Goal: Task Accomplishment & Management: Use online tool/utility

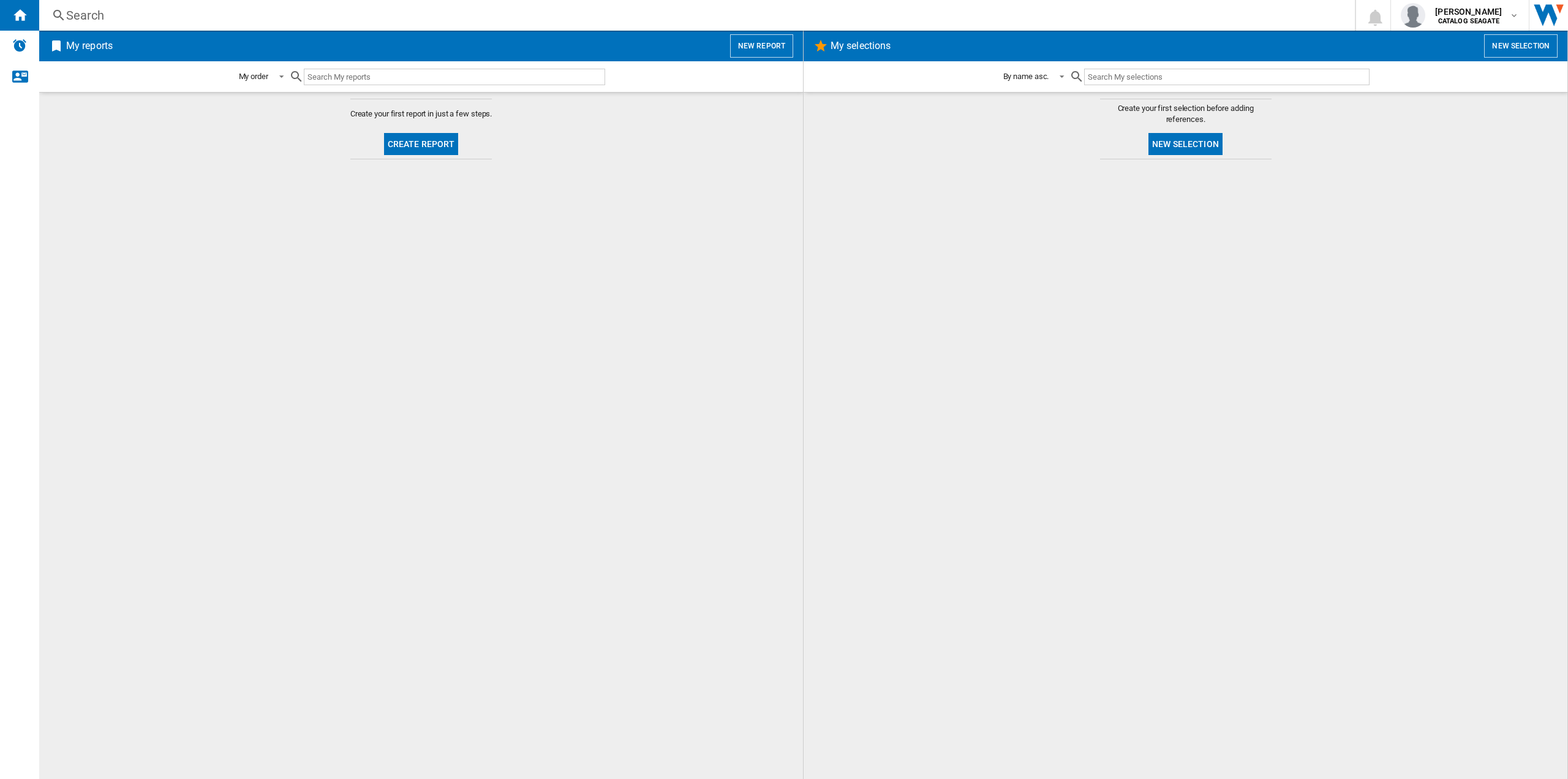
click at [758, 45] on button "New report" at bounding box center [762, 45] width 63 height 23
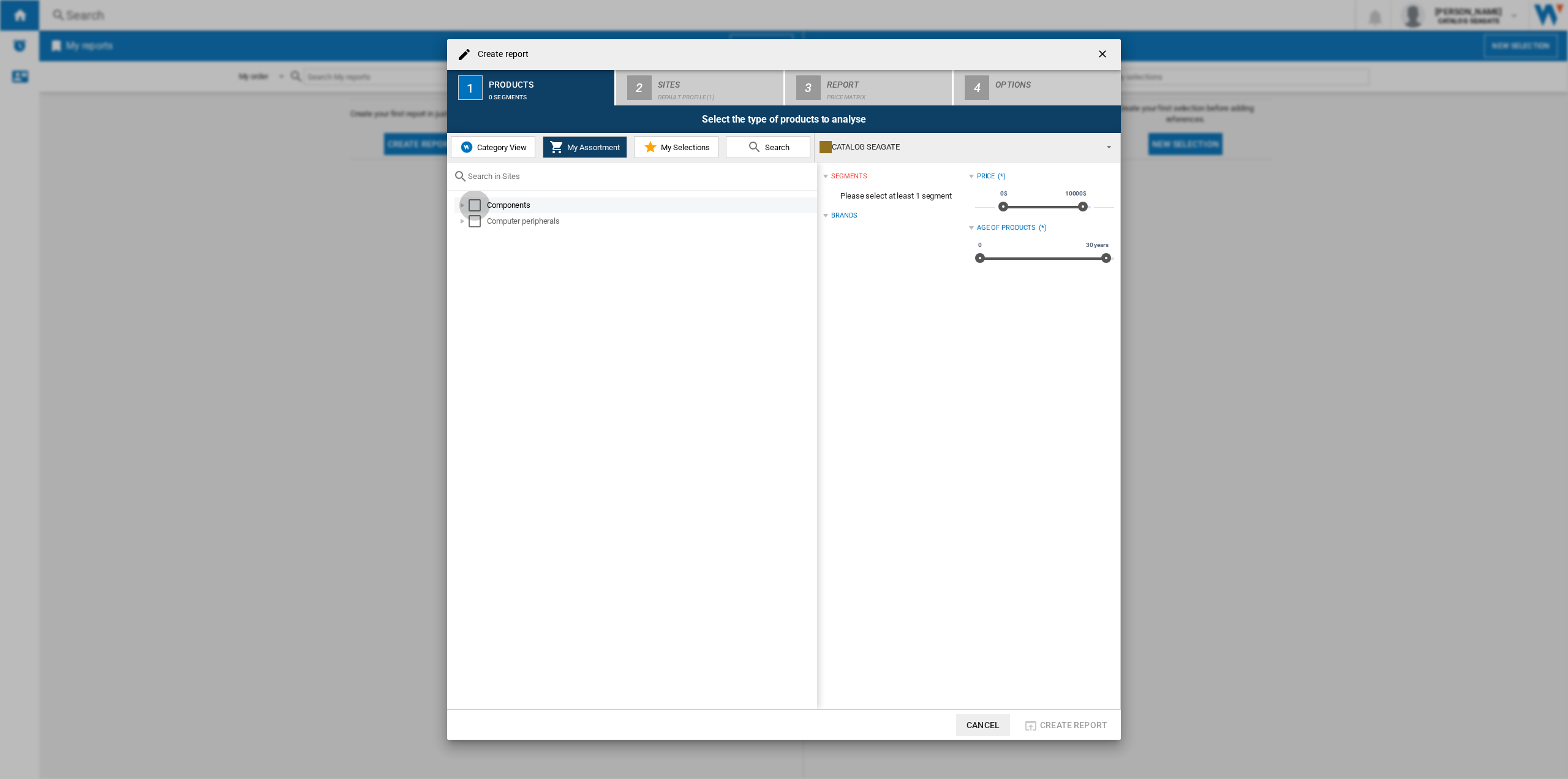
click at [475, 204] on div "Select" at bounding box center [474, 205] width 12 height 12
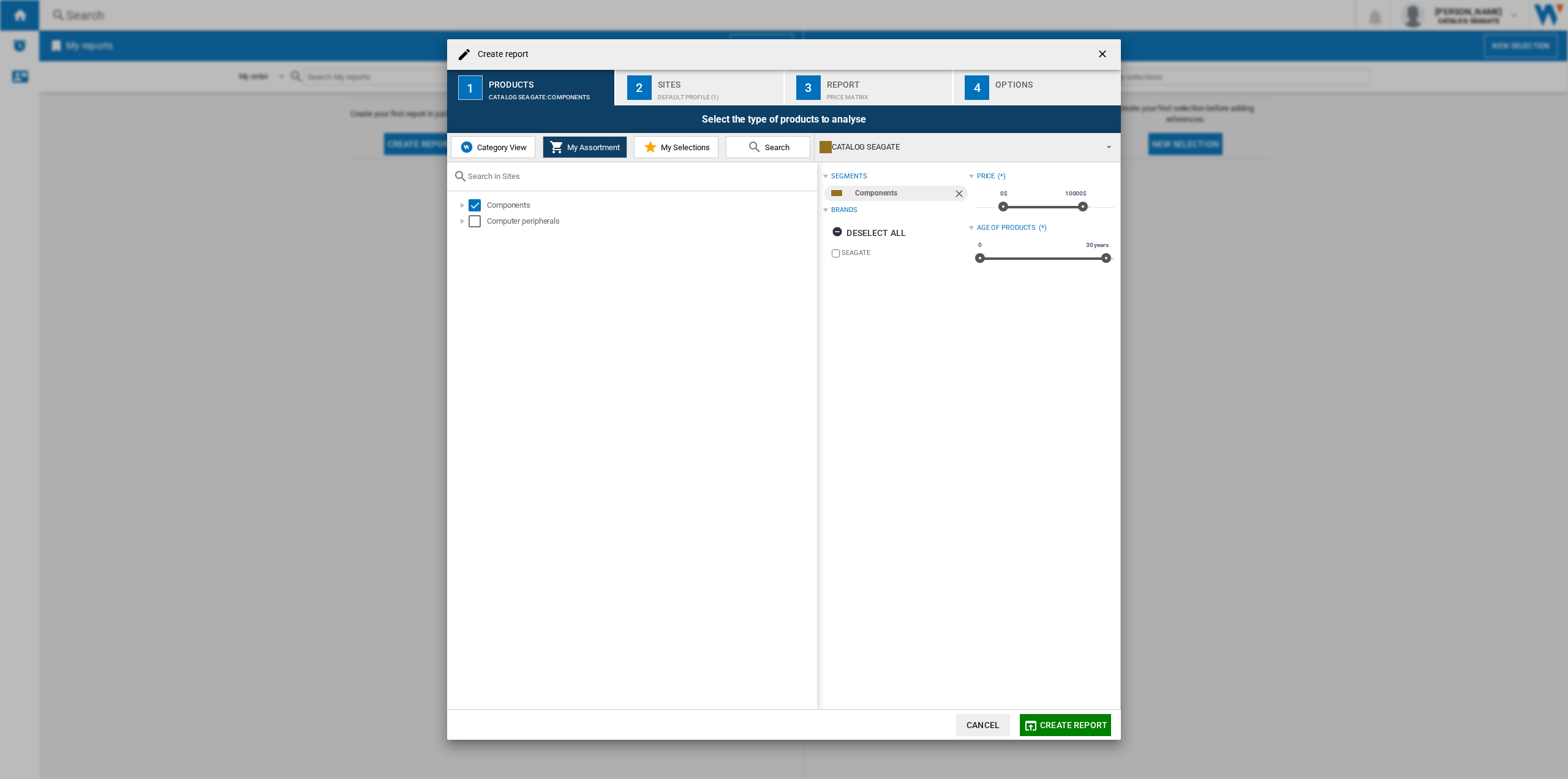
click at [473, 230] on div "Components Computer peripherals" at bounding box center [632, 450] width 370 height 518
click at [474, 223] on div "Select" at bounding box center [474, 221] width 12 height 12
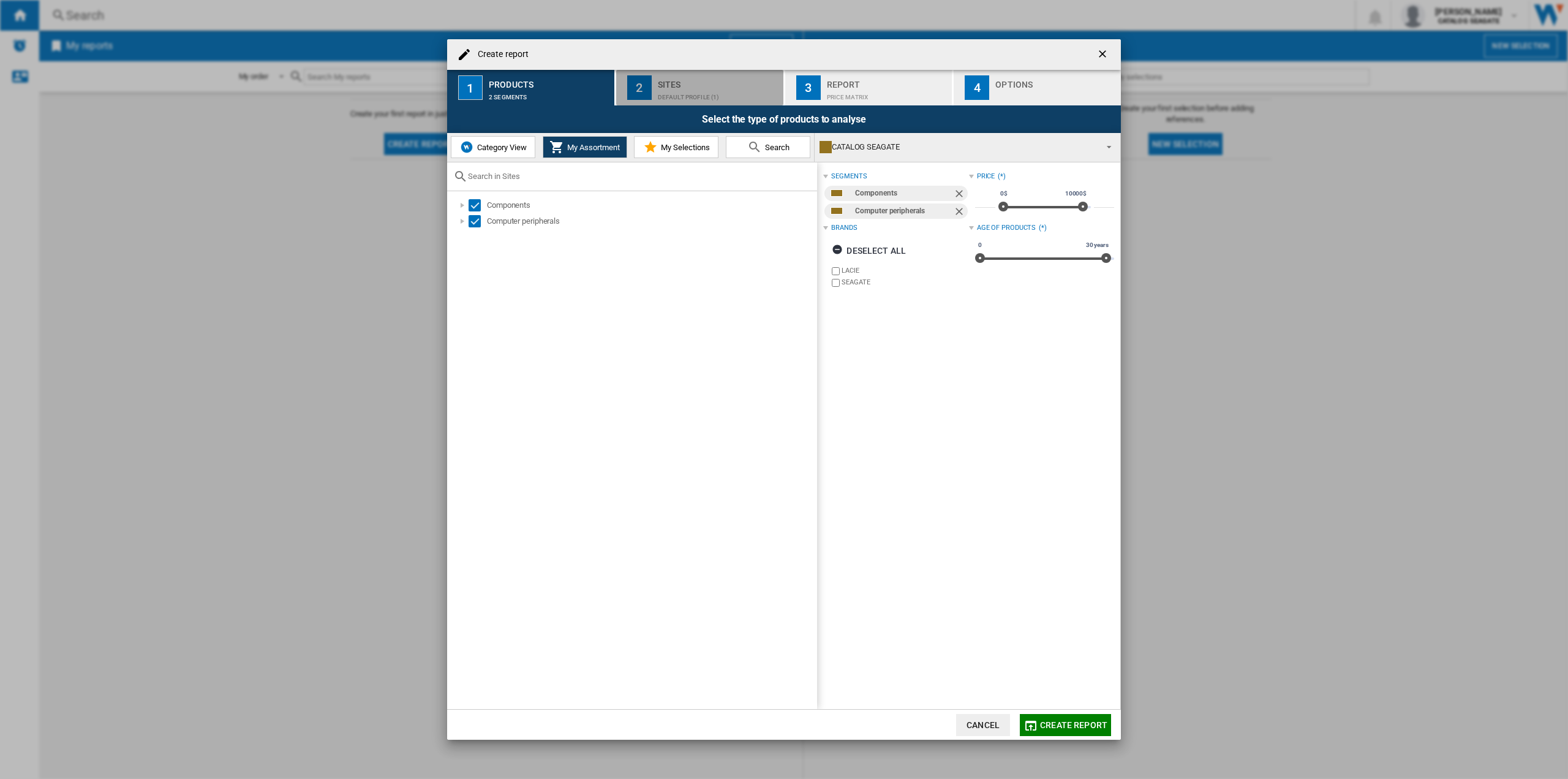
click at [731, 92] on div "Default profile (1)" at bounding box center [718, 93] width 120 height 13
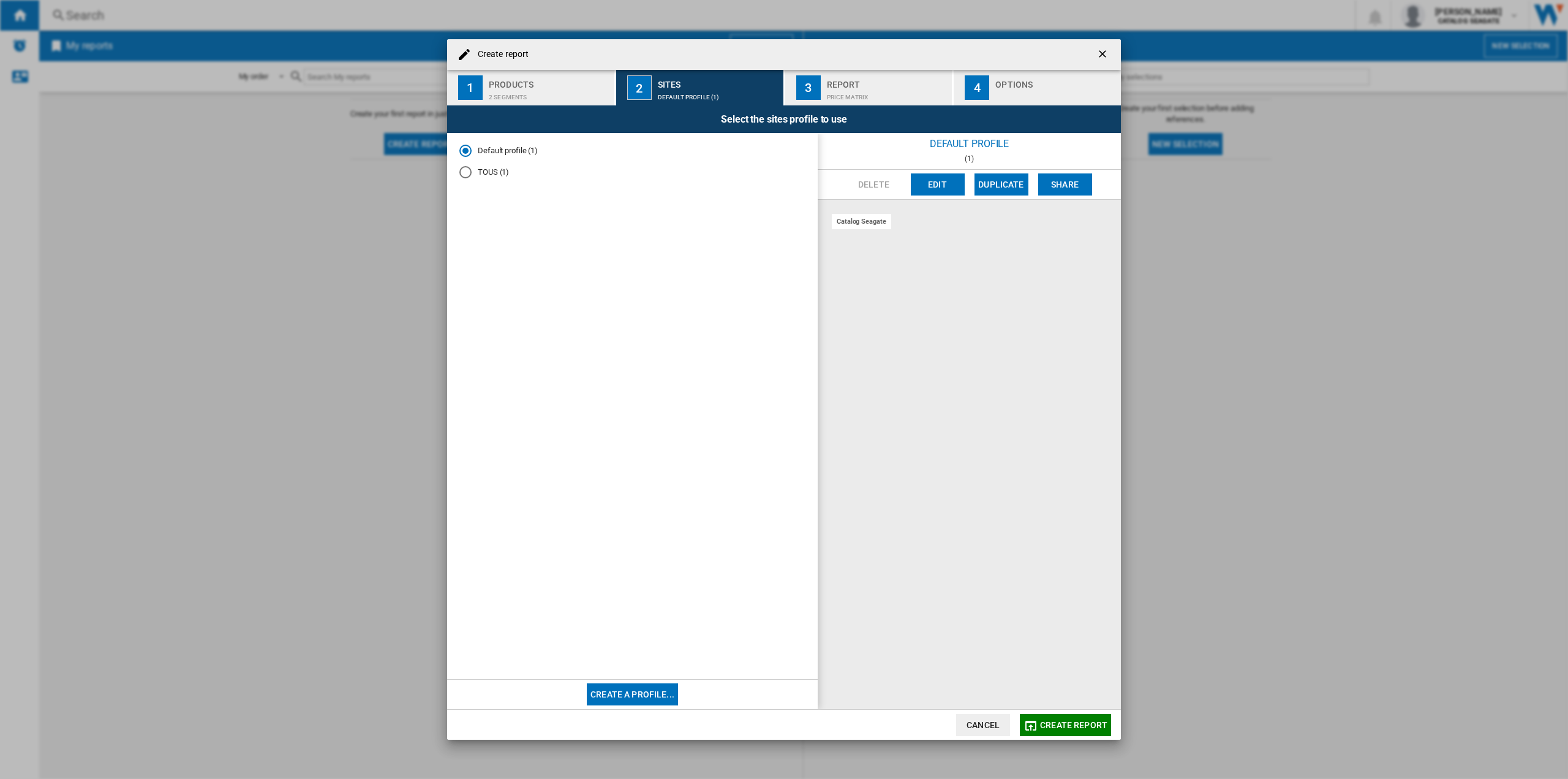
click at [1052, 728] on span "Create report" at bounding box center [1073, 725] width 67 height 10
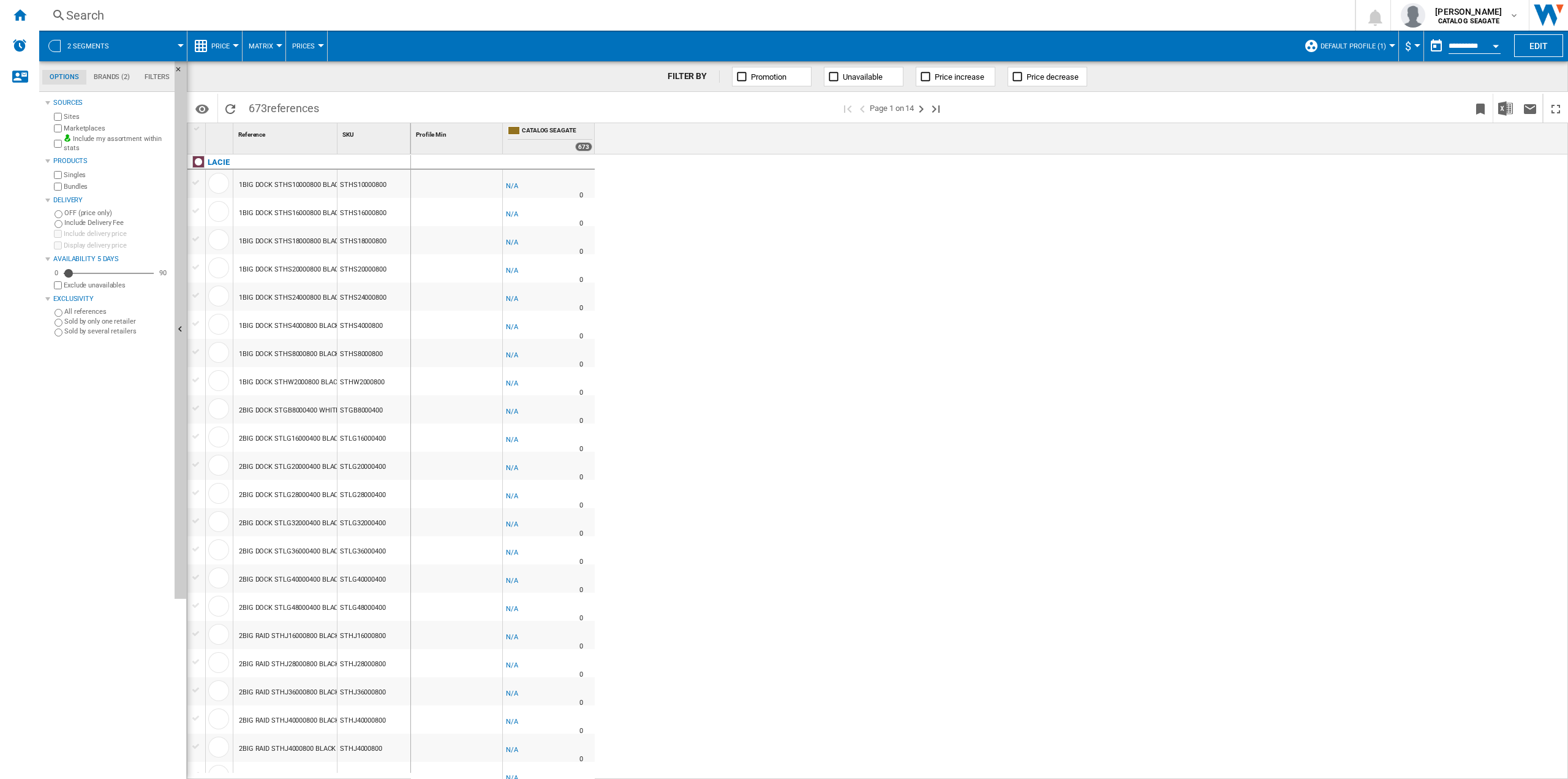
click at [1362, 41] on button "Default profile (1)" at bounding box center [1357, 46] width 71 height 31
click at [1351, 119] on span "Edit "Default profile"..." at bounding box center [1368, 123] width 110 height 11
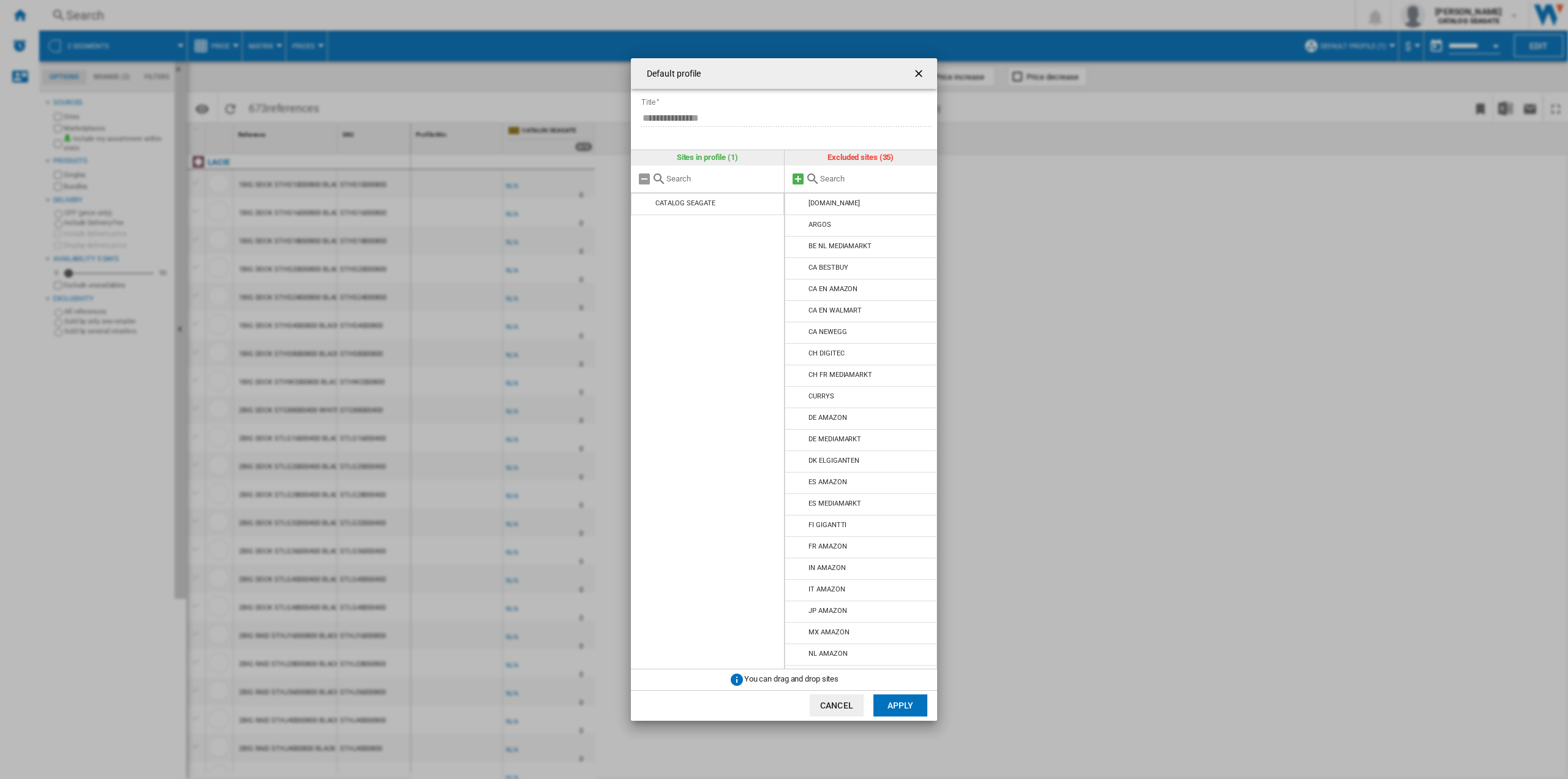
click at [797, 180] on md-icon at bounding box center [798, 178] width 14 height 14
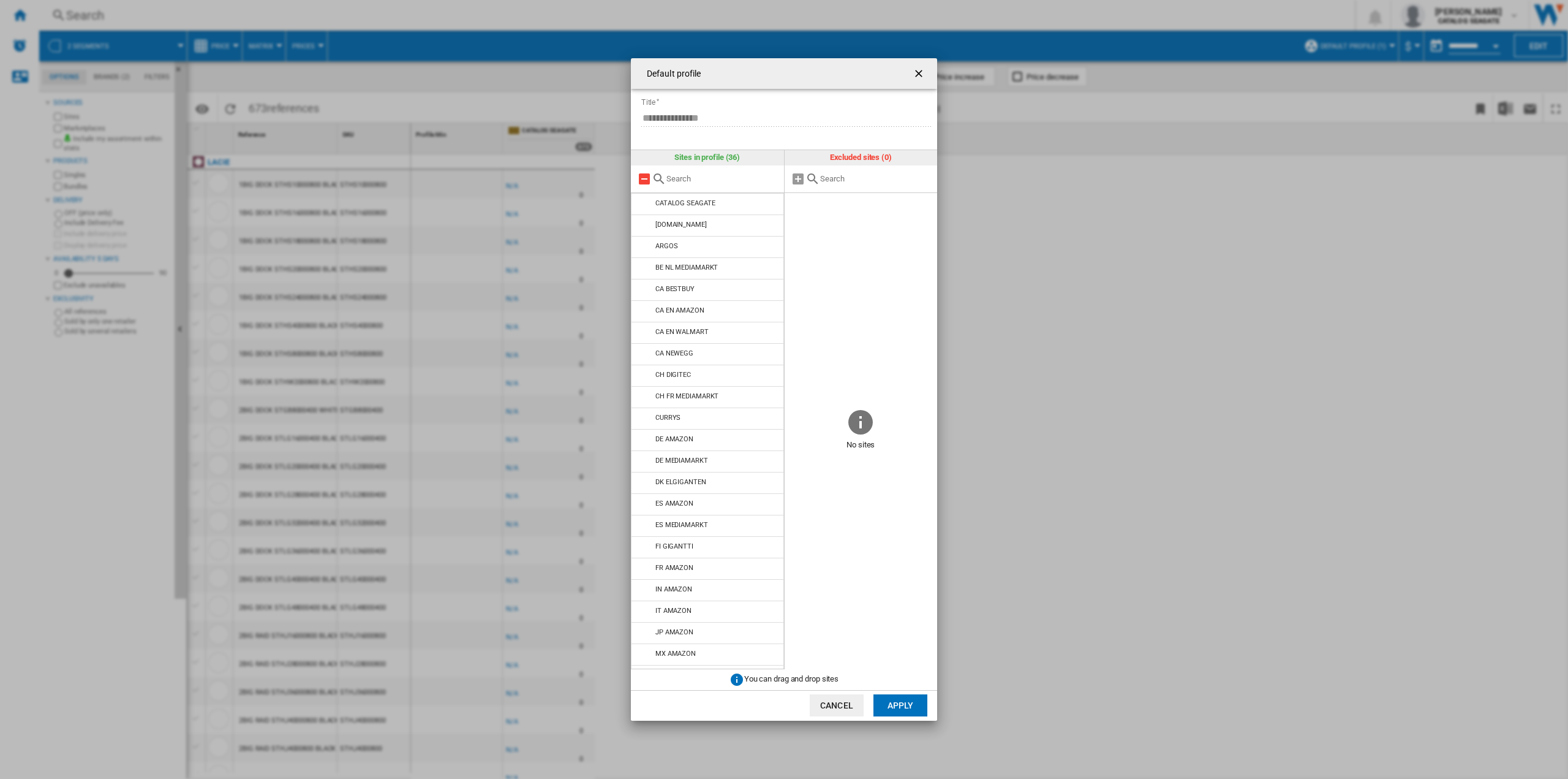
click at [641, 181] on md-icon at bounding box center [644, 178] width 14 height 14
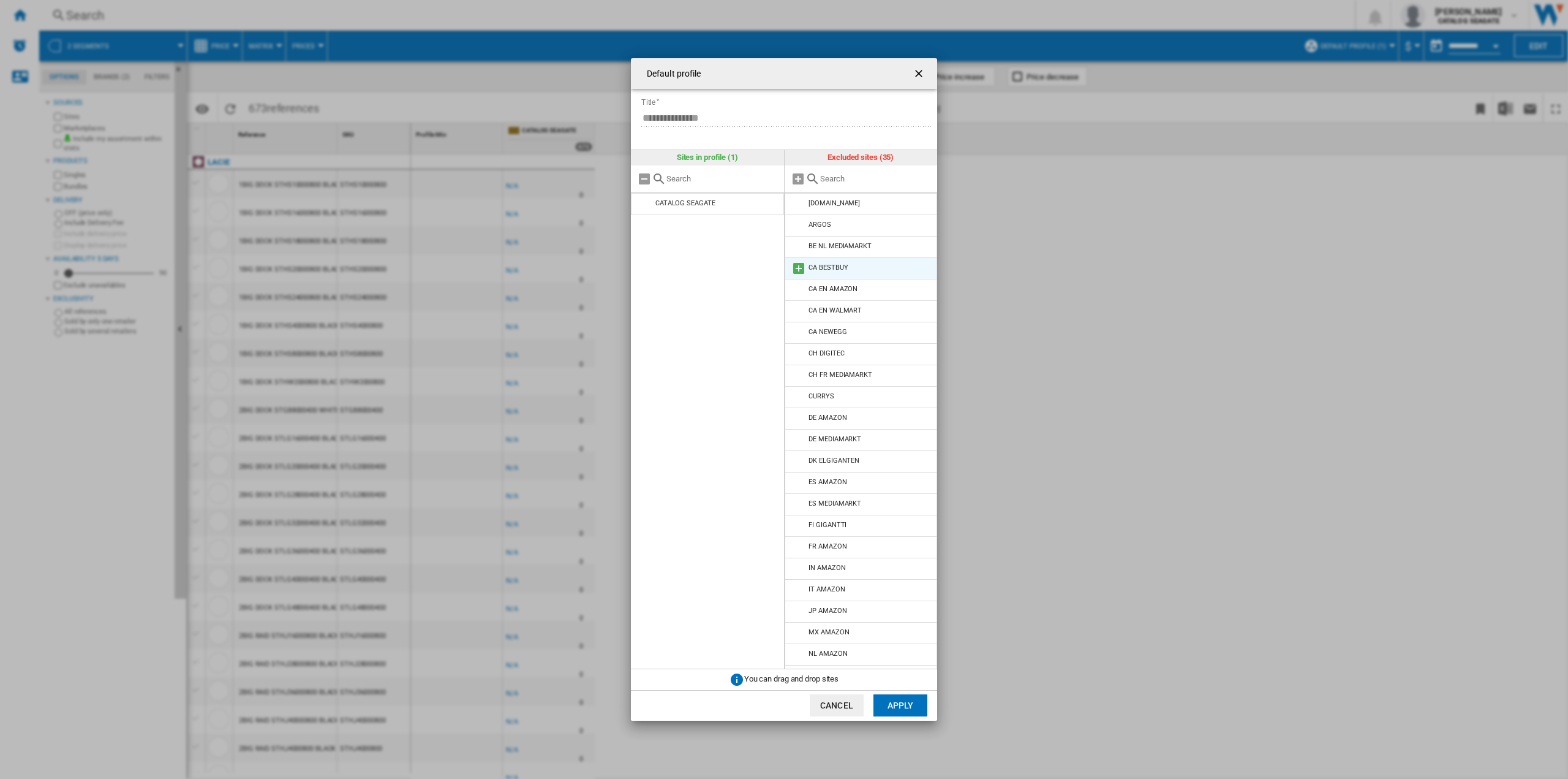
click at [798, 272] on md-icon at bounding box center [798, 268] width 14 height 14
click at [798, 268] on md-icon at bounding box center [798, 268] width 14 height 14
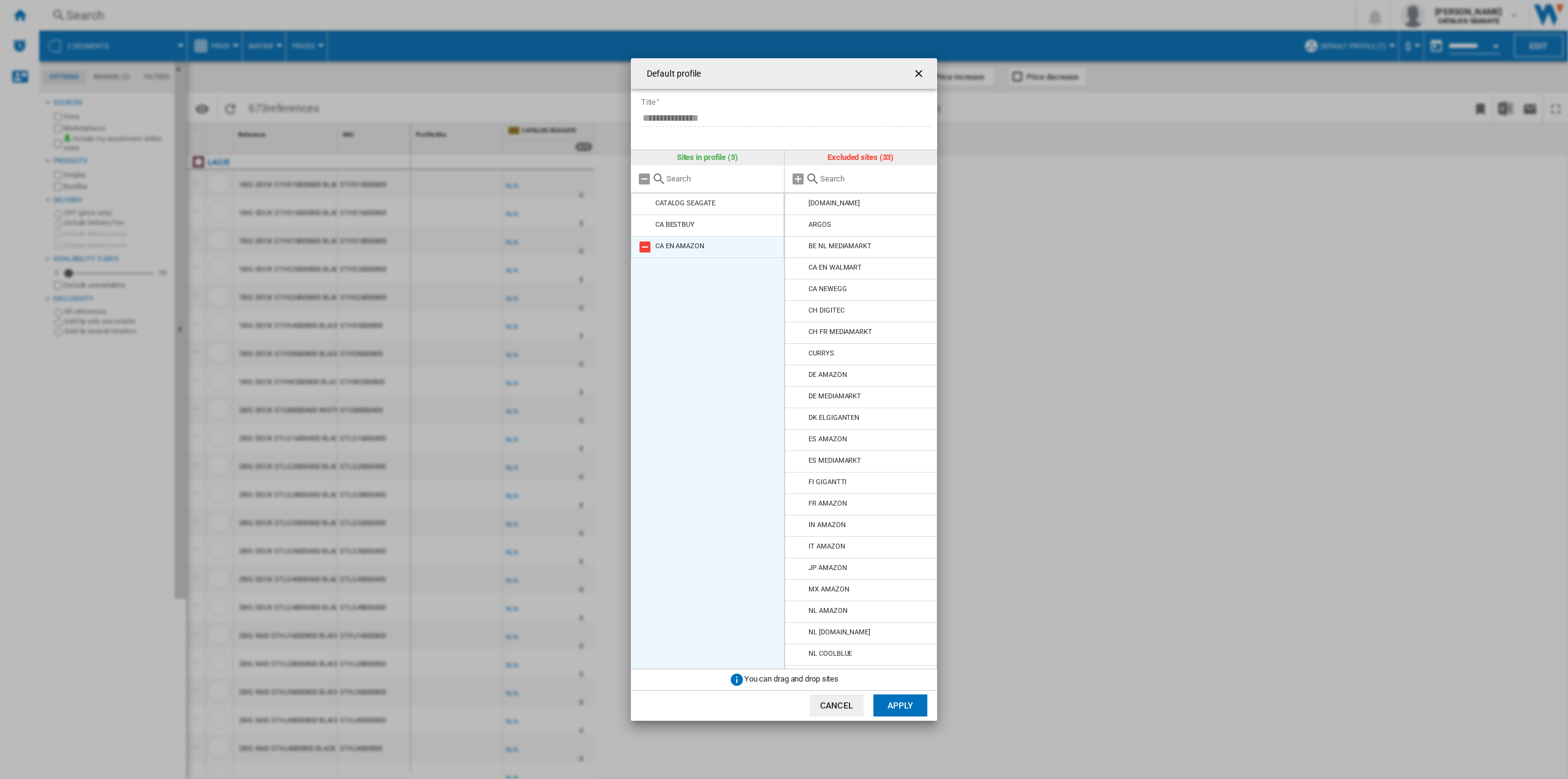
click at [644, 249] on md-icon at bounding box center [645, 246] width 14 height 14
click at [645, 223] on md-icon at bounding box center [645, 225] width 14 height 14
click at [797, 531] on md-icon at bounding box center [798, 528] width 14 height 14
click at [797, 547] on md-icon at bounding box center [798, 550] width 14 height 14
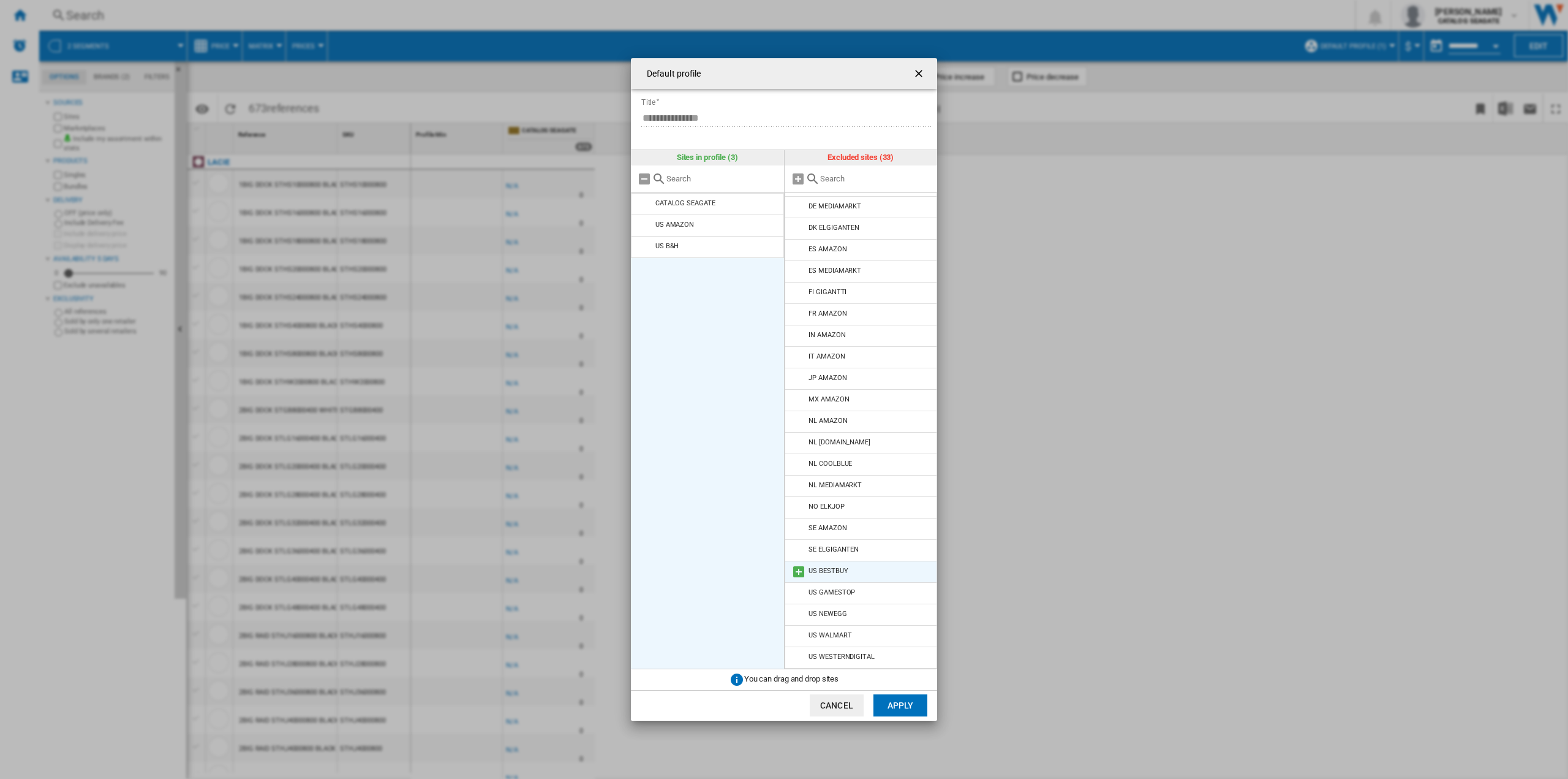
click at [797, 569] on md-icon at bounding box center [798, 571] width 14 height 14
click at [798, 591] on md-icon at bounding box center [798, 592] width 14 height 14
click at [798, 612] on md-icon at bounding box center [798, 614] width 14 height 14
click at [797, 636] on md-icon at bounding box center [798, 636] width 14 height 14
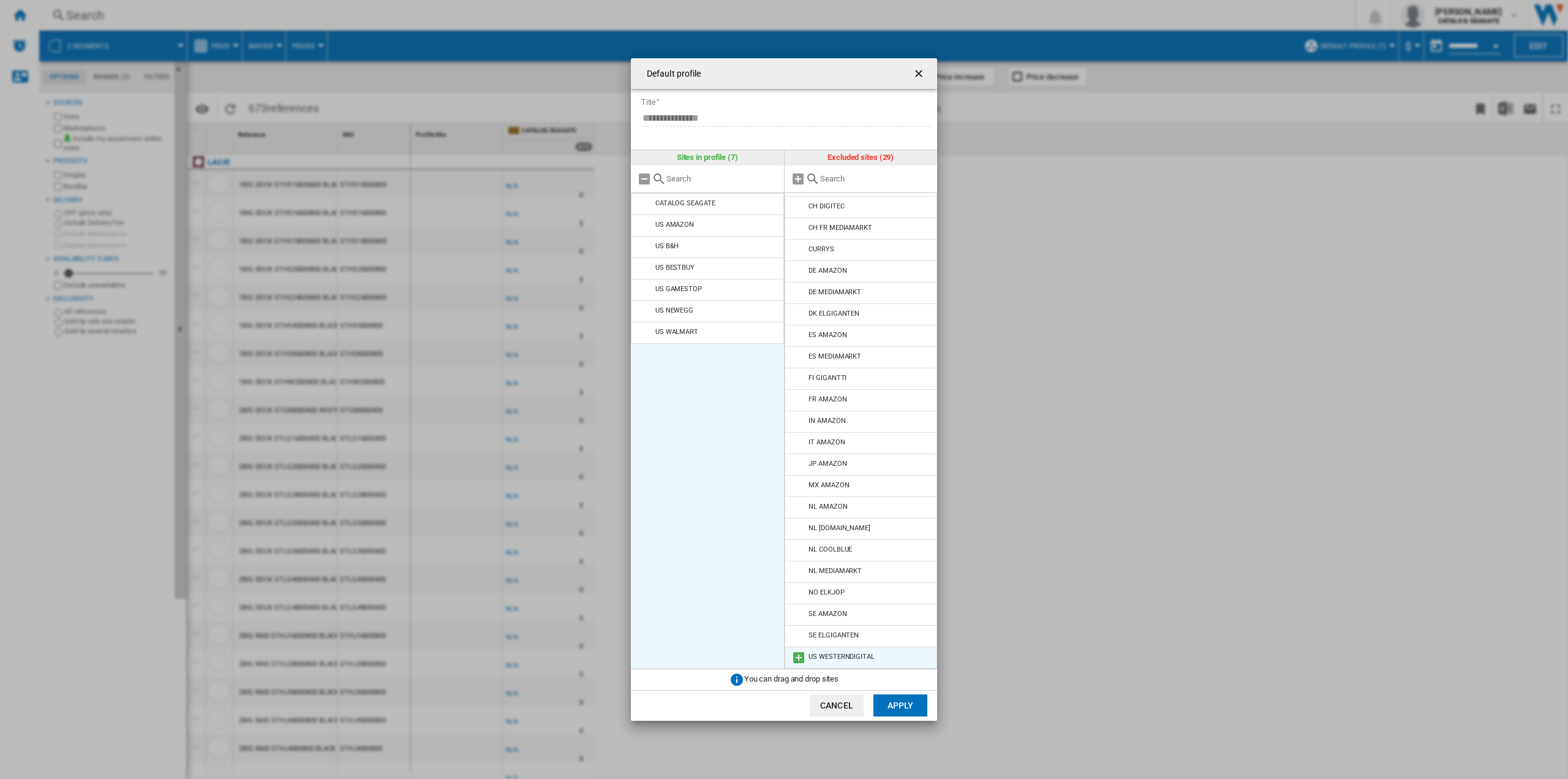
click at [797, 657] on md-icon at bounding box center [798, 657] width 14 height 14
click at [897, 709] on button "Apply" at bounding box center [901, 705] width 54 height 22
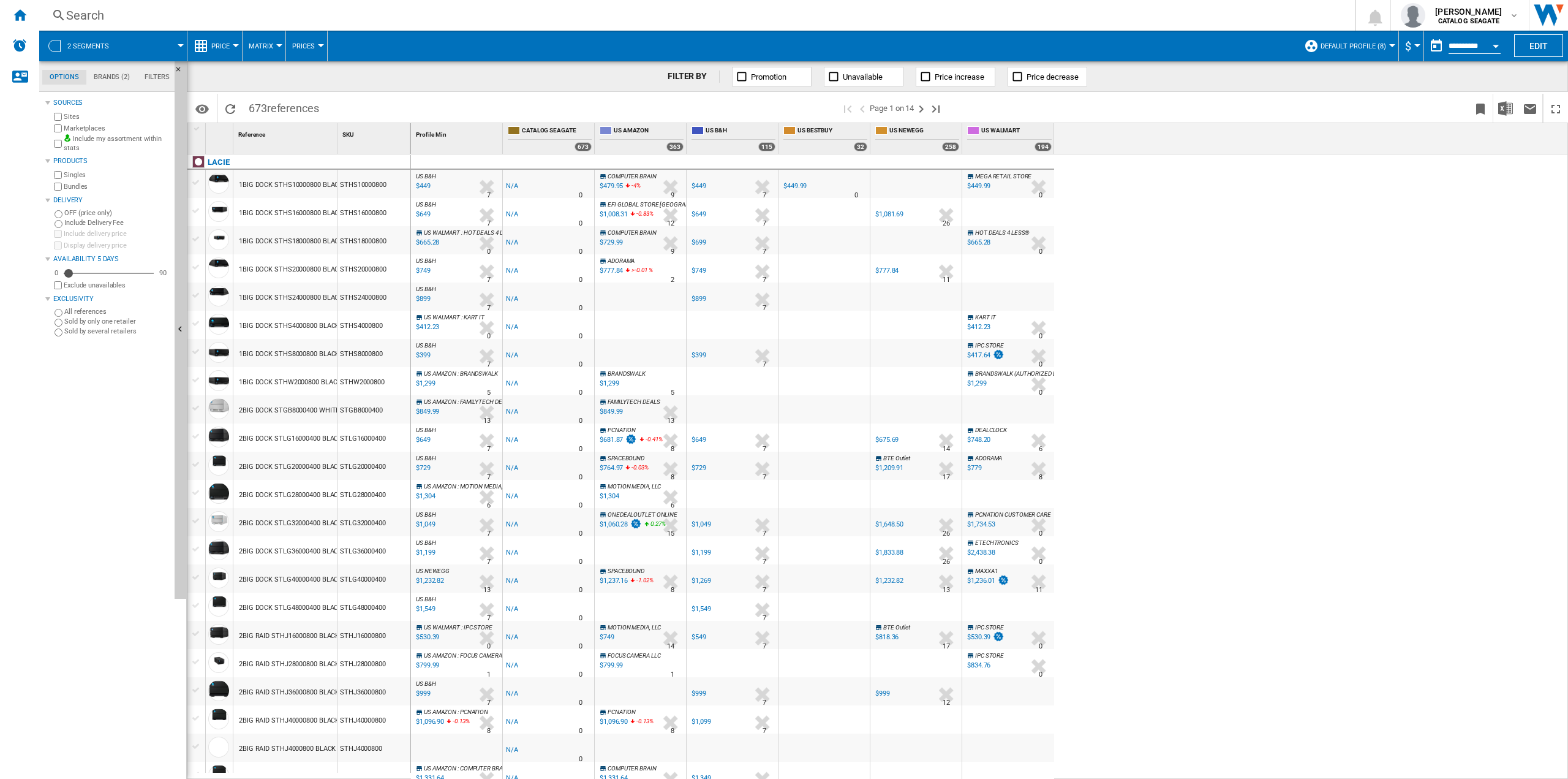
click at [110, 75] on md-tab-item "Brands (2)" at bounding box center [112, 76] width 51 height 14
click at [59, 75] on md-tab-item "Options" at bounding box center [64, 76] width 44 height 14
click at [228, 43] on span "Price" at bounding box center [221, 46] width 19 height 8
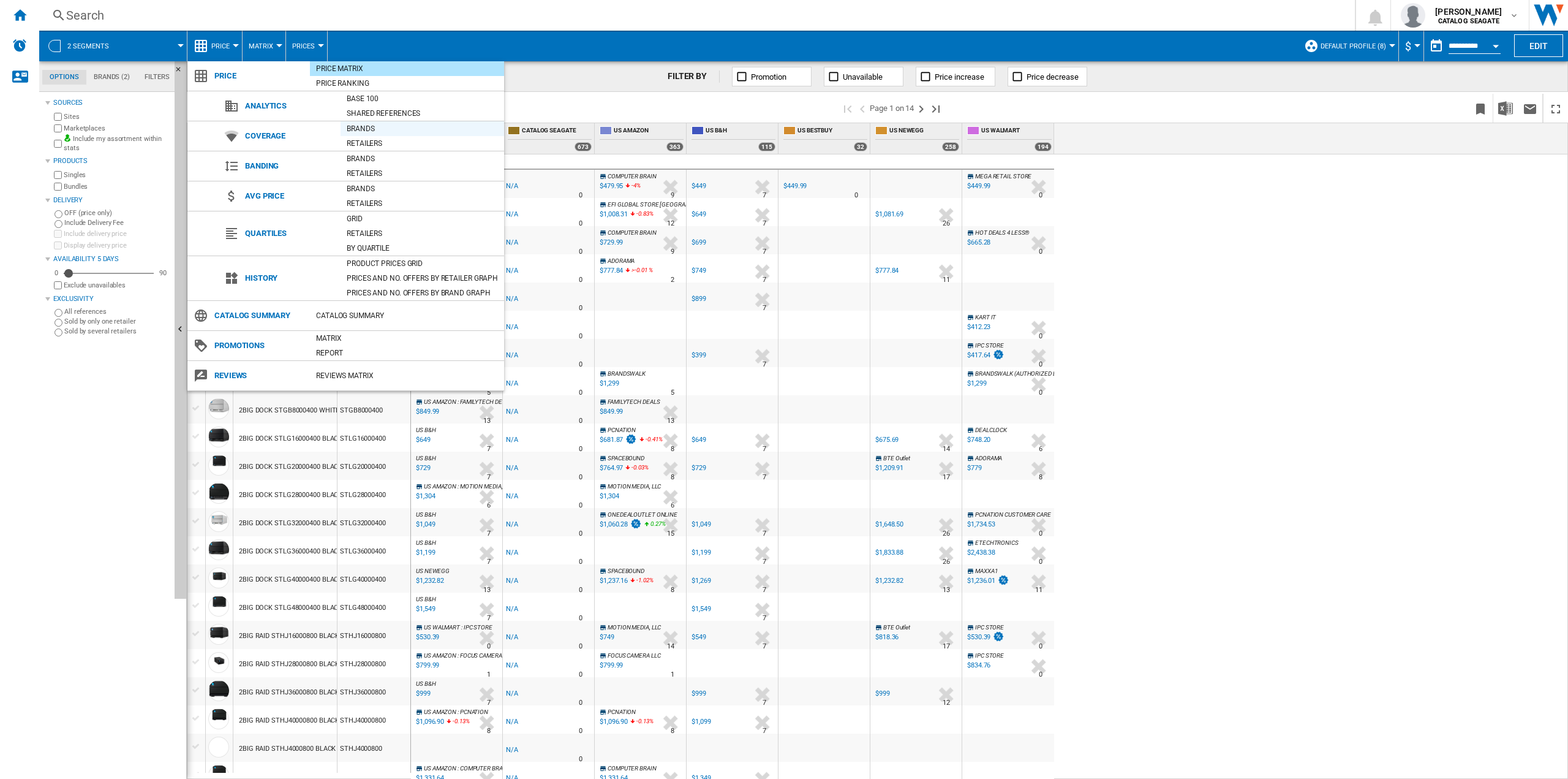
click at [357, 126] on div "Brands" at bounding box center [422, 128] width 164 height 12
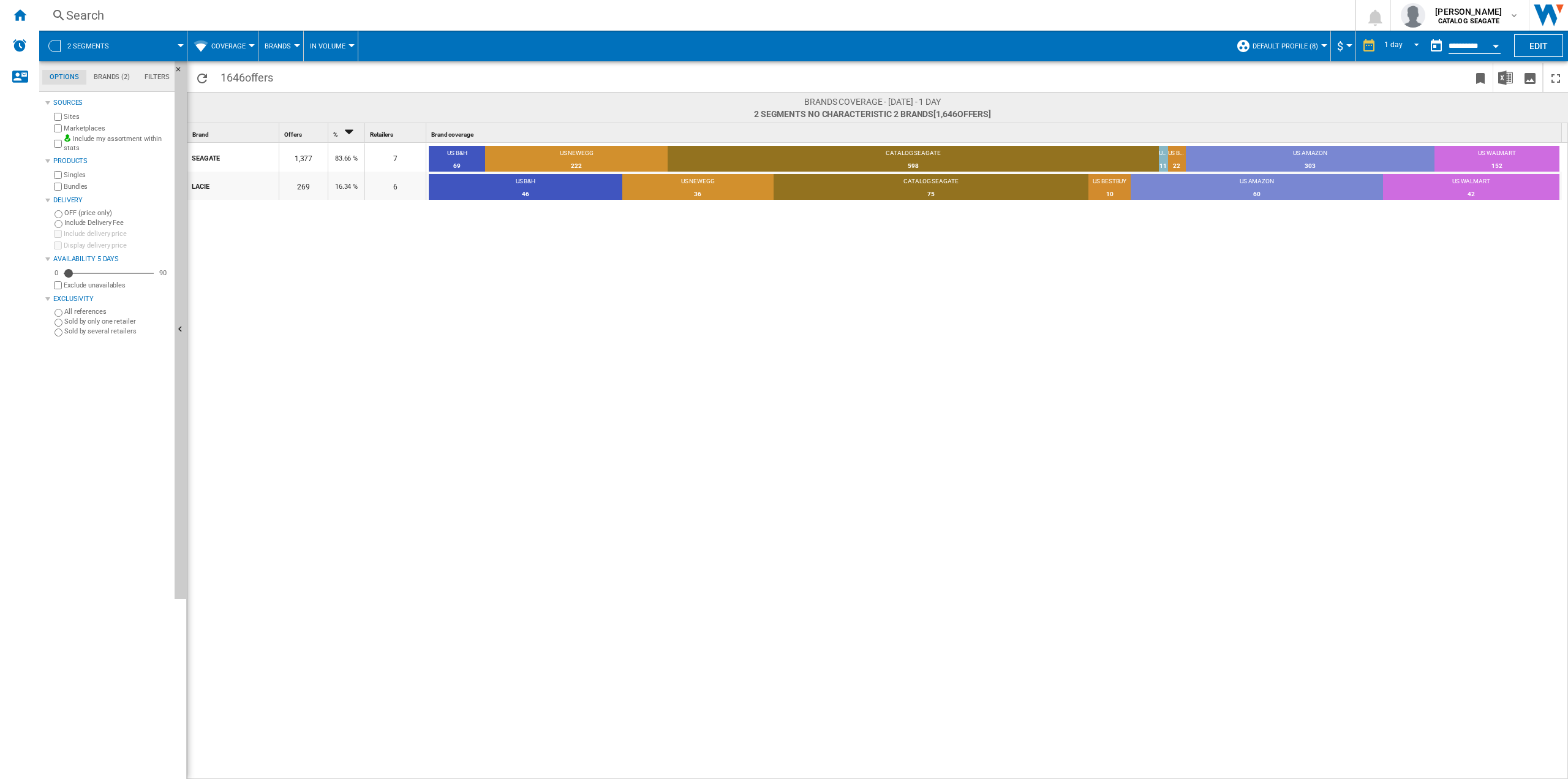
click at [238, 46] on span "Coverage" at bounding box center [228, 46] width 34 height 8
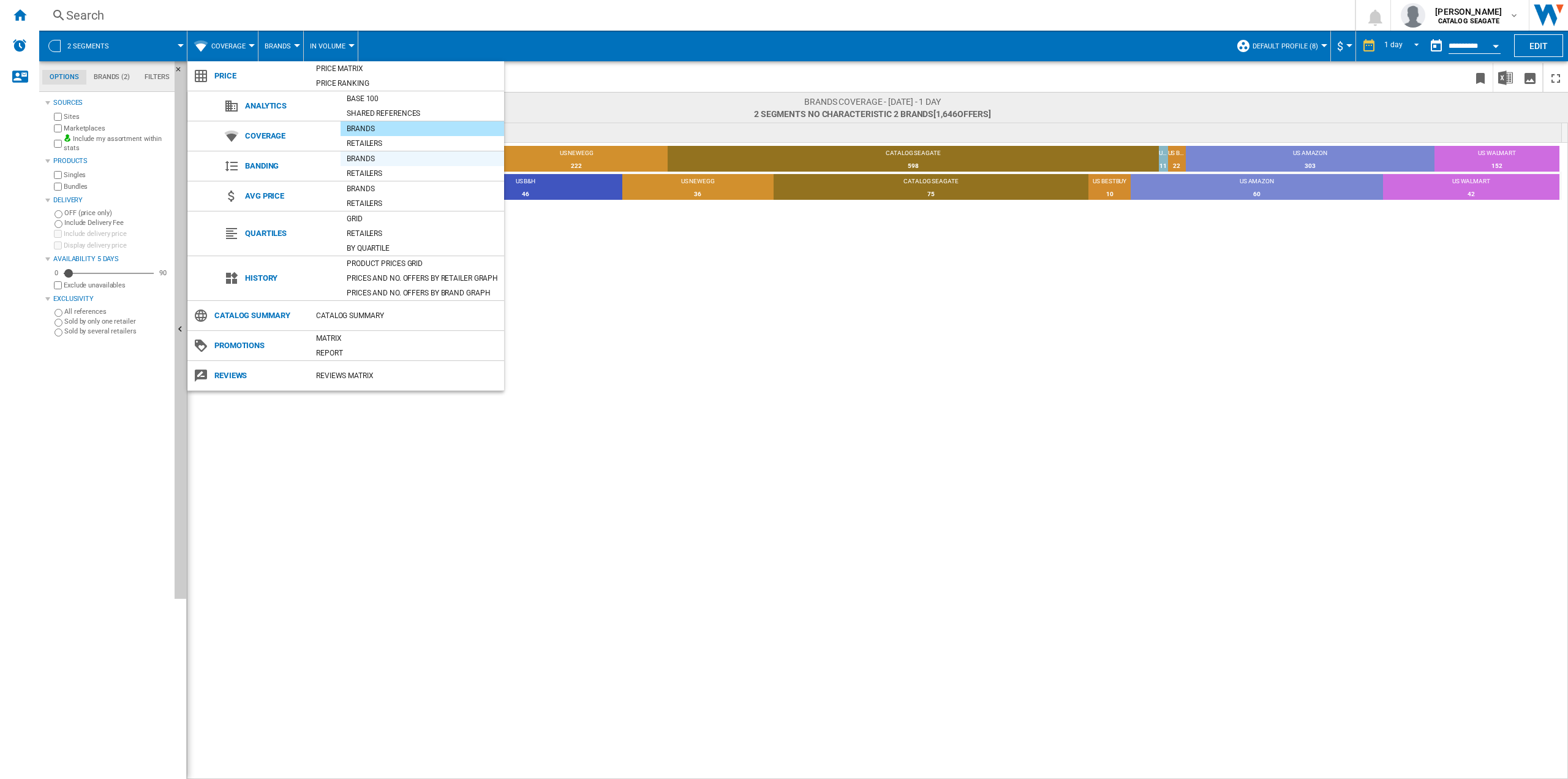
click at [364, 157] on div "Brands" at bounding box center [422, 159] width 164 height 12
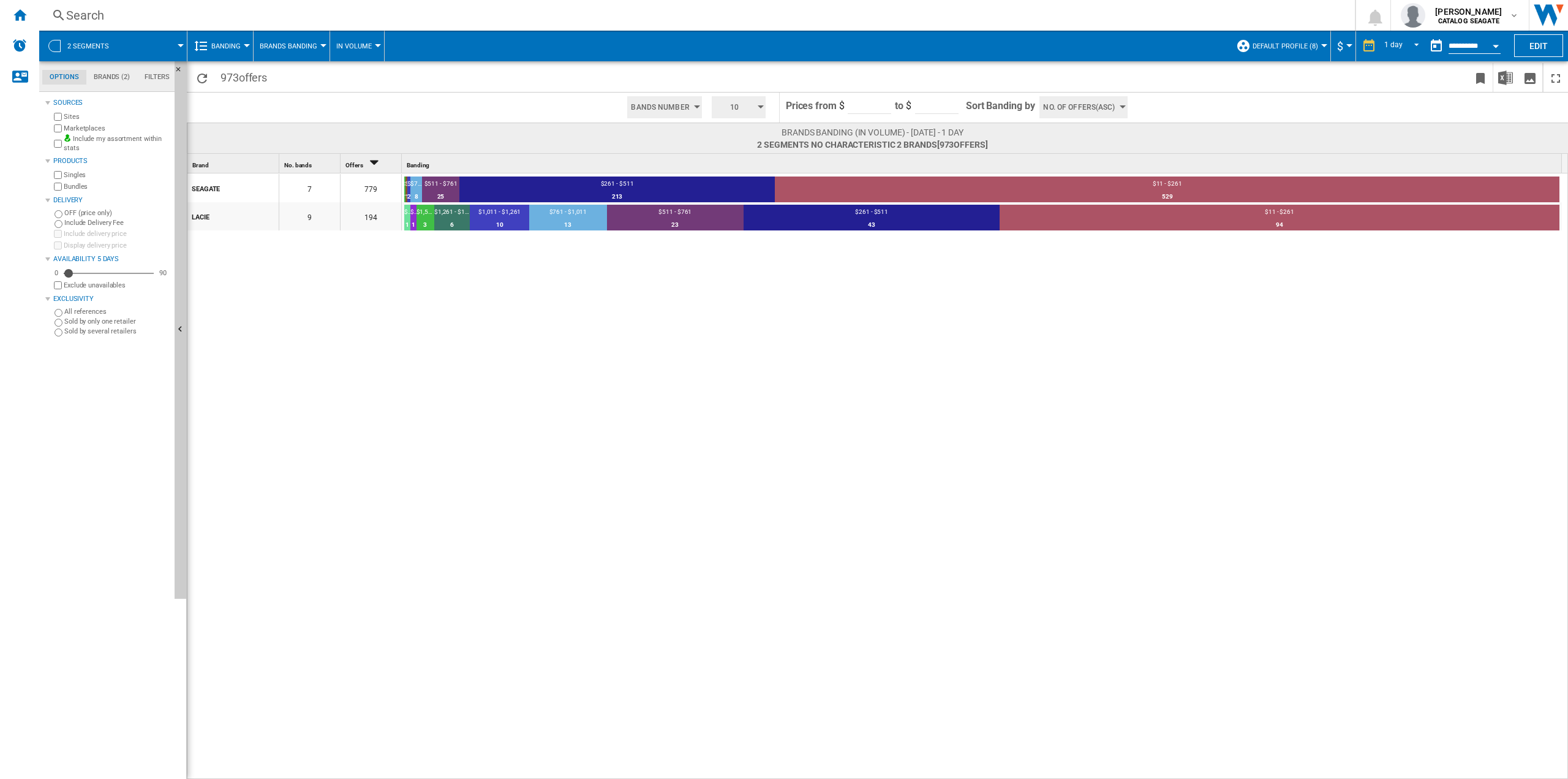
click at [238, 50] on button "Banding" at bounding box center [229, 46] width 36 height 31
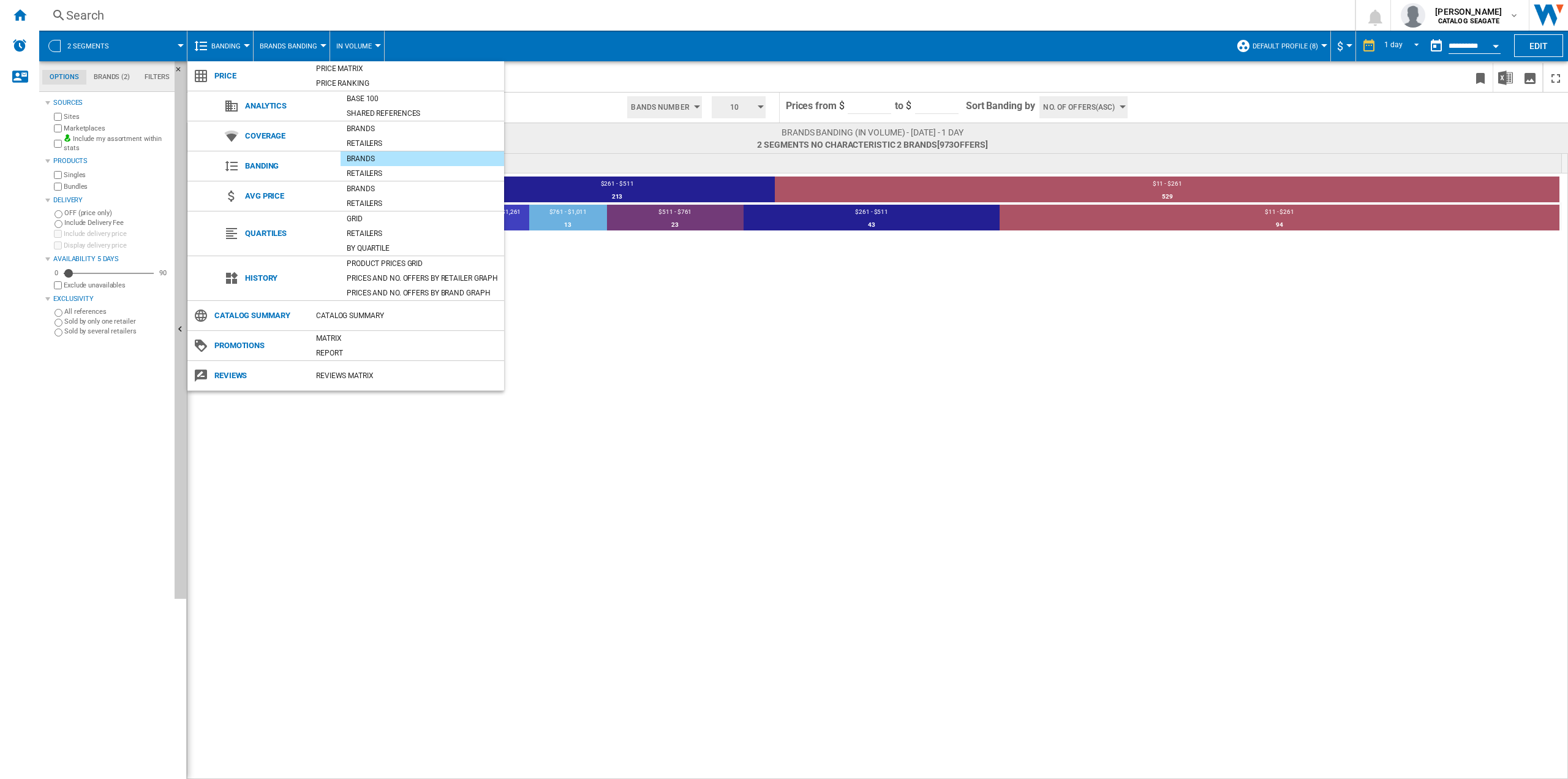
click at [118, 71] on md-backdrop at bounding box center [784, 390] width 1568 height 779
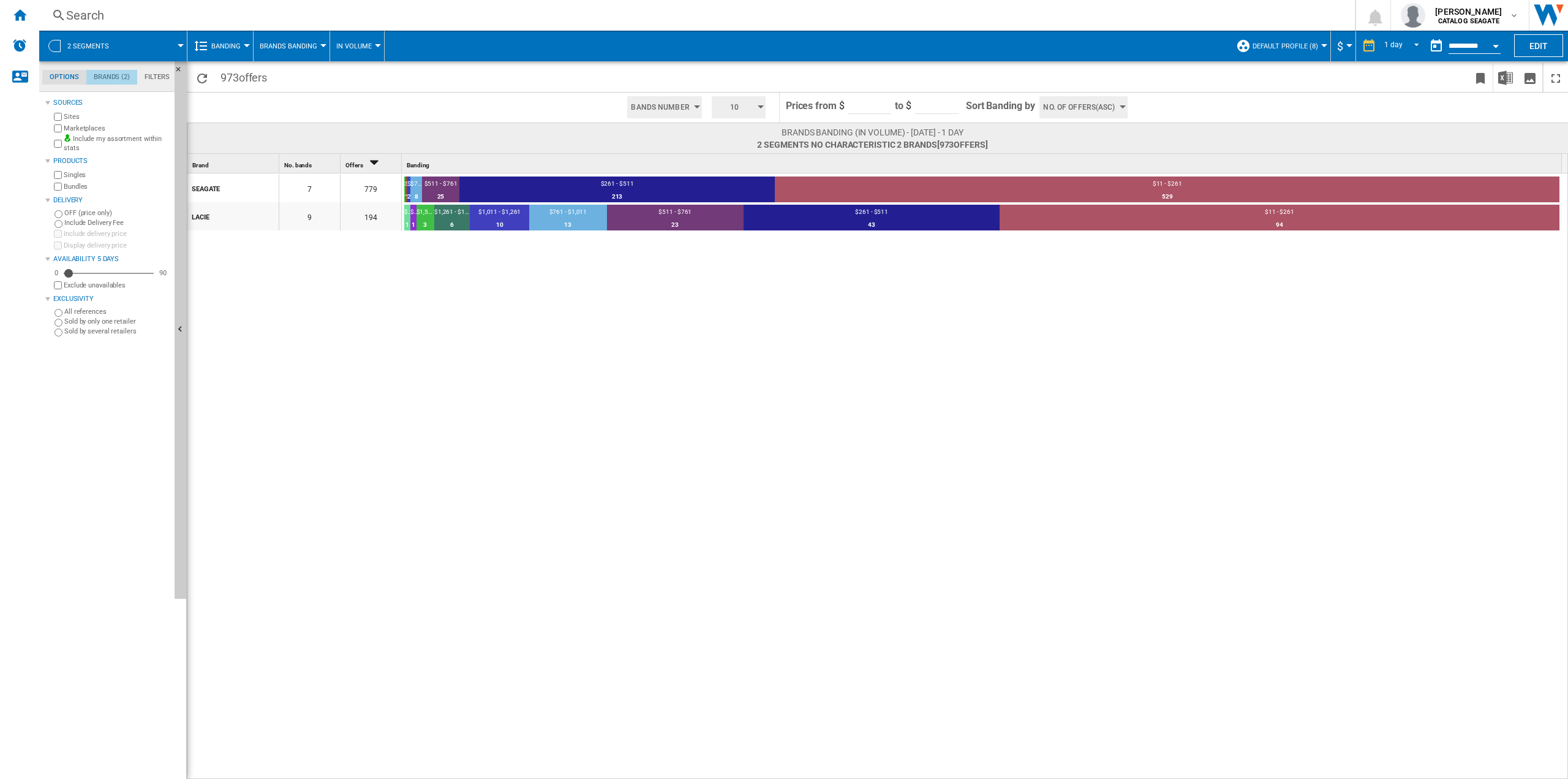
click at [115, 75] on md-tab-item "Brands (2)" at bounding box center [112, 76] width 51 height 14
click at [79, 76] on md-tab-item "Options" at bounding box center [64, 76] width 44 height 14
click at [104, 77] on md-tab-item "Brands (2)" at bounding box center [112, 76] width 51 height 14
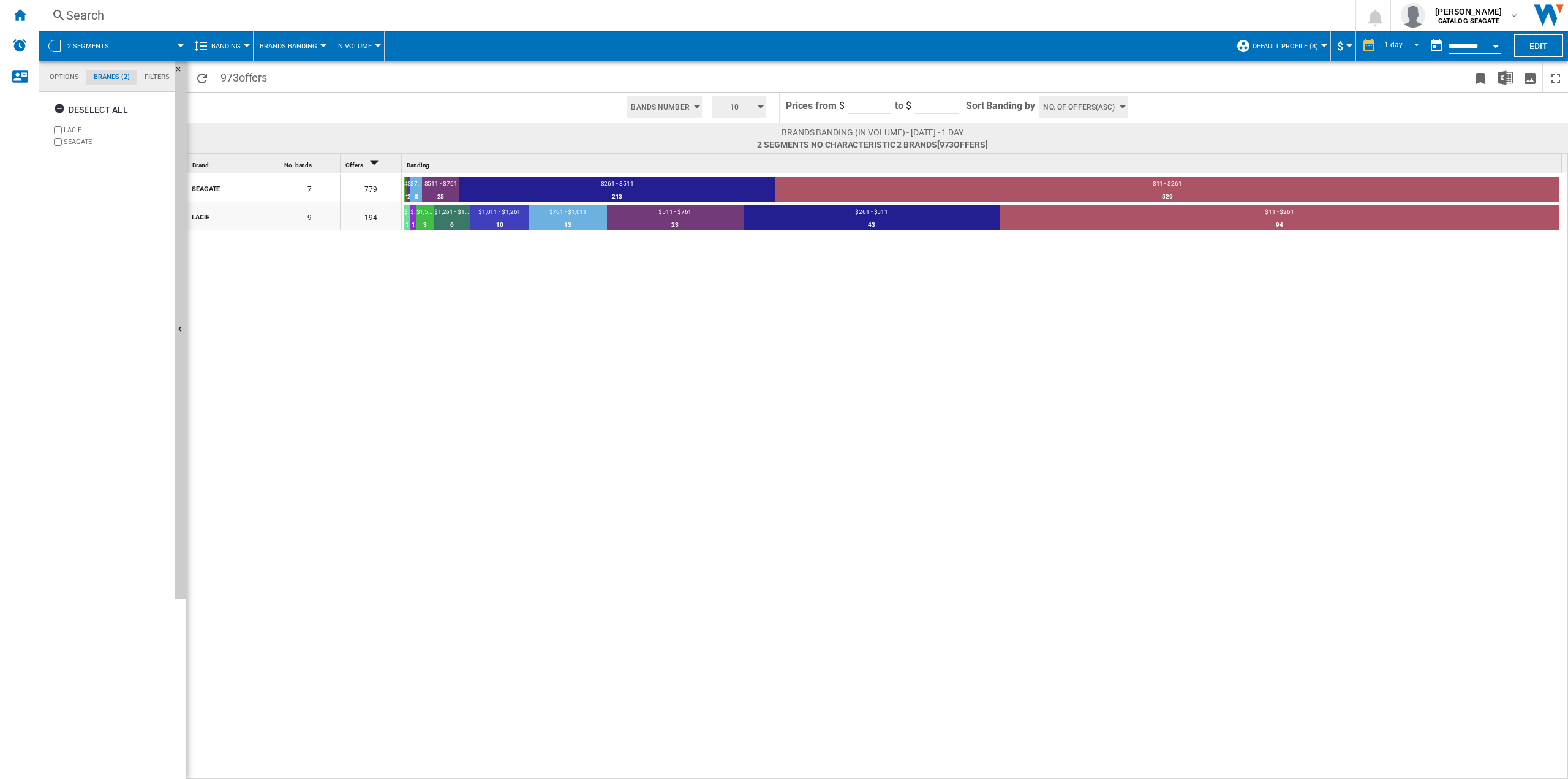
scroll to position [48, 0]
click at [76, 78] on md-tab-item "Options" at bounding box center [64, 76] width 44 height 14
click at [238, 43] on span "Banding" at bounding box center [226, 46] width 30 height 8
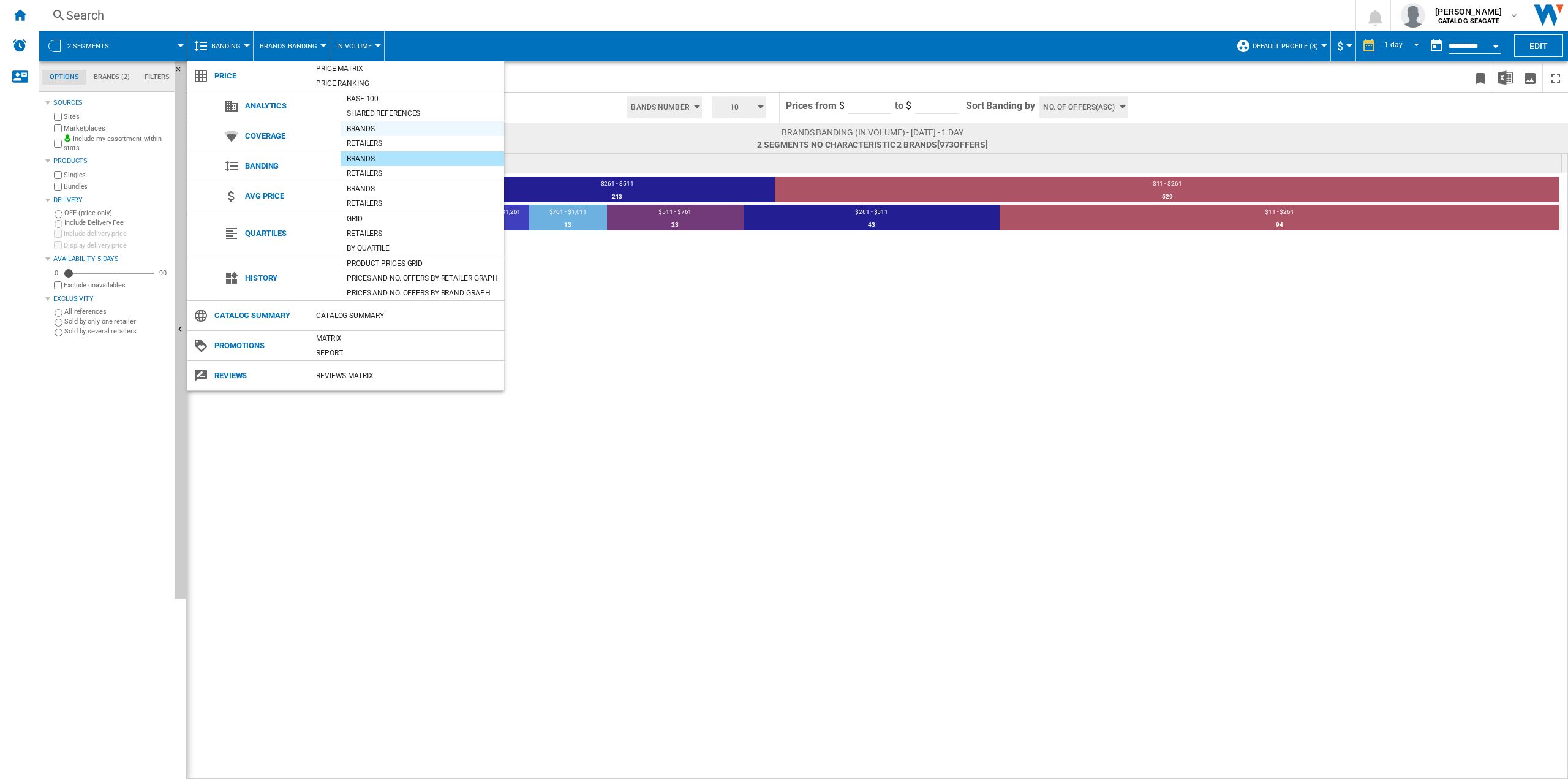
click at [363, 127] on div "Brands" at bounding box center [422, 128] width 164 height 12
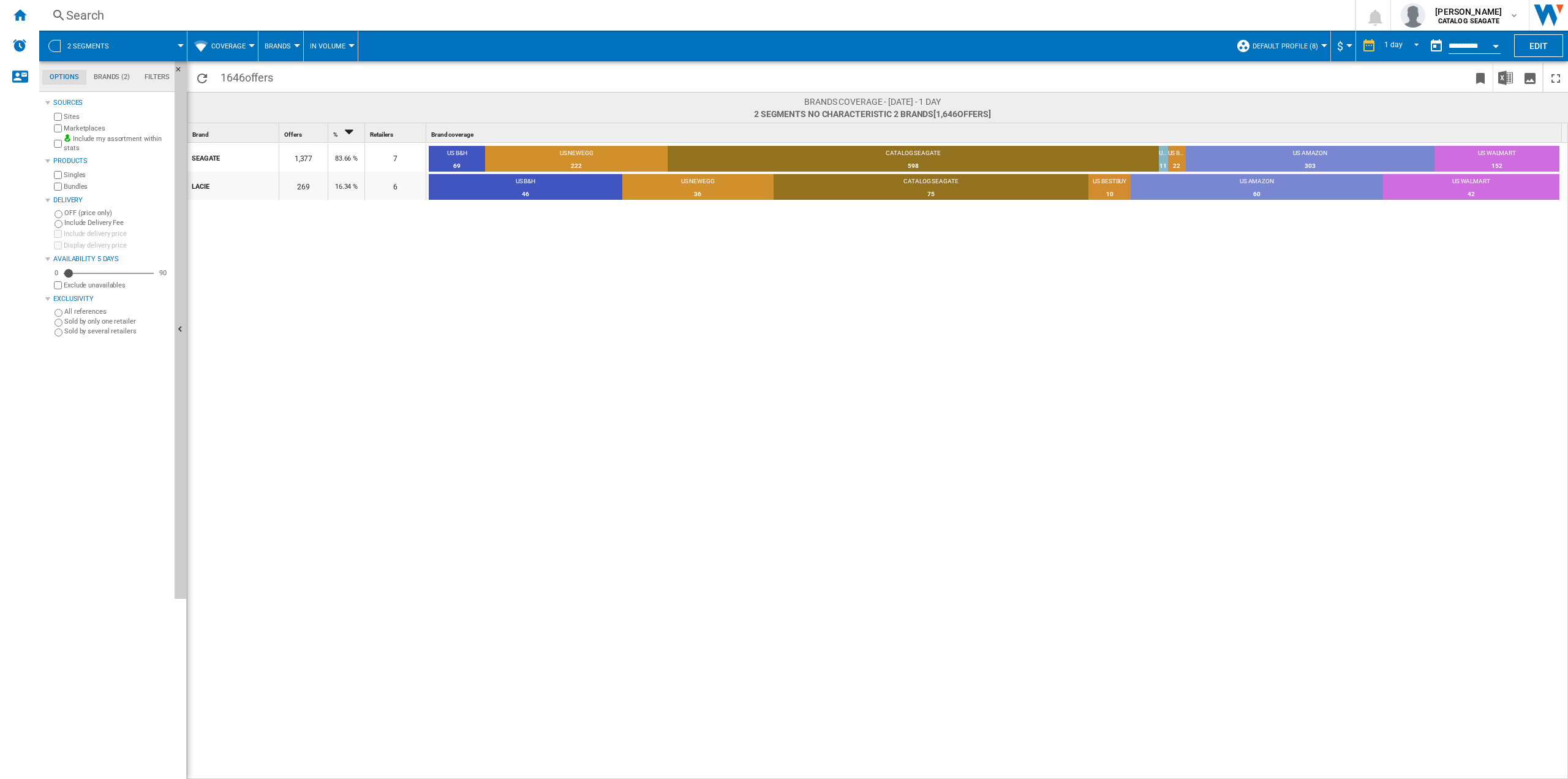
click at [285, 42] on span "Brands" at bounding box center [277, 46] width 26 height 8
click at [283, 76] on span "Brands" at bounding box center [283, 76] width 29 height 11
click at [243, 42] on span "Coverage" at bounding box center [228, 46] width 34 height 8
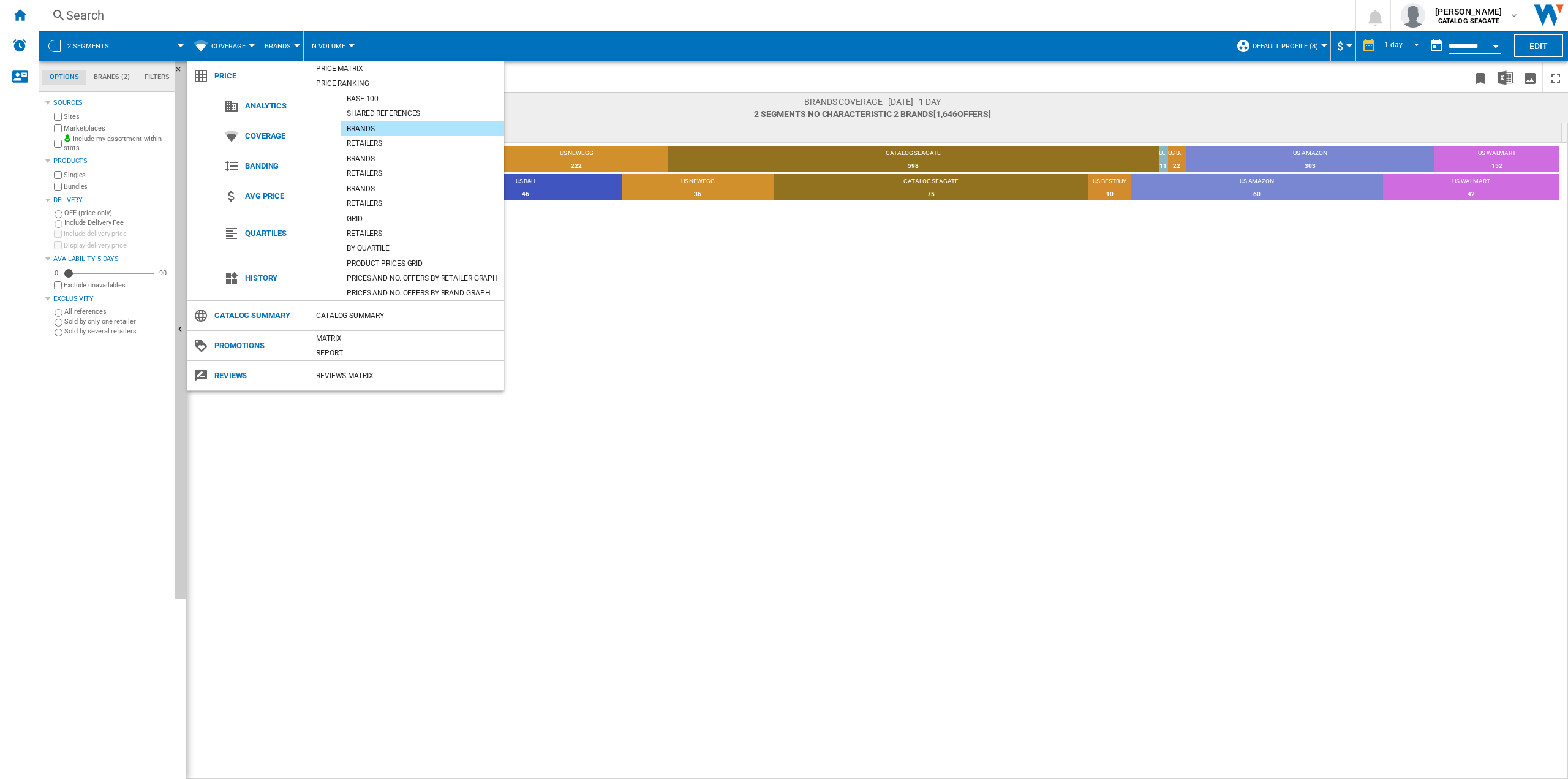
click at [98, 458] on md-backdrop at bounding box center [784, 390] width 1568 height 779
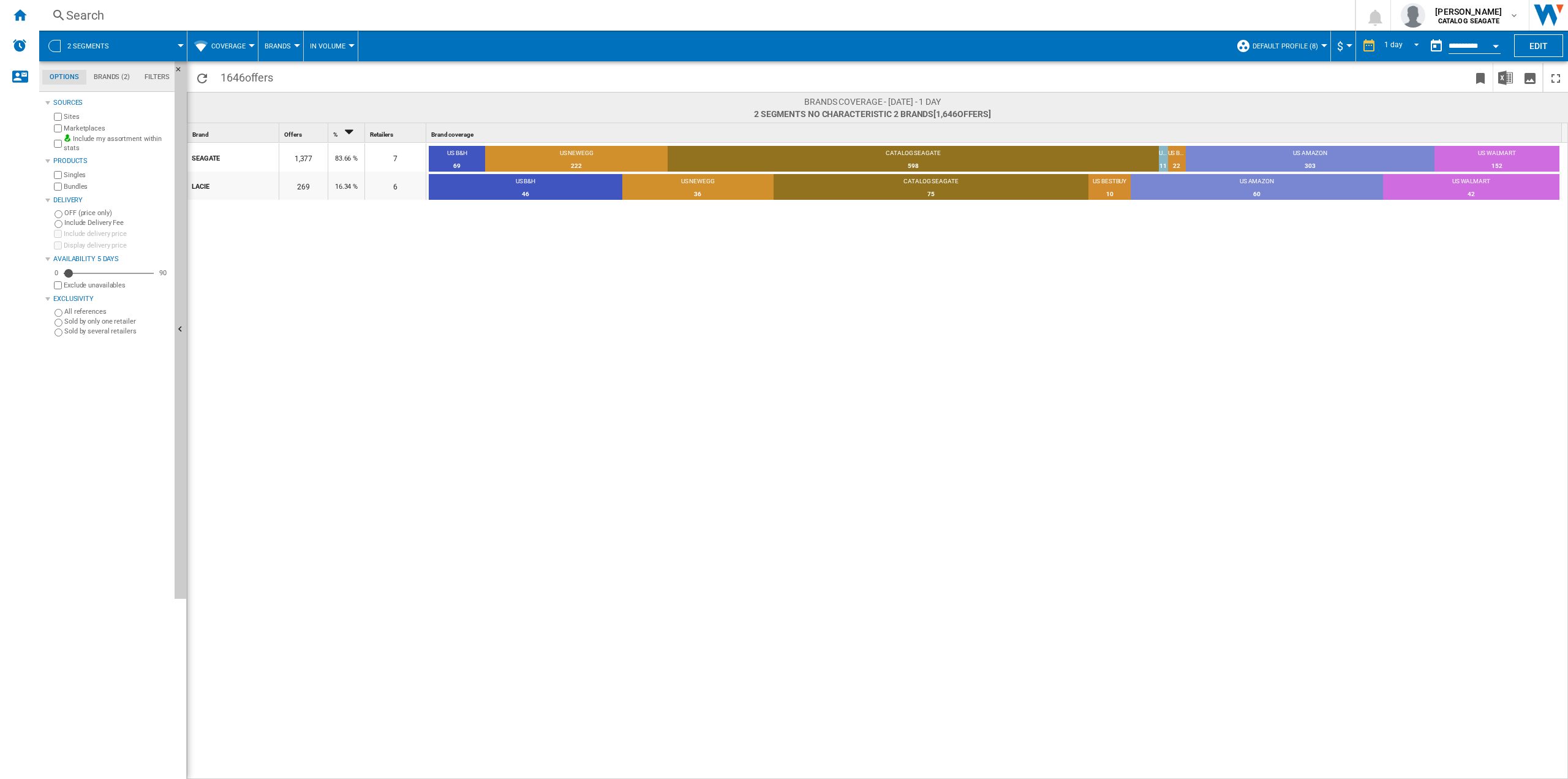
click at [1303, 49] on span "Default profile (8)" at bounding box center [1285, 46] width 65 height 8
click at [1271, 180] on span "Manage profiles..." at bounding box center [1291, 182] width 93 height 11
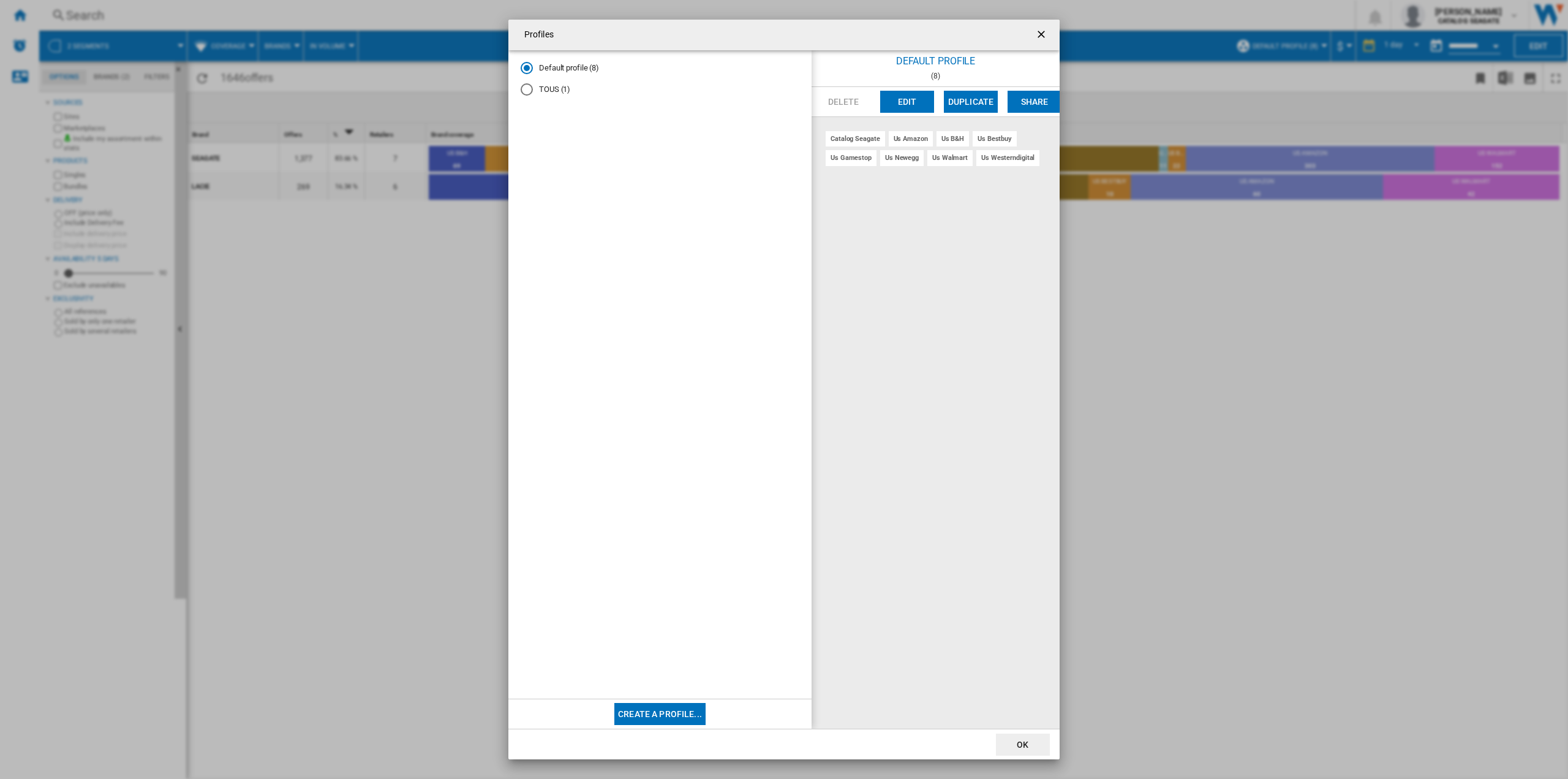
click at [1040, 36] on ng-md-icon "getI18NText('BUTTONS.CLOSE_DIALOG')" at bounding box center [1042, 35] width 14 height 14
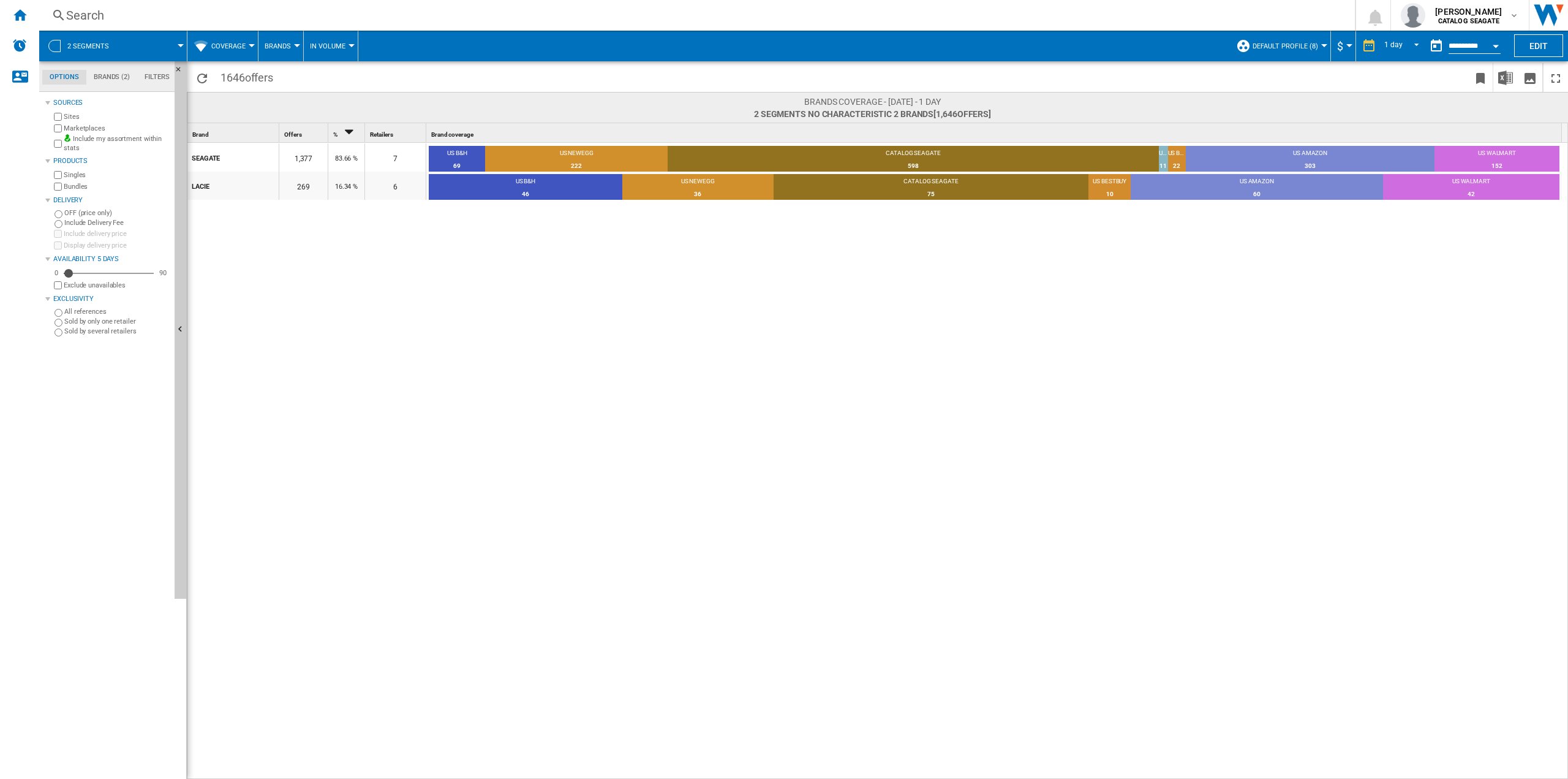
click at [1313, 44] on span "Default profile (8)" at bounding box center [1285, 46] width 65 height 8
click at [1279, 151] on span "Create..." at bounding box center [1270, 152] width 53 height 11
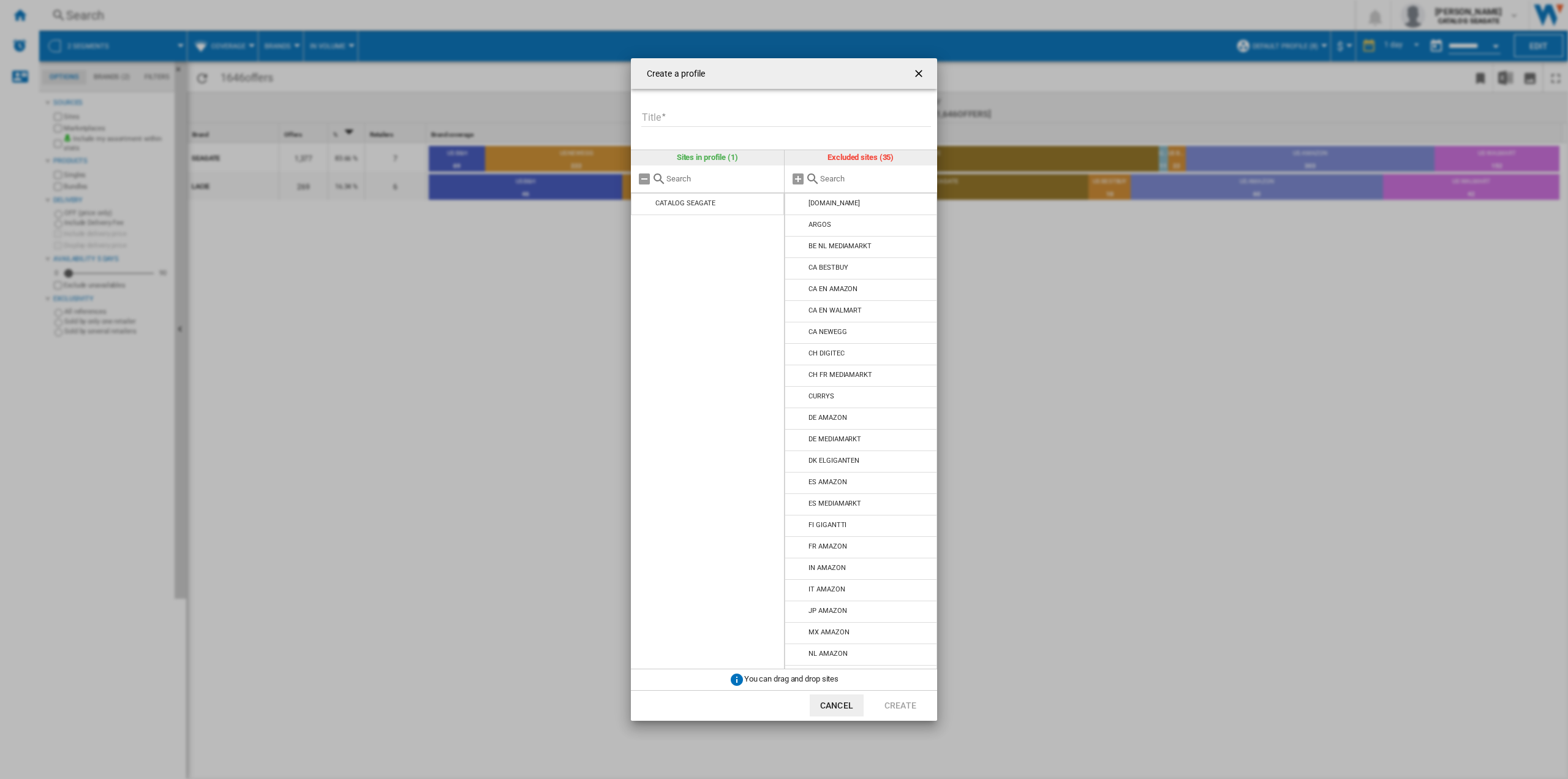
click at [920, 68] on ng-md-icon "getI18NText('BUTTONS.CLOSE_DIALOG')" at bounding box center [920, 74] width 14 height 14
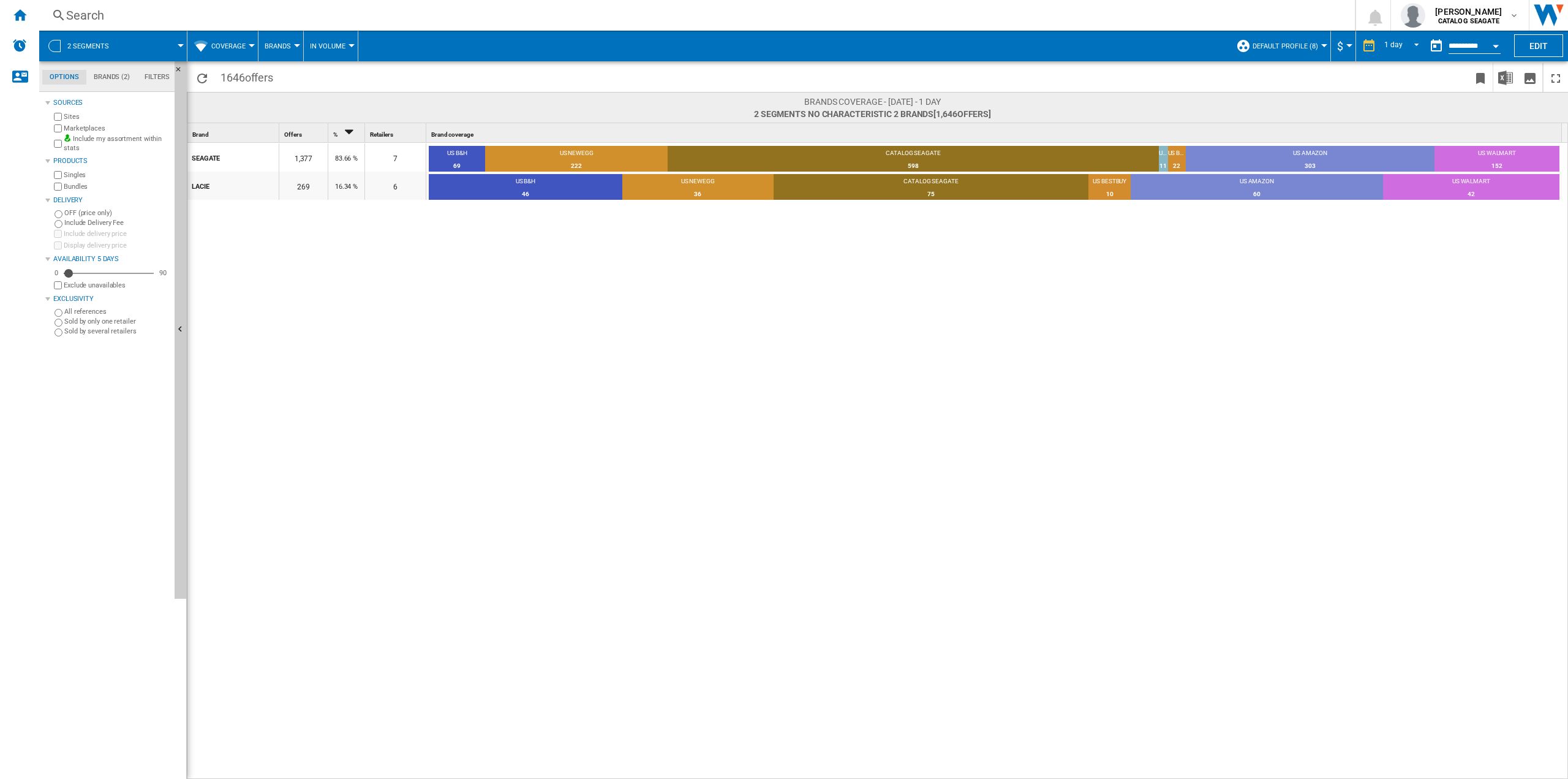
click at [1285, 43] on span "Default profile (8)" at bounding box center [1285, 46] width 65 height 8
click at [1285, 181] on span "Manage profiles..." at bounding box center [1291, 182] width 93 height 11
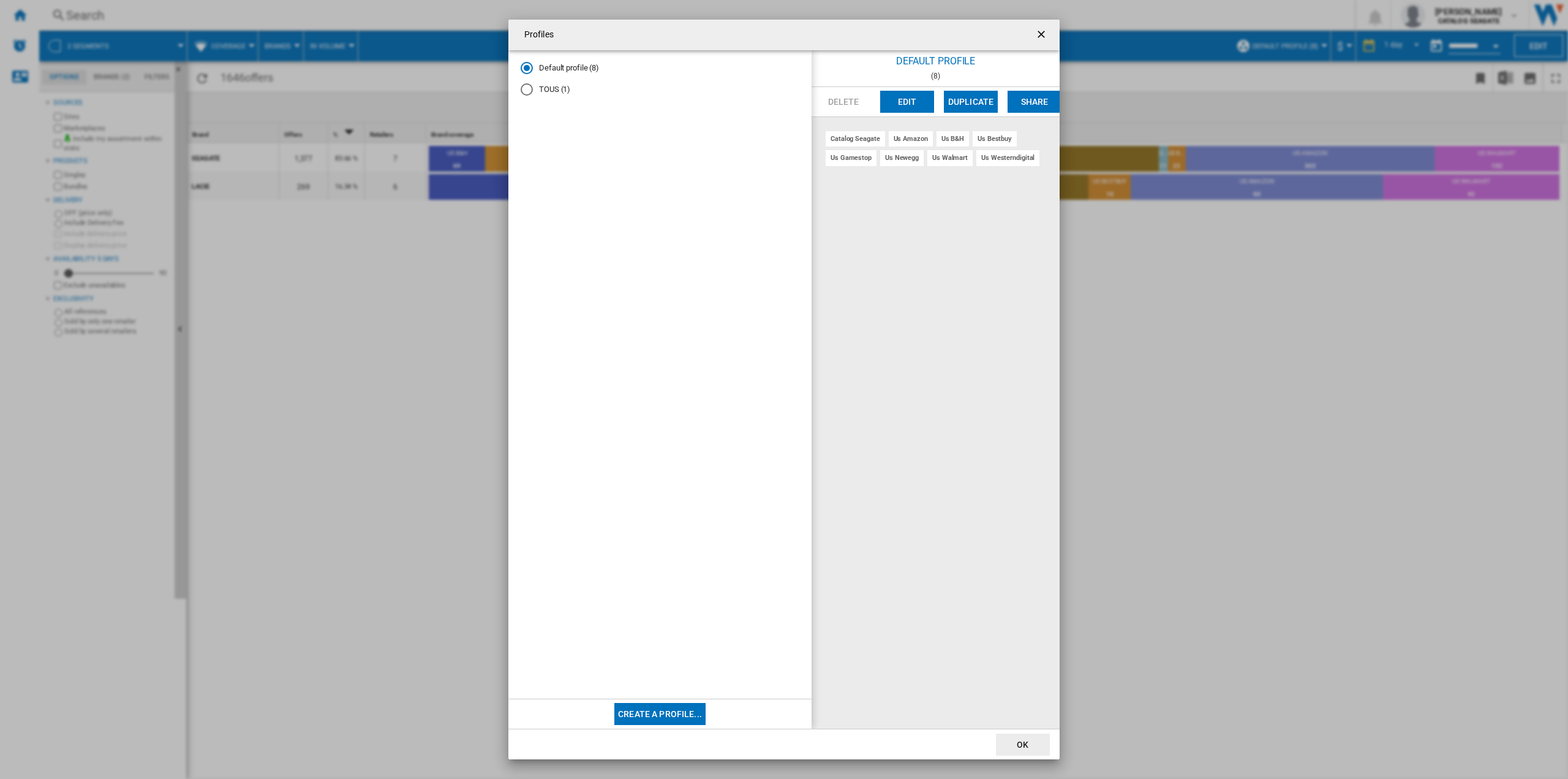
click at [563, 64] on md-radio-button "Default profile (8)" at bounding box center [660, 69] width 279 height 12
click at [918, 98] on button "Edit" at bounding box center [907, 102] width 54 height 22
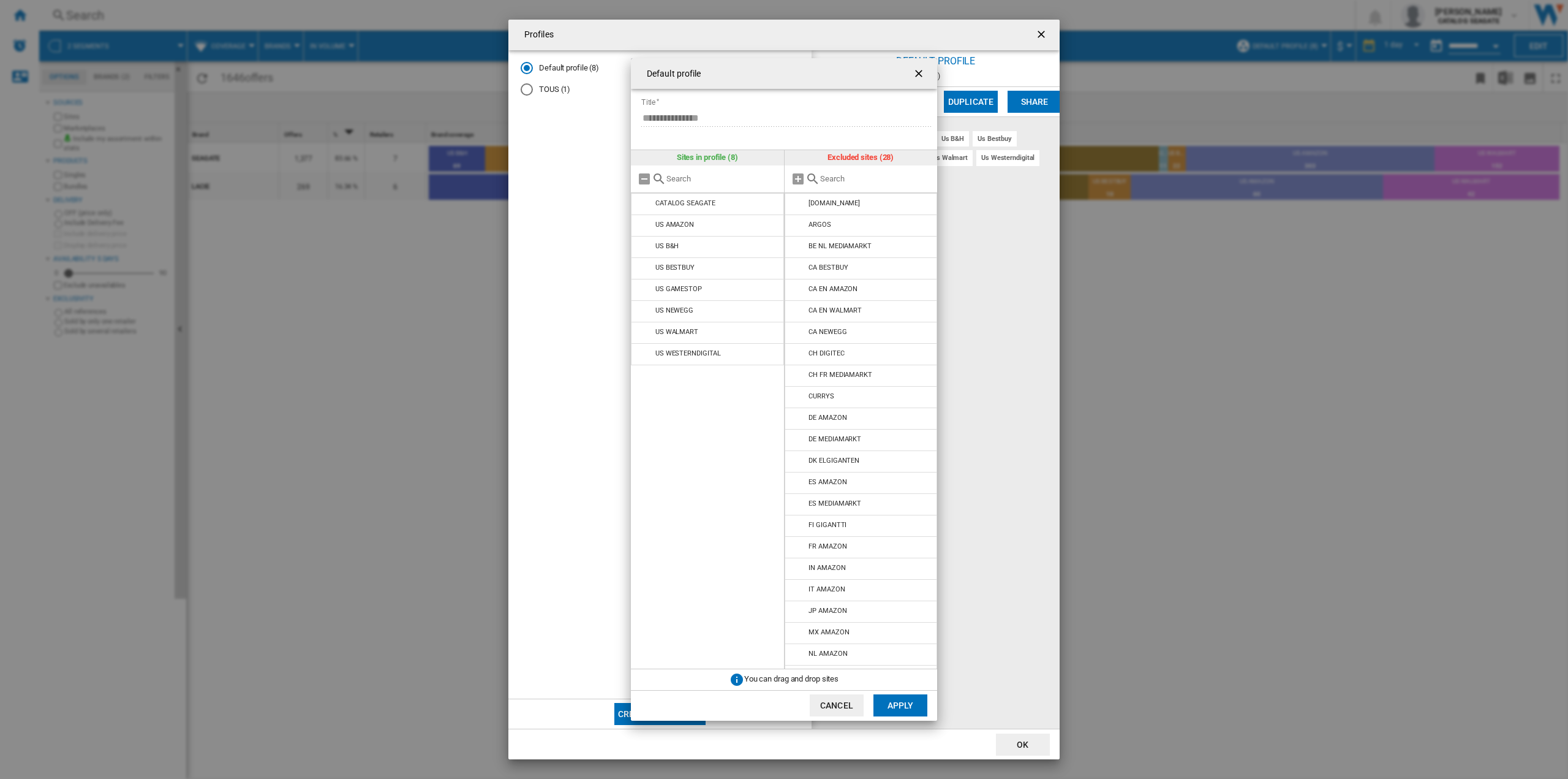
click at [650, 129] on md-input-container "**********" at bounding box center [788, 125] width 297 height 36
click at [923, 74] on ng-md-icon "getI18NText('BUTTONS.CLOSE_DIALOG')" at bounding box center [920, 74] width 14 height 14
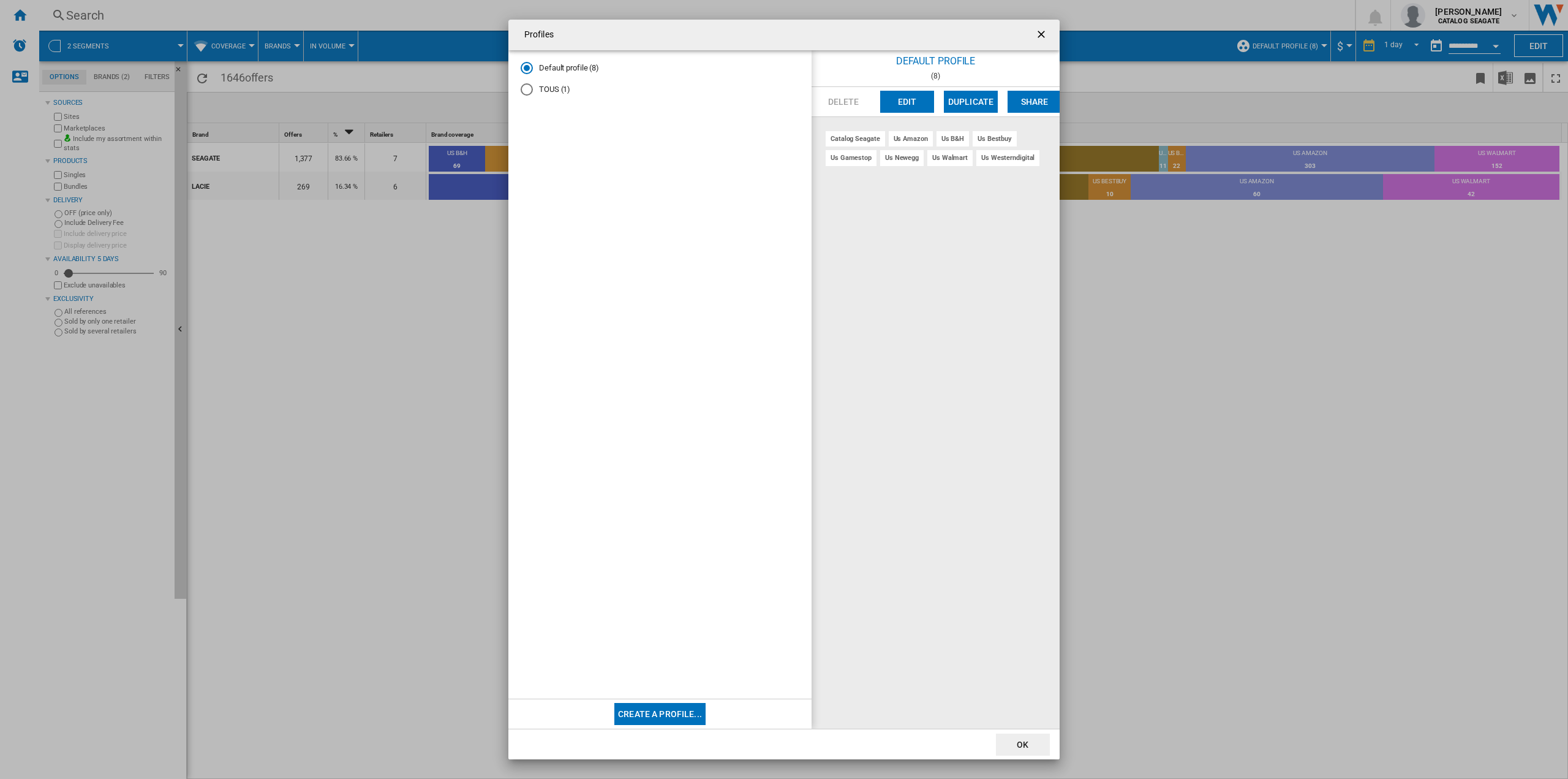
click at [1211, 283] on div "Profiles Default profile (8) TOUS (1) Create a profile... Default profile (8) […" at bounding box center [784, 390] width 1568 height 779
click at [1040, 30] on ng-md-icon "getI18NText('BUTTONS.CLOSE_DIALOG')" at bounding box center [1042, 35] width 14 height 14
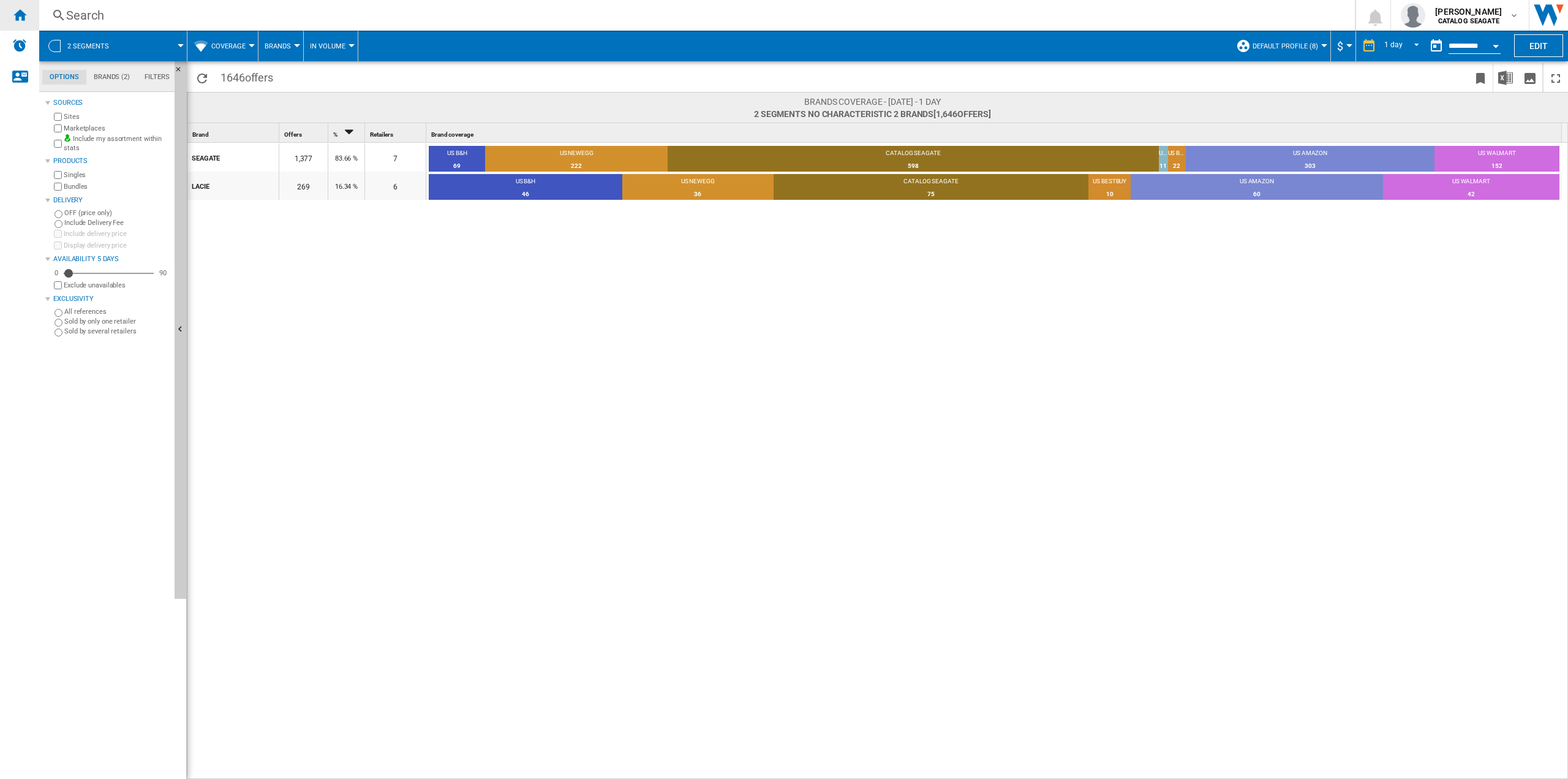
click at [8, 16] on div "Home" at bounding box center [20, 15] width 39 height 31
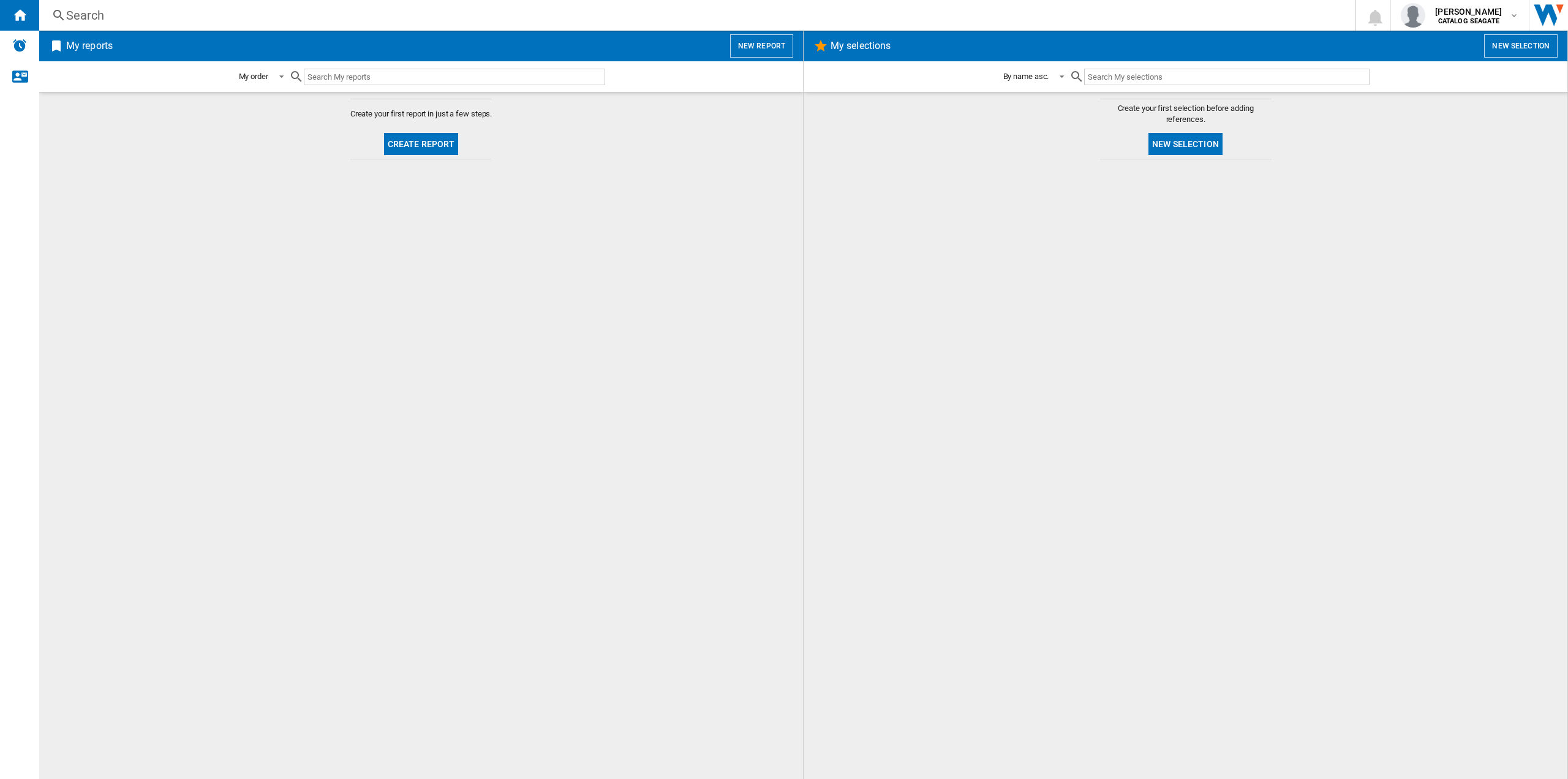
click at [412, 133] on button "Create report" at bounding box center [422, 144] width 75 height 22
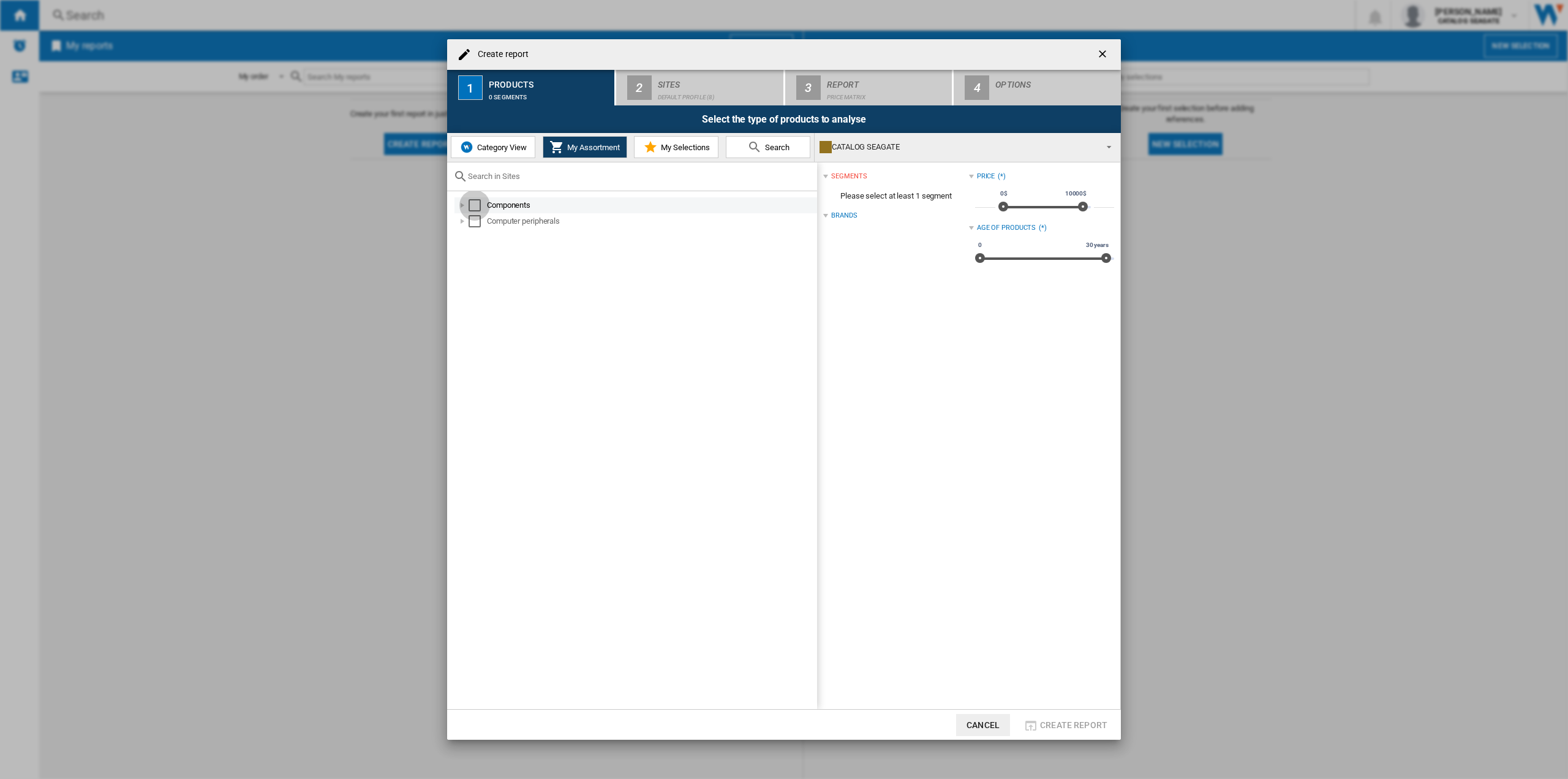
click at [470, 202] on div "Select" at bounding box center [474, 205] width 12 height 12
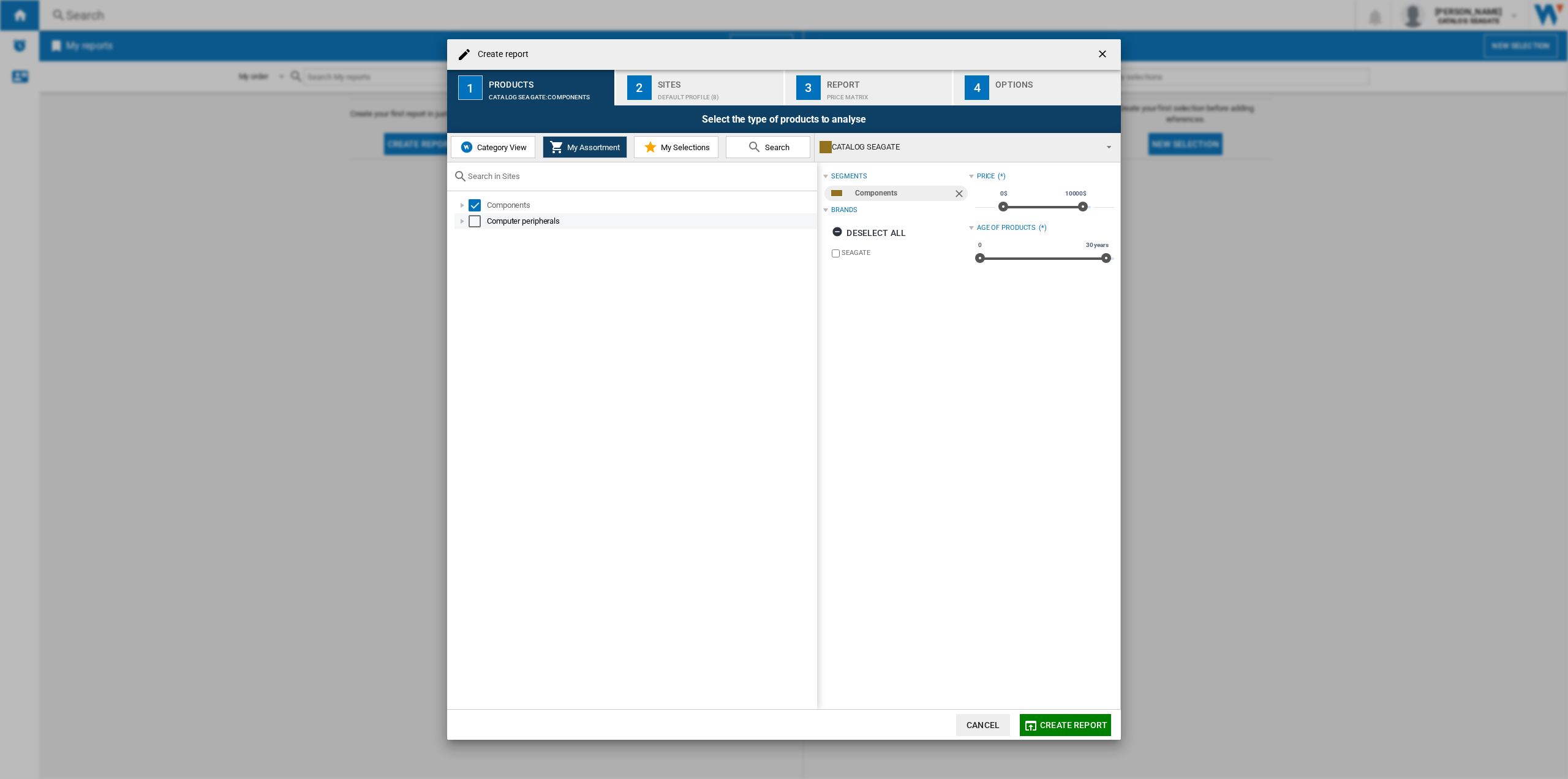
click at [475, 220] on div "Select" at bounding box center [474, 221] width 12 height 12
click at [510, 144] on span "Category View" at bounding box center [501, 147] width 53 height 9
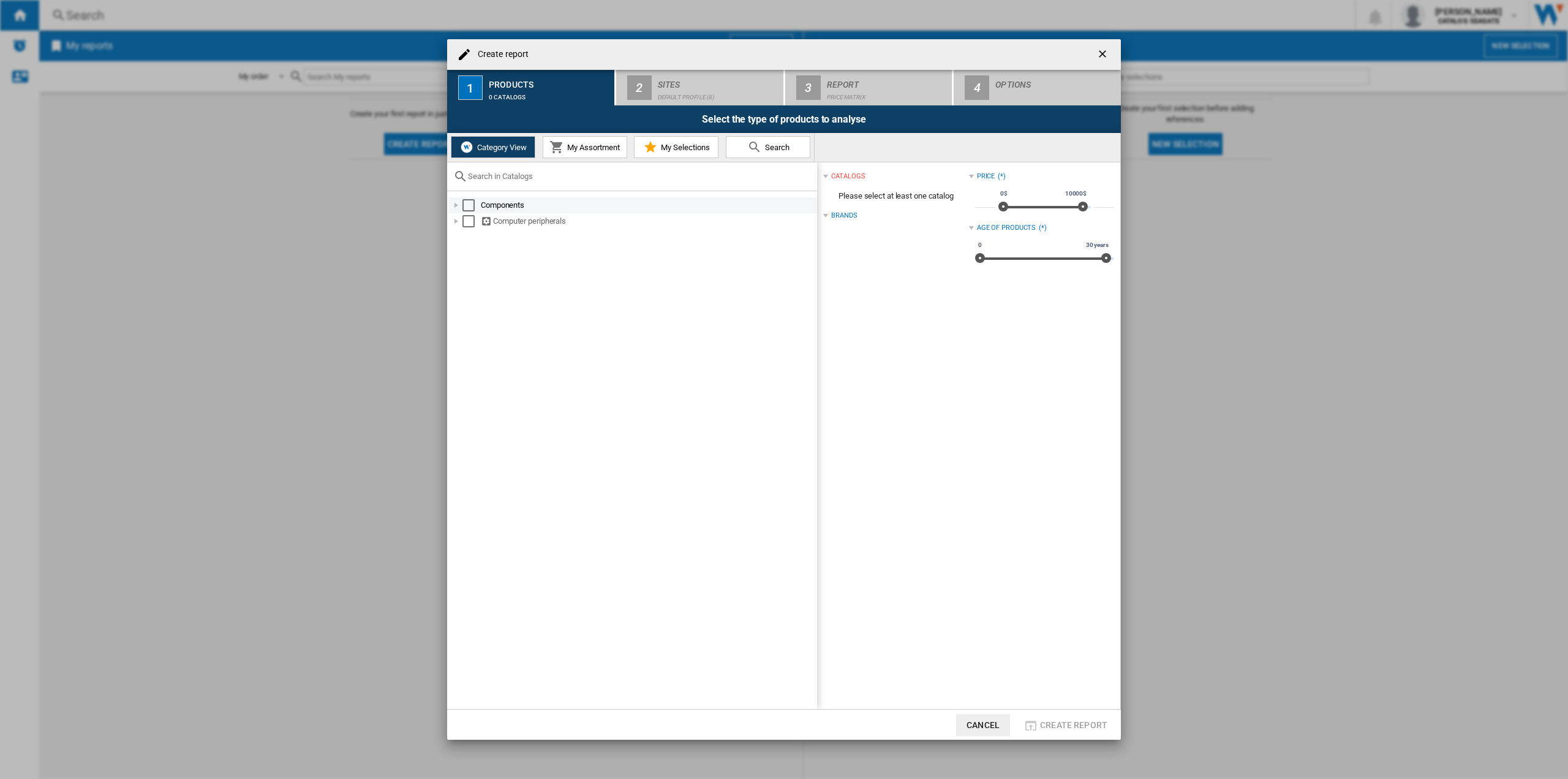
click at [510, 205] on div "Components" at bounding box center [648, 205] width 334 height 12
click at [470, 208] on div "Select" at bounding box center [468, 205] width 12 height 12
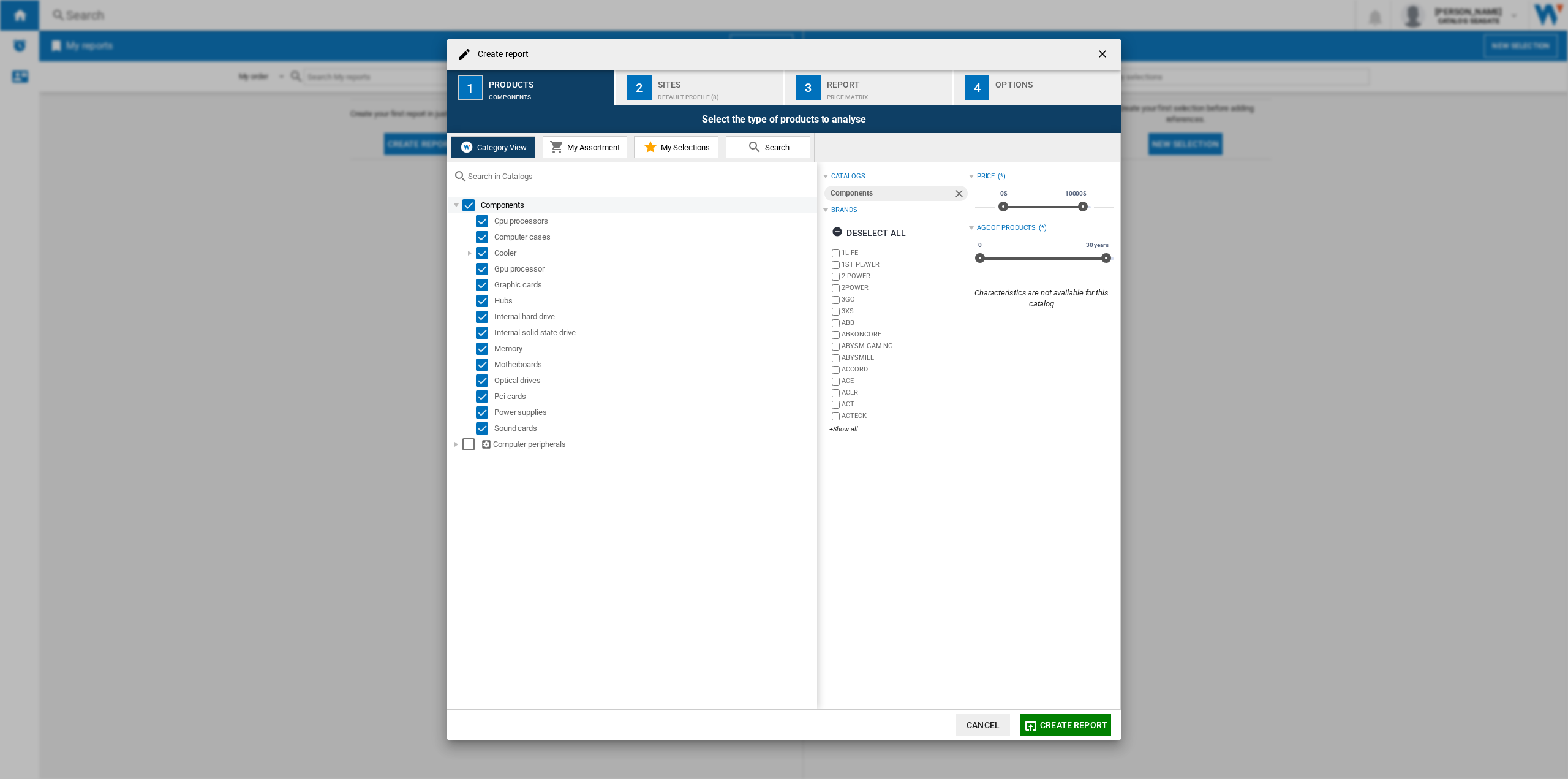
click at [468, 207] on div "Select" at bounding box center [468, 205] width 12 height 12
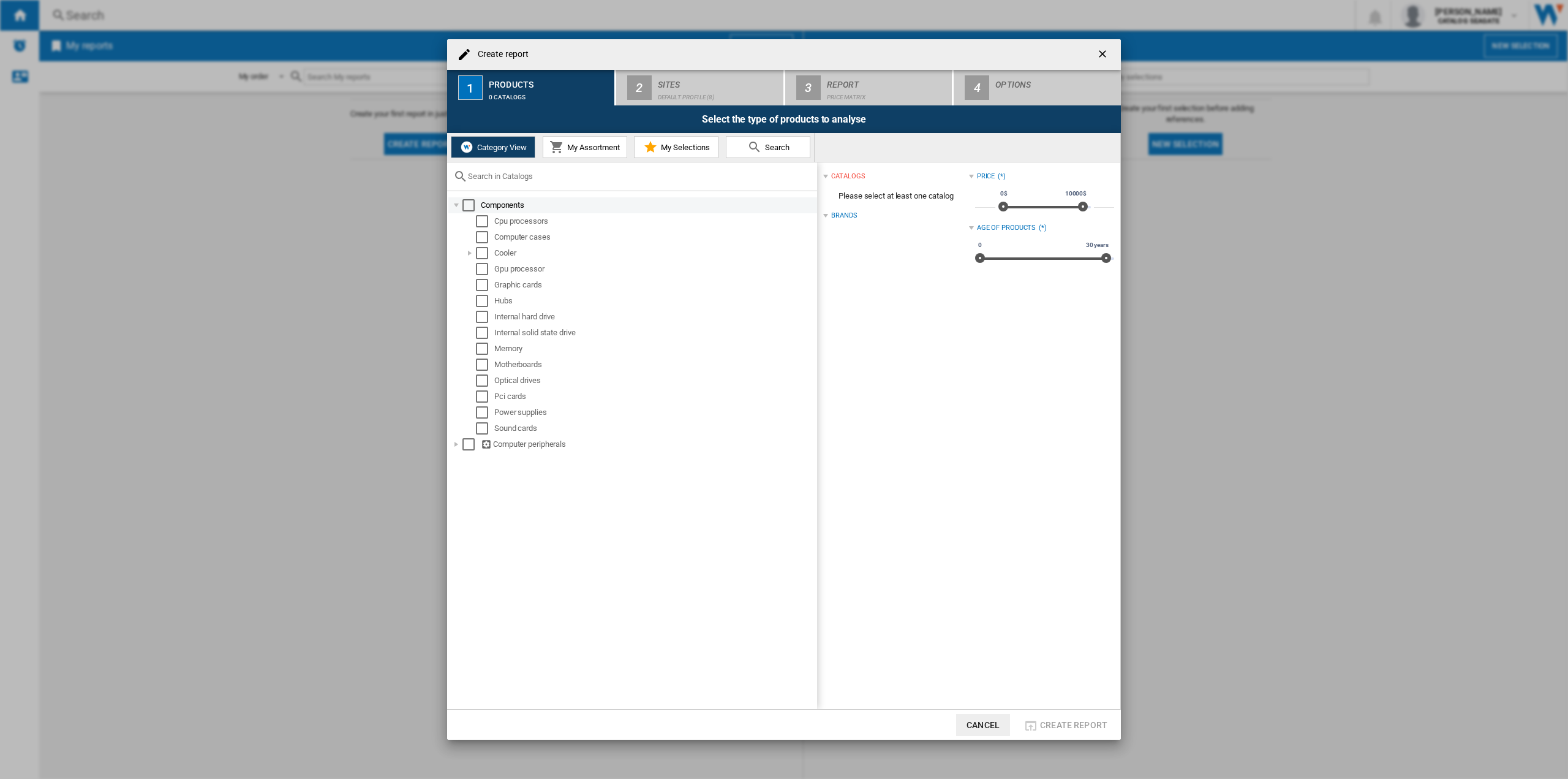
click at [456, 206] on div "Create report ..." at bounding box center [456, 205] width 12 height 12
click at [587, 147] on span "My Assortment" at bounding box center [592, 147] width 56 height 9
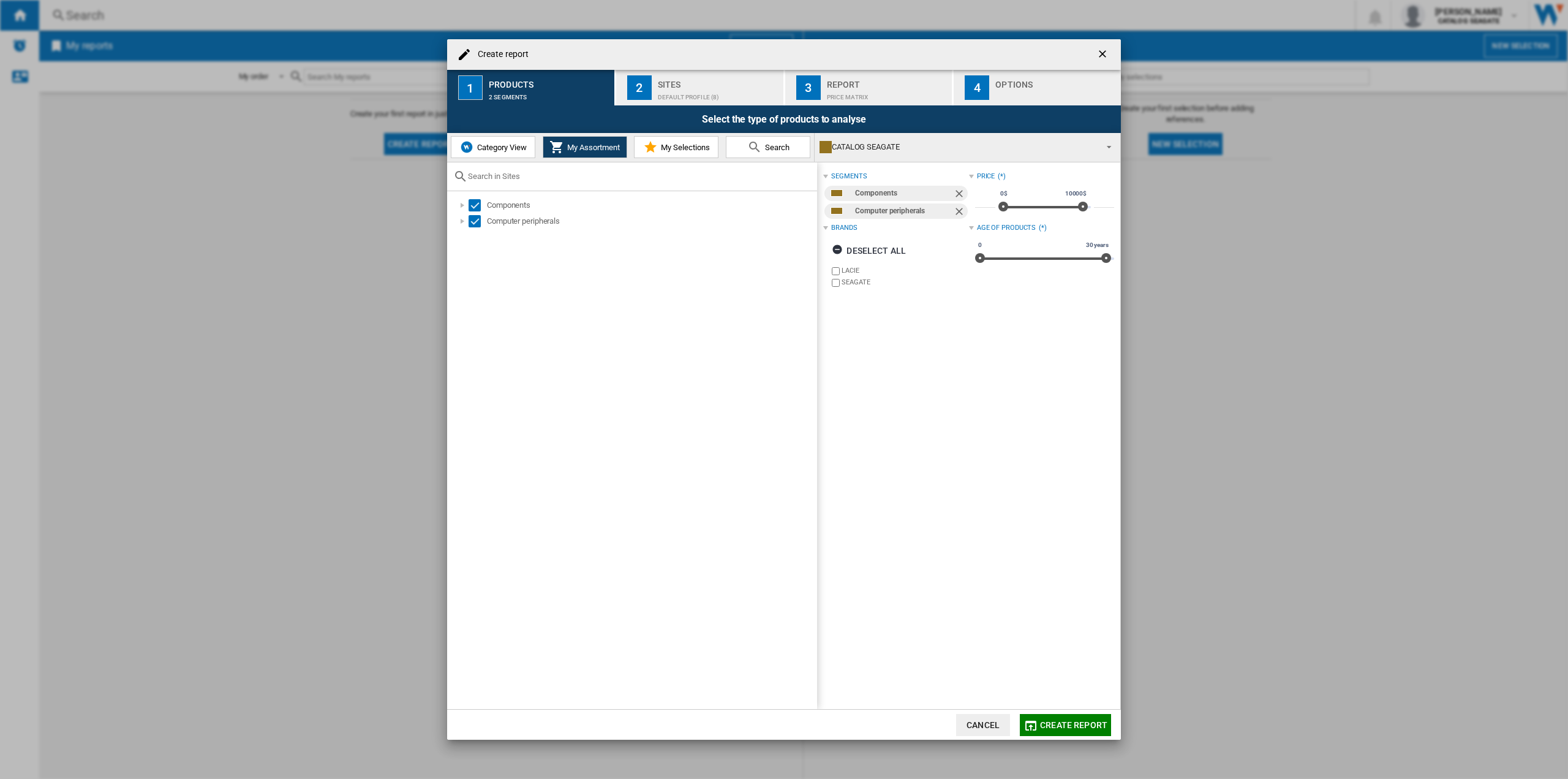
click at [677, 89] on div "Default profile (8)" at bounding box center [718, 93] width 120 height 13
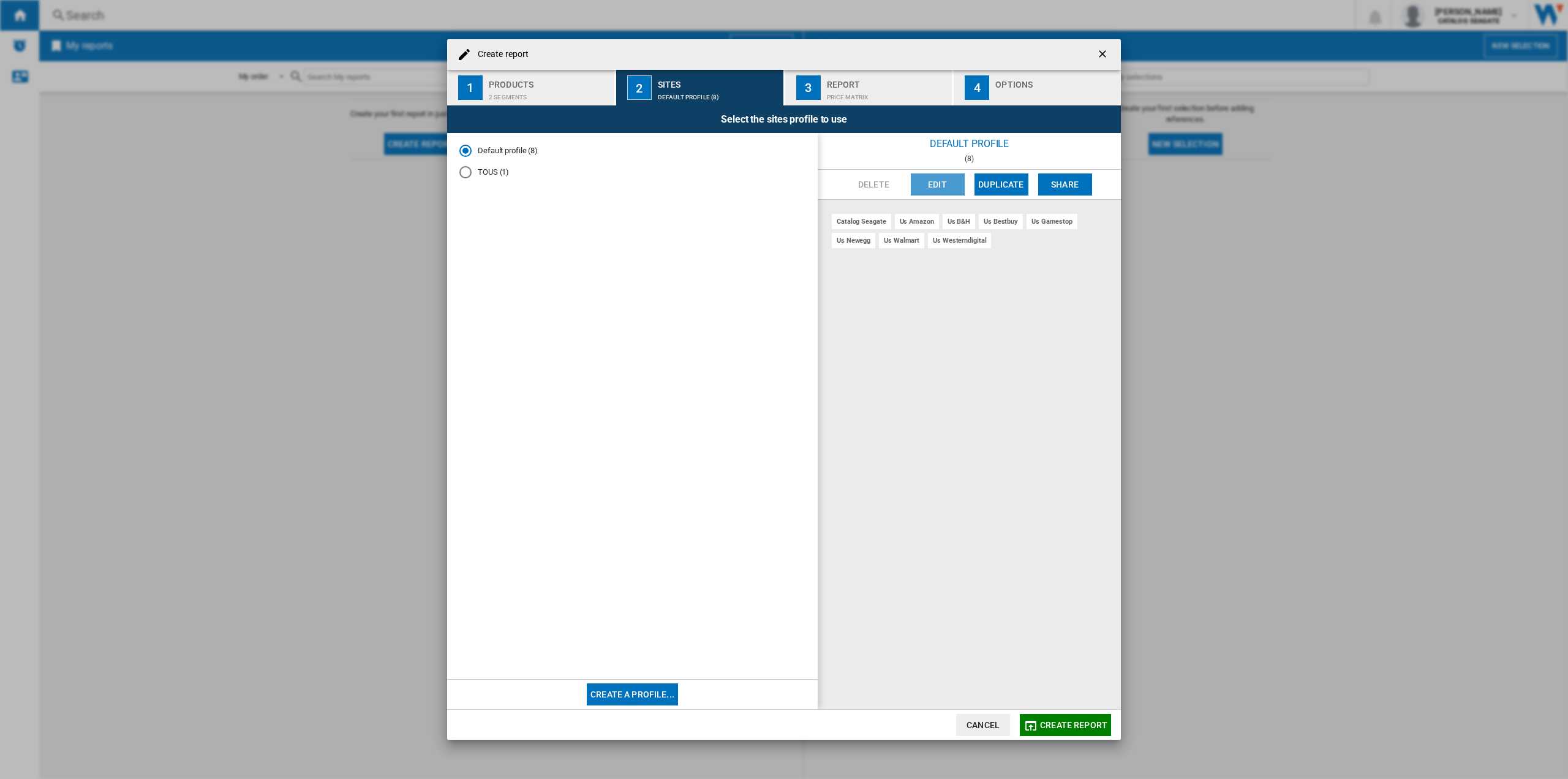
click at [955, 188] on button "Edit" at bounding box center [938, 184] width 54 height 22
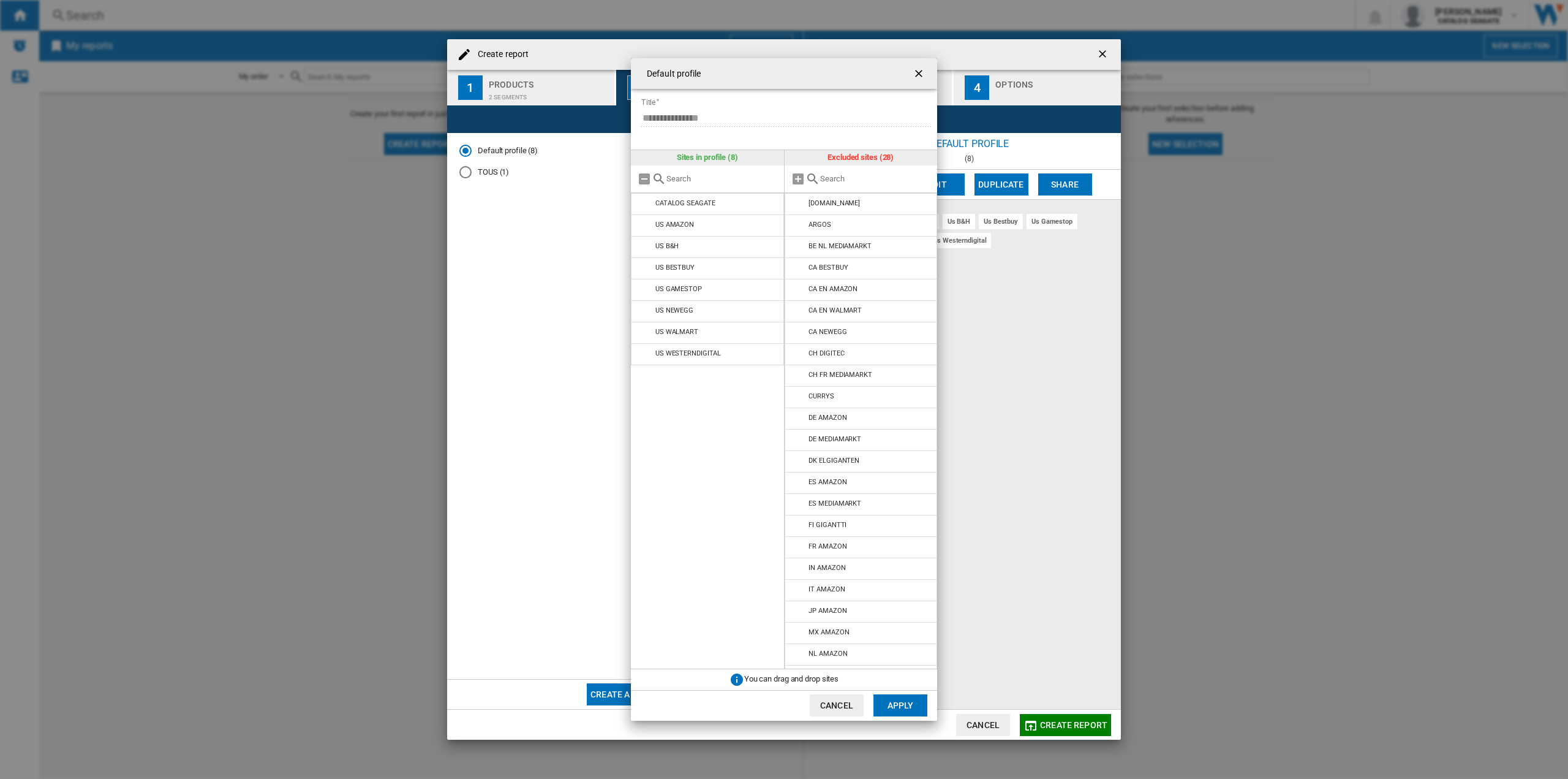
click at [918, 69] on ng-md-icon "getI18NText('BUTTONS.CLOSE_DIALOG')" at bounding box center [920, 74] width 14 height 14
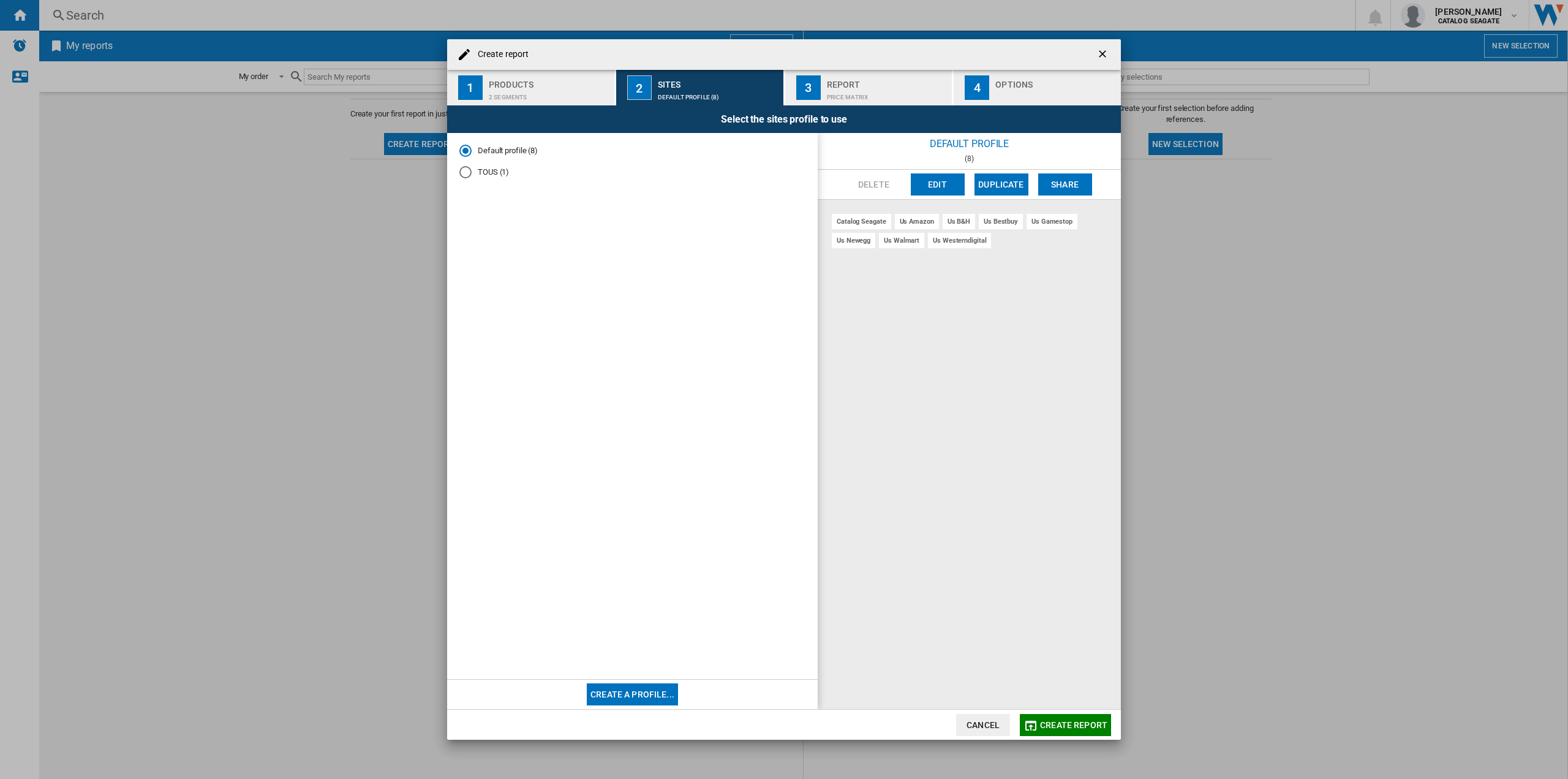
click at [953, 186] on button "Edit" at bounding box center [938, 184] width 54 height 22
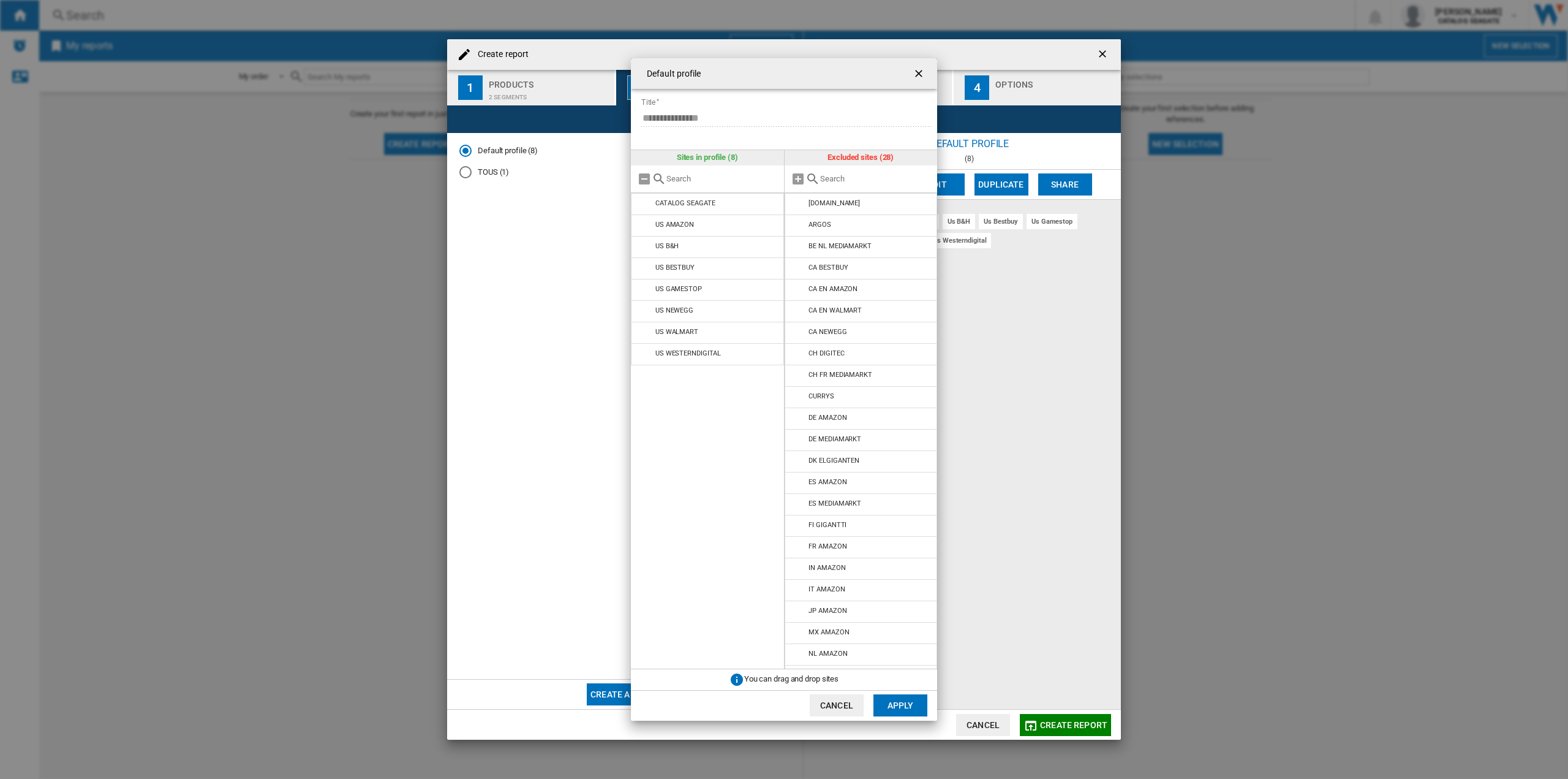
click at [919, 71] on ng-md-icon "getI18NText('BUTTONS.CLOSE_DIALOG')" at bounding box center [920, 74] width 14 height 14
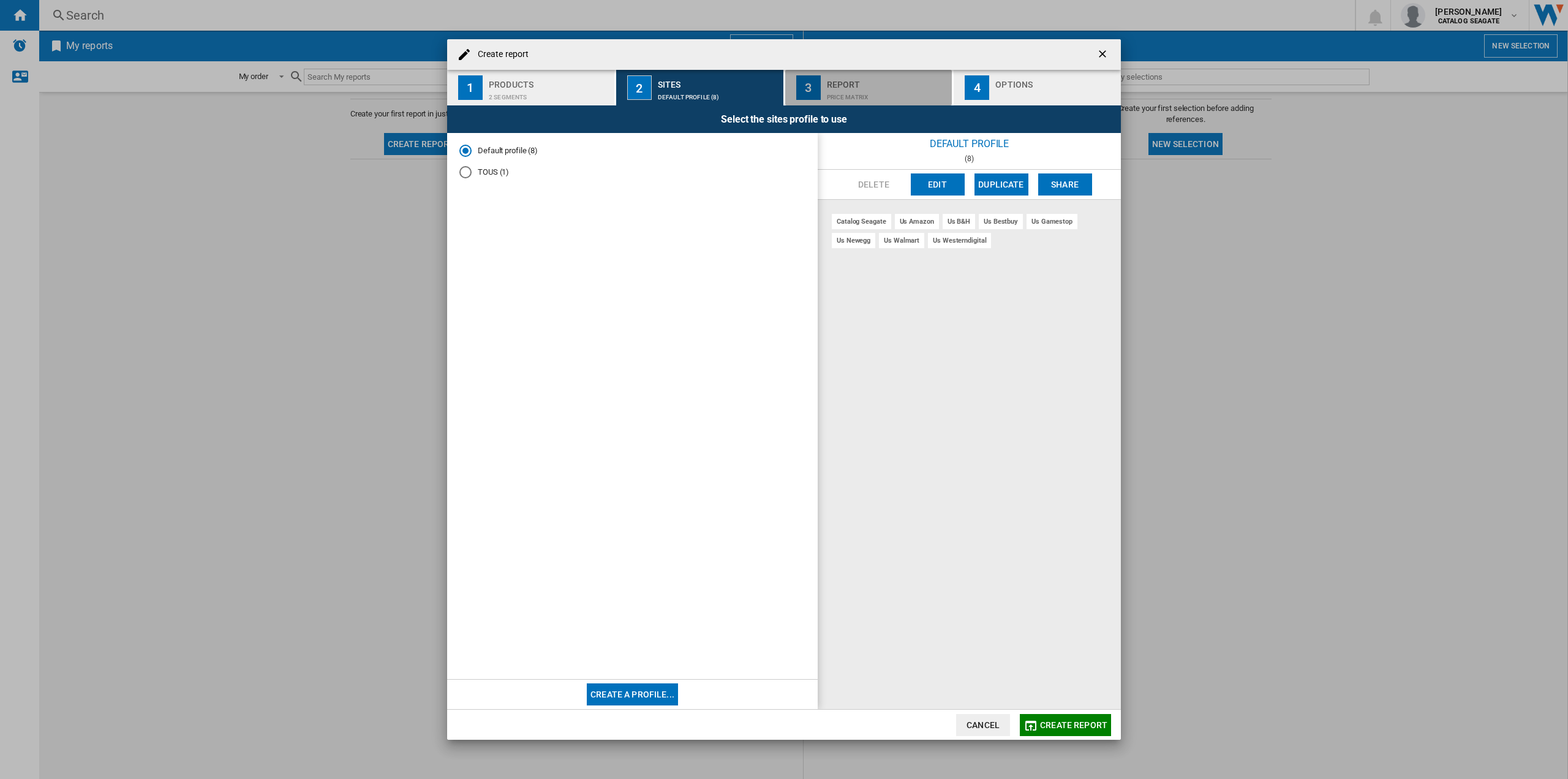
click at [859, 94] on div "Price Matrix" at bounding box center [888, 93] width 120 height 13
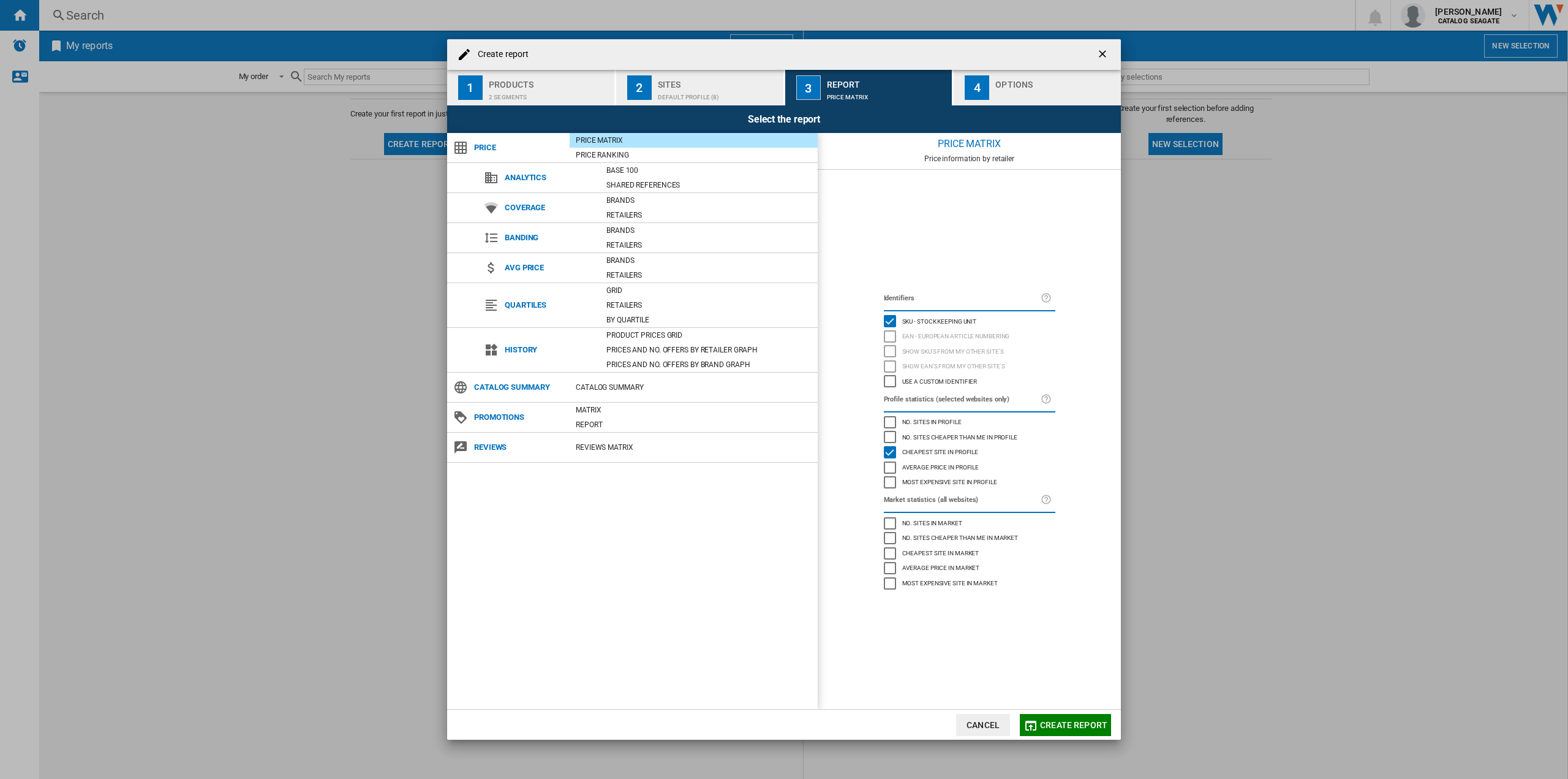
click at [994, 92] on button "4 Options" at bounding box center [1037, 87] width 167 height 36
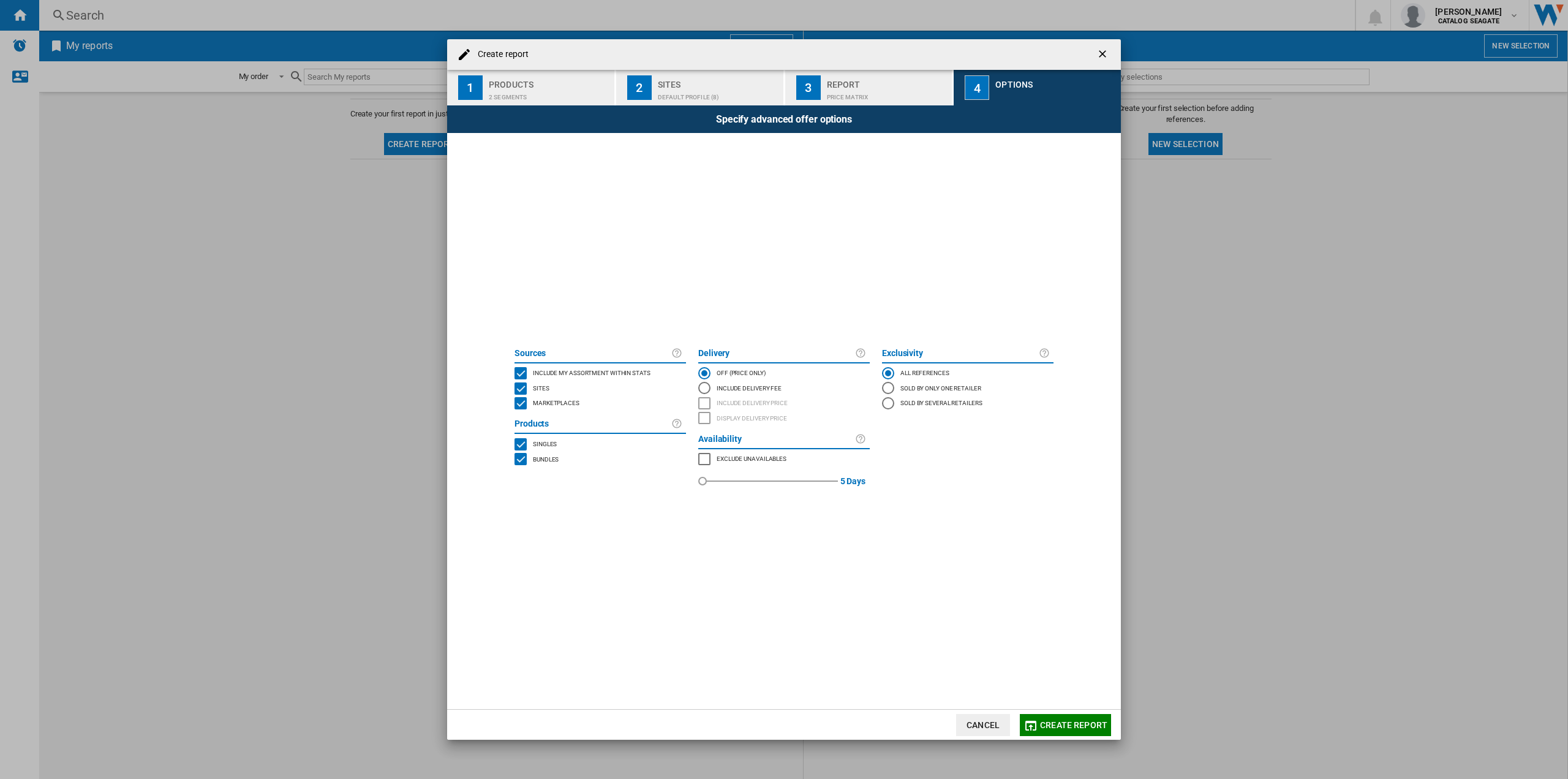
click at [834, 92] on div "Price Matrix" at bounding box center [888, 93] width 120 height 13
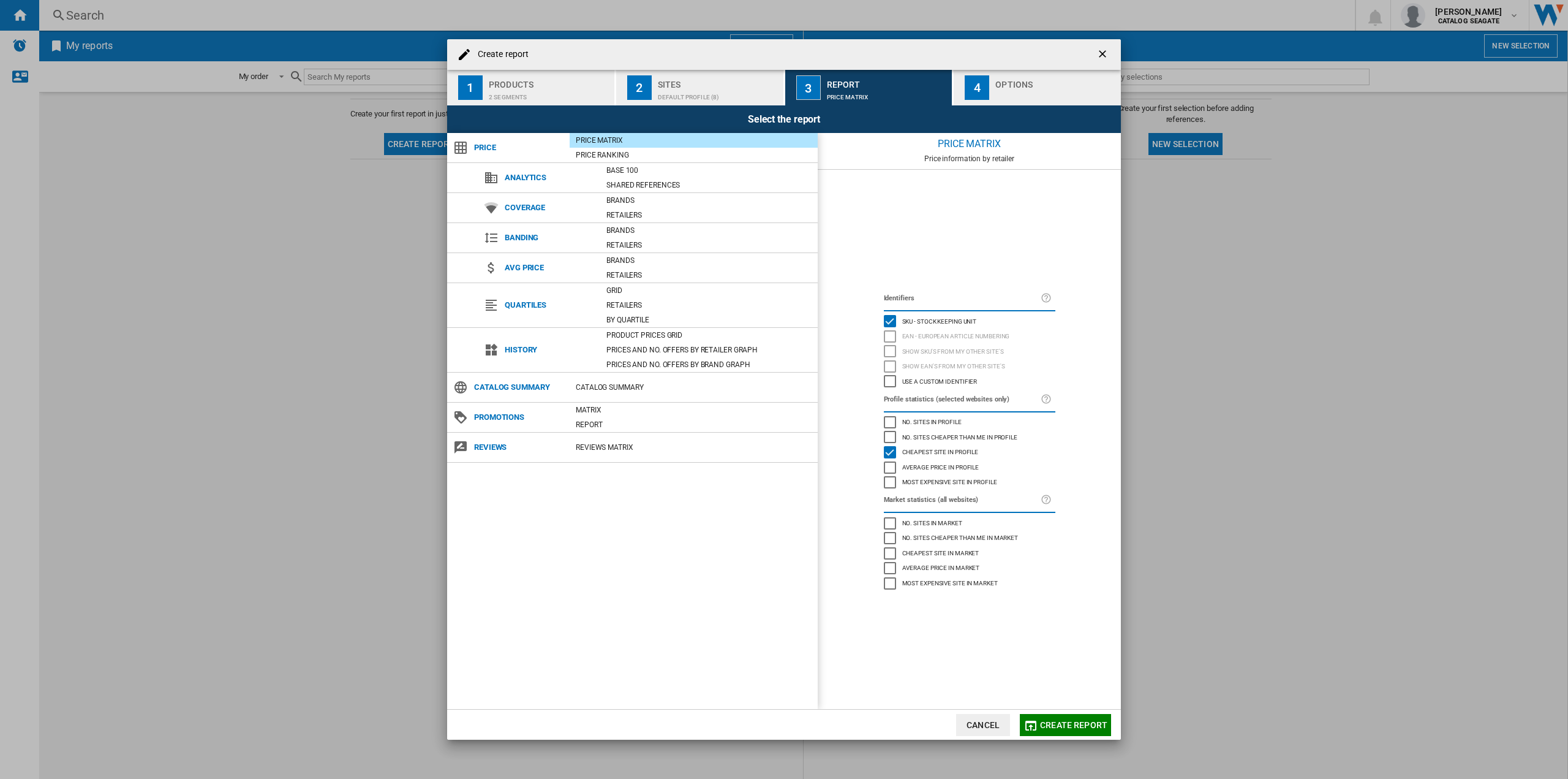
click at [649, 92] on div "2" at bounding box center [639, 87] width 25 height 25
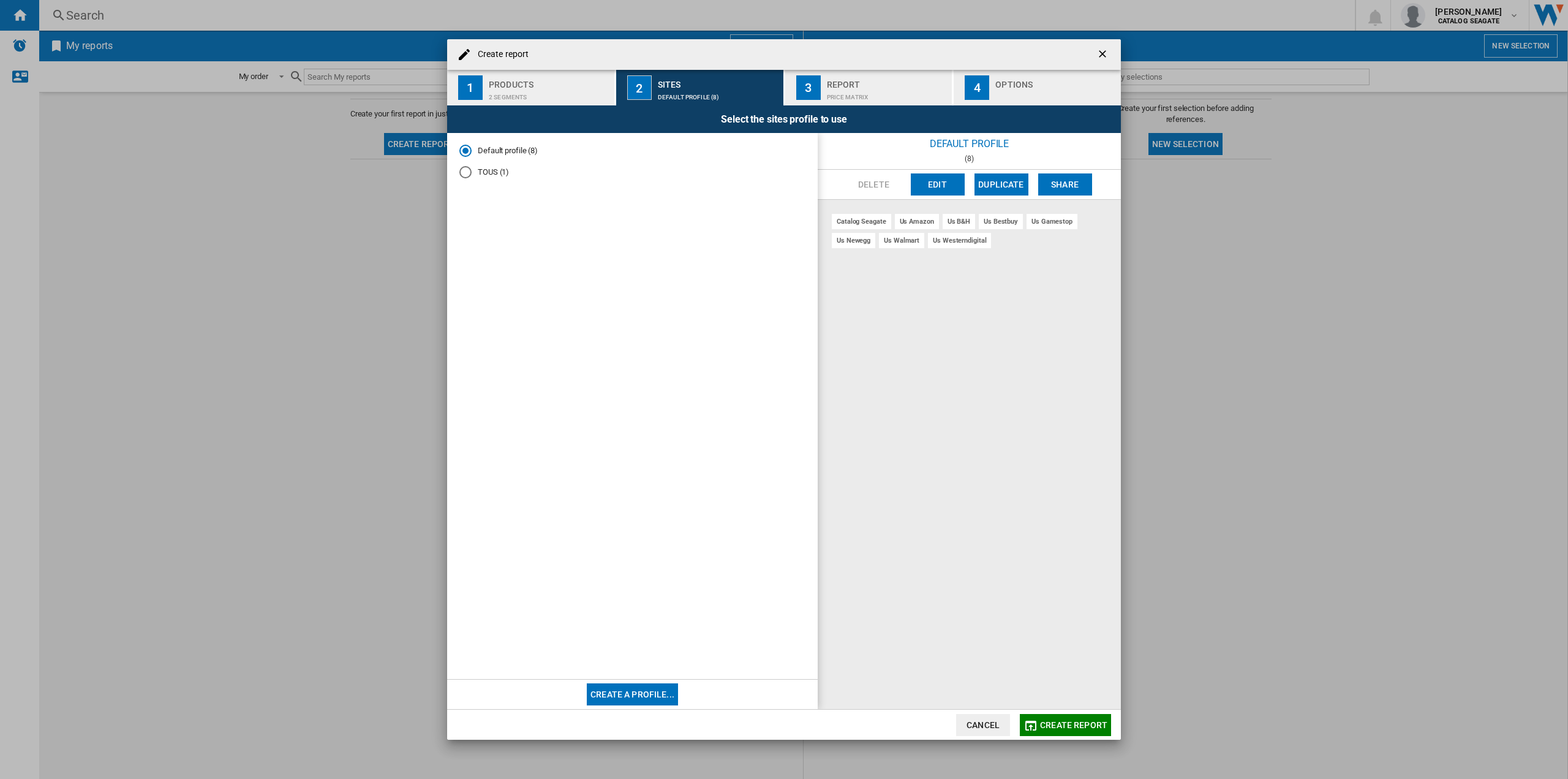
click at [582, 89] on div "2 segments" at bounding box center [549, 93] width 120 height 13
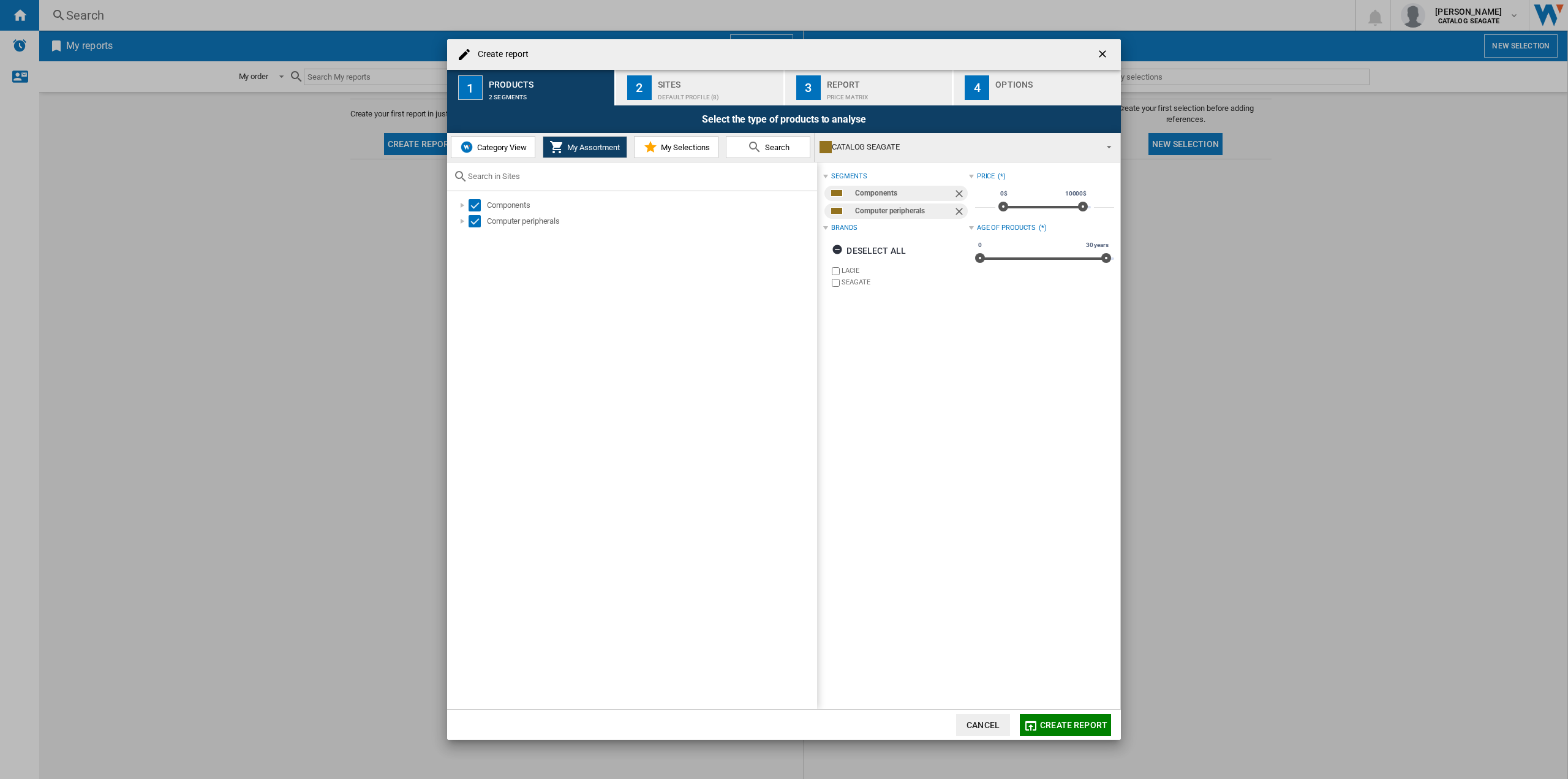
click at [652, 92] on button "2 Sites Default profile (8)" at bounding box center [700, 87] width 169 height 36
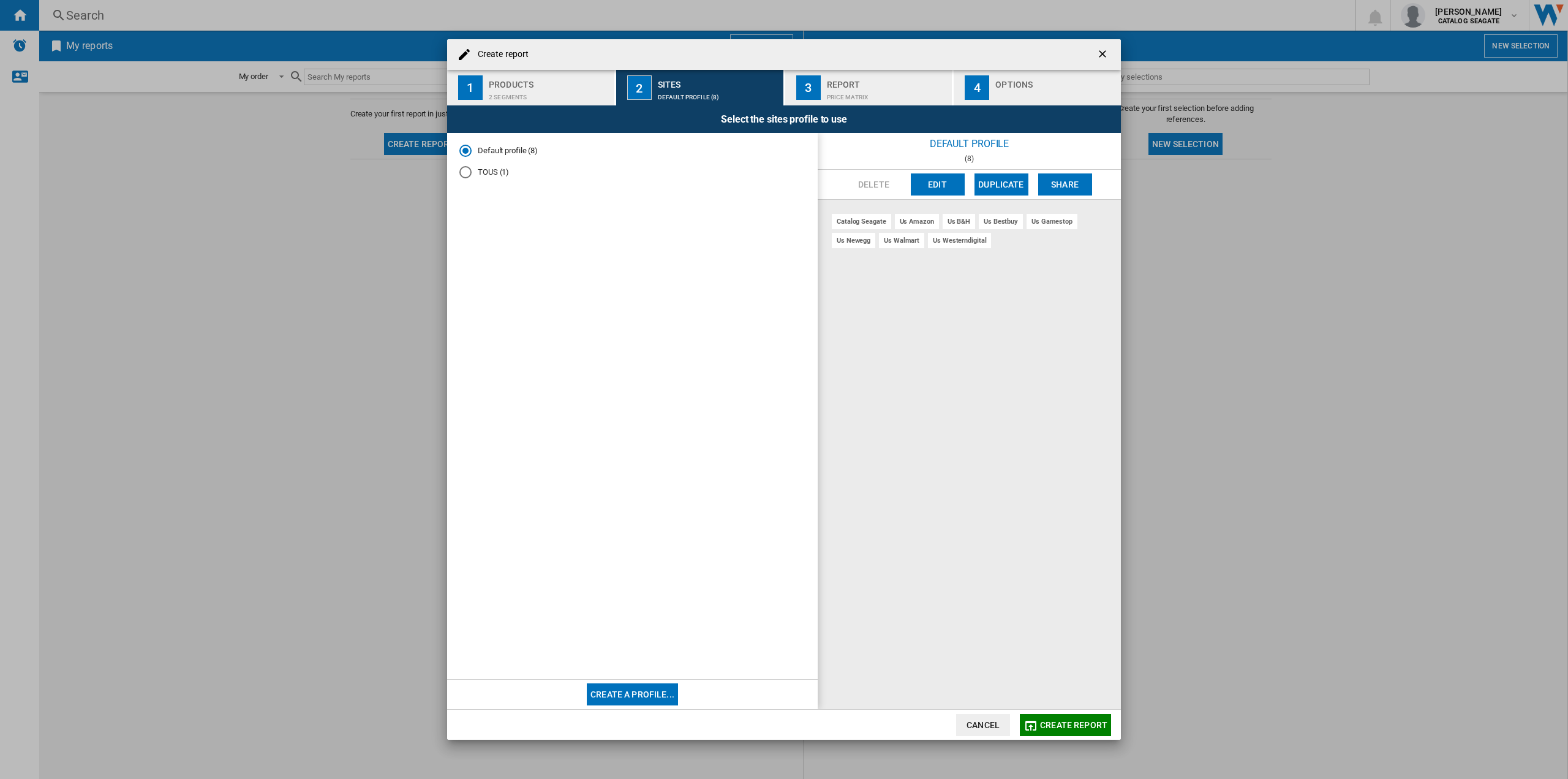
click at [1049, 726] on span "Create report" at bounding box center [1073, 725] width 67 height 10
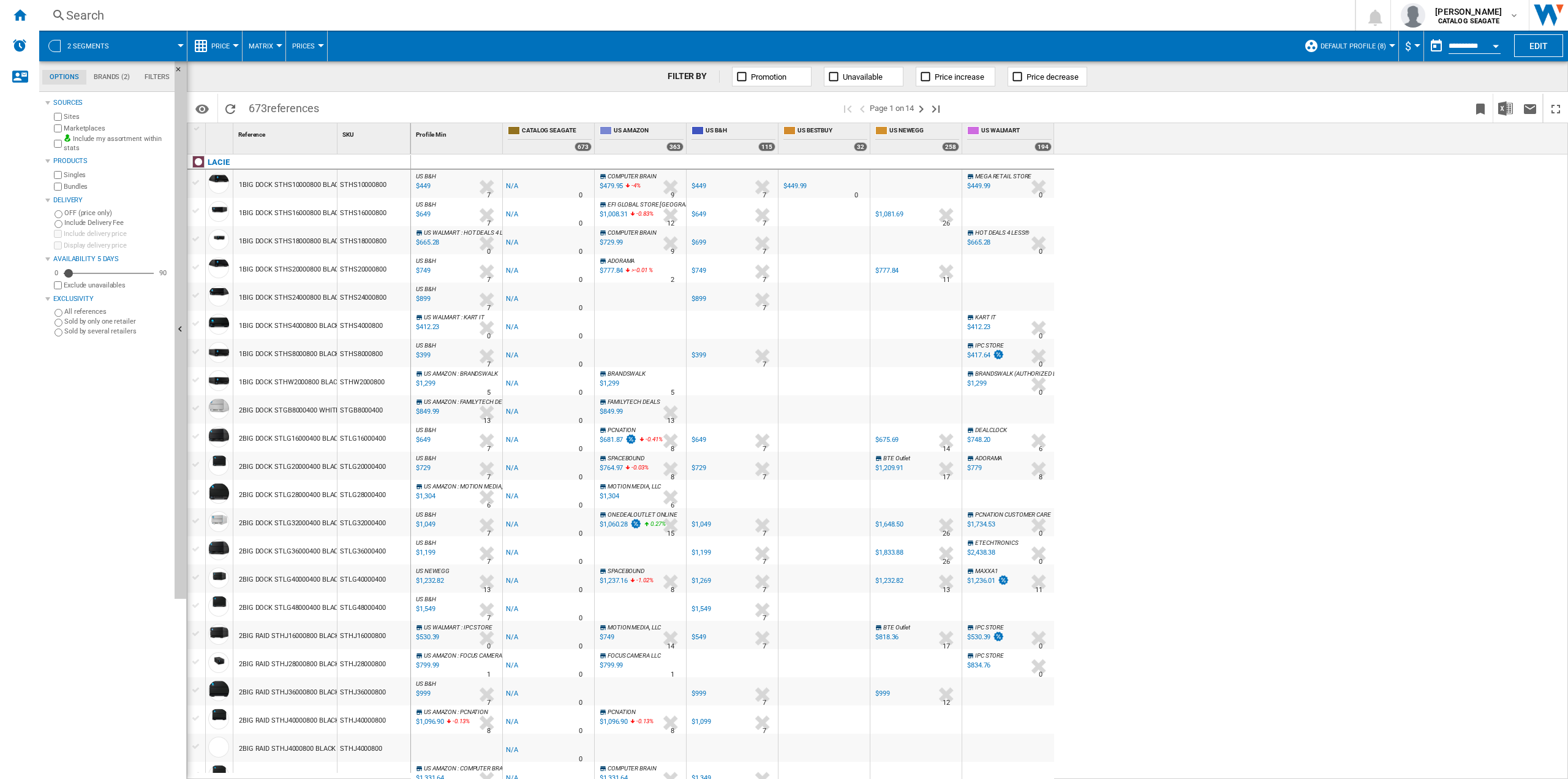
click at [1330, 44] on span "Default profile (8)" at bounding box center [1353, 46] width 65 height 8
click at [1337, 151] on span "Create..." at bounding box center [1339, 152] width 53 height 11
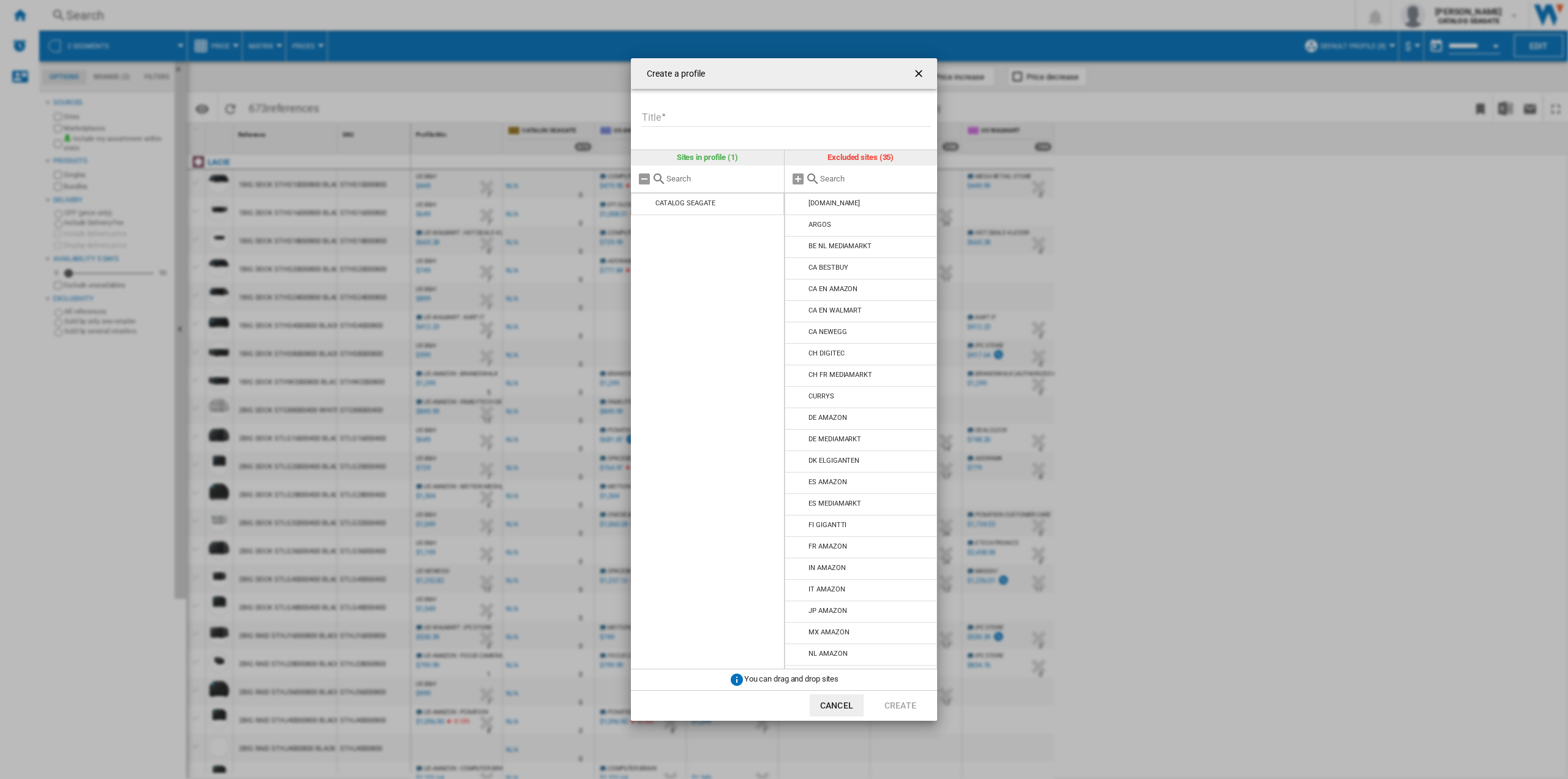
click at [708, 115] on input "Title" at bounding box center [787, 118] width 290 height 19
type input "**********"
click at [797, 528] on md-icon "Create a ..." at bounding box center [798, 528] width 14 height 14
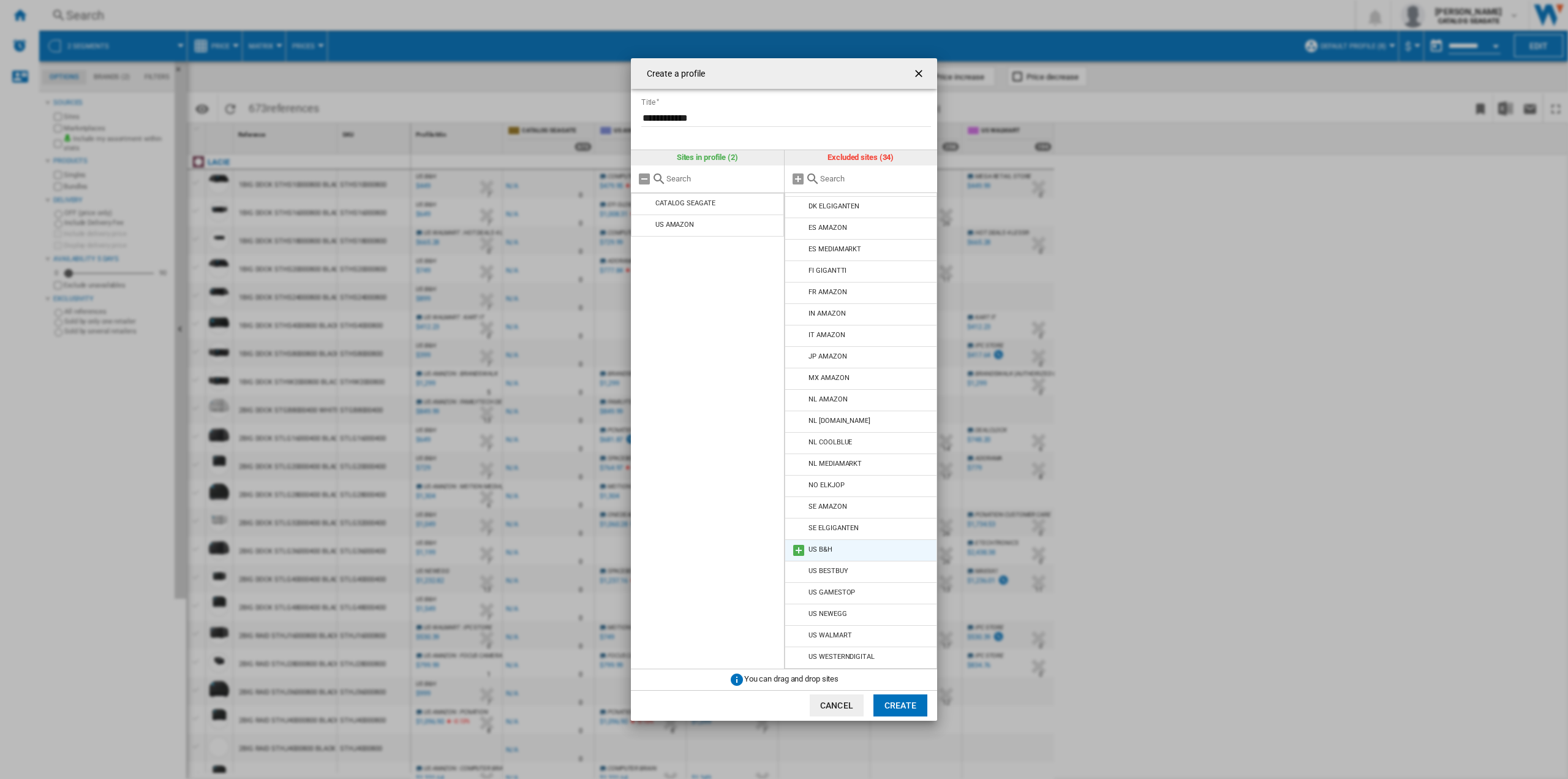
click at [798, 550] on md-icon "Create a ..." at bounding box center [798, 550] width 14 height 14
click at [798, 565] on md-icon "Create a ..." at bounding box center [798, 571] width 14 height 14
click at [798, 590] on md-icon "Create a ..." at bounding box center [798, 592] width 14 height 14
click at [797, 614] on md-icon "Create a ..." at bounding box center [798, 614] width 14 height 14
click at [798, 634] on md-icon "Create a ..." at bounding box center [798, 636] width 14 height 14
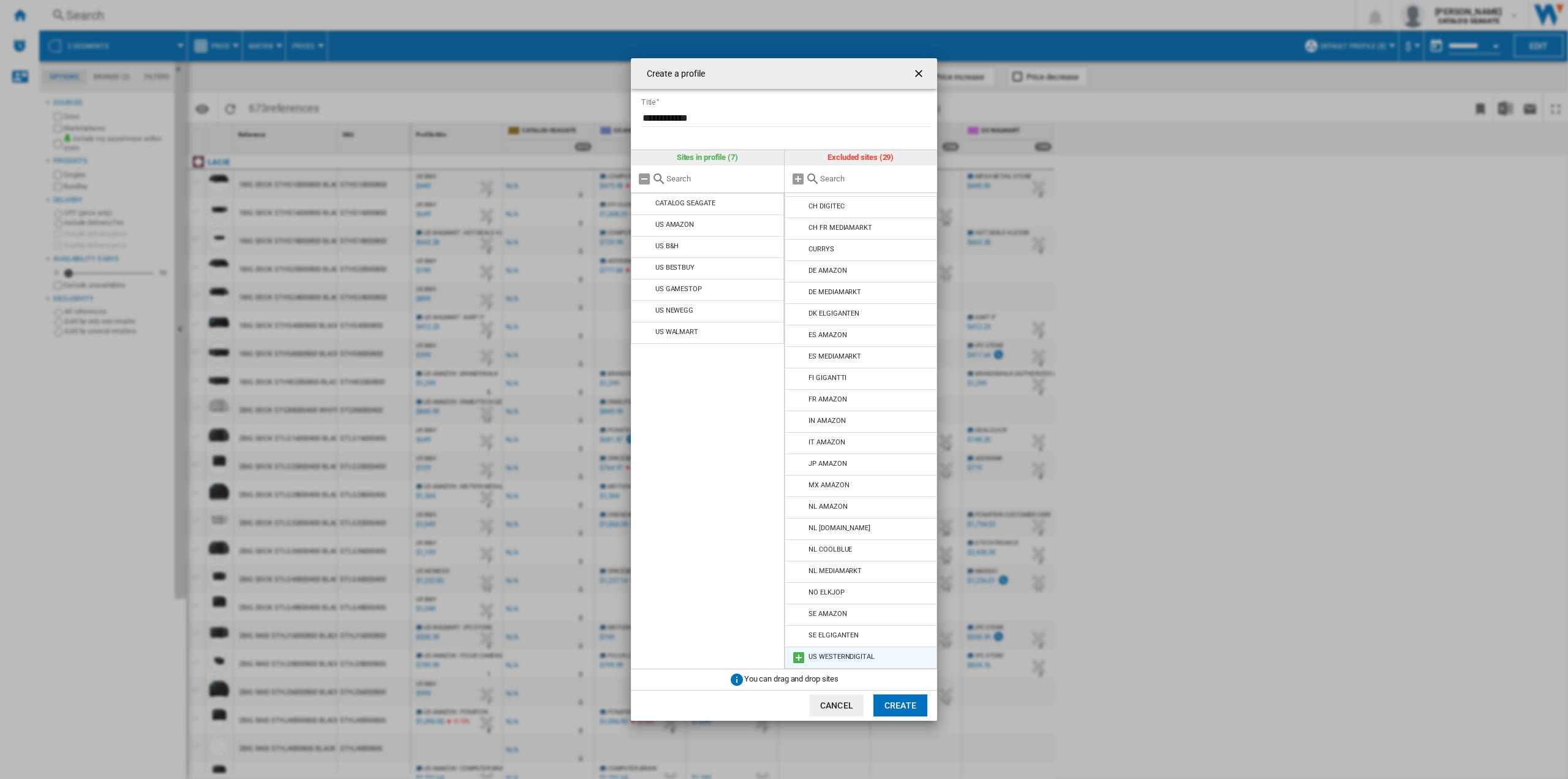
click at [800, 653] on md-icon "Create a ..." at bounding box center [798, 657] width 14 height 14
click at [906, 703] on button "Create" at bounding box center [901, 705] width 54 height 22
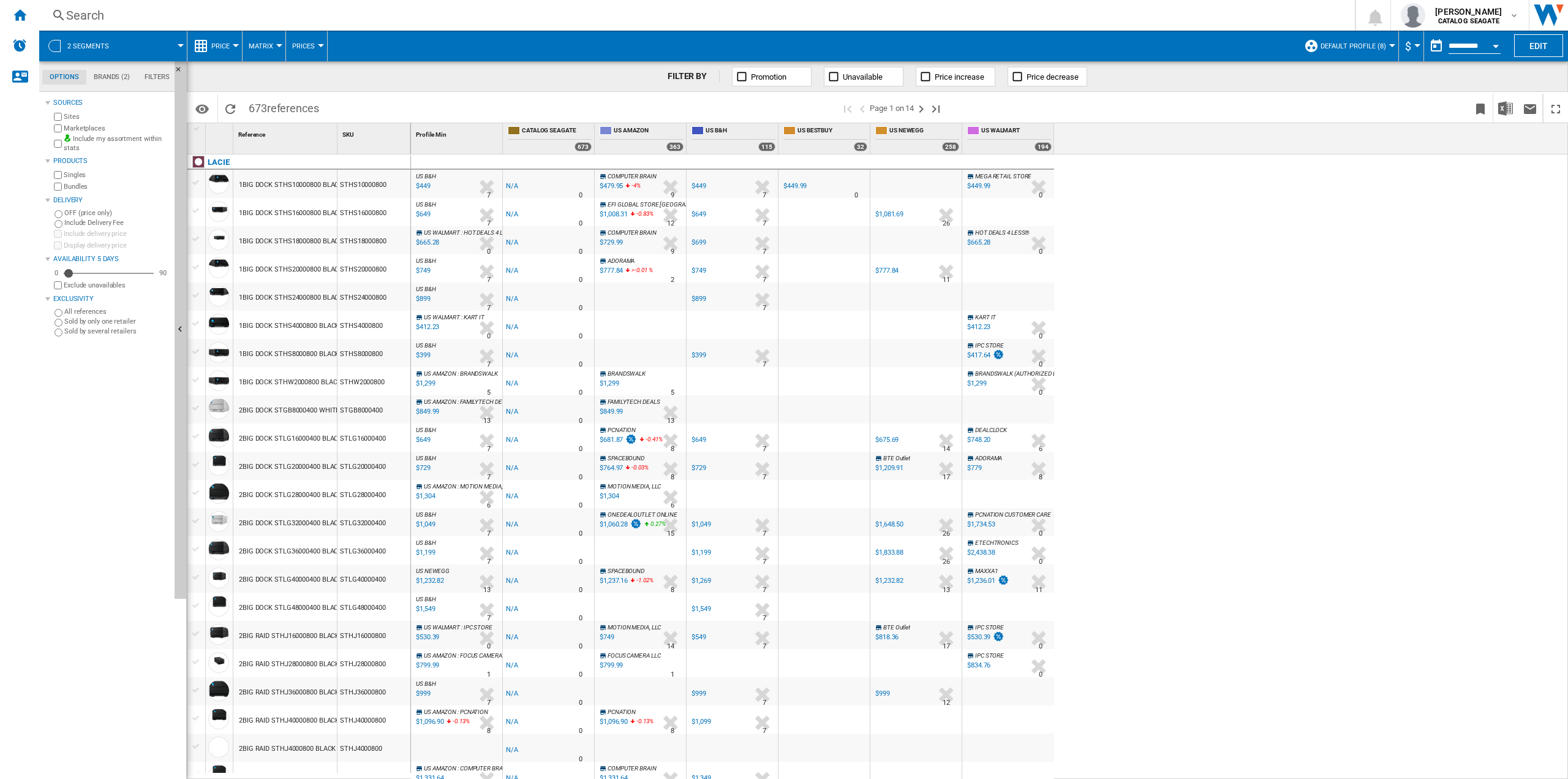
scroll to position [61, 0]
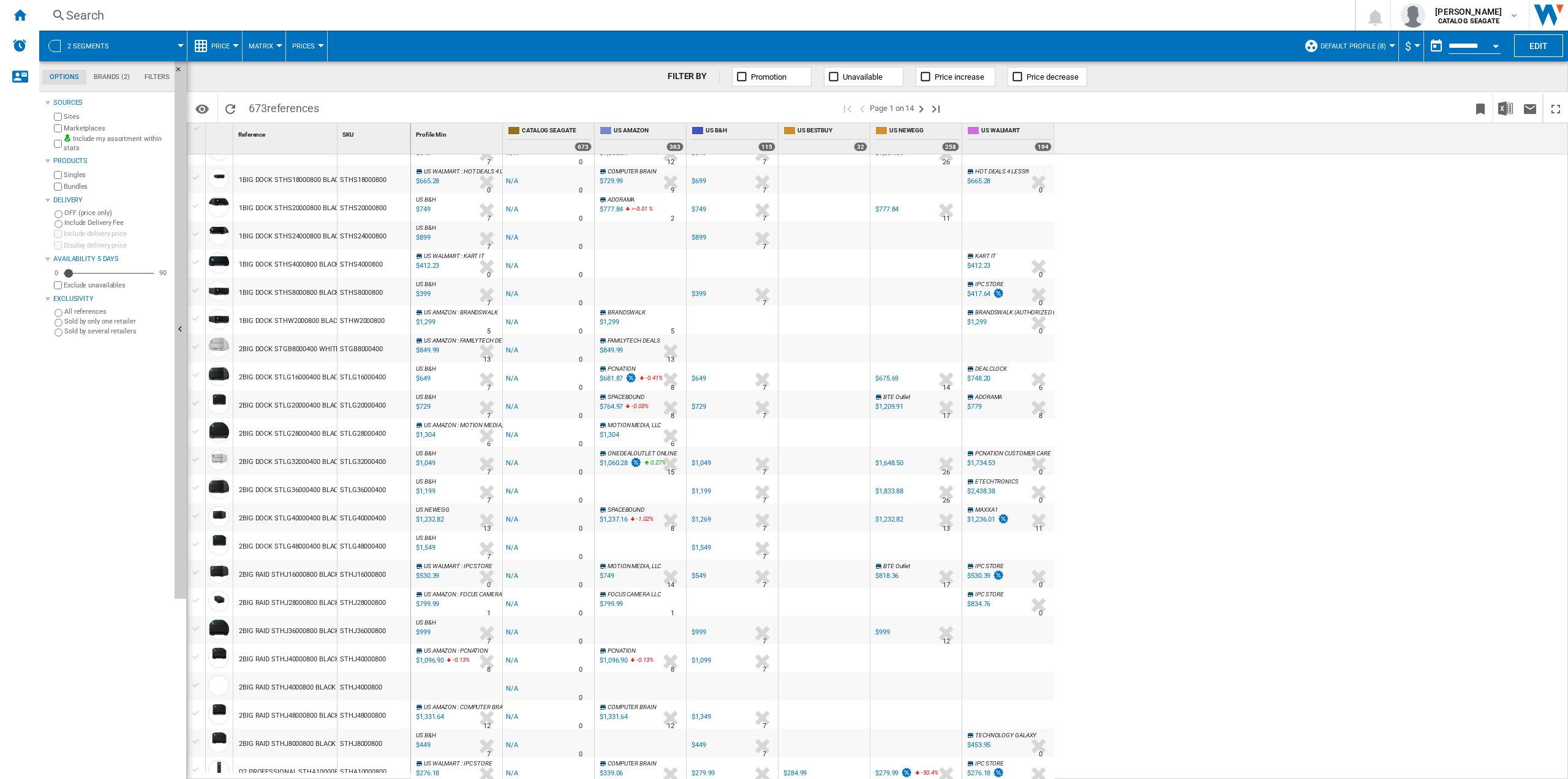
click at [119, 78] on md-tab-item "Brands (2)" at bounding box center [112, 76] width 51 height 14
click at [70, 76] on md-tab-item "Options" at bounding box center [64, 76] width 44 height 14
click at [215, 42] on span "Price" at bounding box center [221, 46] width 19 height 8
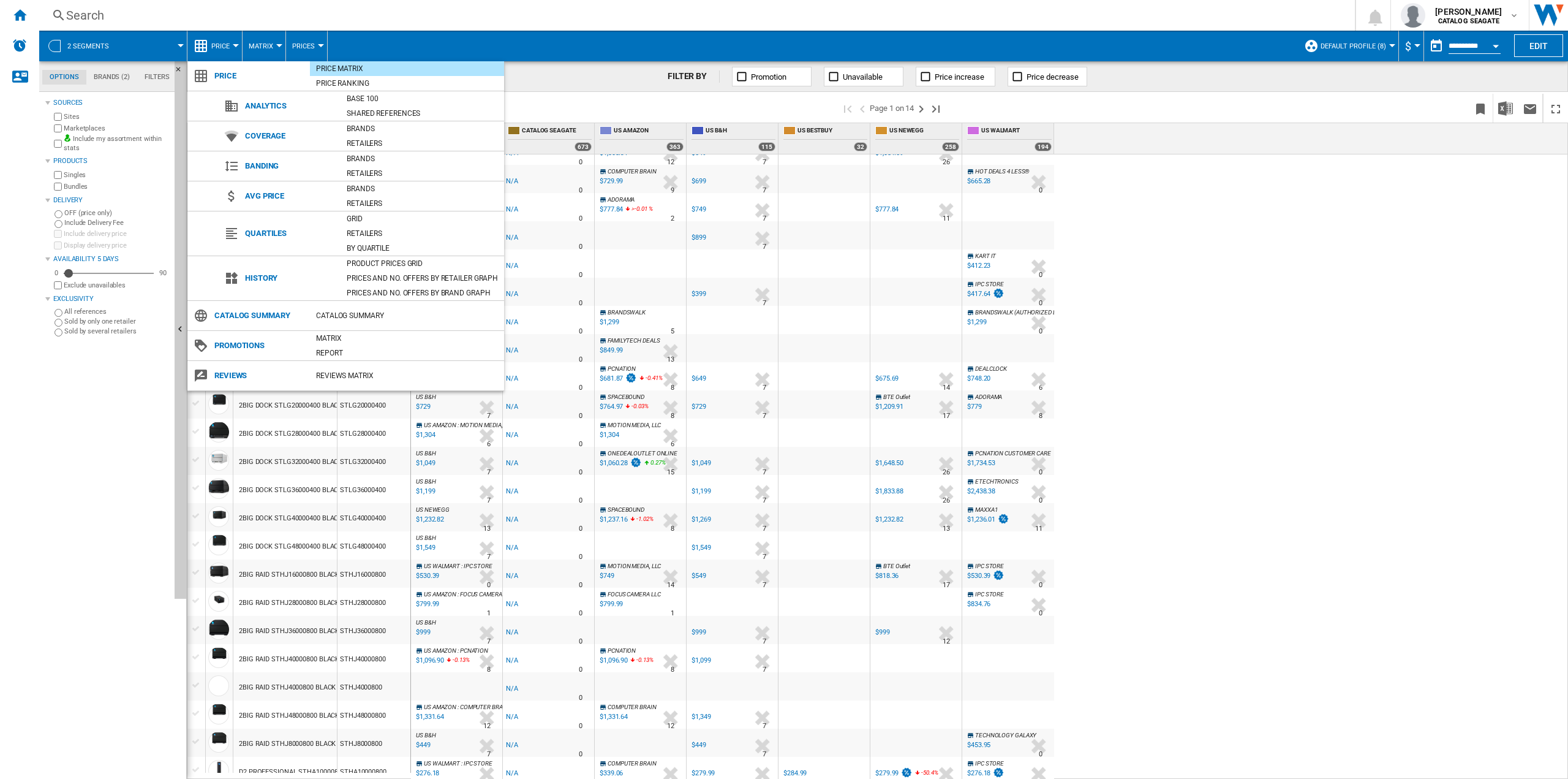
click at [81, 50] on md-backdrop at bounding box center [784, 390] width 1568 height 779
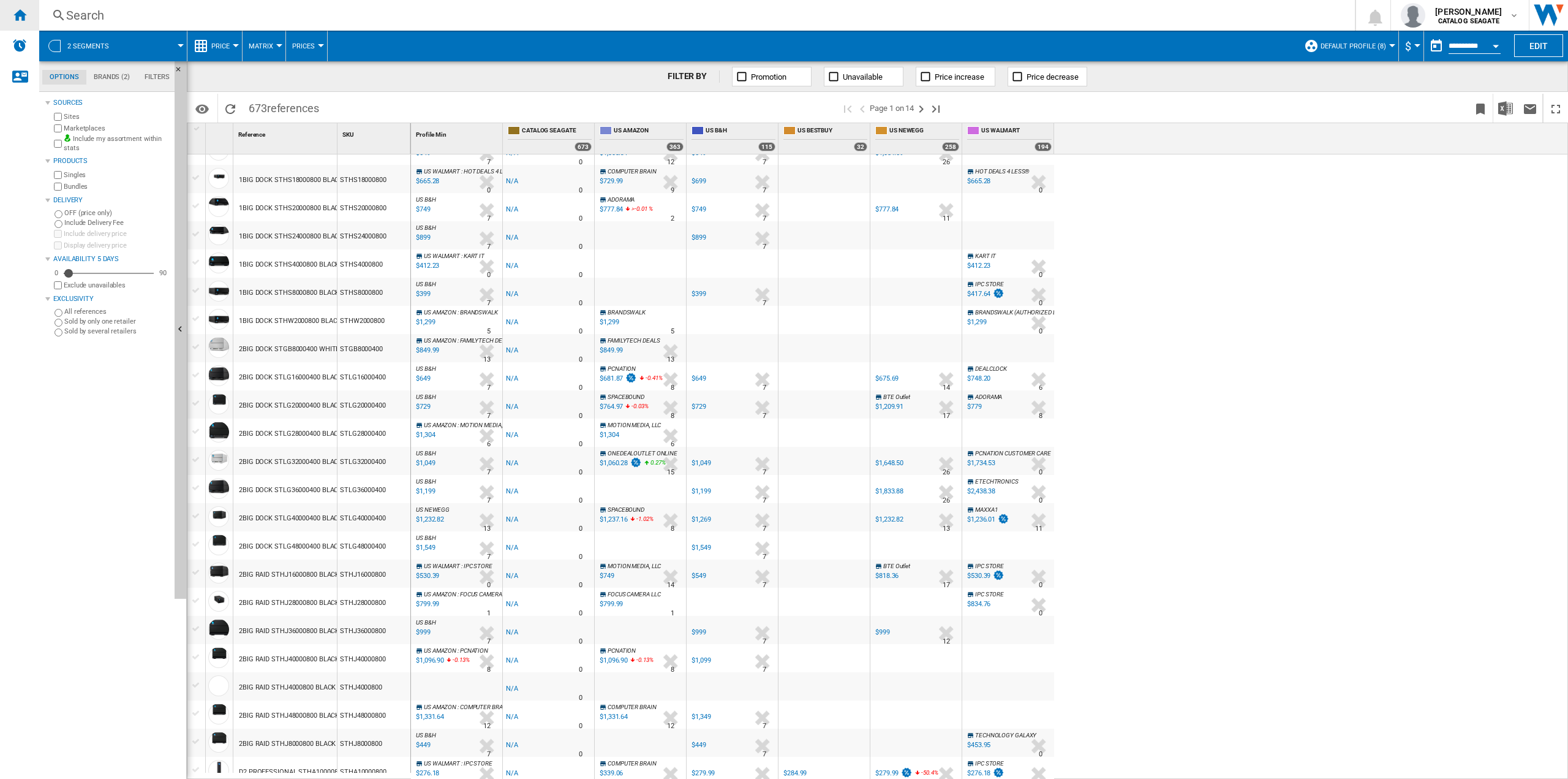
click at [25, 10] on ng-md-icon "Home" at bounding box center [19, 14] width 14 height 14
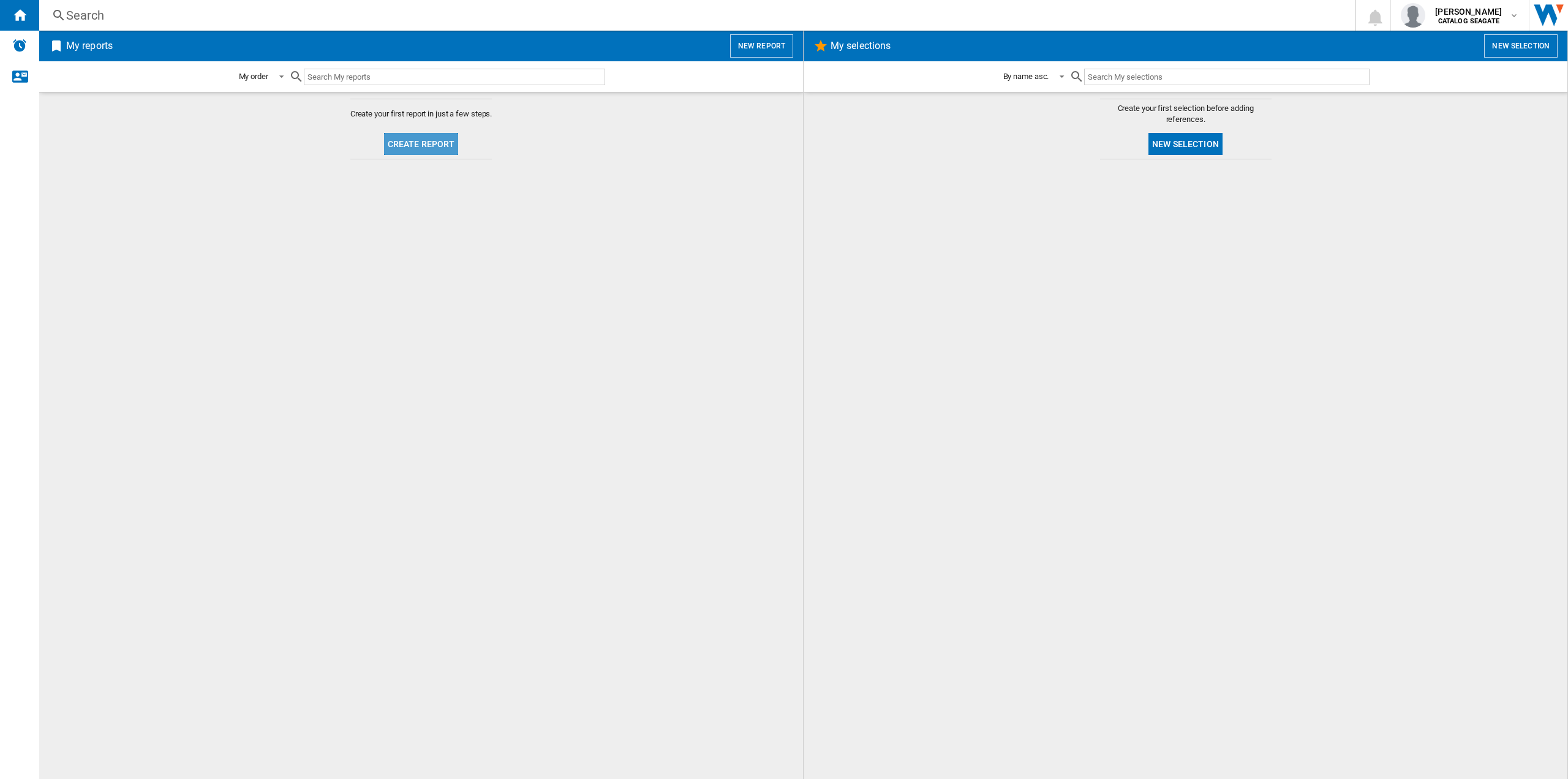
click at [431, 140] on button "Create report" at bounding box center [422, 144] width 75 height 22
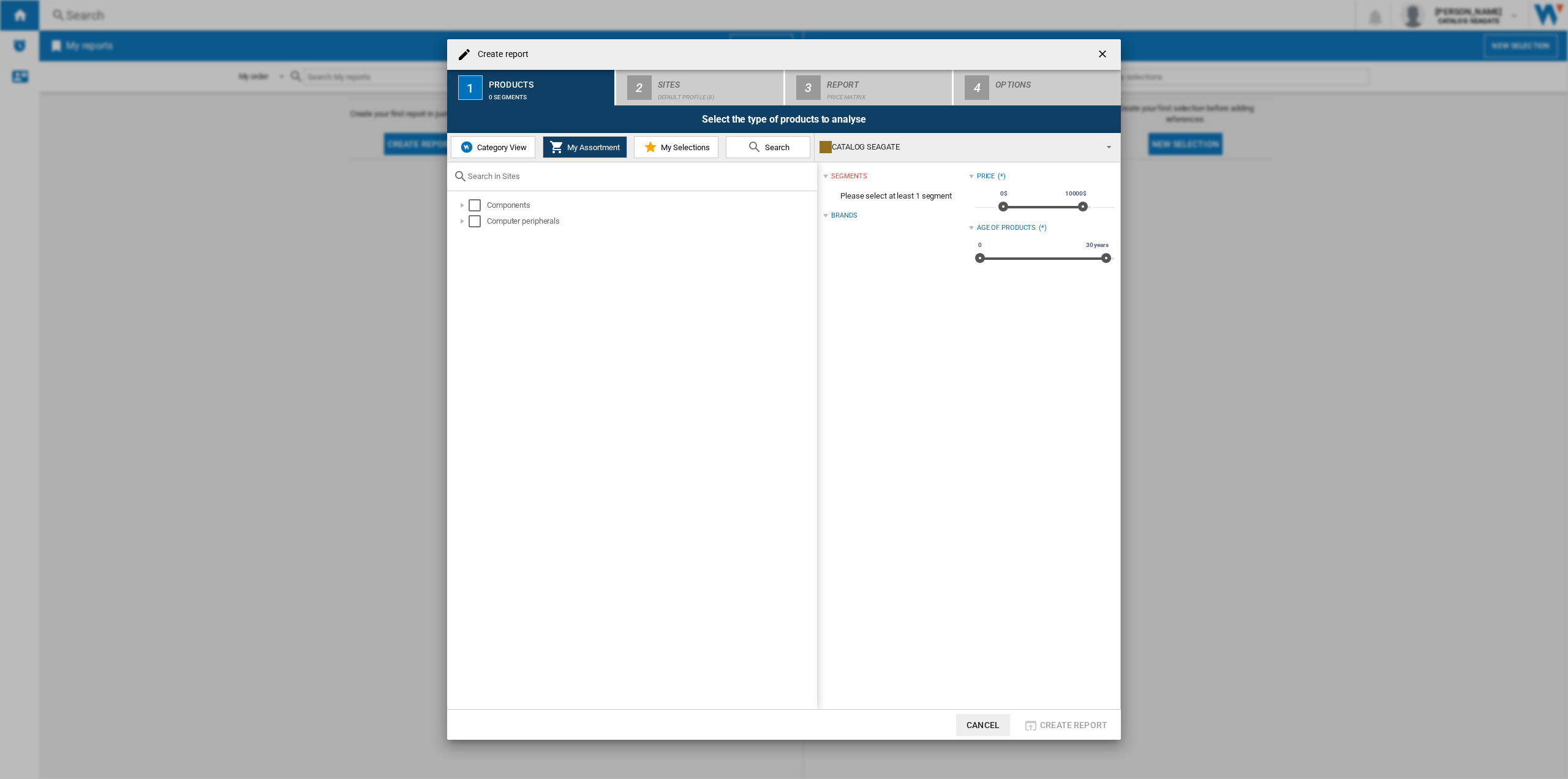
click at [494, 149] on span "Category View" at bounding box center [501, 147] width 53 height 9
click at [453, 204] on div "Create report ..." at bounding box center [456, 205] width 12 height 12
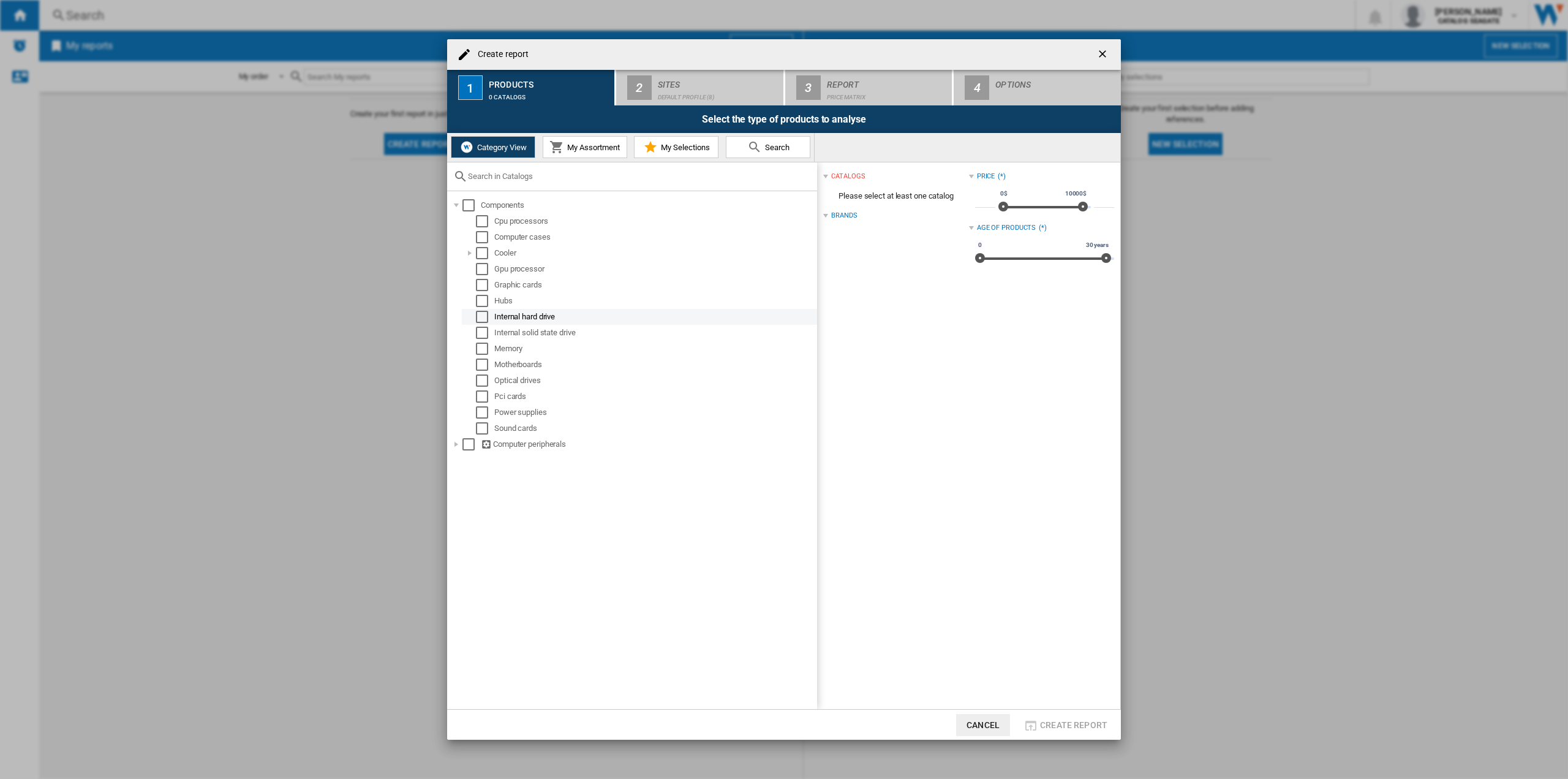
click at [483, 317] on div "Select" at bounding box center [482, 317] width 12 height 12
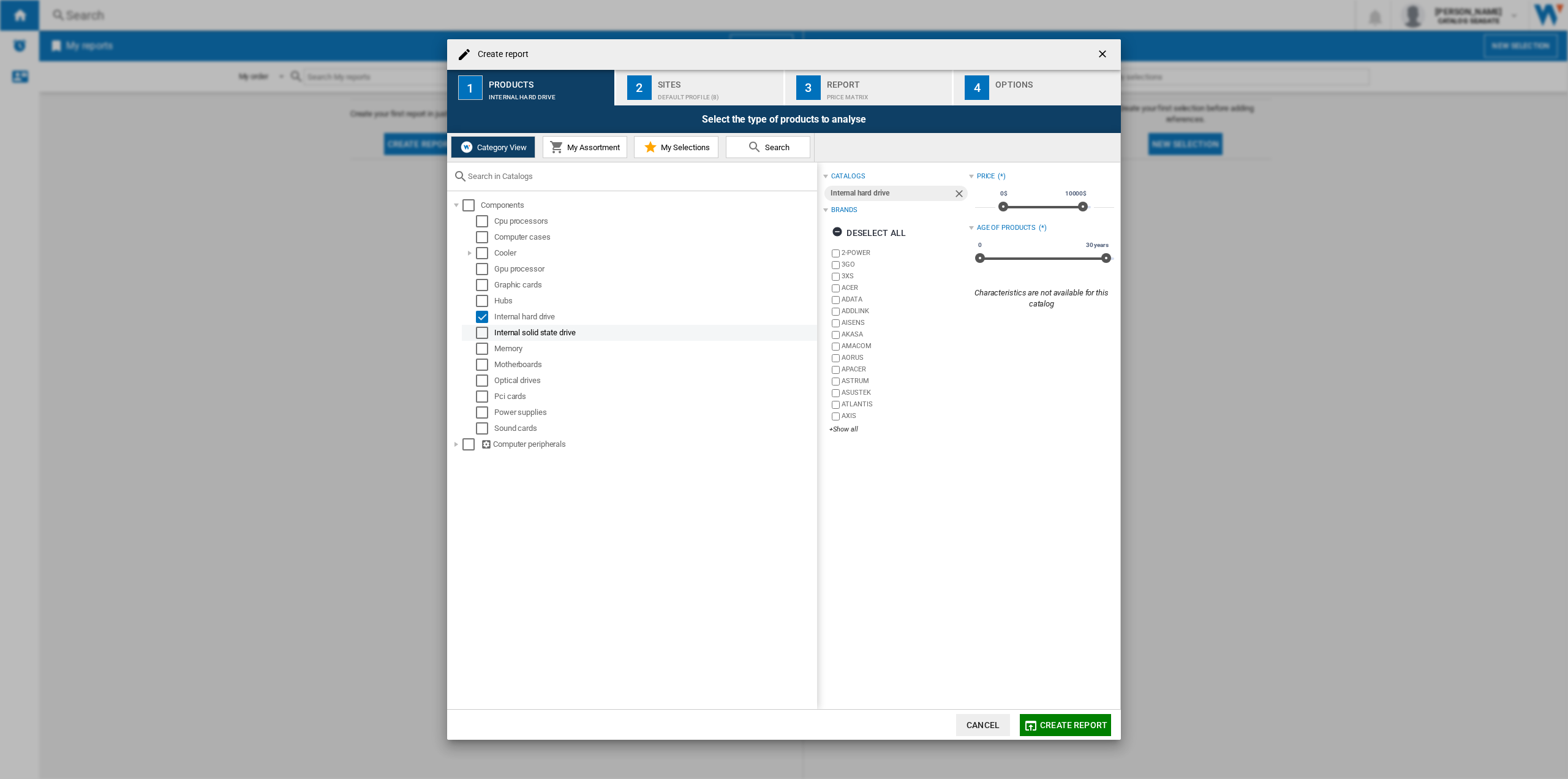
click at [480, 332] on div "Select" at bounding box center [482, 333] width 12 height 12
click at [455, 445] on div "Create report ..." at bounding box center [456, 444] width 12 height 12
click at [482, 332] on div "Select" at bounding box center [482, 333] width 12 height 12
click at [470, 558] on div "Create report ..." at bounding box center [470, 556] width 12 height 12
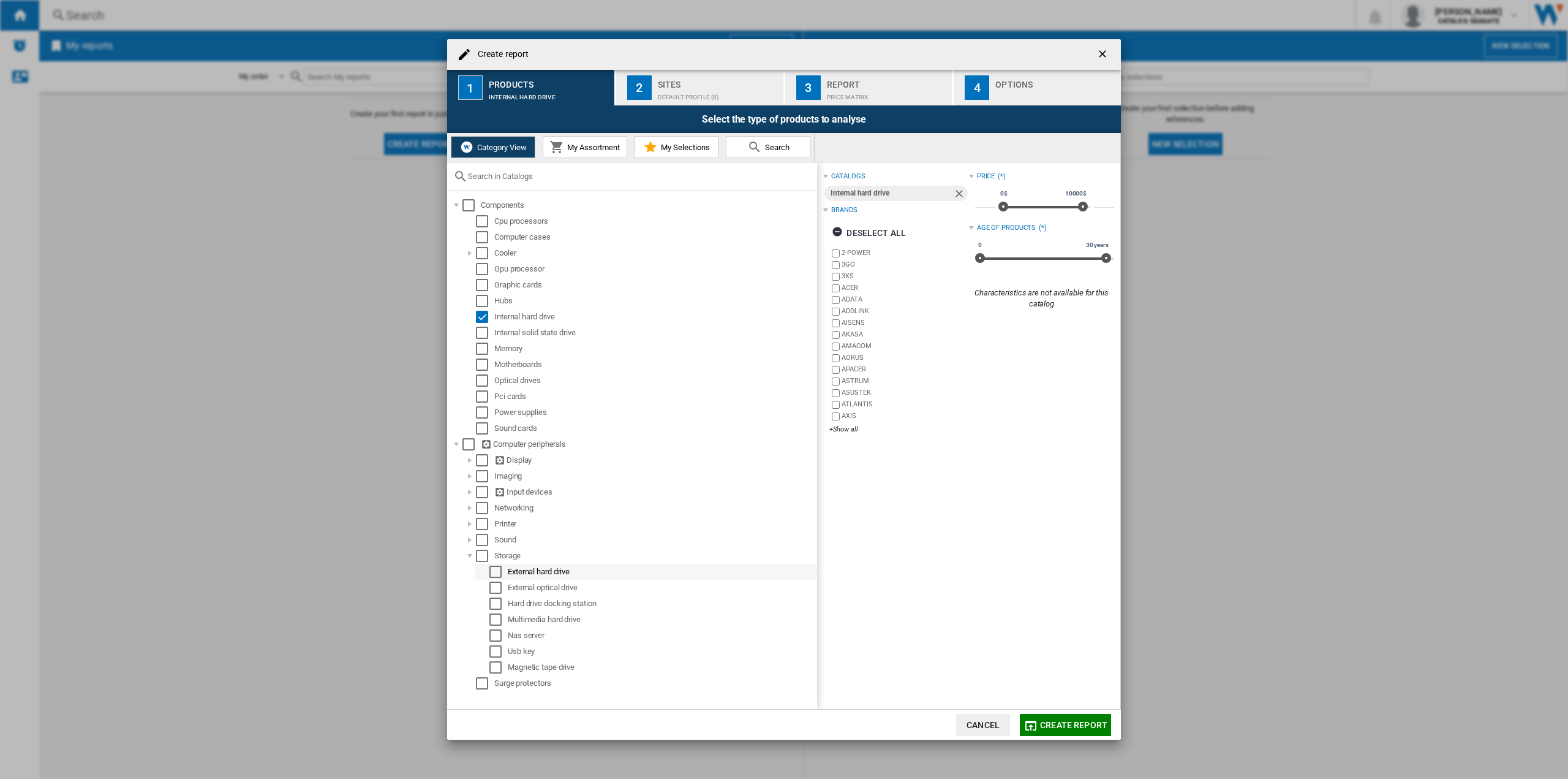
click at [496, 574] on div "Select" at bounding box center [496, 571] width 12 height 12
click at [843, 252] on ng-md-icon "Create report ..." at bounding box center [838, 250] width 14 height 14
click at [837, 444] on div "+Show all" at bounding box center [899, 446] width 139 height 9
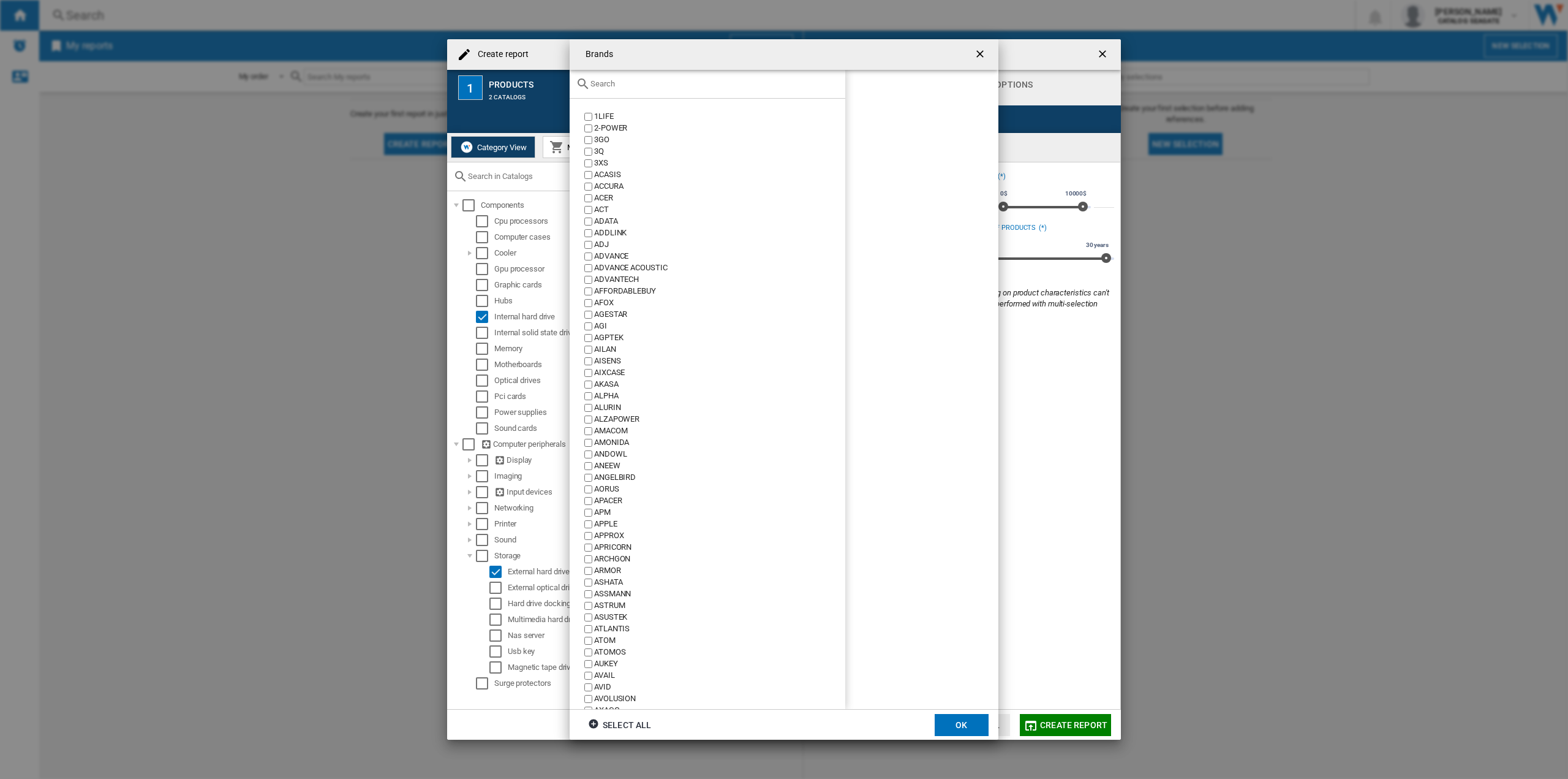
click at [982, 54] on ng-md-icon "getI18NText('BUTTONS.CLOSE_DIALOG')" at bounding box center [981, 54] width 14 height 14
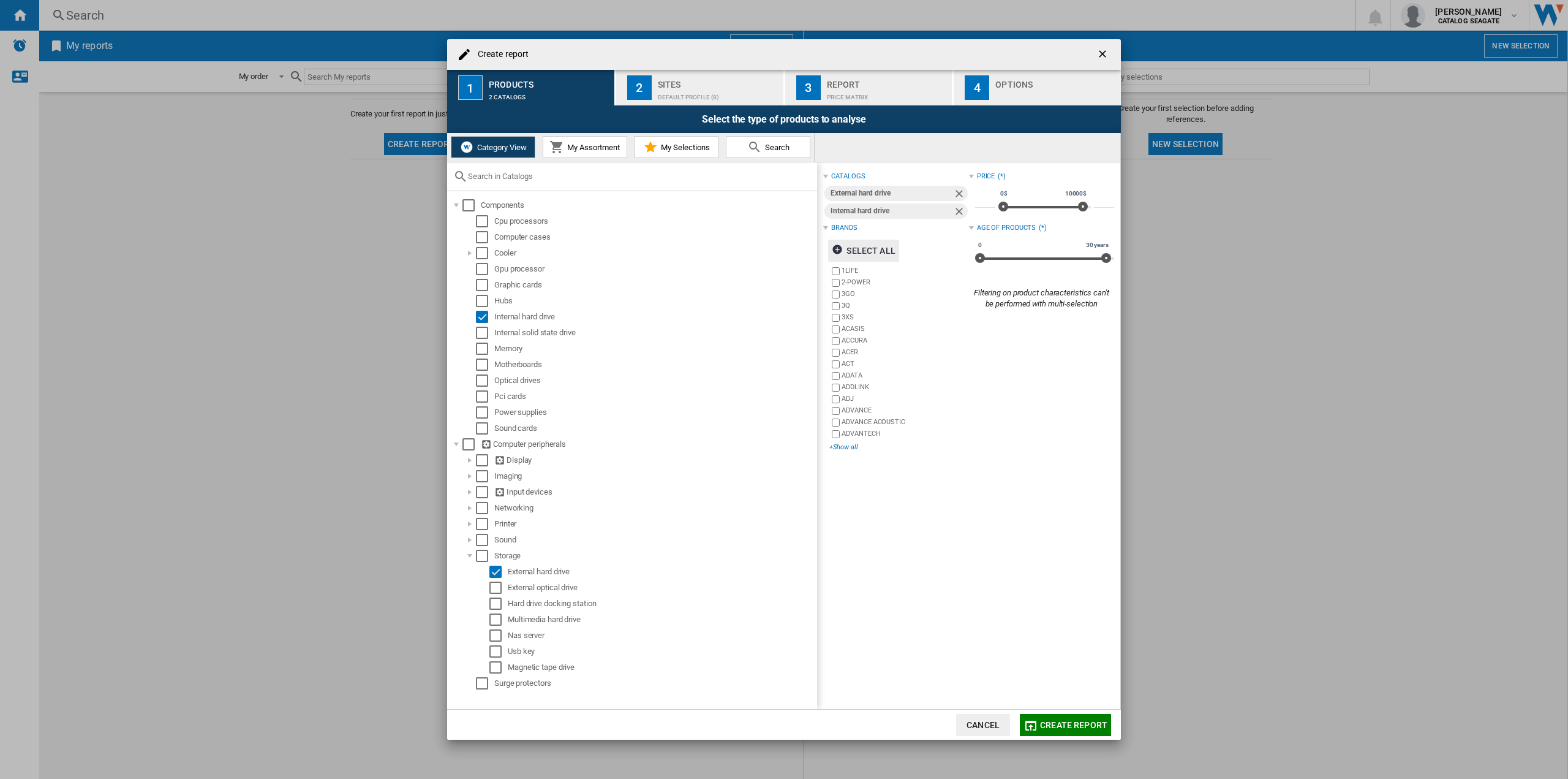
click at [842, 445] on div "+Show all" at bounding box center [899, 446] width 139 height 9
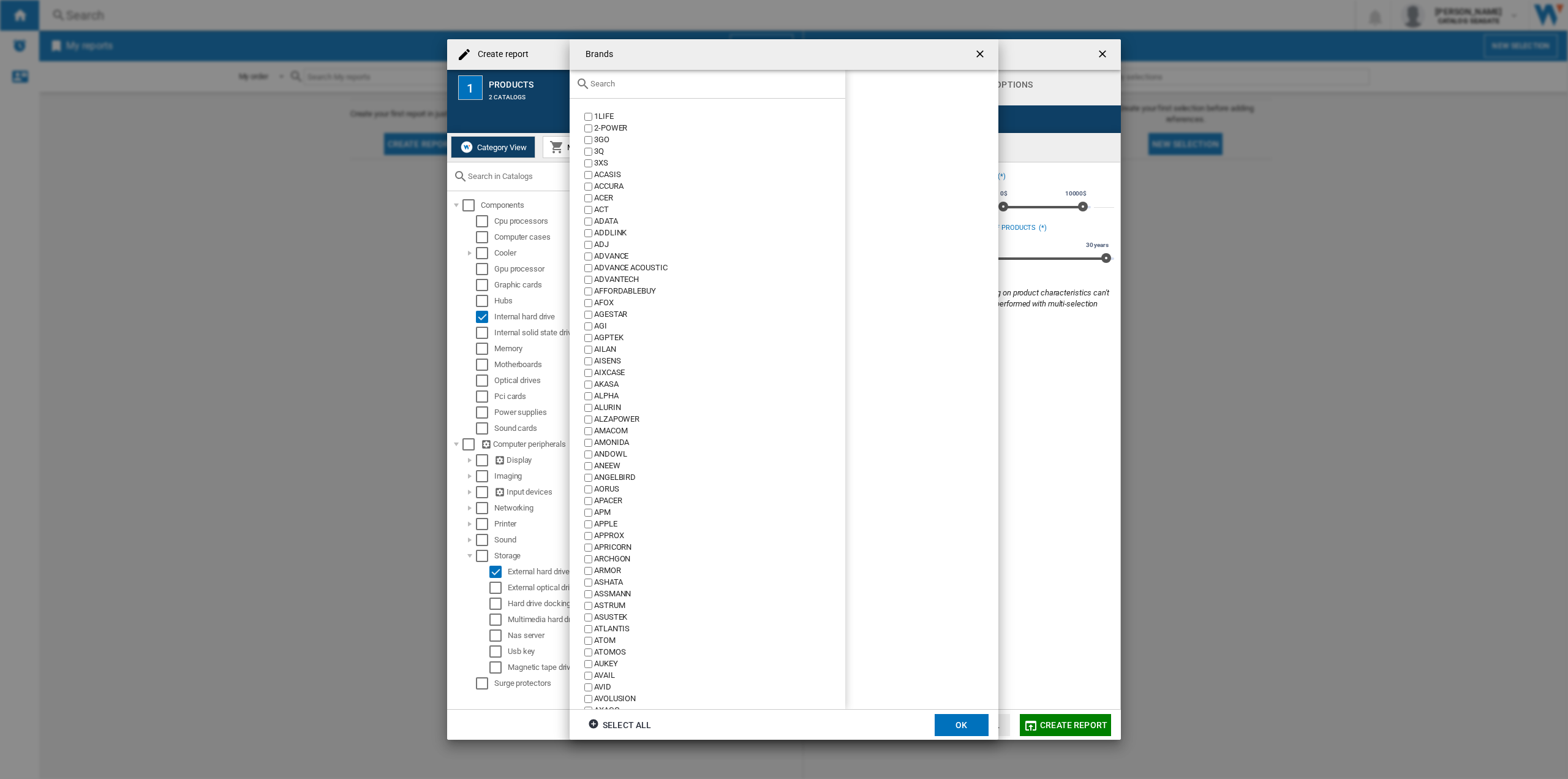
click at [673, 81] on input "Brands 1LIFE ..." at bounding box center [714, 83] width 249 height 9
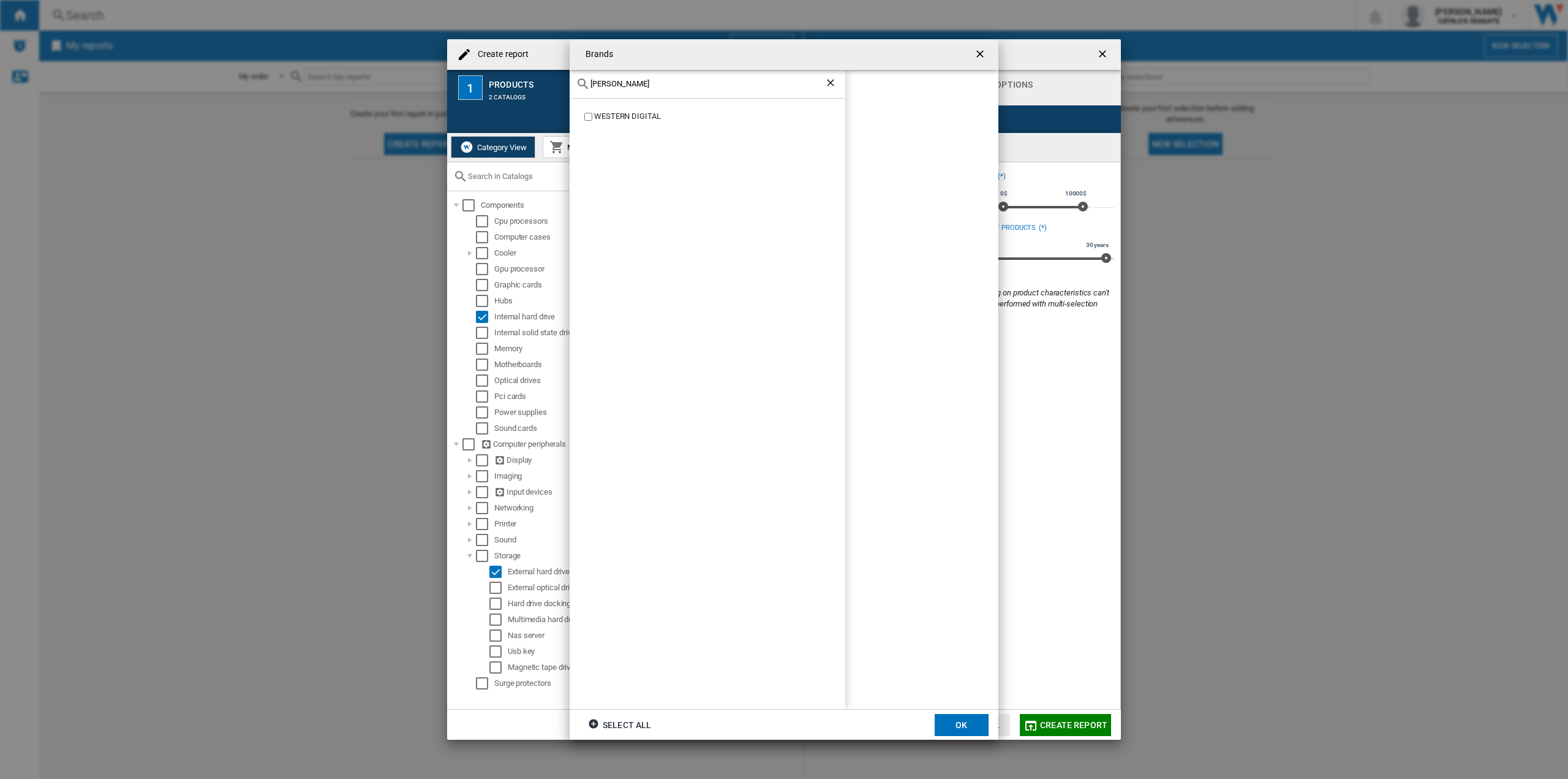
click at [635, 109] on div "WESTERN DIGITAL" at bounding box center [707, 404] width 276 height 611
click at [623, 115] on div "WESTERN DIGITAL" at bounding box center [720, 117] width 251 height 12
drag, startPoint x: 624, startPoint y: 84, endPoint x: 525, endPoint y: 76, distance: 99.3
click at [525, 76] on div "Brands [PERSON_NAME] WESTERN DIGITAL WESTERN DIGITAL Select all OK" at bounding box center [784, 390] width 1568 height 779
click at [606, 115] on div "SEAGATE" at bounding box center [720, 117] width 251 height 12
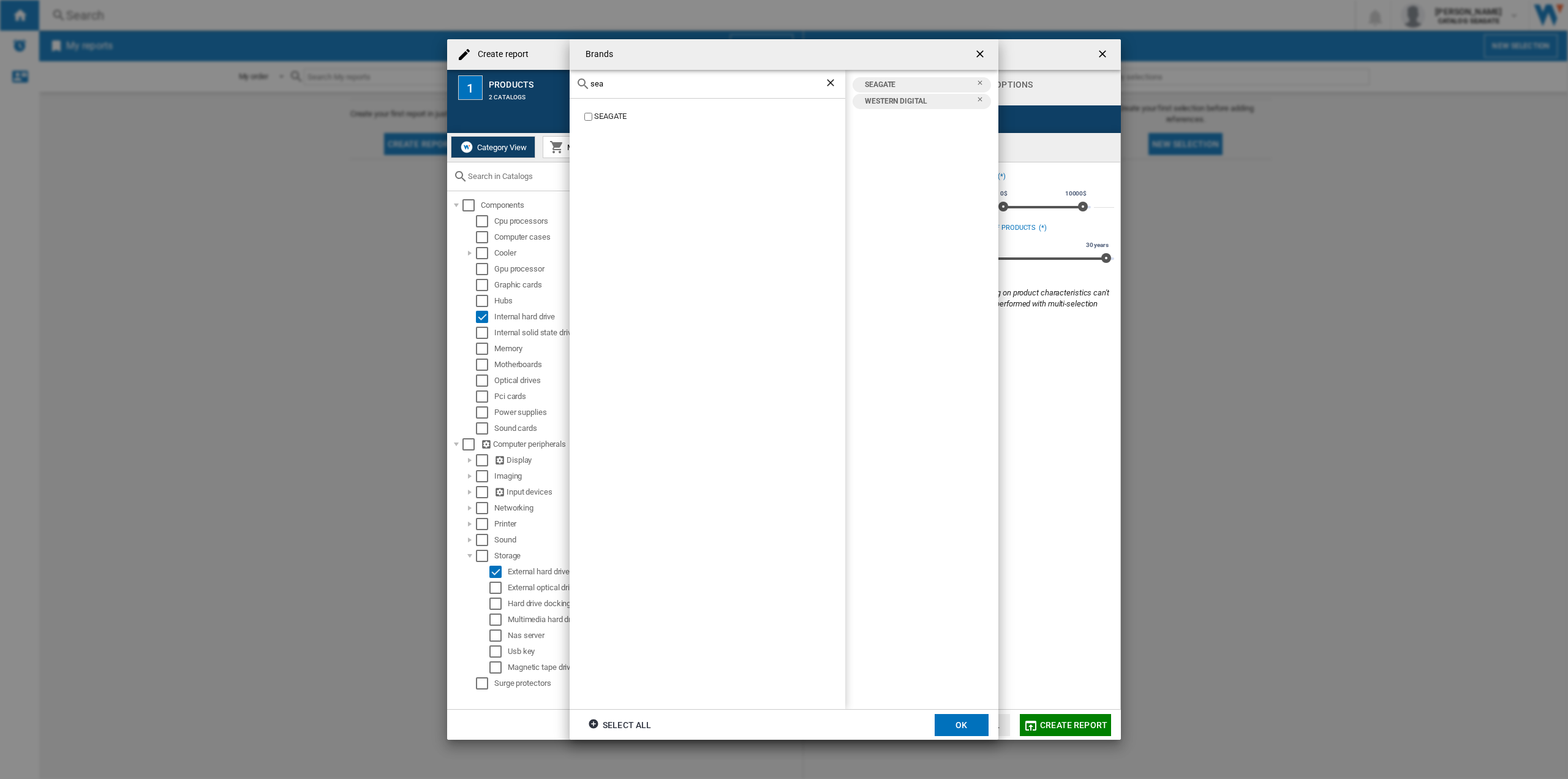
drag, startPoint x: 616, startPoint y: 83, endPoint x: 571, endPoint y: 76, distance: 45.5
click at [571, 76] on div "sea" at bounding box center [707, 84] width 276 height 29
type input "tosh"
click at [596, 114] on div "TOSHIBA" at bounding box center [720, 117] width 251 height 12
click at [961, 721] on button "OK" at bounding box center [962, 725] width 54 height 22
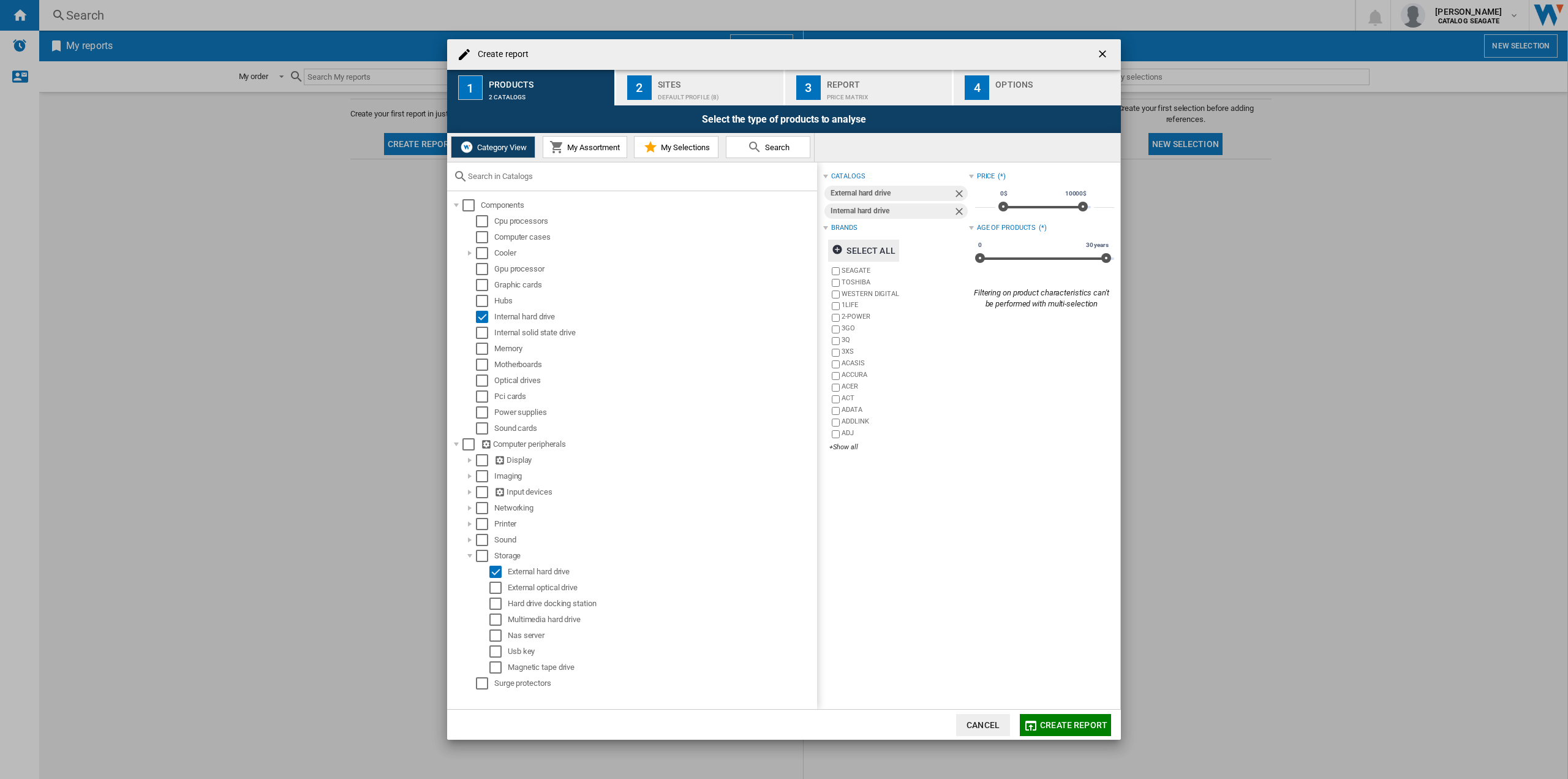
click at [680, 92] on div "Default profile (8)" at bounding box center [718, 93] width 120 height 13
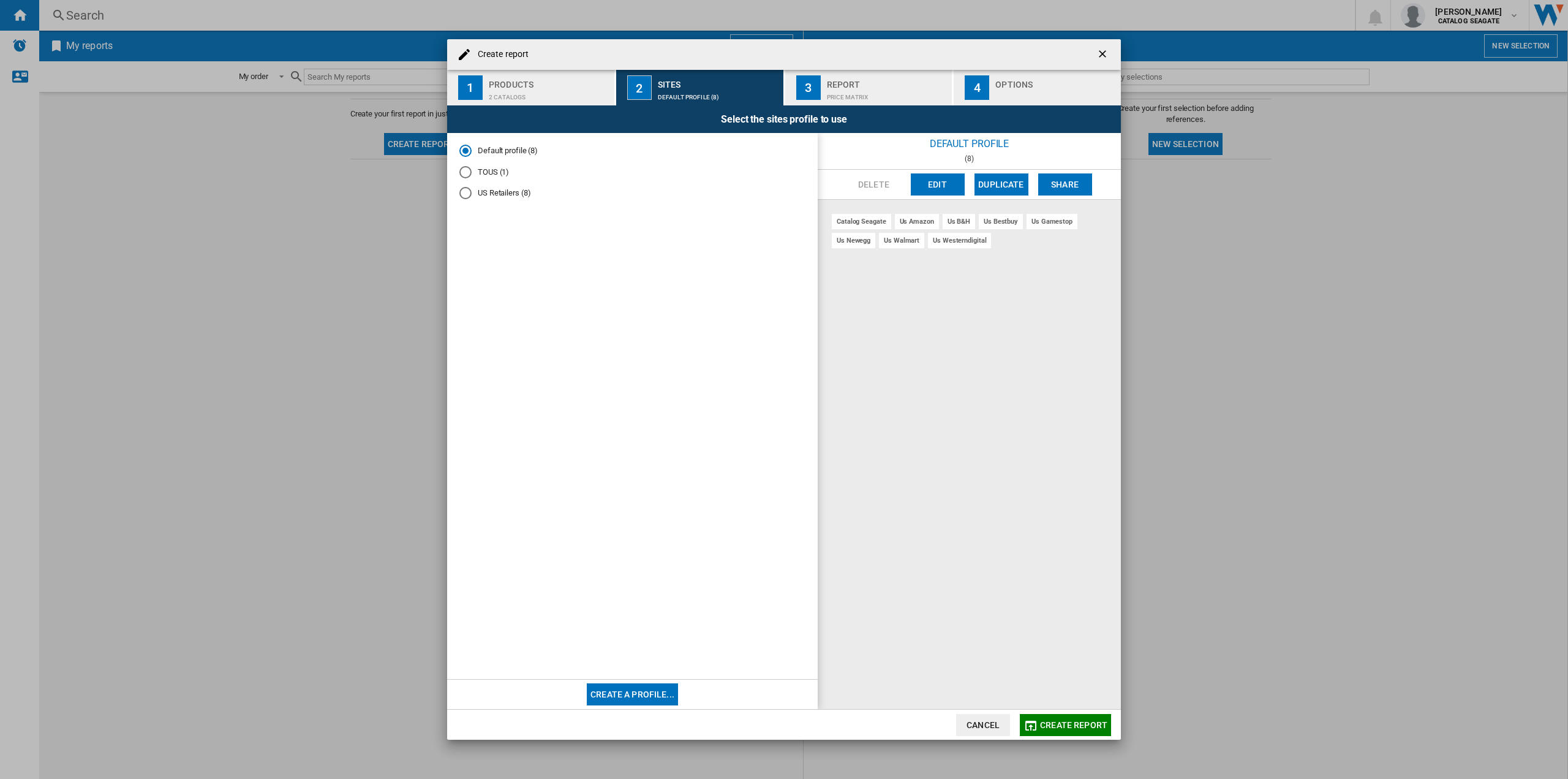
drag, startPoint x: 541, startPoint y: 85, endPoint x: 499, endPoint y: 85, distance: 42.0
click at [541, 85] on div "Products" at bounding box center [549, 81] width 120 height 13
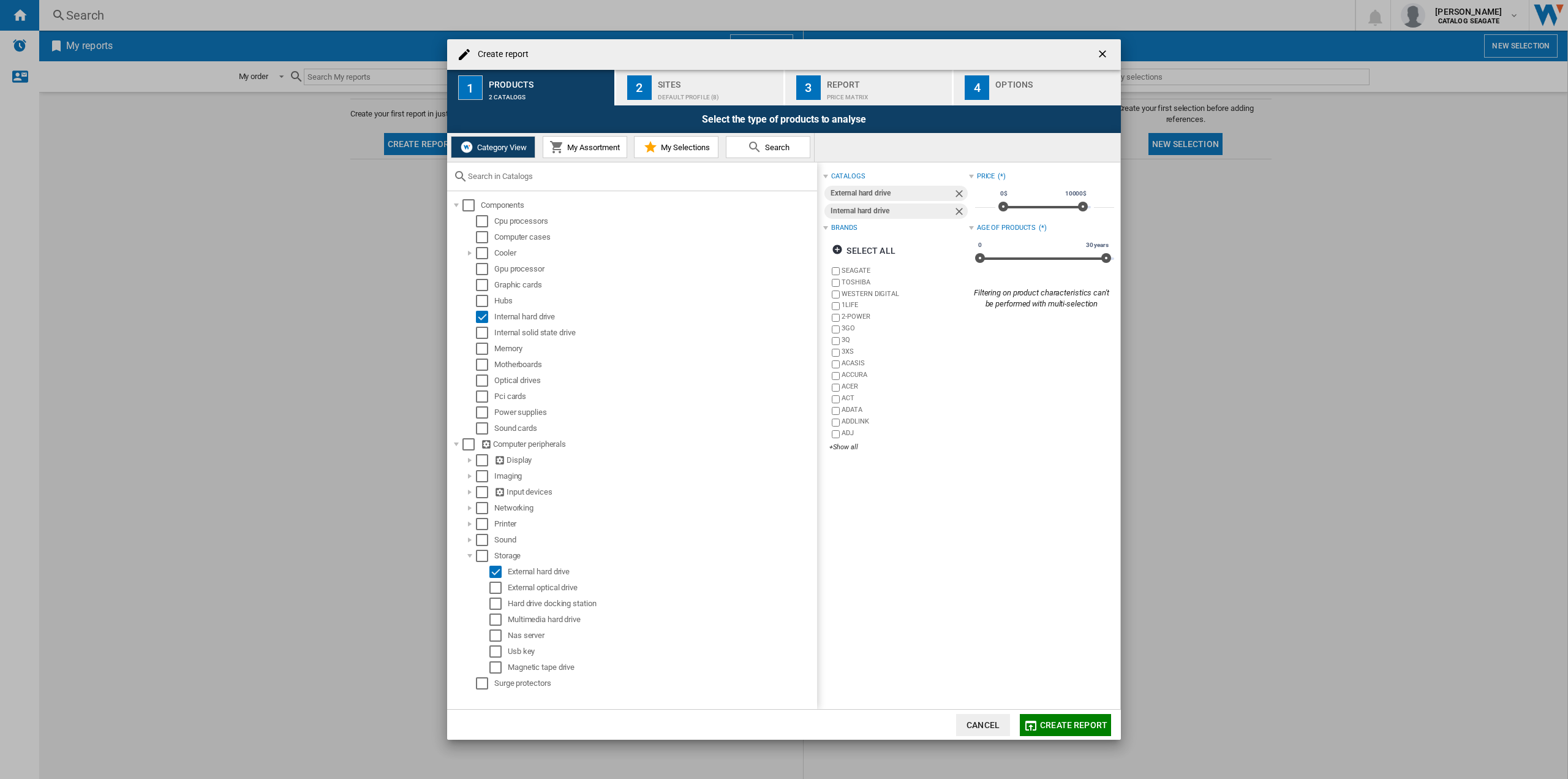
click at [490, 50] on h4 "Create report" at bounding box center [500, 54] width 57 height 12
click at [670, 82] on div "Sites" at bounding box center [718, 81] width 120 height 13
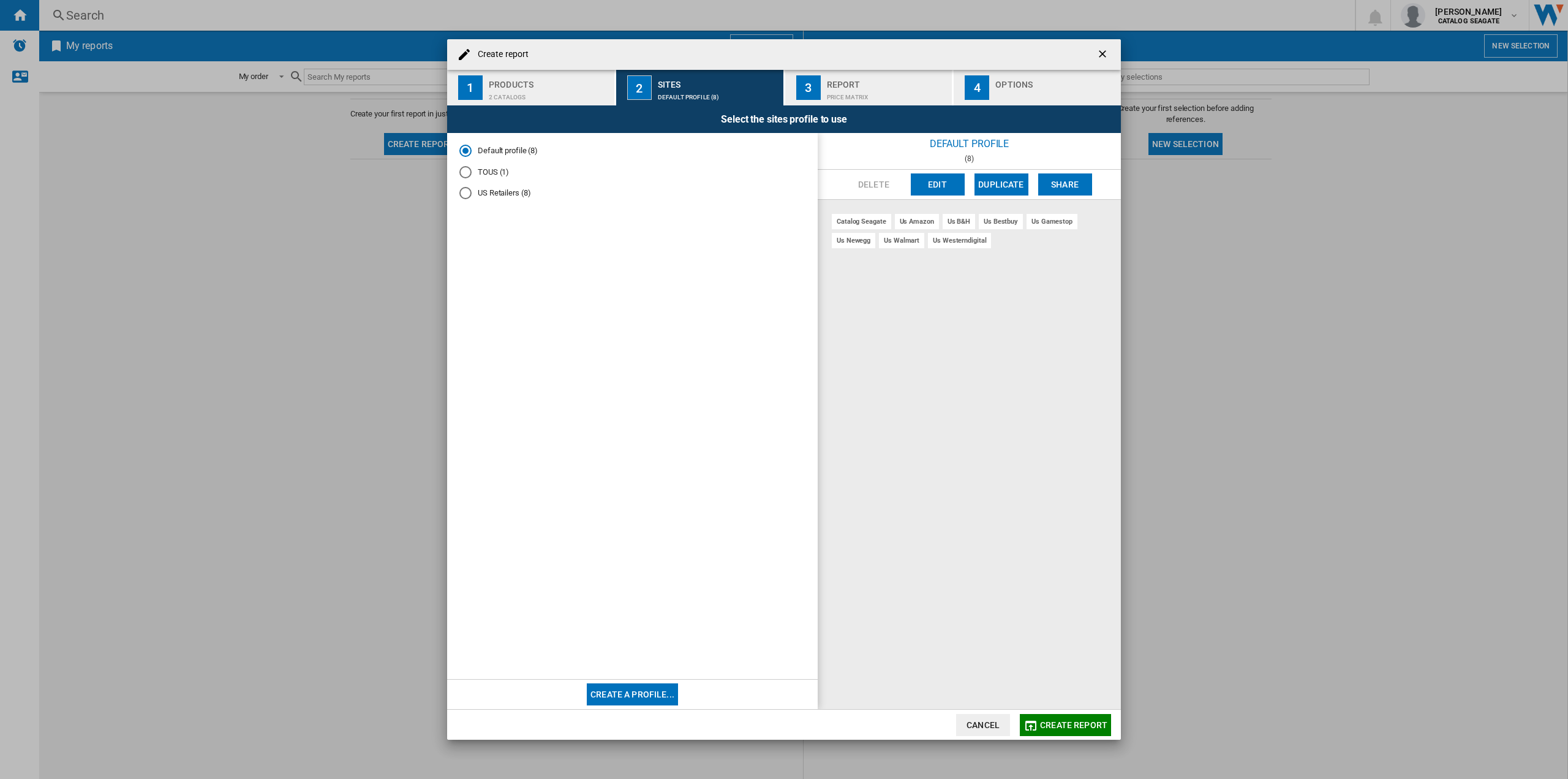
click at [828, 85] on div "Report" at bounding box center [888, 81] width 120 height 13
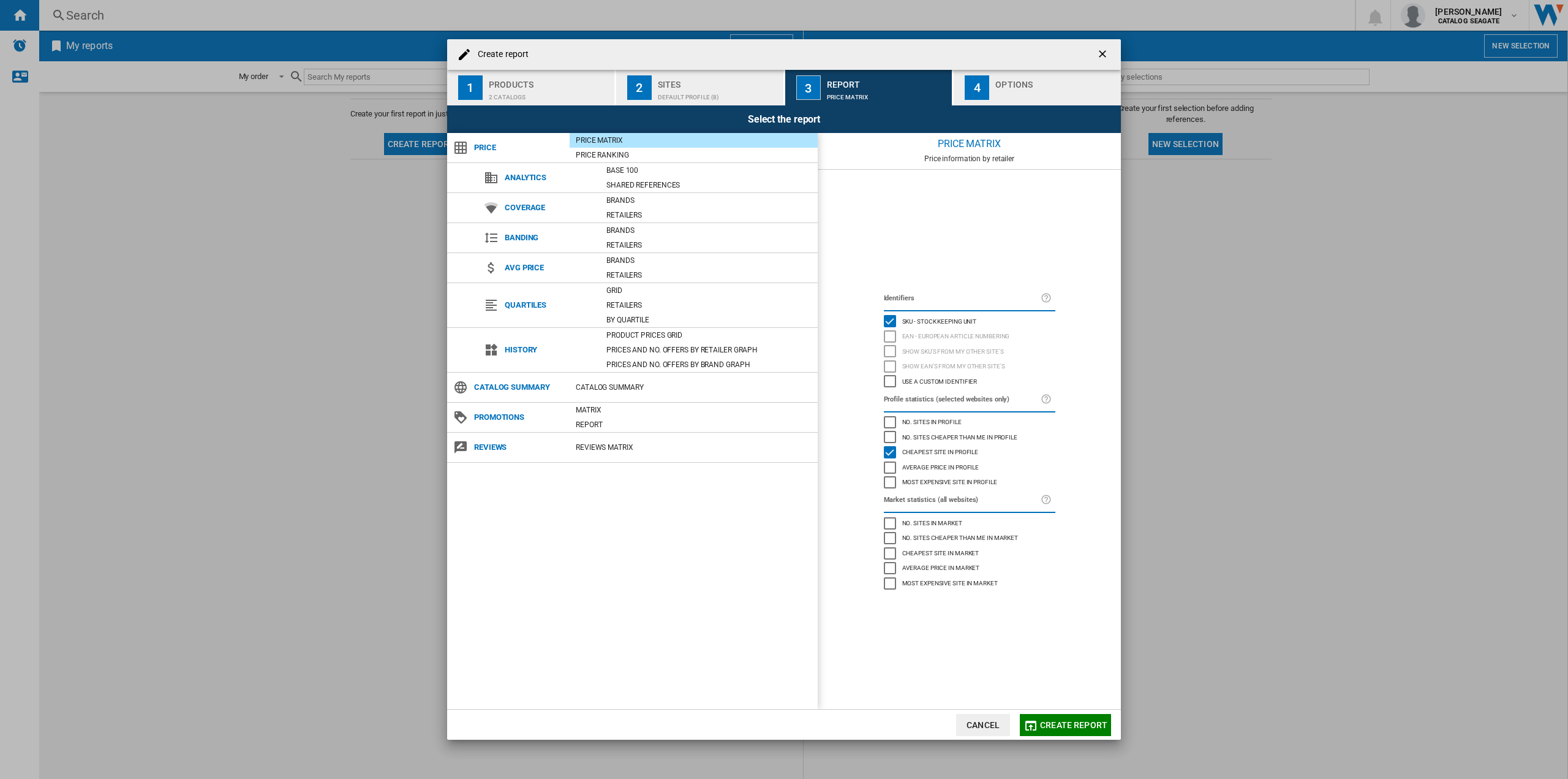
click at [997, 87] on div "Create report ..." at bounding box center [1056, 93] width 120 height 13
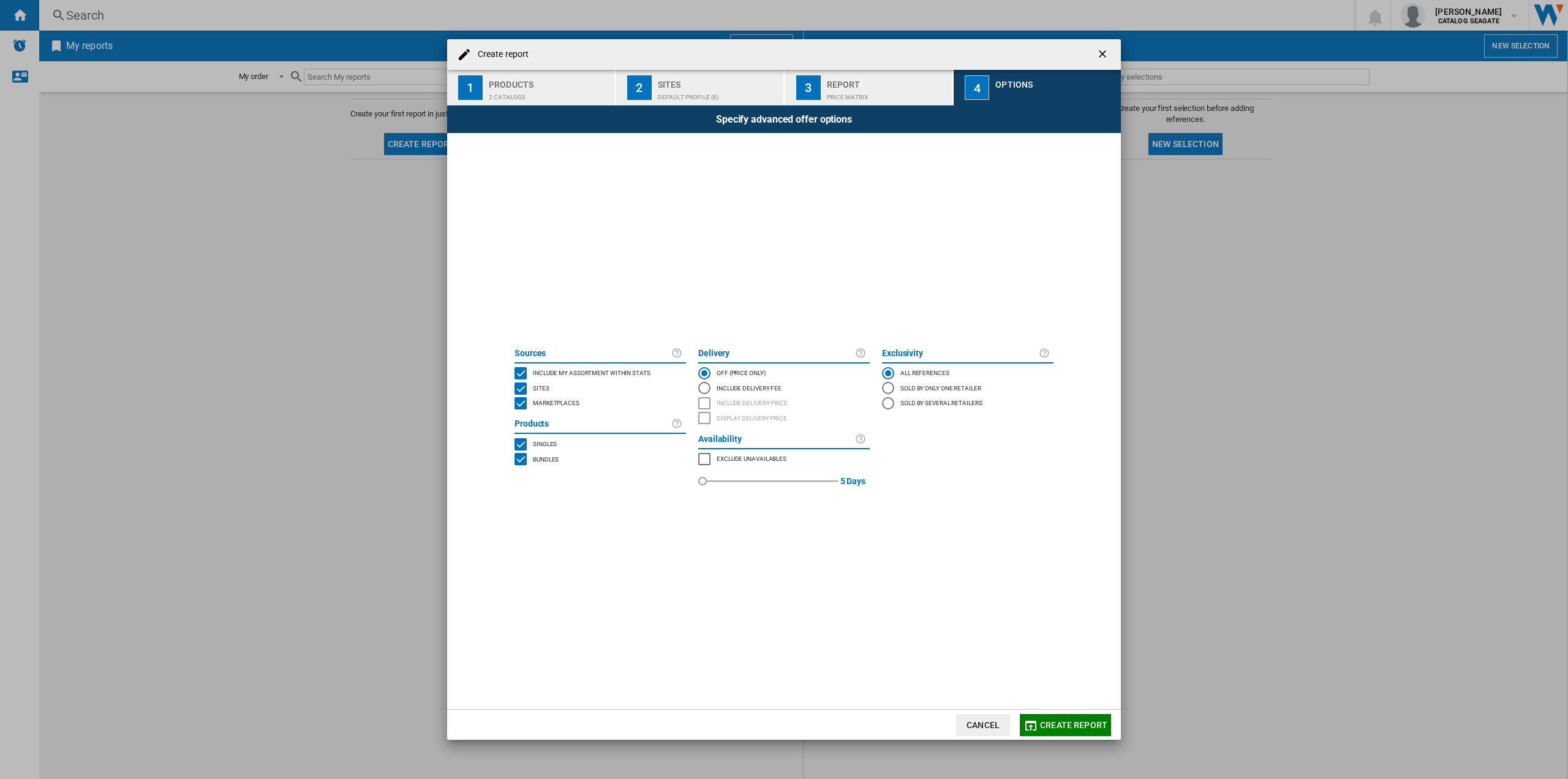
click at [1045, 720] on span "Create report" at bounding box center [1073, 725] width 67 height 10
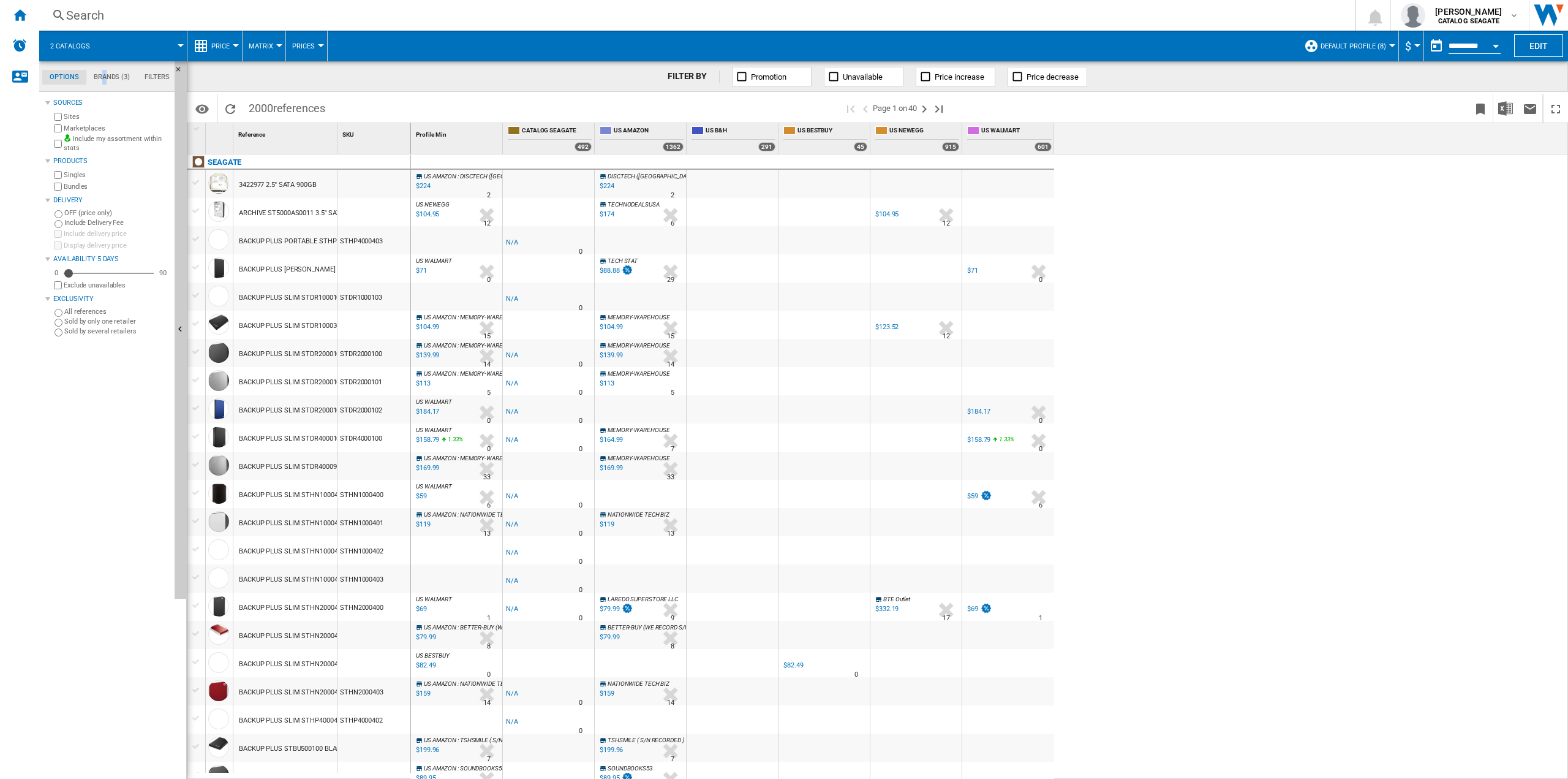
click at [104, 76] on md-tab-item "Brands (3)" at bounding box center [112, 76] width 51 height 14
click at [66, 477] on div "+Show all" at bounding box center [110, 480] width 118 height 9
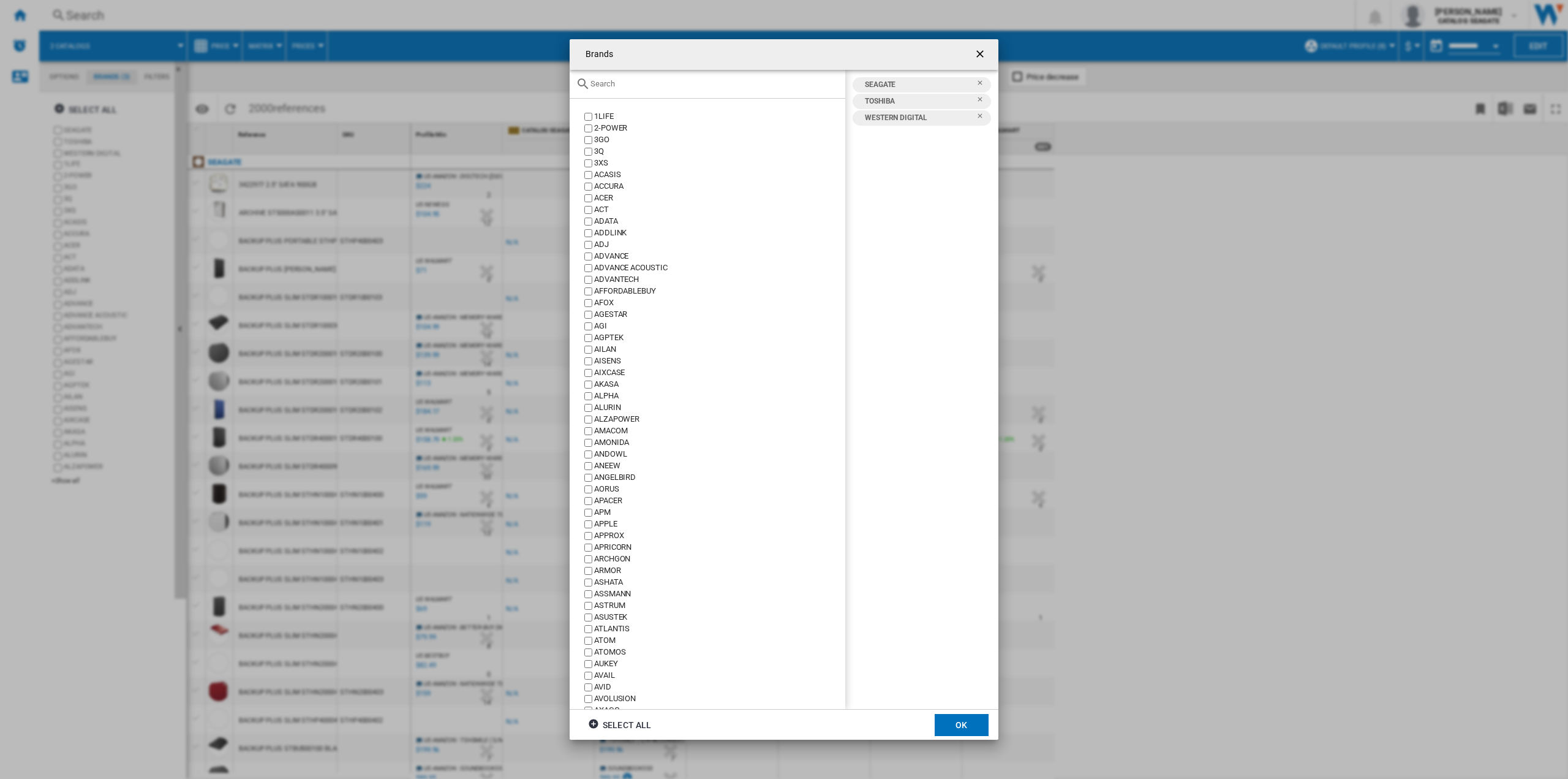
click at [102, 166] on div "Brands 1LIFE 2-POWER 3GO 3Q 3XS ACASIS ACCURA ACER ACT ADATA ADDLINK ADJ ADVANC…" at bounding box center [784, 390] width 1568 height 779
click at [982, 55] on ng-md-icon "getI18NText('BUTTONS.CLOSE_DIALOG')" at bounding box center [981, 54] width 14 height 14
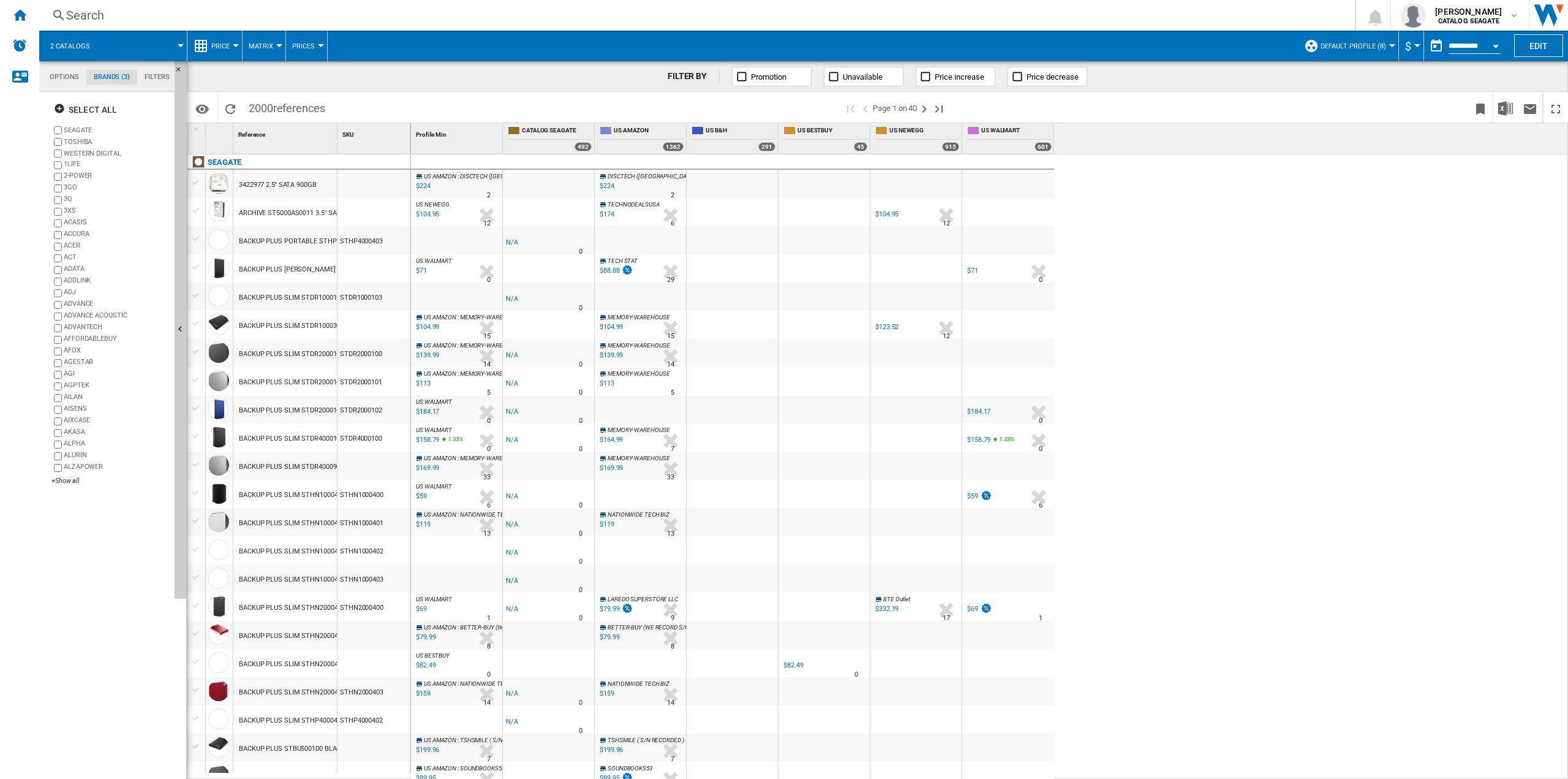
click at [1321, 48] on span "Default profile (8)" at bounding box center [1353, 46] width 65 height 8
click at [1295, 236] on md-backdrop at bounding box center [784, 390] width 1568 height 779
click at [1532, 48] on button "Edit" at bounding box center [1539, 45] width 49 height 23
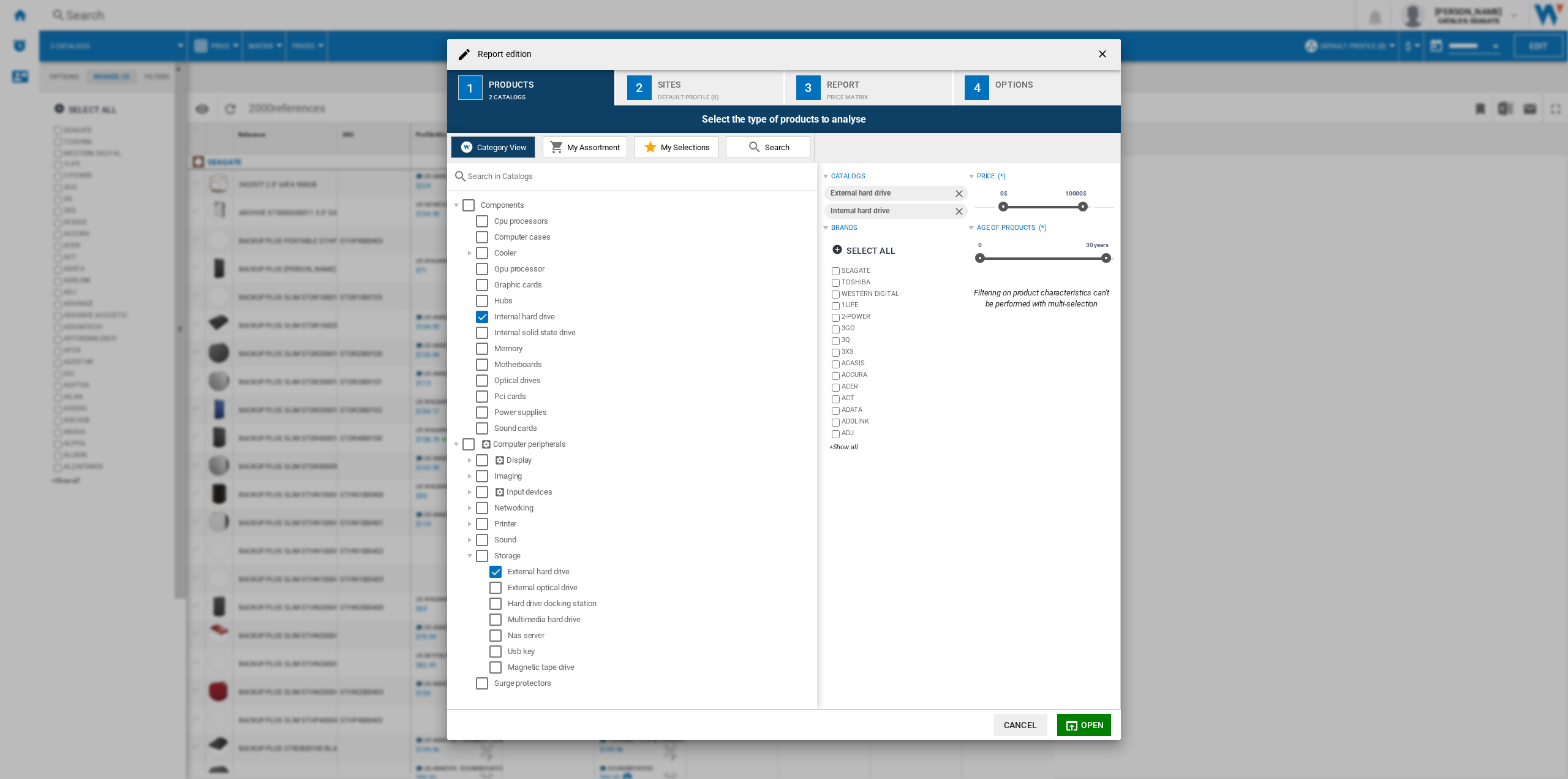
click at [503, 52] on h4 "Report edition" at bounding box center [501, 54] width 60 height 12
click at [666, 96] on div "Default profile (8)" at bounding box center [718, 93] width 120 height 13
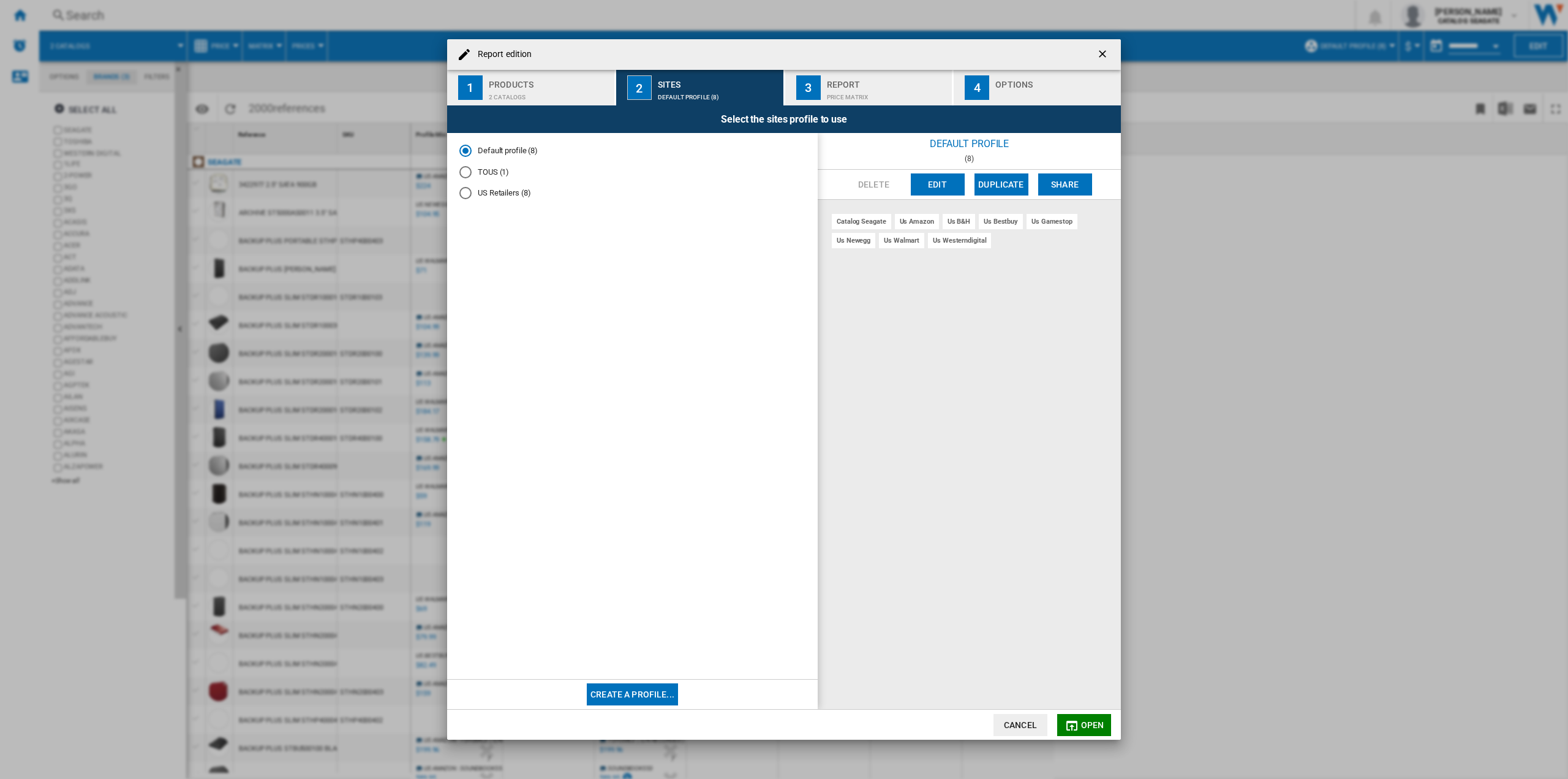
click at [567, 102] on button "1 Products 2 catalogs" at bounding box center [531, 87] width 169 height 36
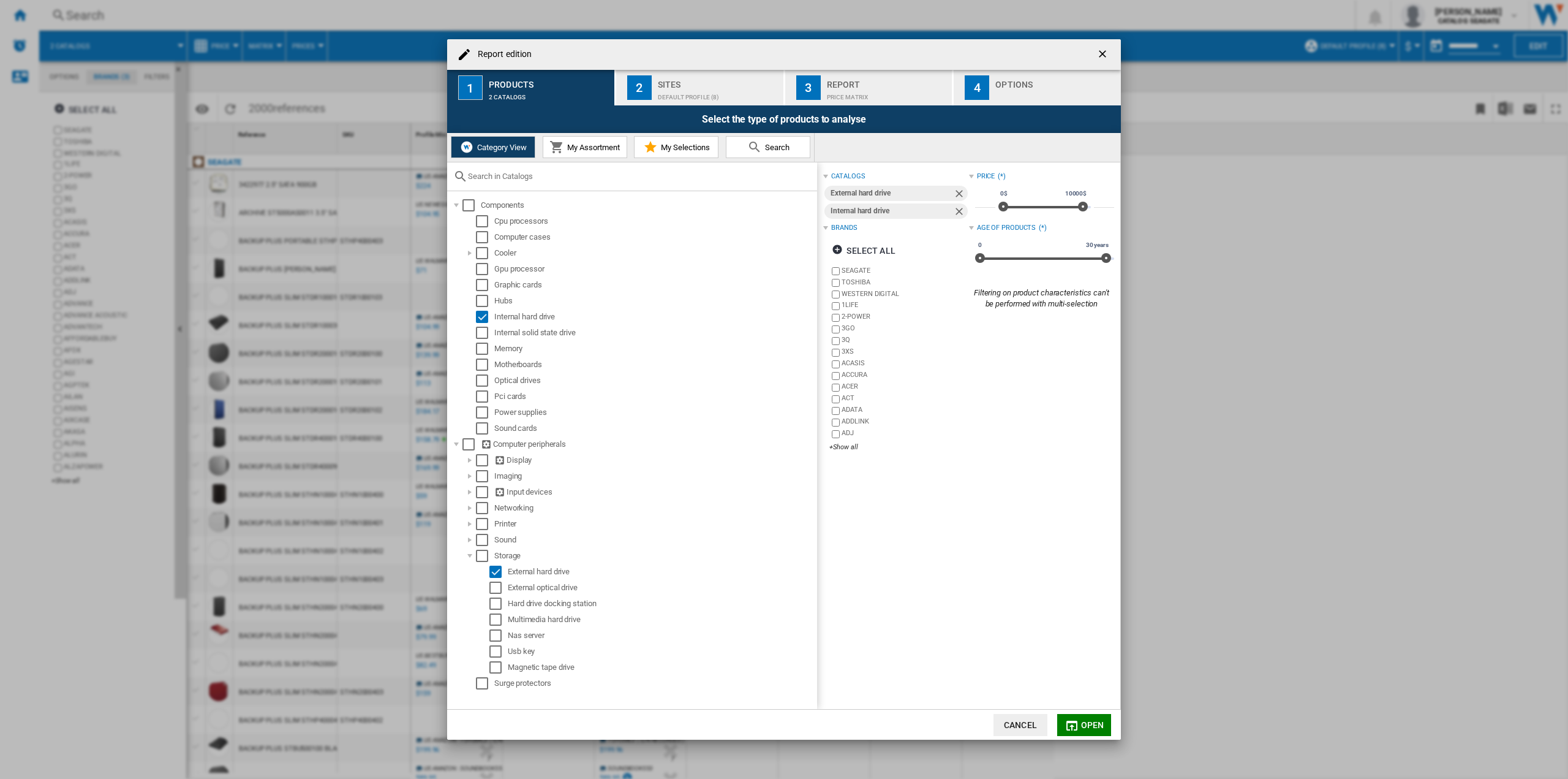
click at [830, 85] on div "Report" at bounding box center [888, 81] width 120 height 13
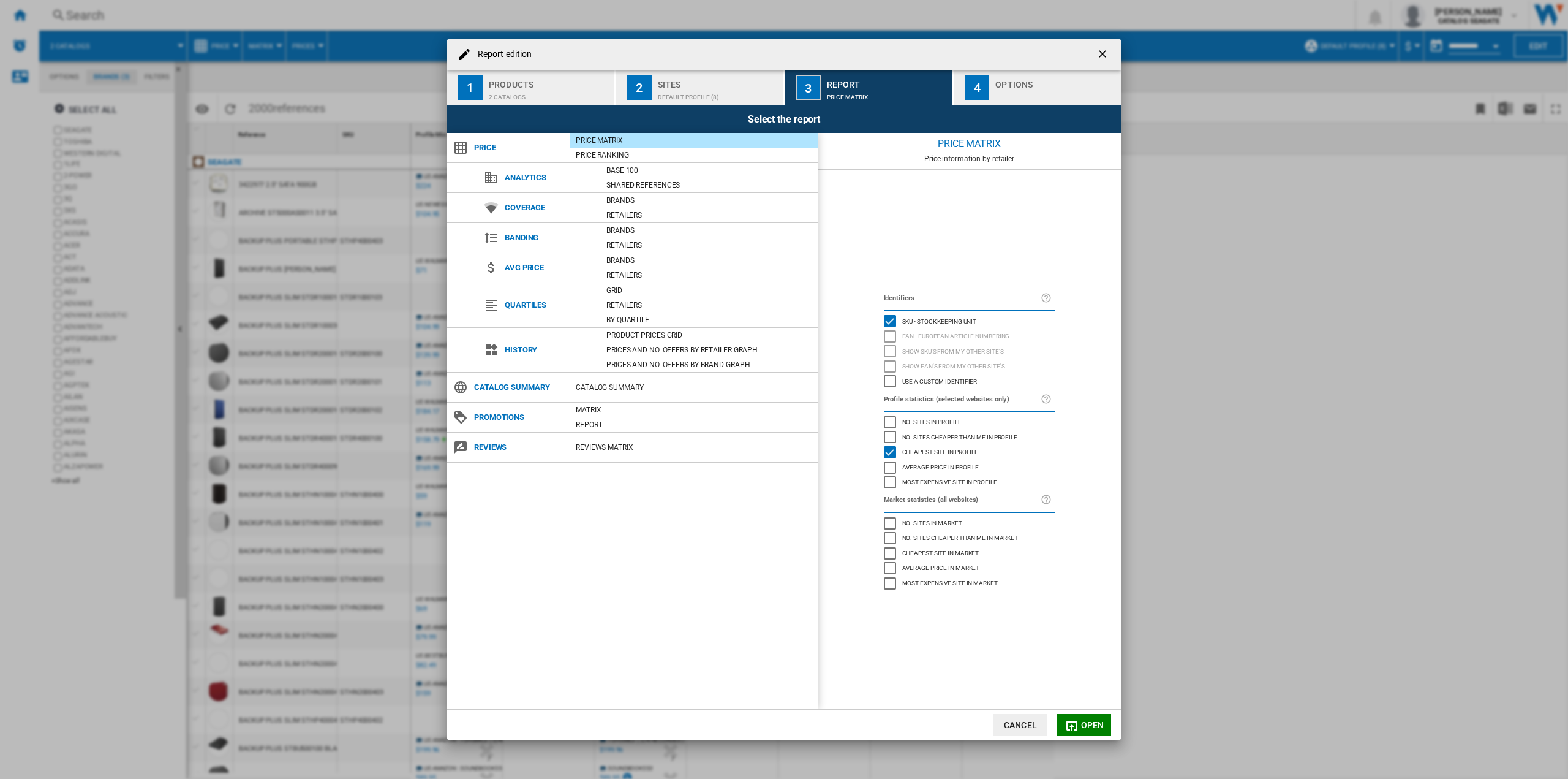
click at [1023, 89] on div "Report edition ..." at bounding box center [1056, 93] width 120 height 13
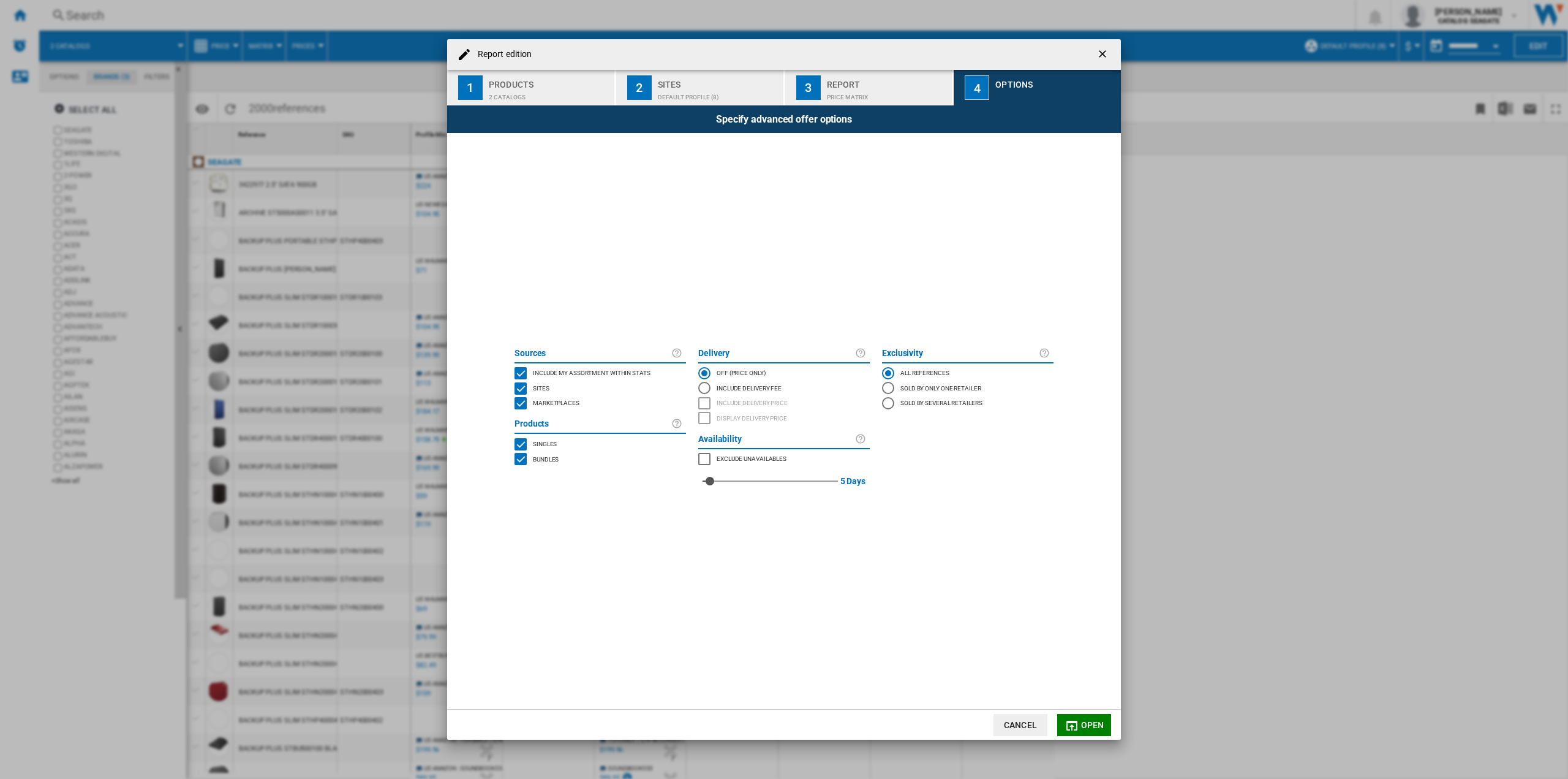
click at [849, 96] on div "Price Matrix" at bounding box center [888, 93] width 120 height 13
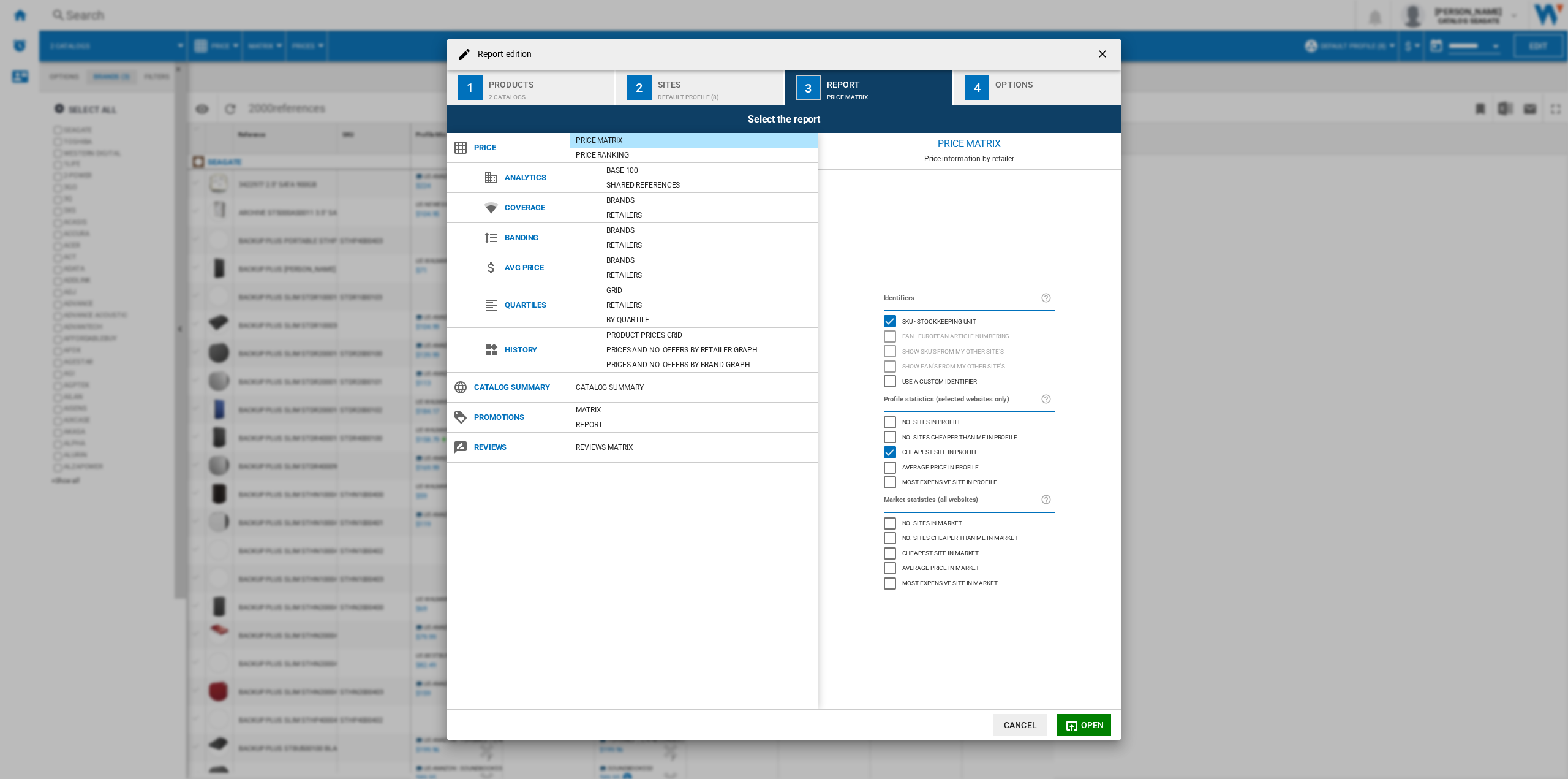
click at [728, 94] on div "Default profile (8)" at bounding box center [718, 93] width 120 height 13
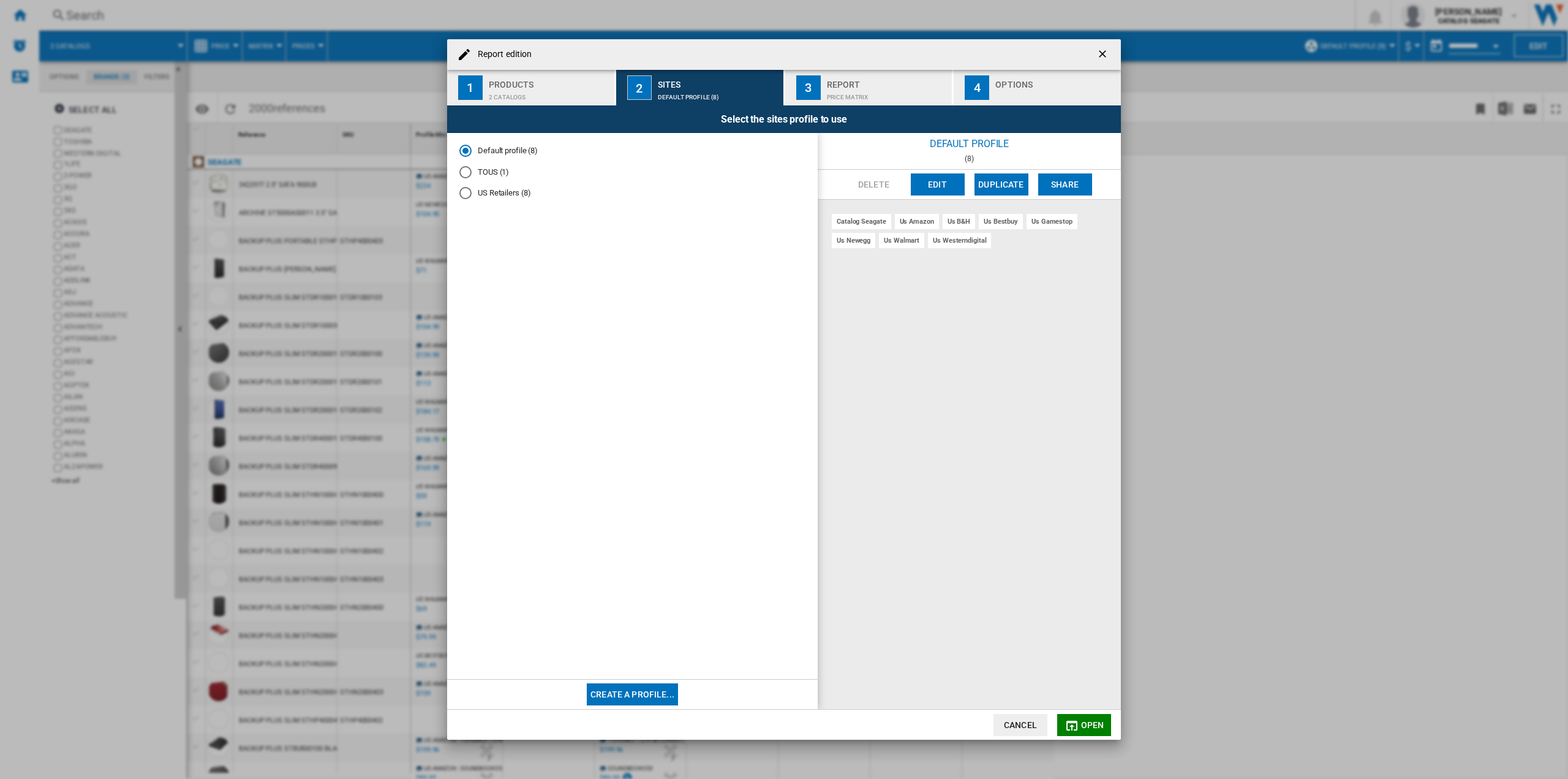
drag, startPoint x: 520, startPoint y: 82, endPoint x: 531, endPoint y: 87, distance: 12.1
click at [523, 82] on div "Products" at bounding box center [549, 81] width 120 height 13
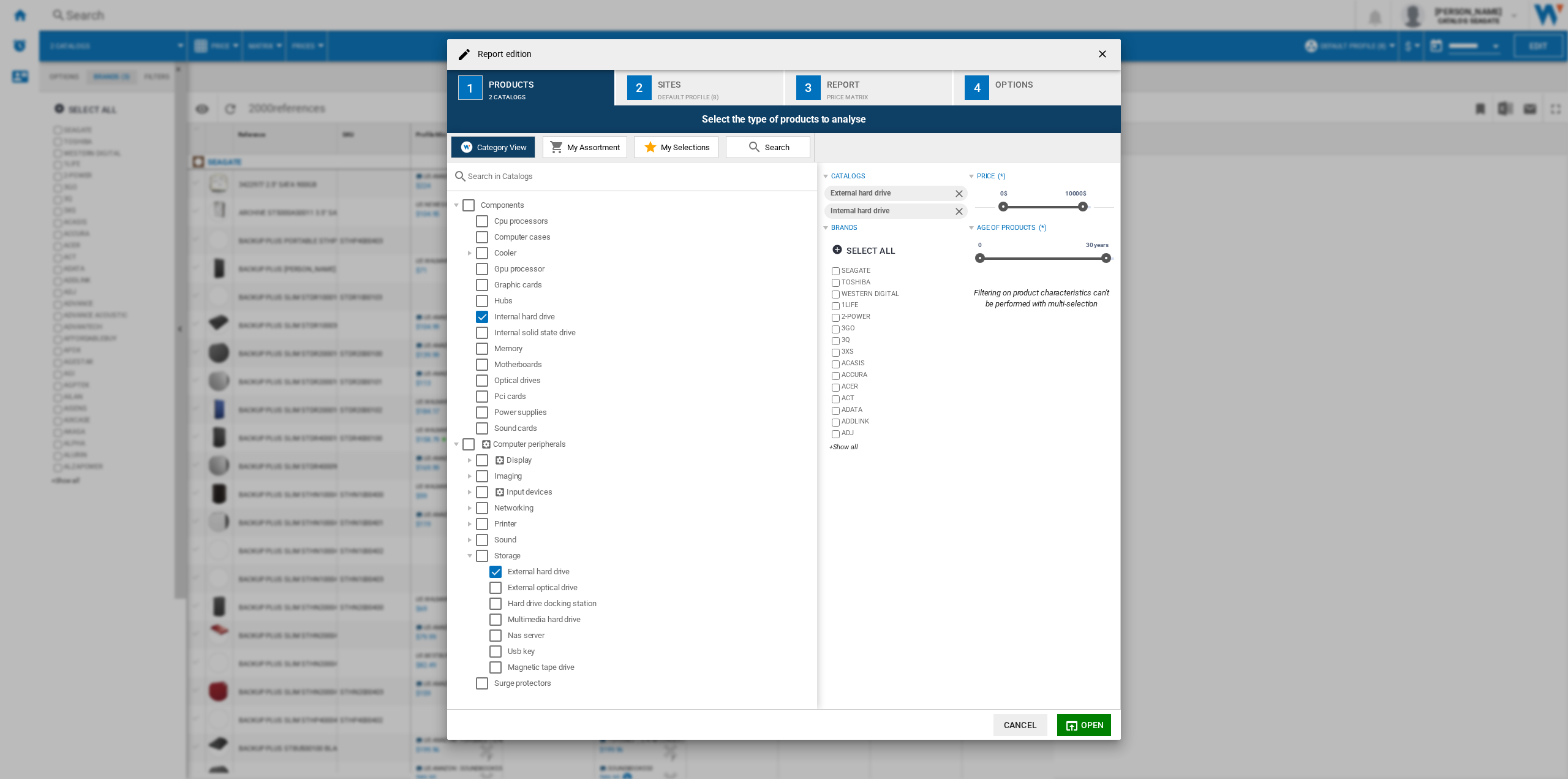
click at [499, 53] on h4 "Report edition" at bounding box center [501, 54] width 60 height 12
drag, startPoint x: 458, startPoint y: 53, endPoint x: 468, endPoint y: 54, distance: 10.0
click at [459, 52] on ng-md-icon "Report edition ..." at bounding box center [464, 54] width 14 height 14
click at [1100, 53] on ng-md-icon "getI18NText('BUTTONS.CLOSE_DIALOG')" at bounding box center [1103, 54] width 14 height 14
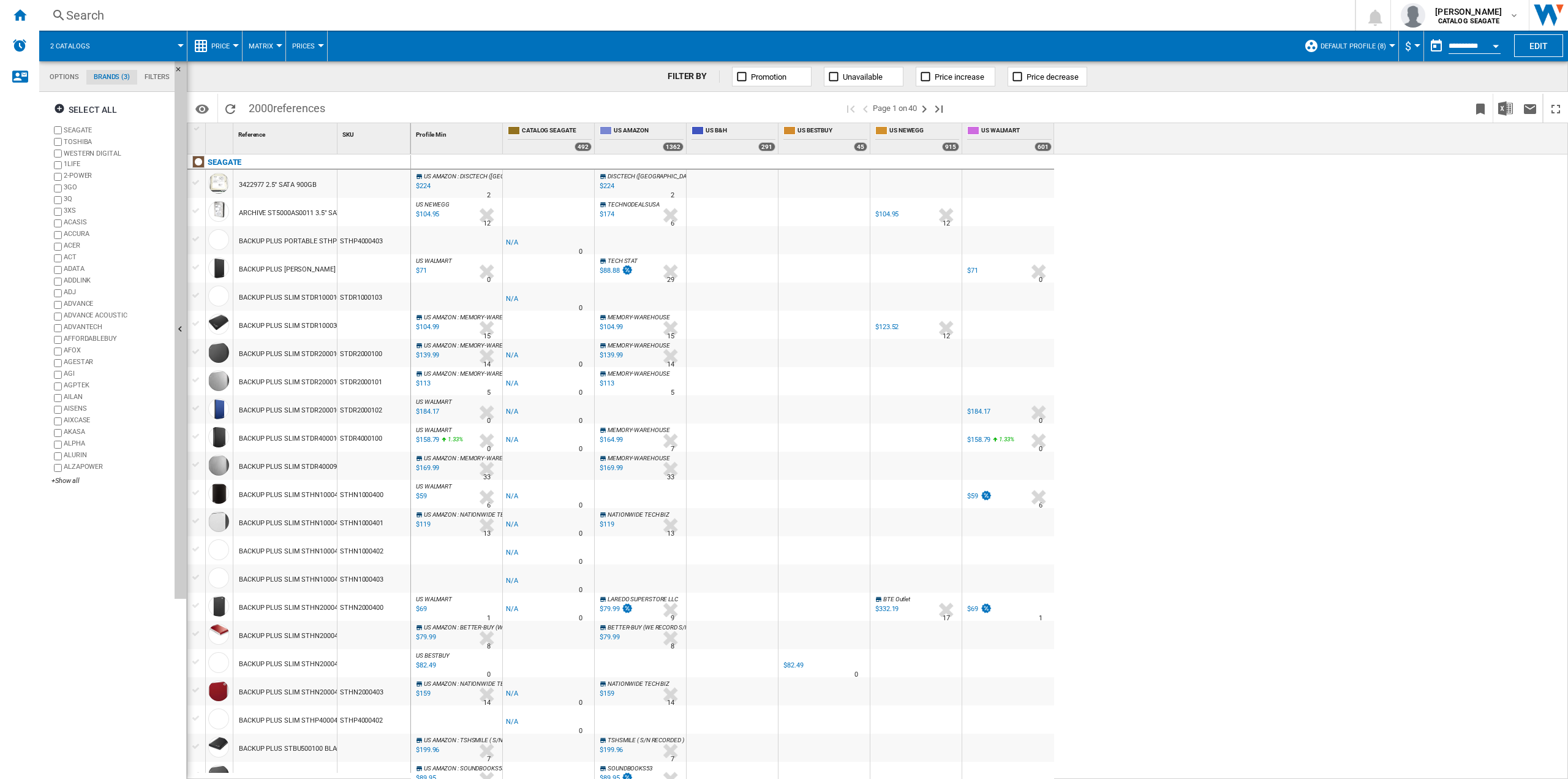
click at [1361, 46] on span "Default profile (8)" at bounding box center [1353, 46] width 65 height 8
click at [298, 23] on md-backdrop at bounding box center [784, 390] width 1568 height 779
click at [150, 78] on md-tab-item "Filters" at bounding box center [157, 76] width 40 height 14
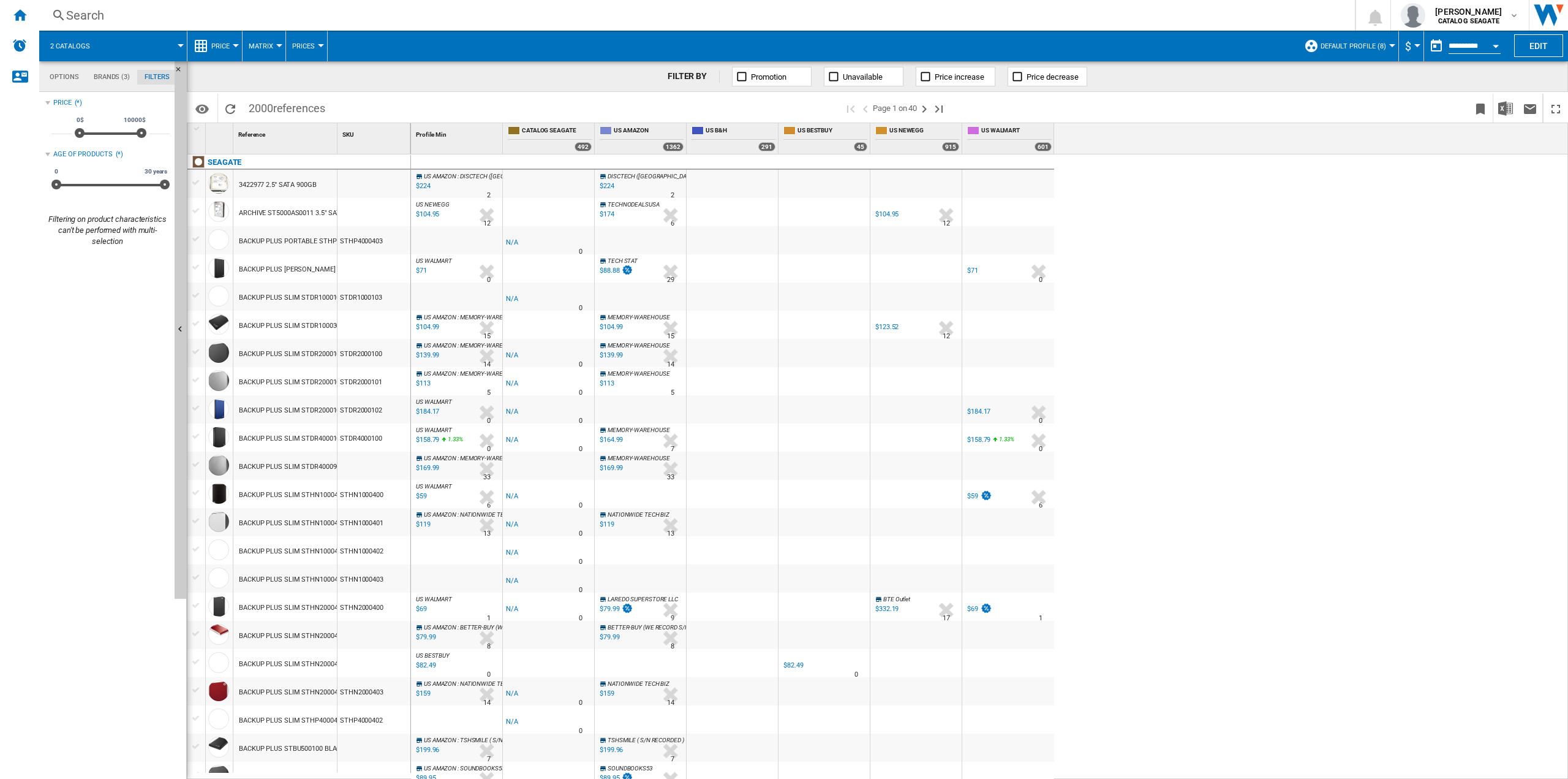
click at [110, 75] on md-tab-item "Brands (3)" at bounding box center [112, 76] width 51 height 14
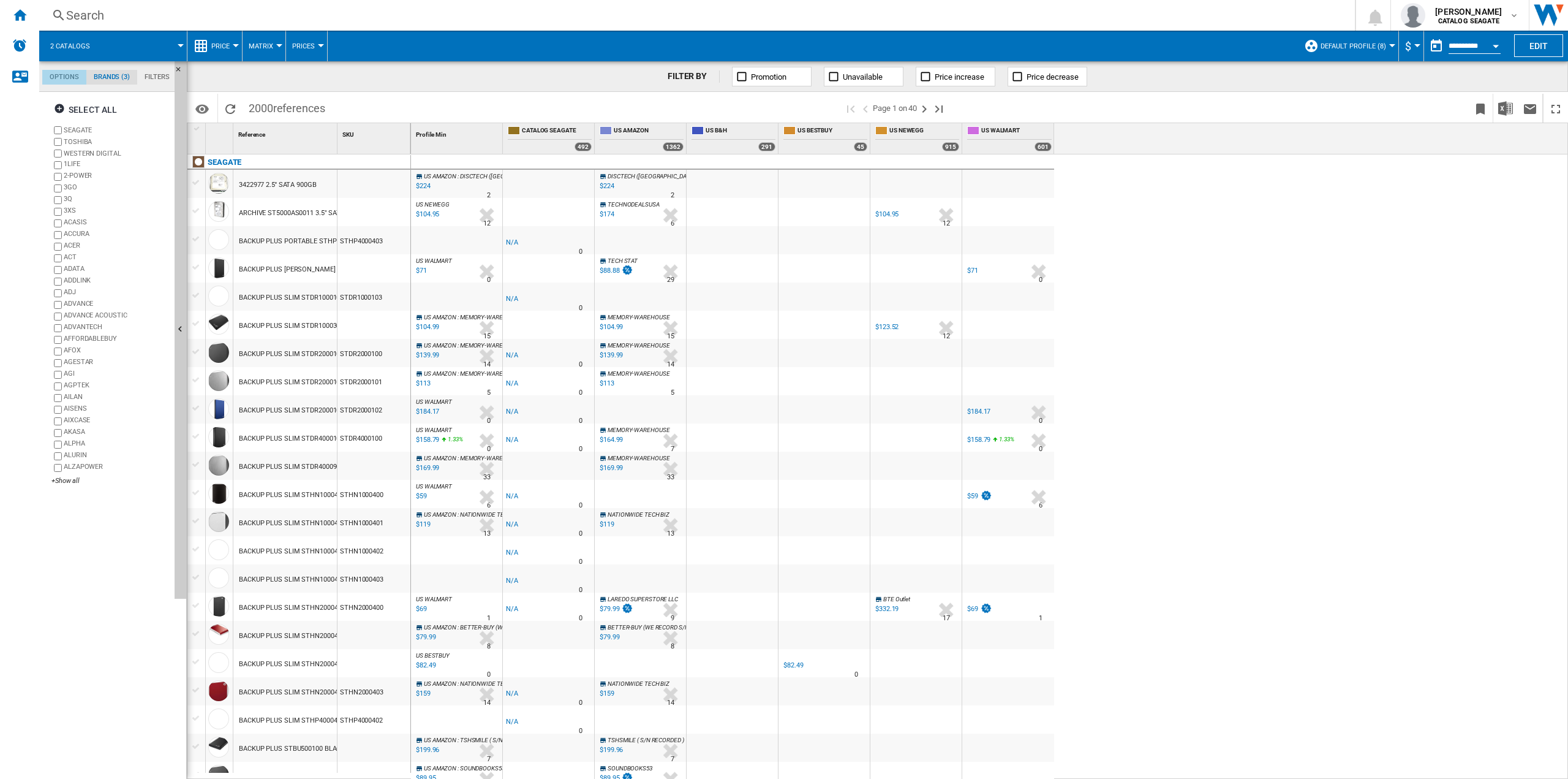
click at [65, 73] on md-tab-item "Options" at bounding box center [64, 76] width 44 height 14
click at [228, 45] on span "Price" at bounding box center [221, 46] width 19 height 8
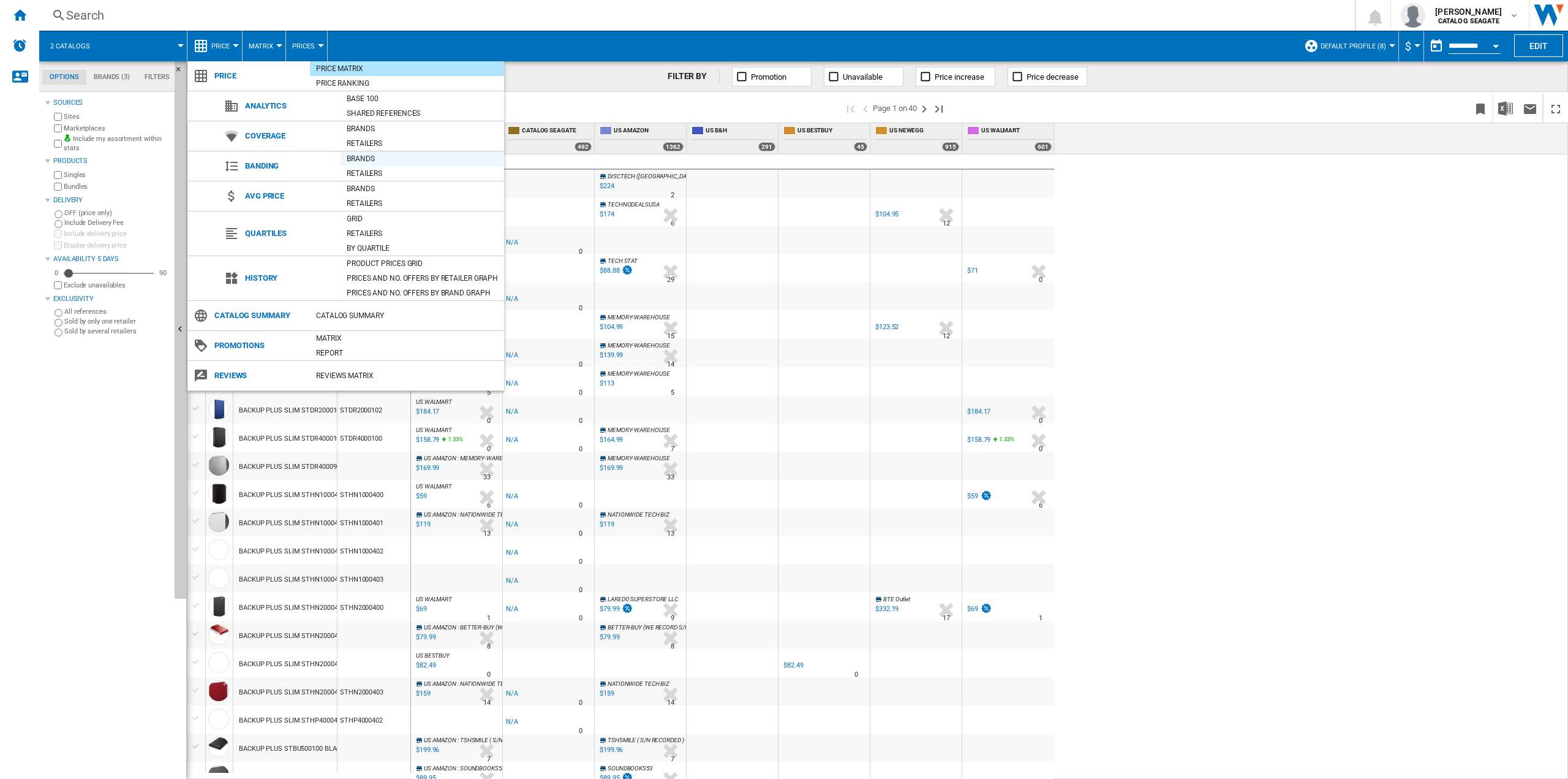
click at [361, 160] on div "Brands" at bounding box center [422, 159] width 164 height 12
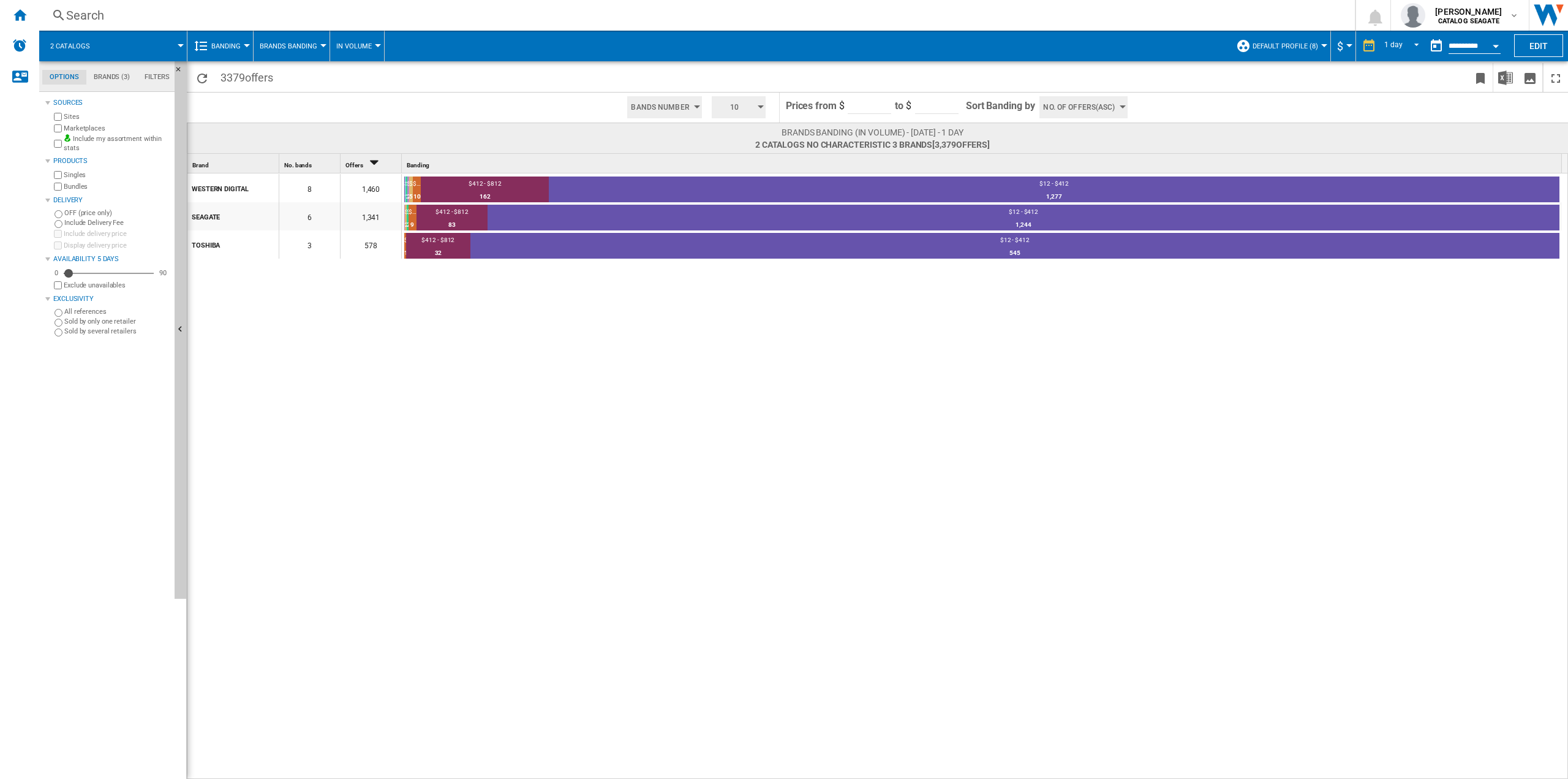
click at [1299, 43] on span "Default profile (8)" at bounding box center [1285, 46] width 65 height 8
click at [1300, 204] on span "Manage profiles..." at bounding box center [1291, 199] width 93 height 11
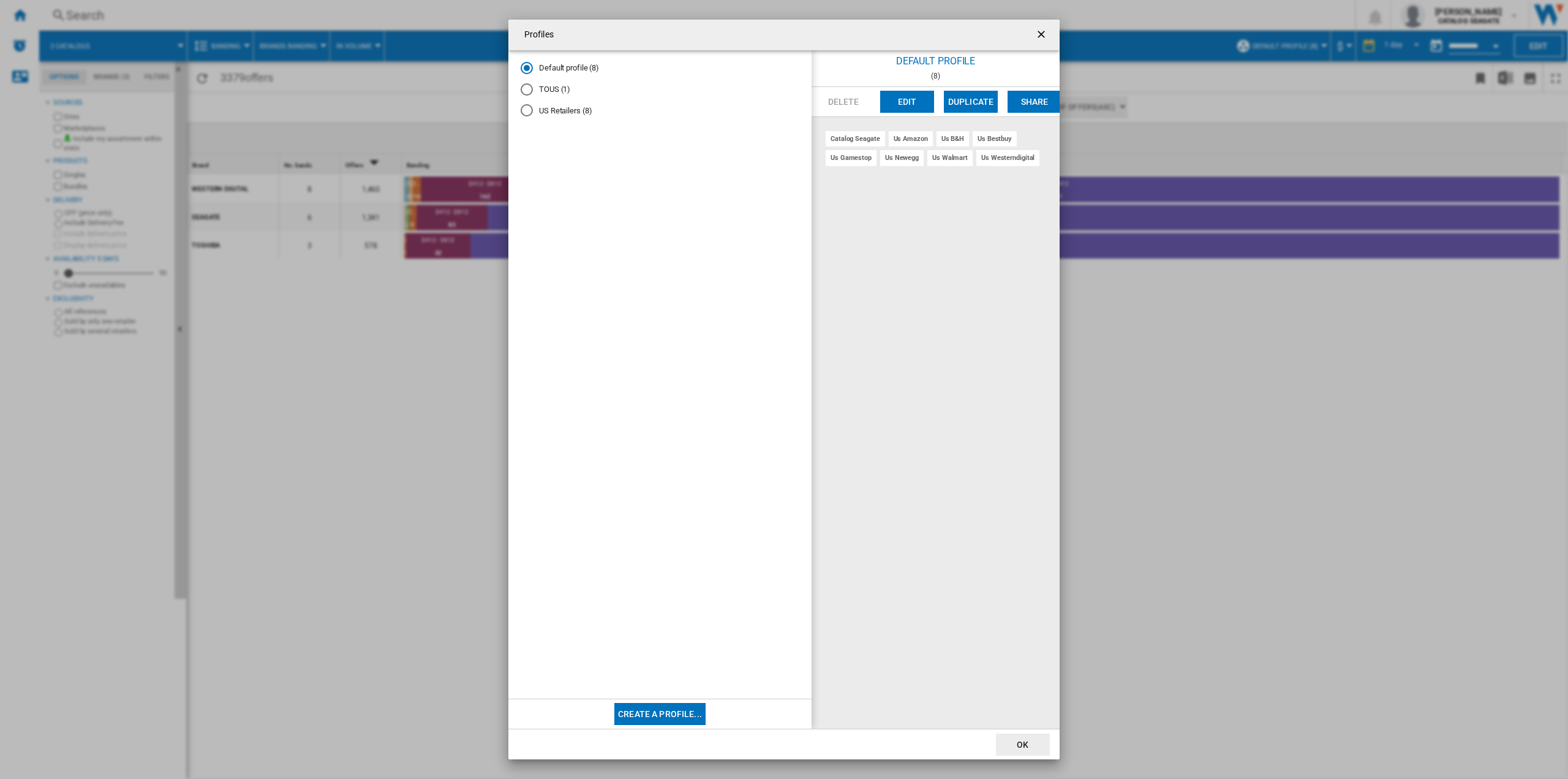
click at [934, 99] on div "Delete Edit Duplicate Share" at bounding box center [936, 102] width 248 height 30
click at [924, 99] on button "Edit" at bounding box center [907, 102] width 54 height 22
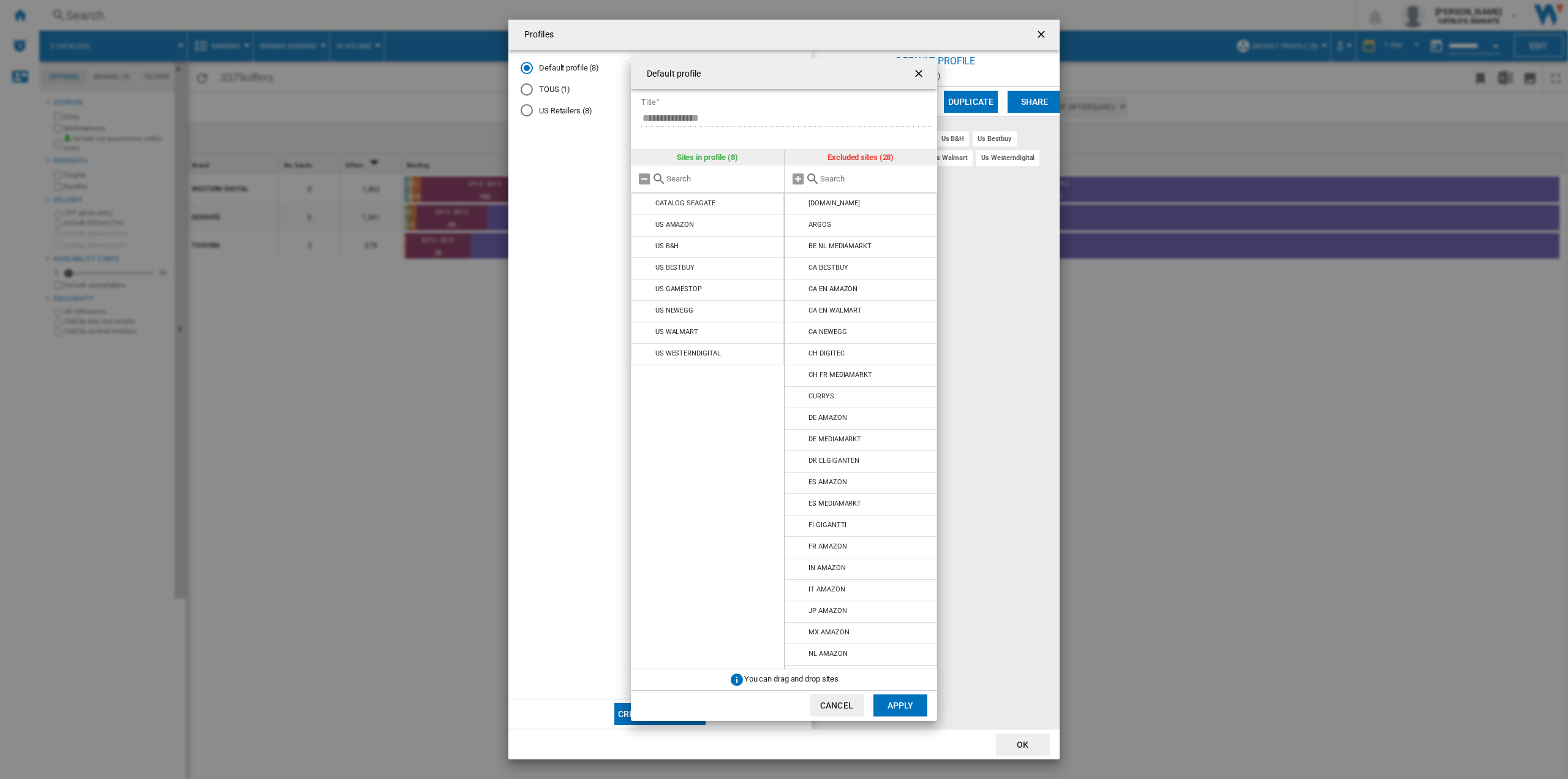
click at [923, 73] on ng-md-icon "getI18NText('BUTTONS.CLOSE_DIALOG')" at bounding box center [920, 74] width 14 height 14
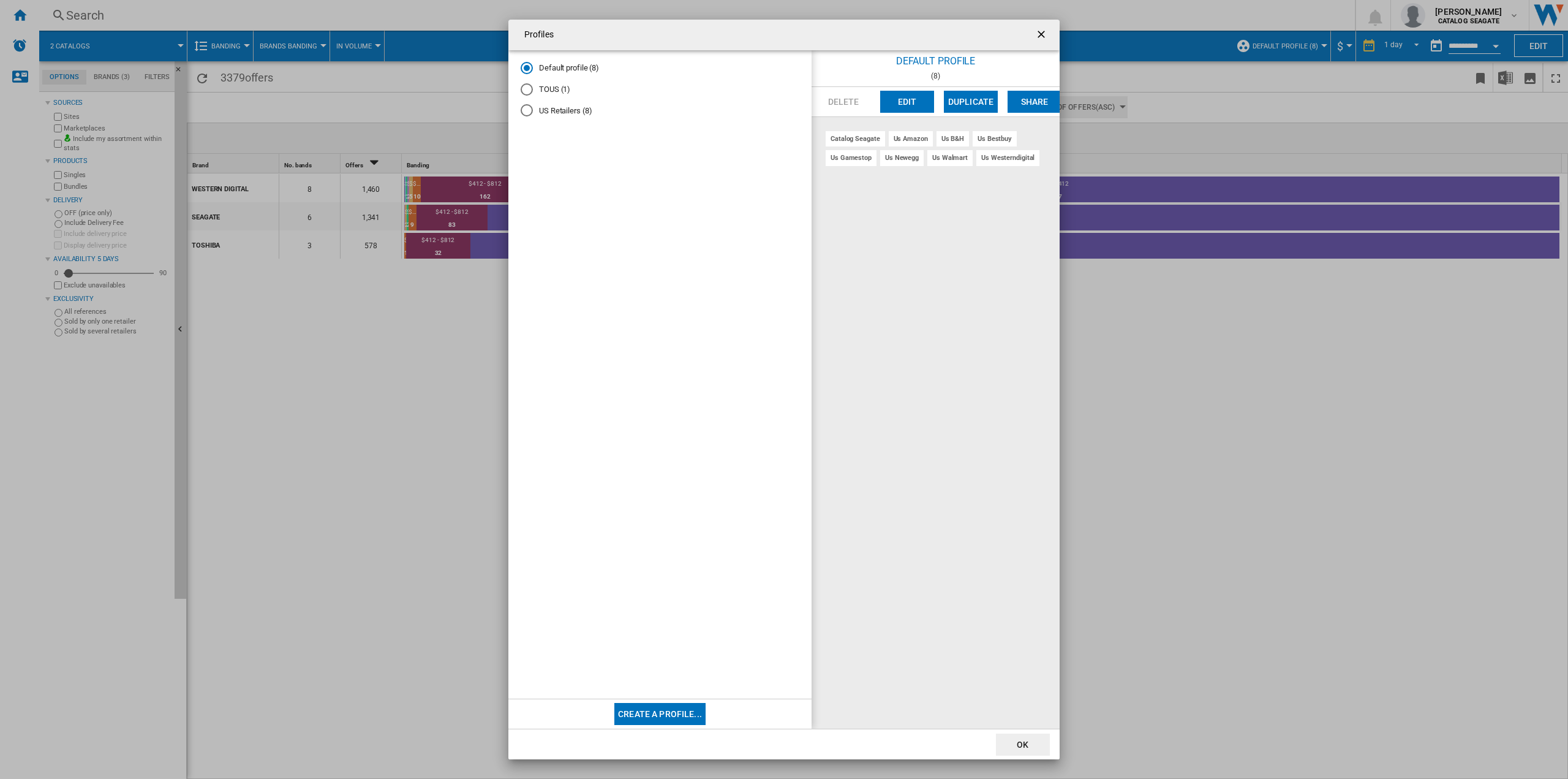
click at [573, 111] on md-radio-button "US Retailers (8)" at bounding box center [660, 110] width 279 height 12
click at [855, 104] on button "Delete" at bounding box center [843, 102] width 54 height 22
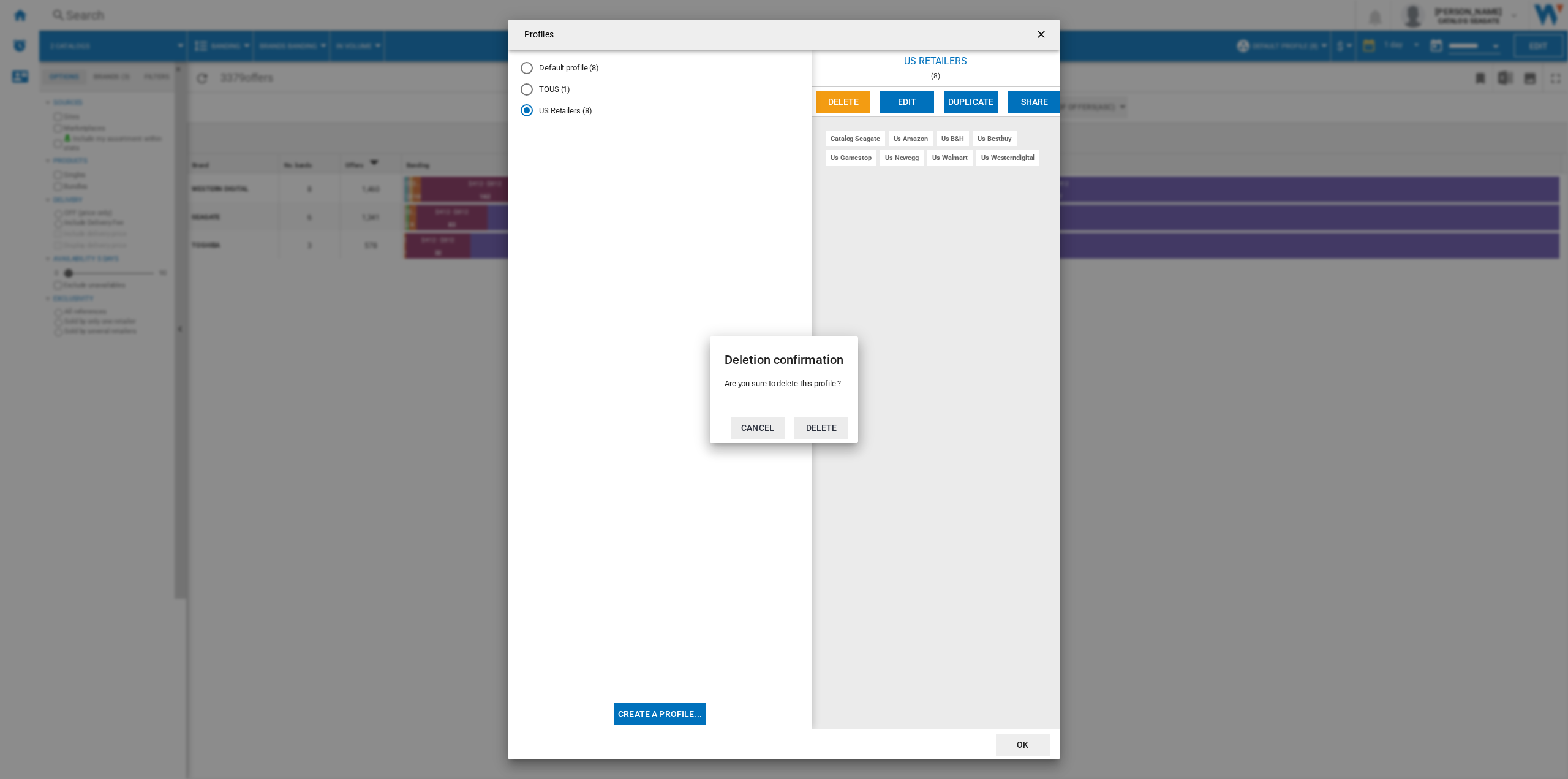
click at [770, 435] on button "Cancel" at bounding box center [758, 428] width 54 height 22
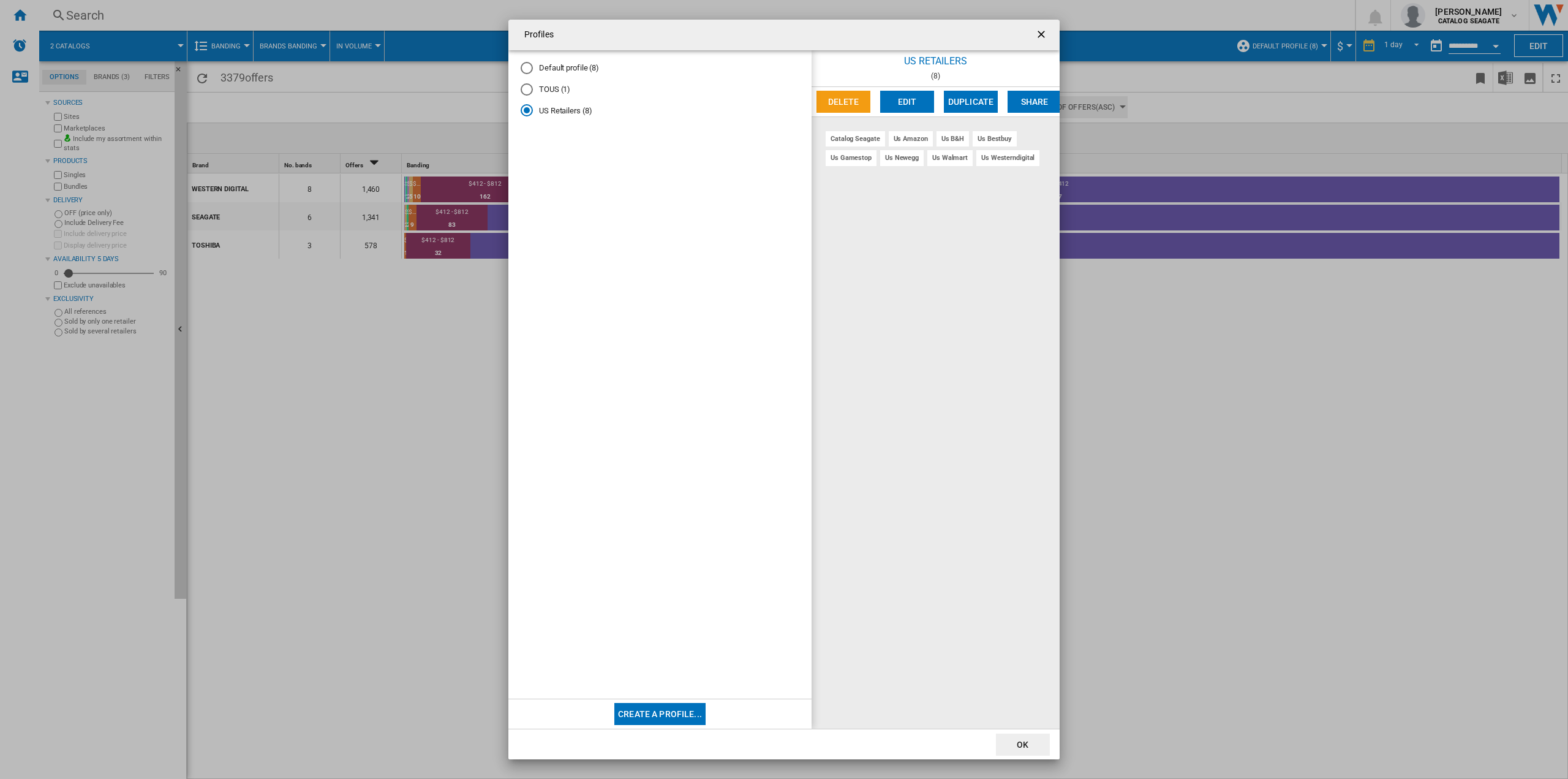
click at [904, 104] on button "Edit" at bounding box center [907, 102] width 54 height 22
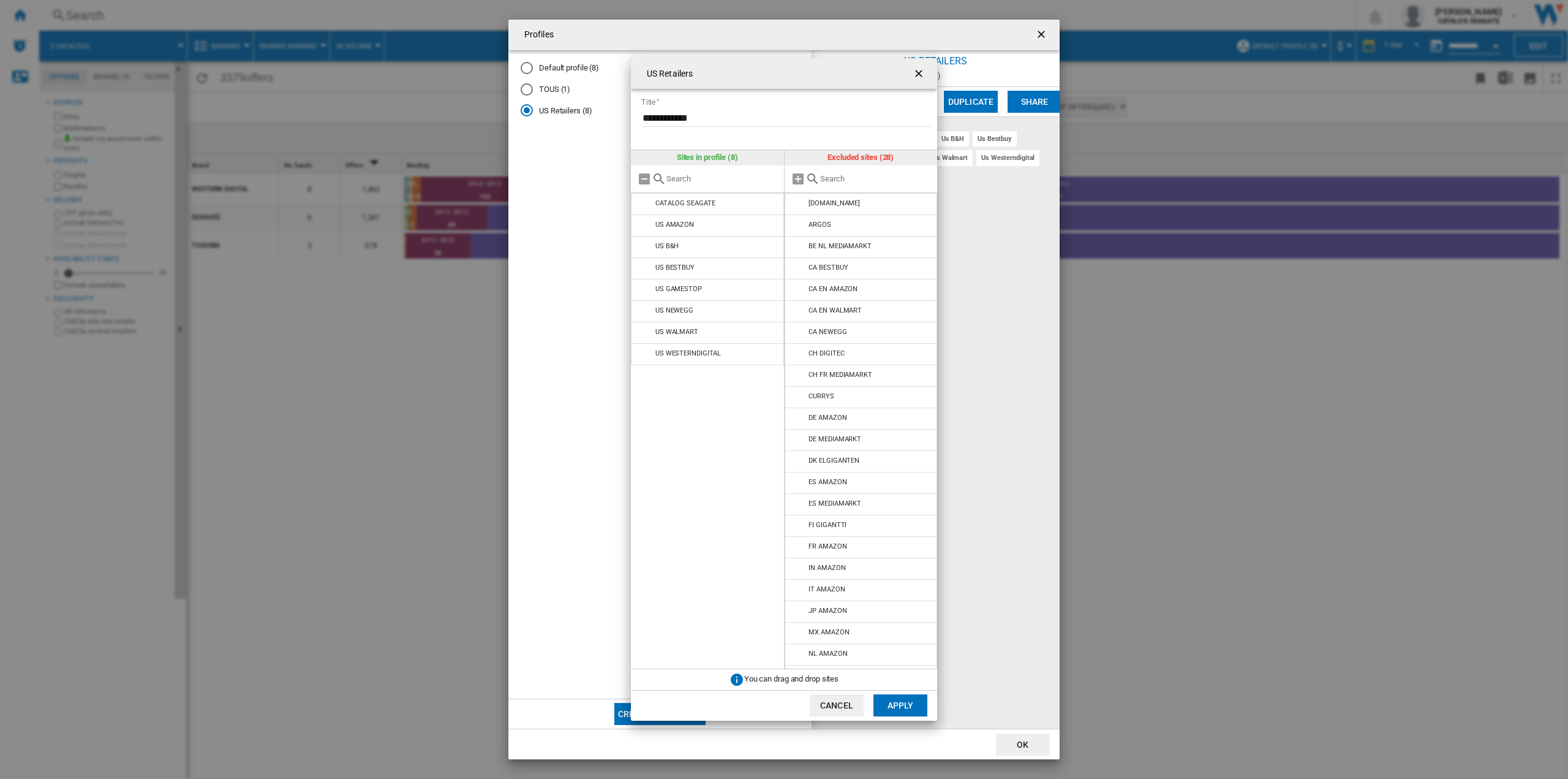
click at [982, 233] on div "**********" at bounding box center [784, 390] width 1568 height 779
click at [927, 70] on ng-md-icon "getI18NText('BUTTONS.CLOSE_DIALOG')" at bounding box center [920, 74] width 14 height 14
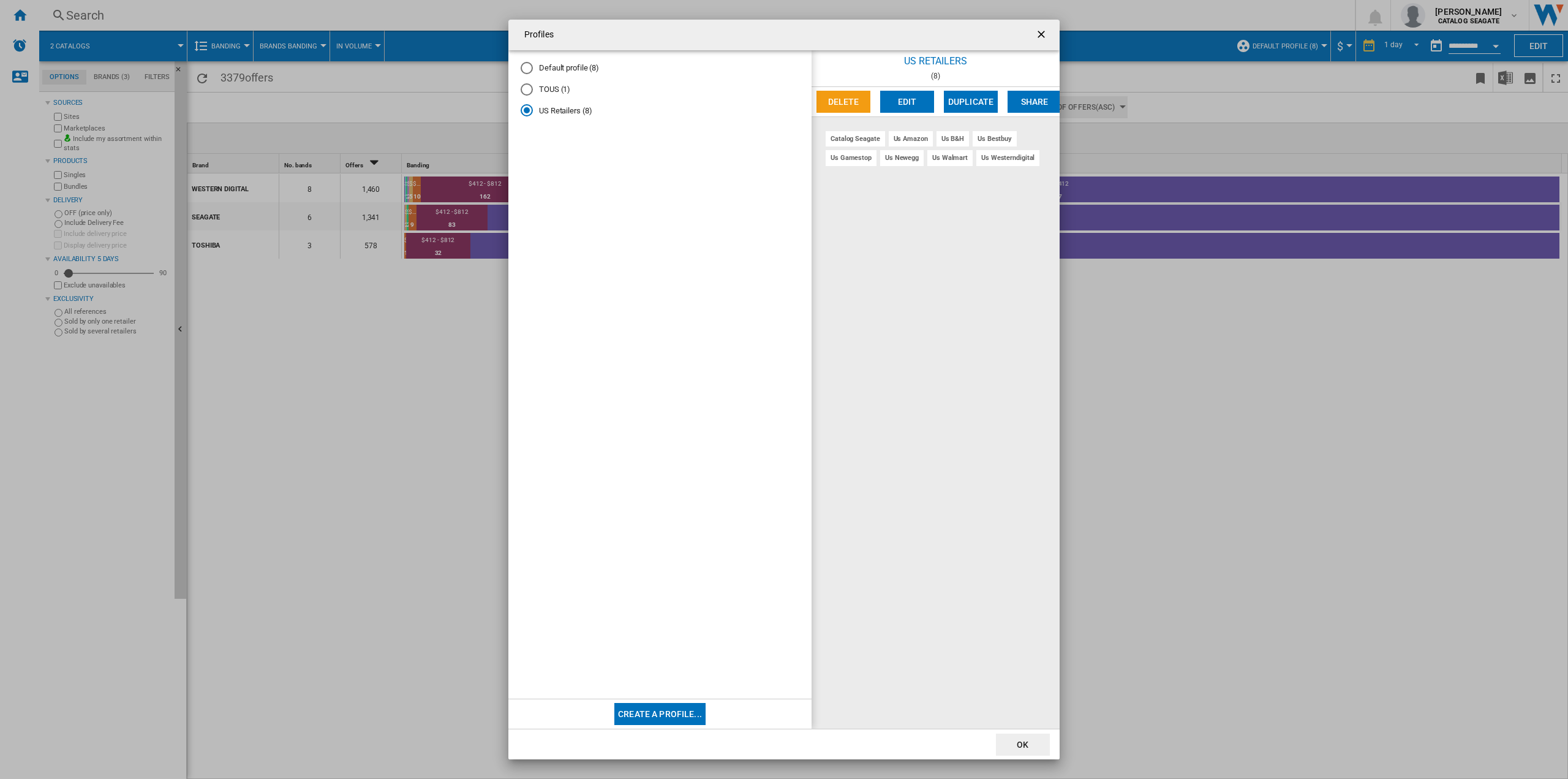
click at [1039, 36] on ng-md-icon "getI18NText('BUTTONS.CLOSE_DIALOG')" at bounding box center [1042, 35] width 14 height 14
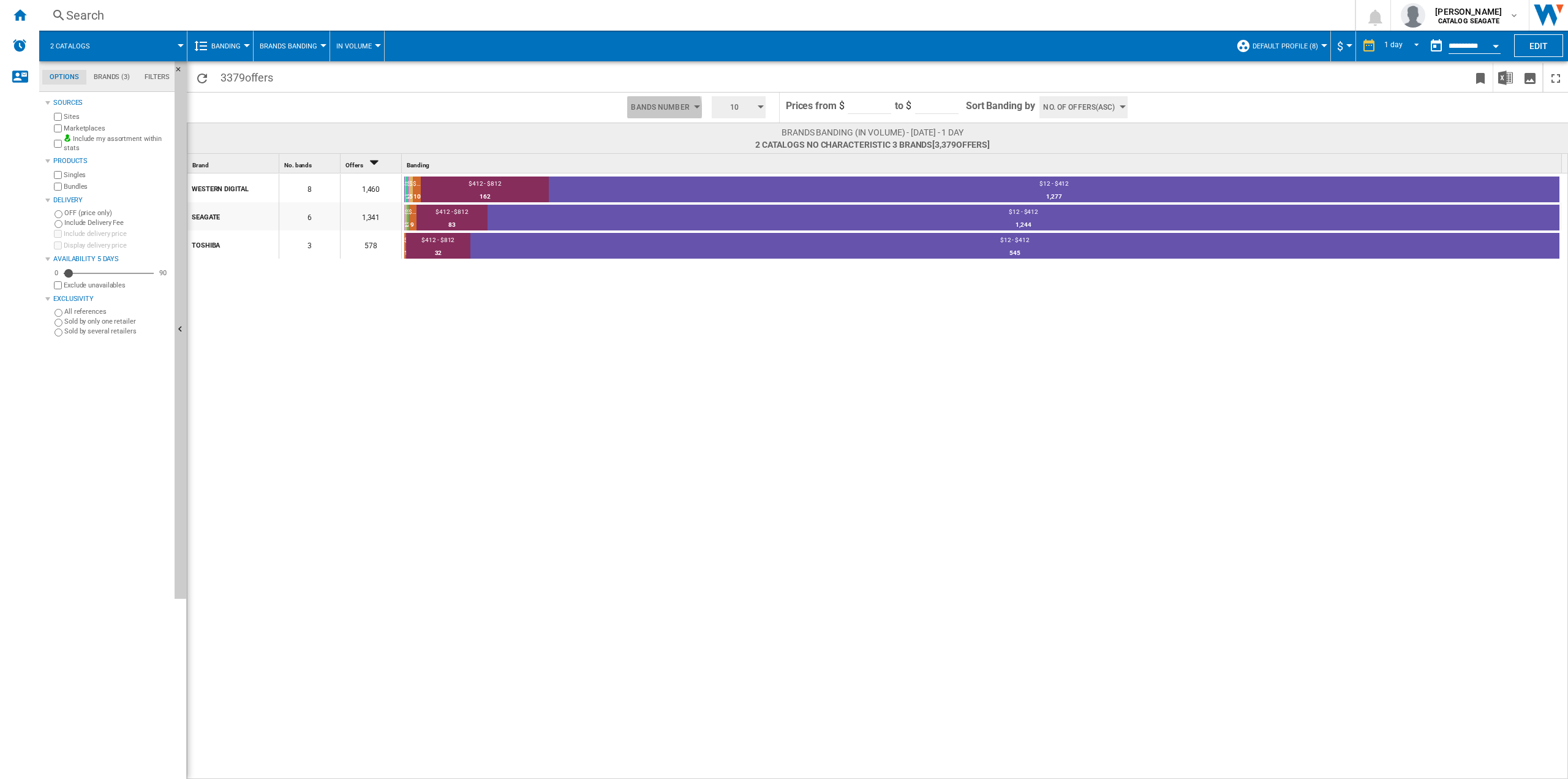
click at [658, 110] on span "Bands Number" at bounding box center [660, 107] width 59 height 22
click at [658, 110] on md-backdrop at bounding box center [784, 390] width 1568 height 779
click at [728, 108] on span "10" at bounding box center [734, 107] width 38 height 22
click at [730, 106] on md-backdrop at bounding box center [784, 390] width 1568 height 779
click at [311, 219] on div "6" at bounding box center [309, 216] width 60 height 28
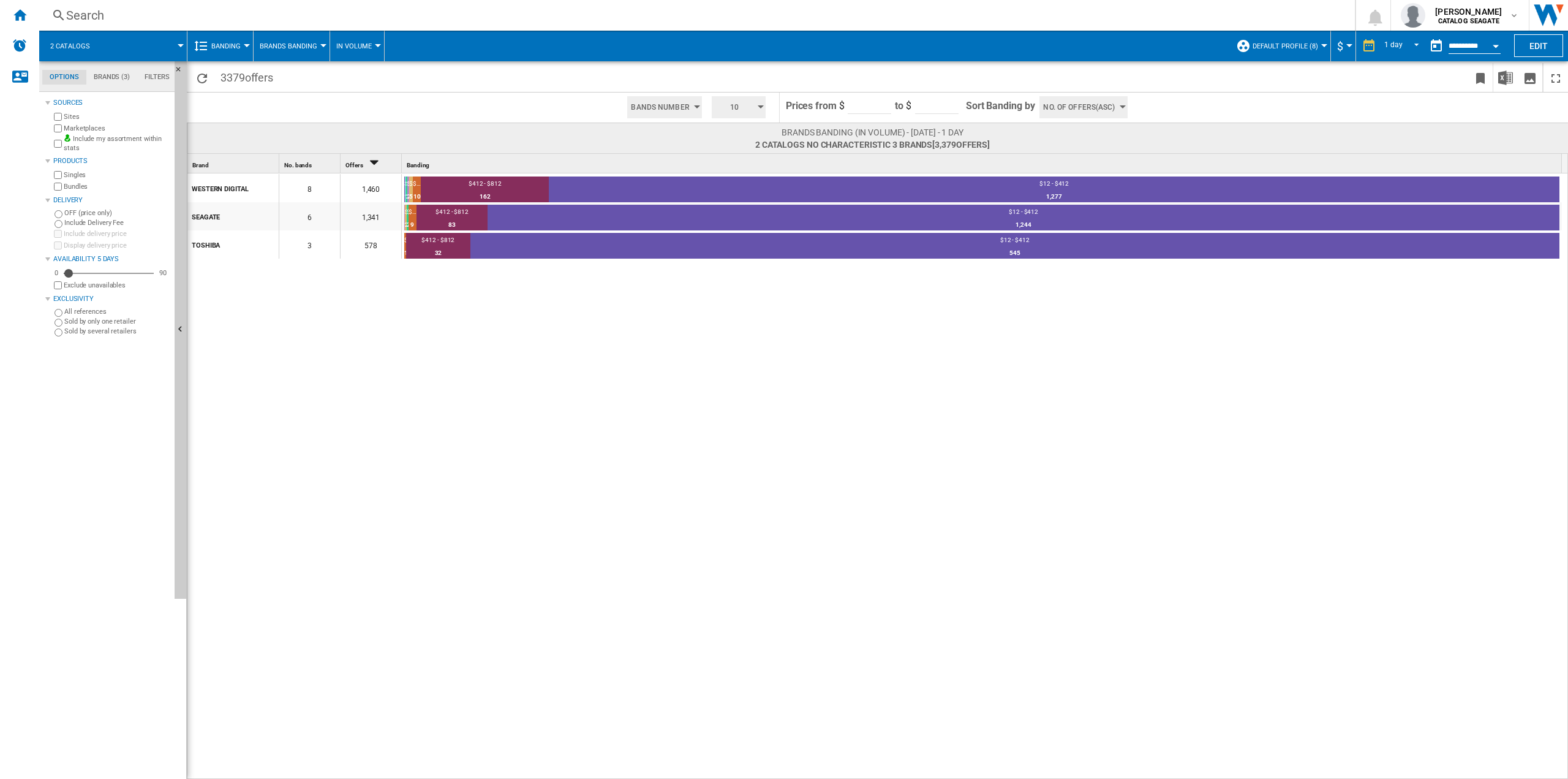
click at [382, 221] on div "1,341" at bounding box center [370, 216] width 60 height 28
drag, startPoint x: 315, startPoint y: 217, endPoint x: 311, endPoint y: 209, distance: 8.9
click at [301, 215] on div "6" at bounding box center [309, 216] width 60 height 28
click at [722, 100] on span "10" at bounding box center [734, 107] width 38 height 22
click at [722, 101] on md-backdrop at bounding box center [784, 390] width 1568 height 779
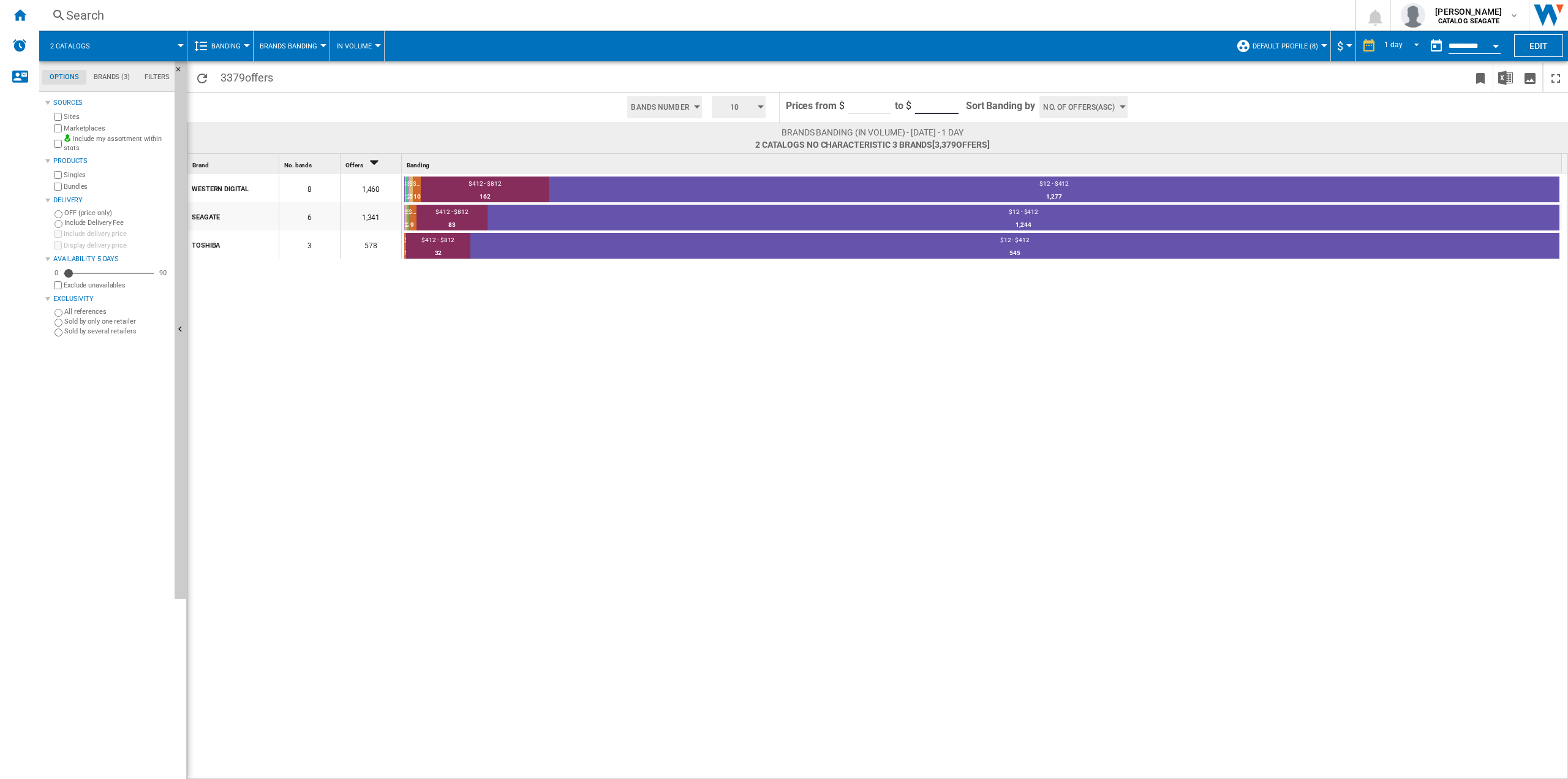
drag, startPoint x: 941, startPoint y: 109, endPoint x: 870, endPoint y: 98, distance: 71.8
click at [870, 98] on form "Prices from $ ** to $ ****" at bounding box center [872, 107] width 174 height 30
drag, startPoint x: 873, startPoint y: 104, endPoint x: 820, endPoint y: 102, distance: 53.0
click at [820, 102] on form "Prices from $ ** to $ ****" at bounding box center [872, 107] width 174 height 30
type input "**"
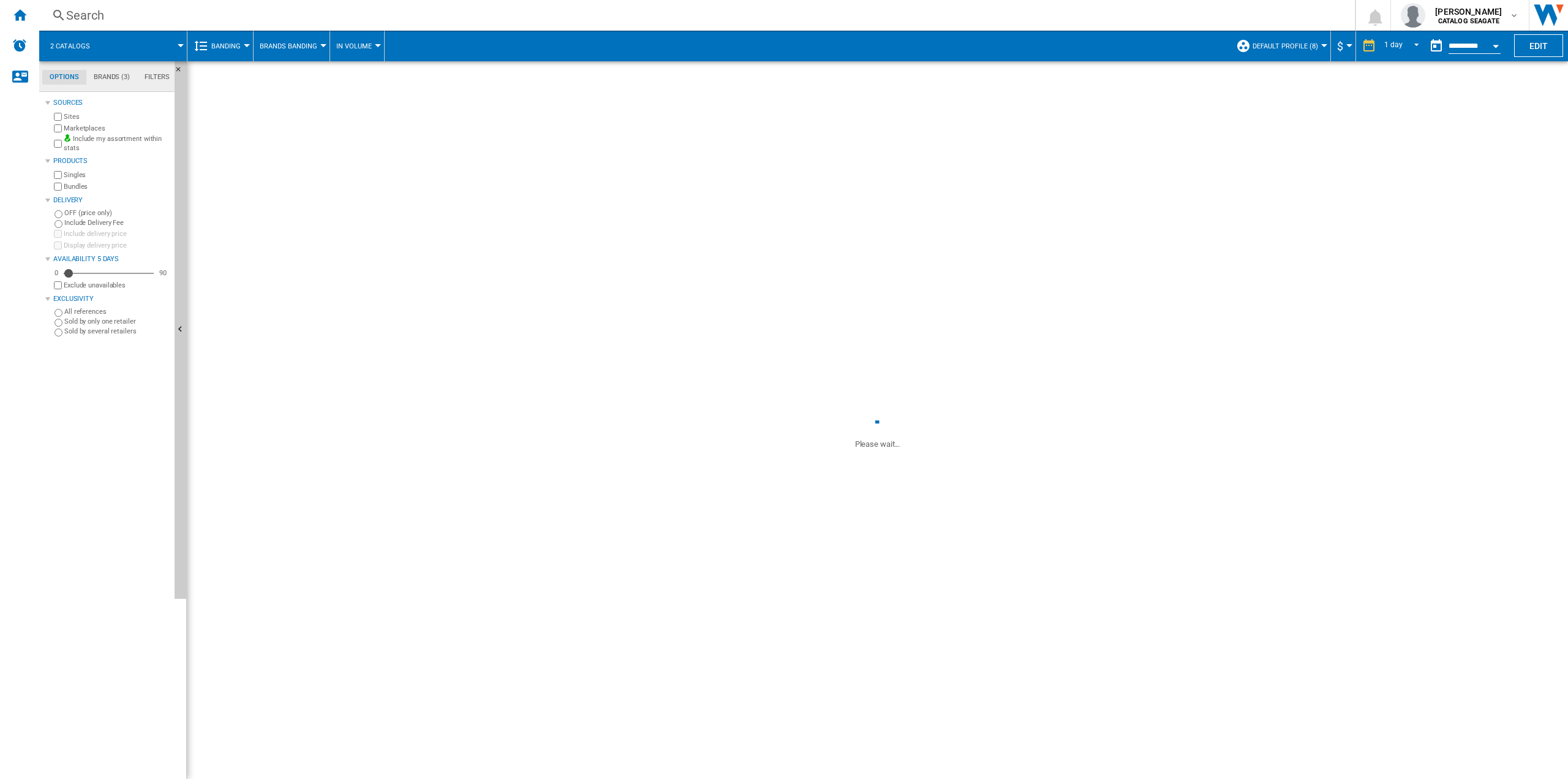
click at [935, 104] on span at bounding box center [877, 225] width 1381 height 328
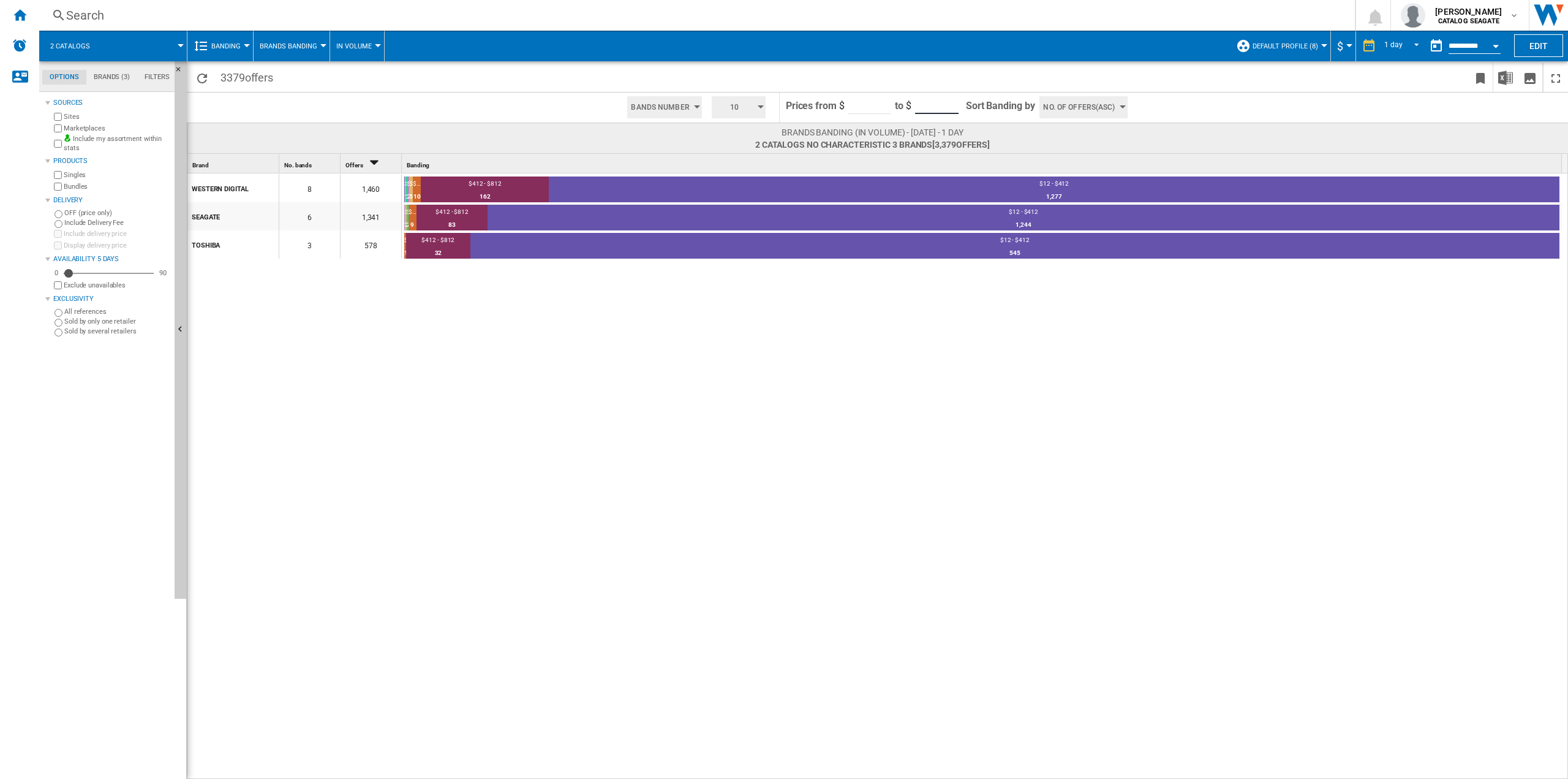
drag, startPoint x: 938, startPoint y: 103, endPoint x: 854, endPoint y: 104, distance: 84.0
click at [854, 104] on form "Prices from $ ** to $ ****" at bounding box center [872, 107] width 174 height 30
type input "***"
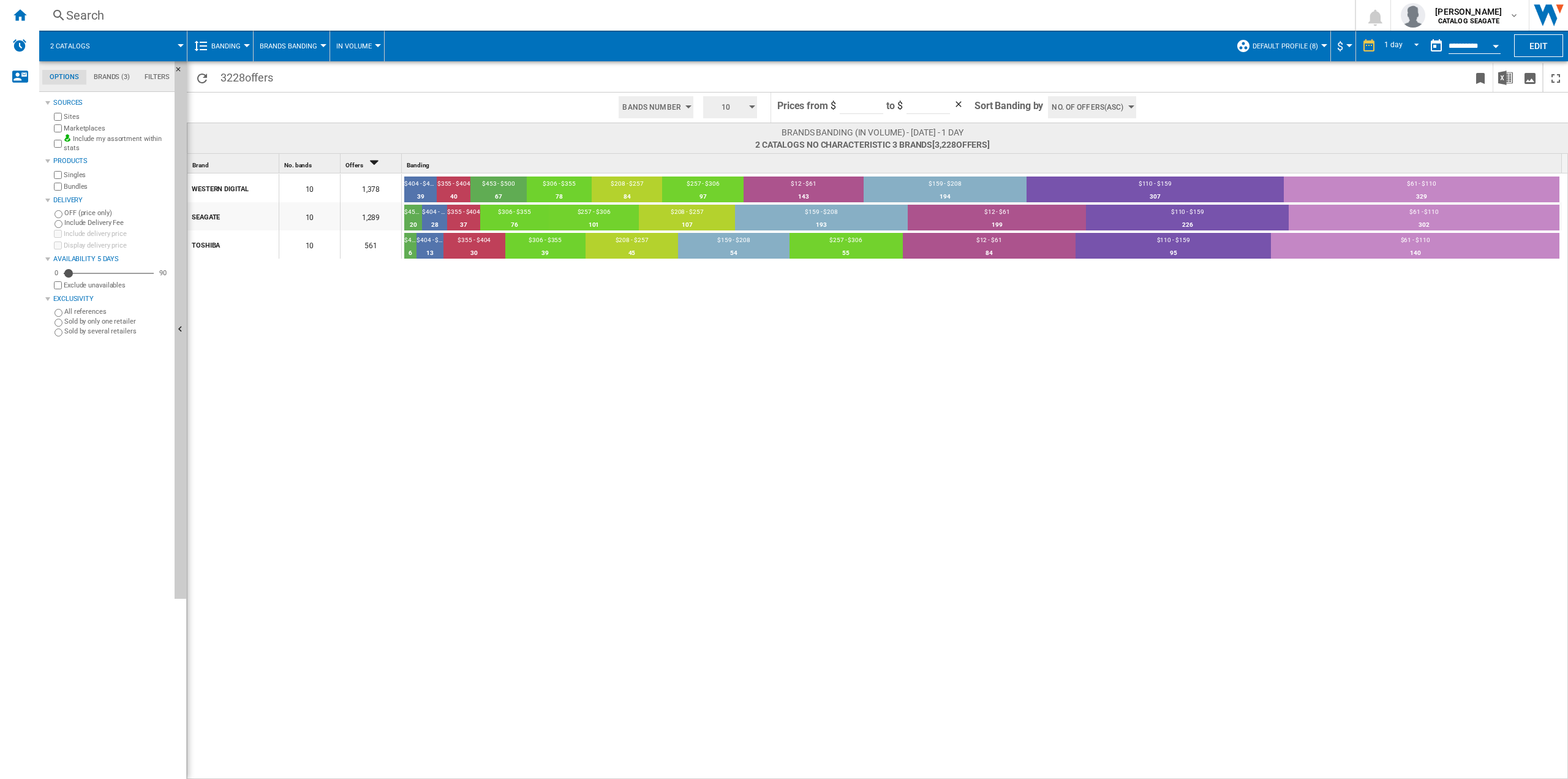
click at [126, 74] on md-tab-item "Brands (3)" at bounding box center [112, 76] width 51 height 14
click at [67, 480] on div "+Show all" at bounding box center [110, 480] width 118 height 9
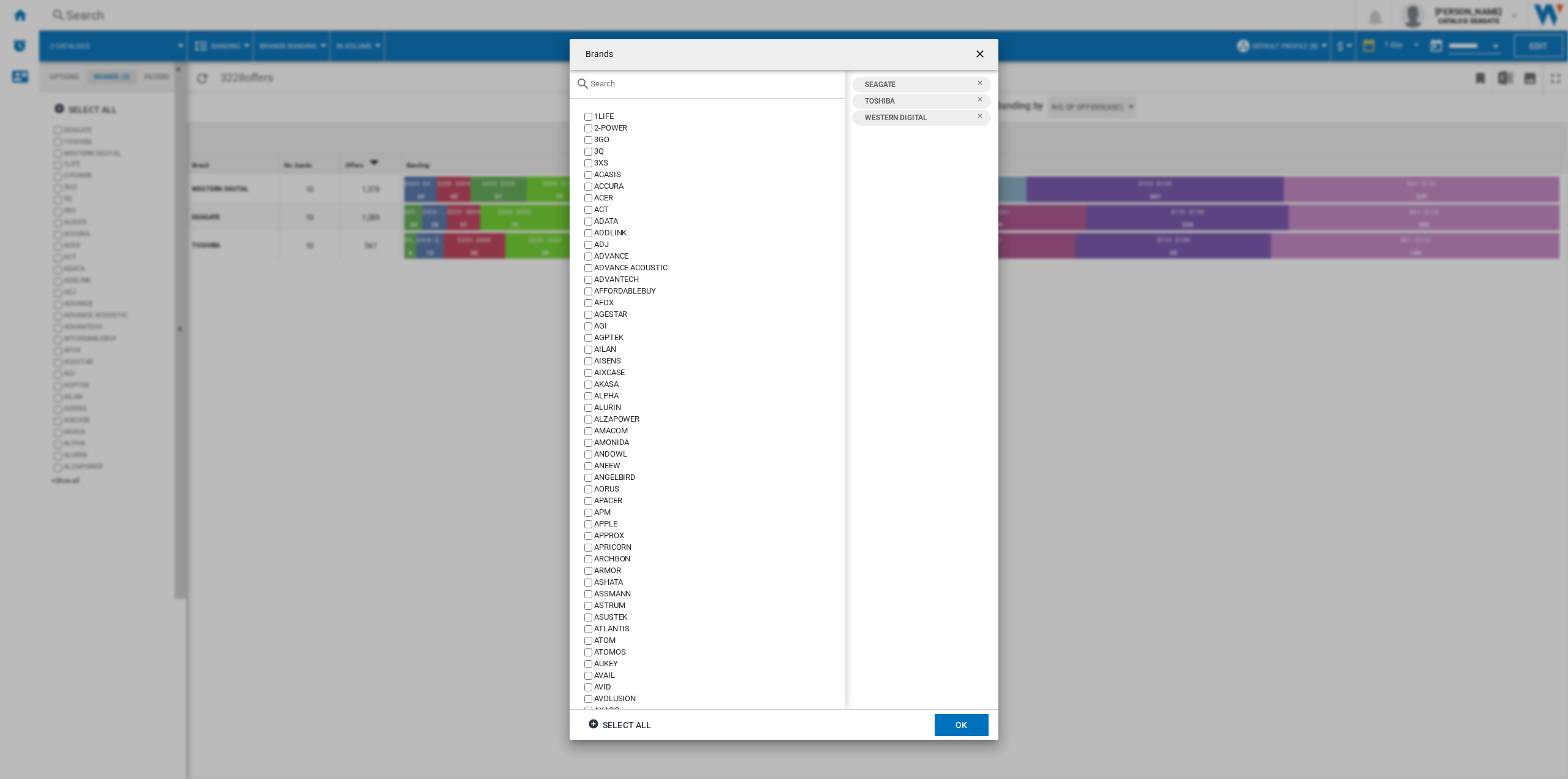
click at [629, 87] on input "Brands 1LIFE ..." at bounding box center [714, 83] width 249 height 9
click at [514, 597] on div "Brands 1LIFE 2-POWER 3GO 3Q 3XS ACASIS ACCURA ACER ACT ADATA ADDLINK ADJ ADVANC…" at bounding box center [784, 390] width 1568 height 779
click at [489, 605] on div "Brands 1LIFE 2-POWER 3GO 3Q 3XS ACASIS ACCURA ACER ACT ADATA ADDLINK ADJ ADVANC…" at bounding box center [784, 390] width 1568 height 779
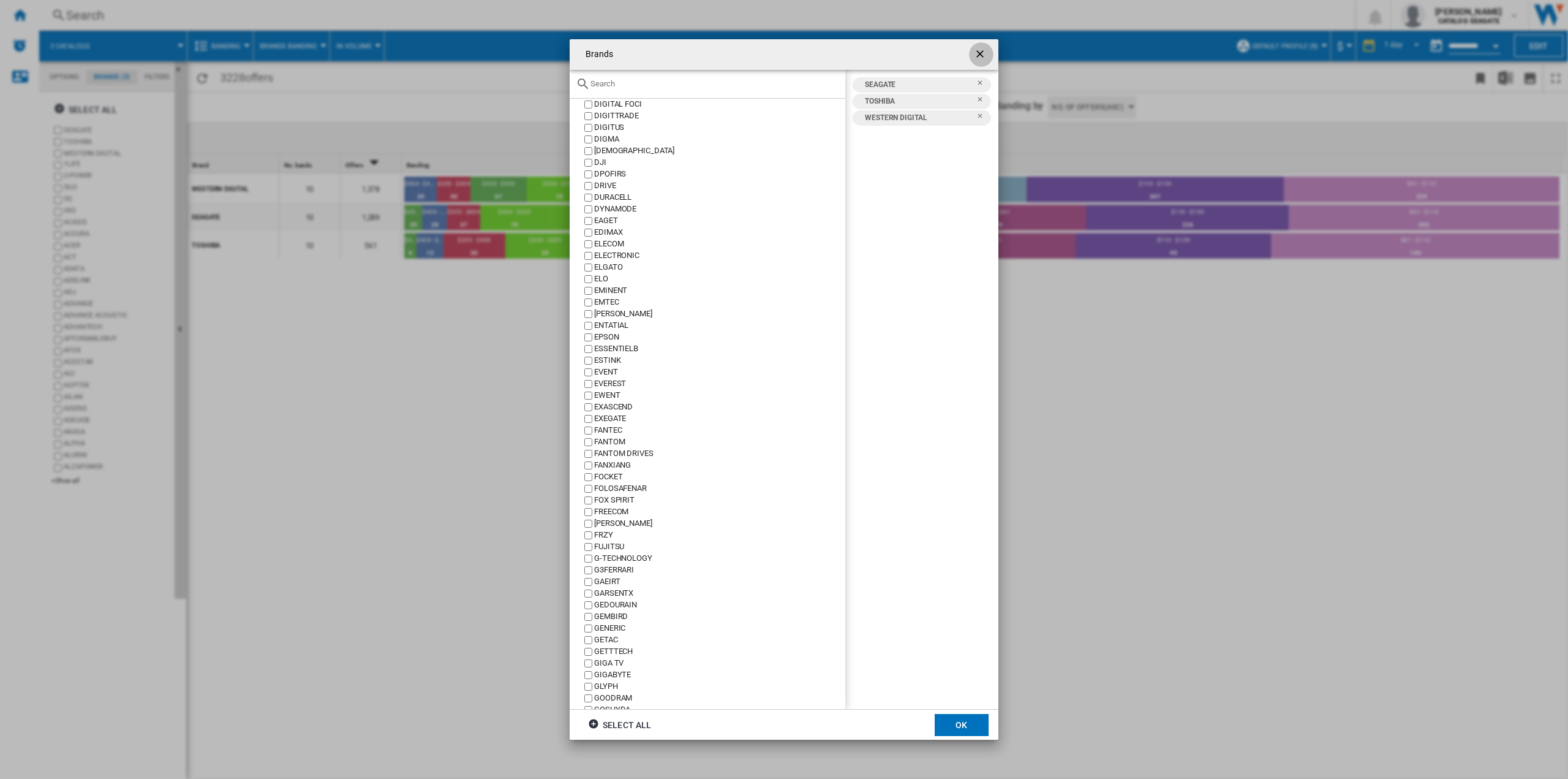
click at [973, 56] on button "Brands 1LIFE ..." at bounding box center [981, 54] width 25 height 25
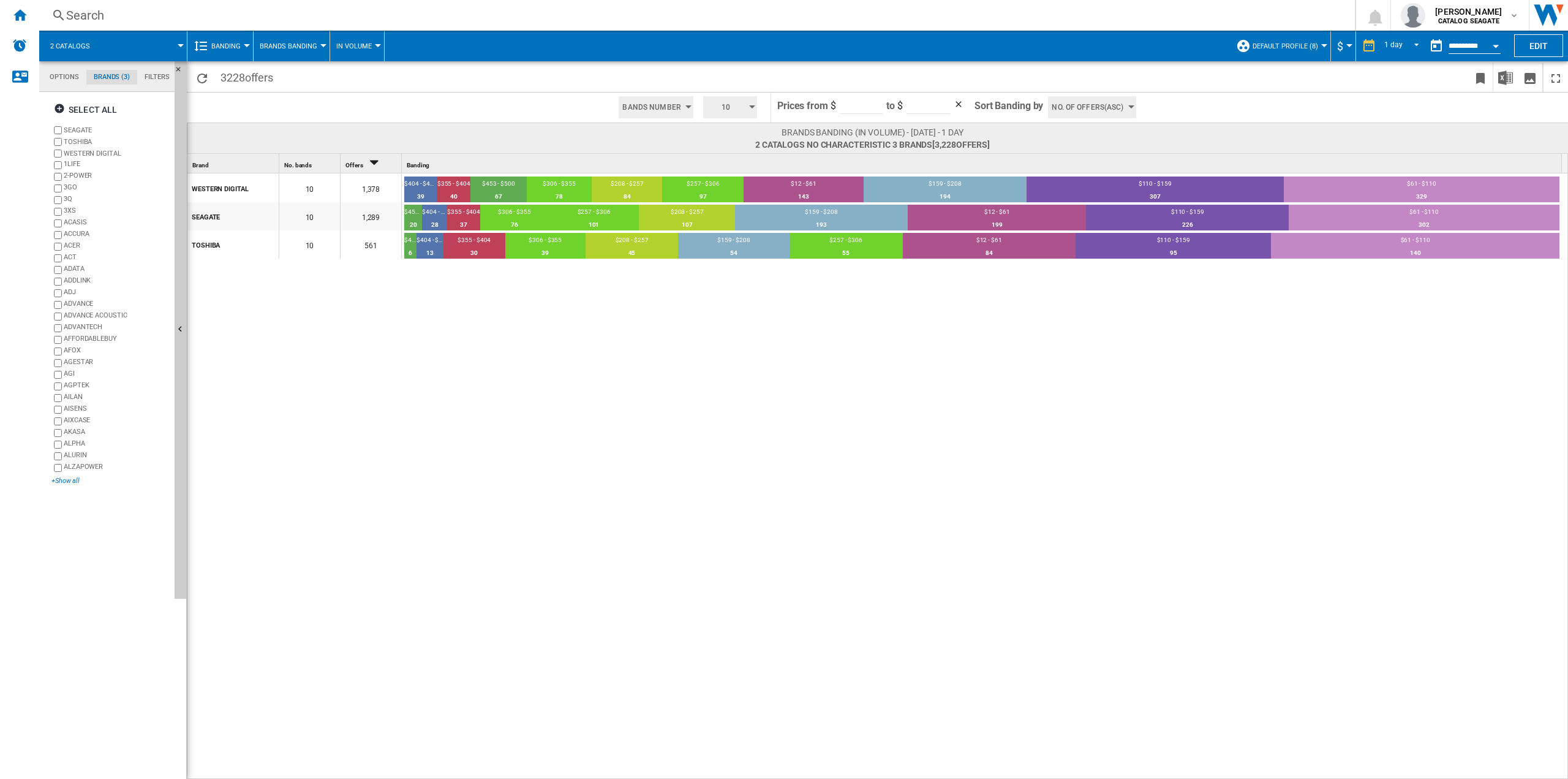
click at [56, 479] on div "+Show all" at bounding box center [110, 480] width 118 height 9
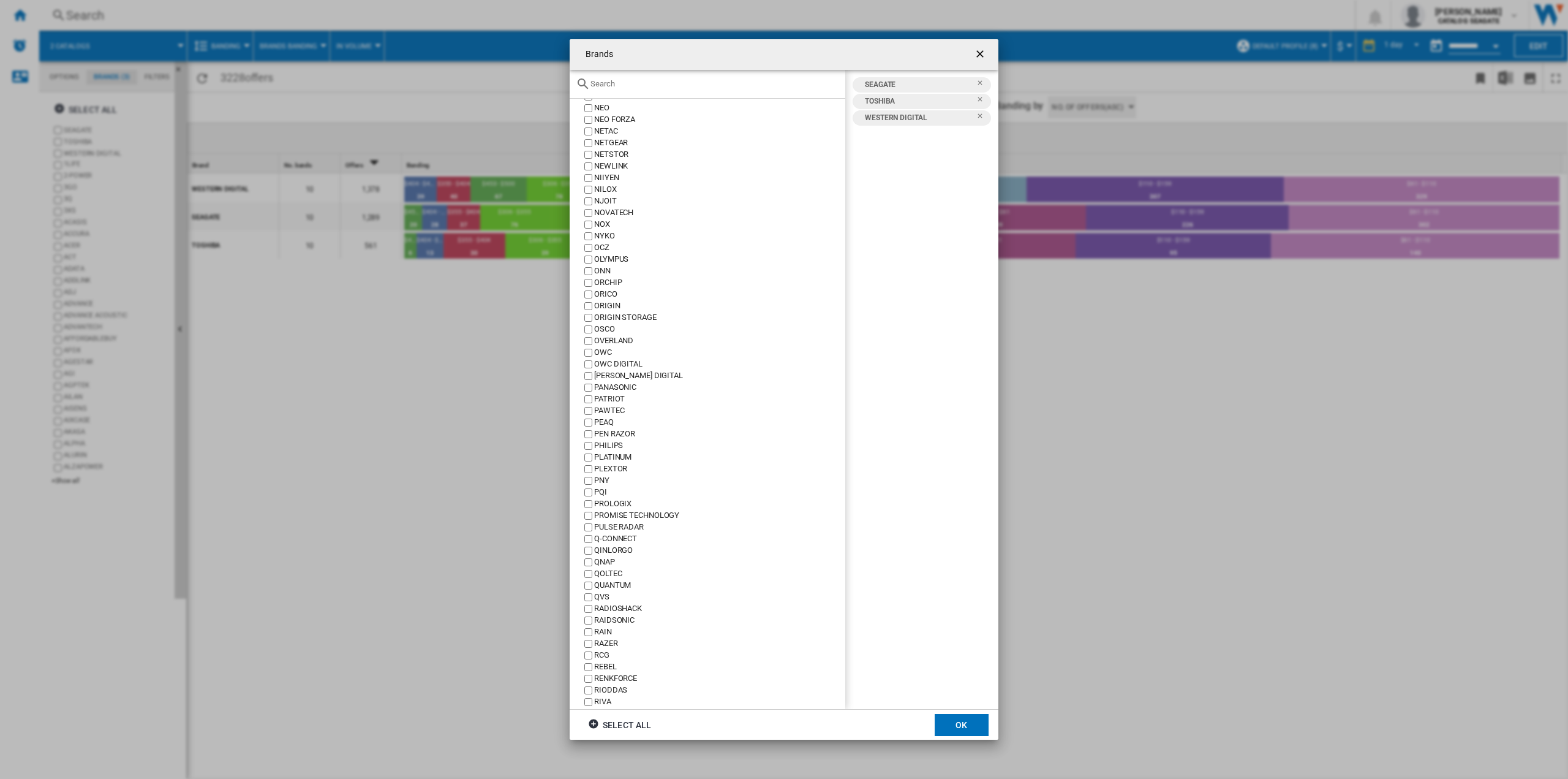
scroll to position [3296, 0]
click at [1076, 340] on div "Brands 1LIFE 2-POWER 3GO 3Q 3XS ACASIS ACCURA ACER ACT ADATA ADDLINK ADJ ADVANC…" at bounding box center [784, 390] width 1568 height 779
click at [983, 54] on ng-md-icon "getI18NText('BUTTONS.CLOSE_DIALOG')" at bounding box center [981, 54] width 14 height 14
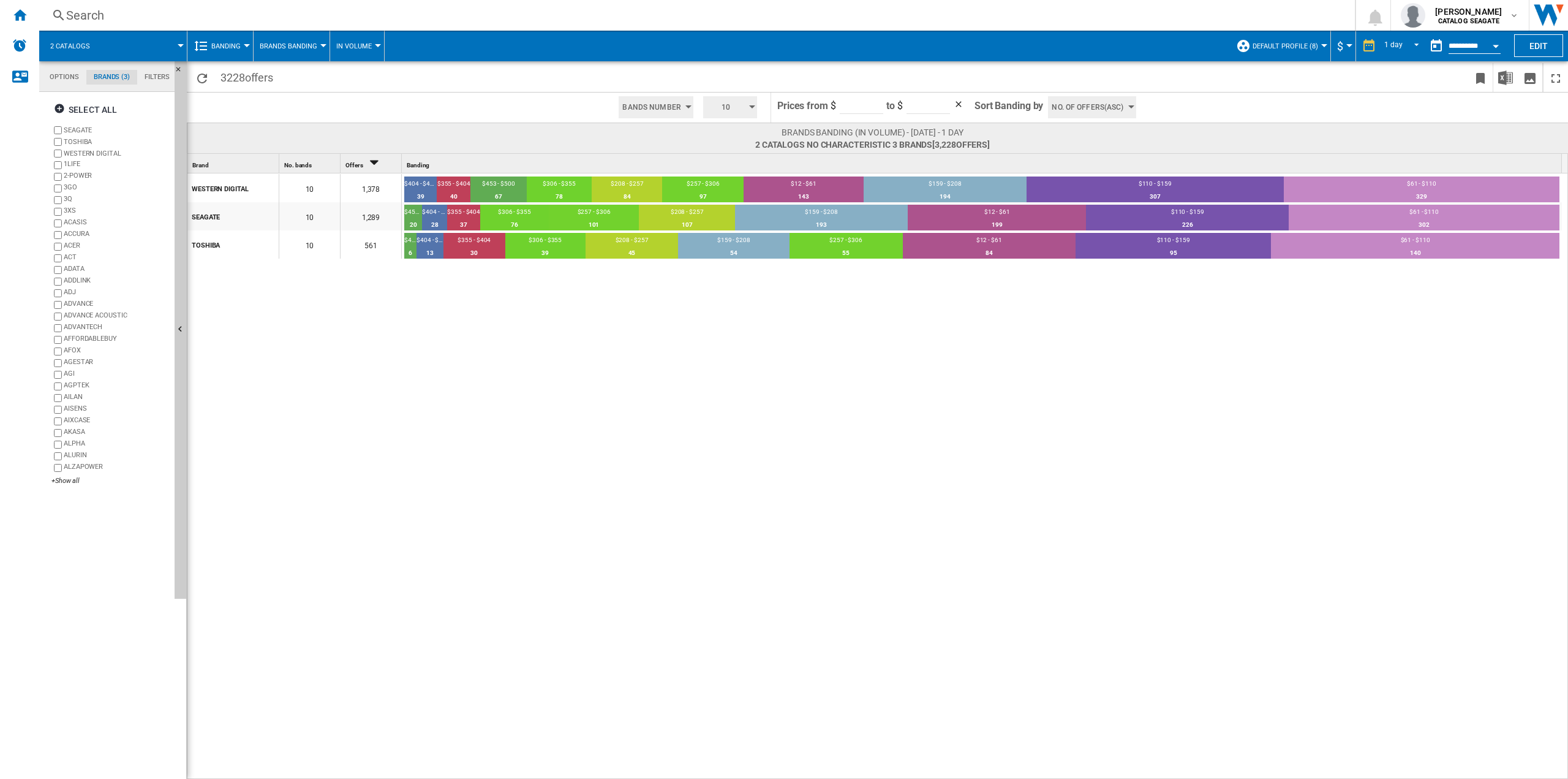
click at [300, 47] on span "Brands Banding" at bounding box center [288, 46] width 58 height 8
click at [414, 22] on md-backdrop at bounding box center [784, 390] width 1568 height 779
click at [73, 76] on md-tab-item "Options" at bounding box center [64, 76] width 44 height 14
click at [107, 79] on md-tab-item "Brands (3)" at bounding box center [112, 76] width 51 height 14
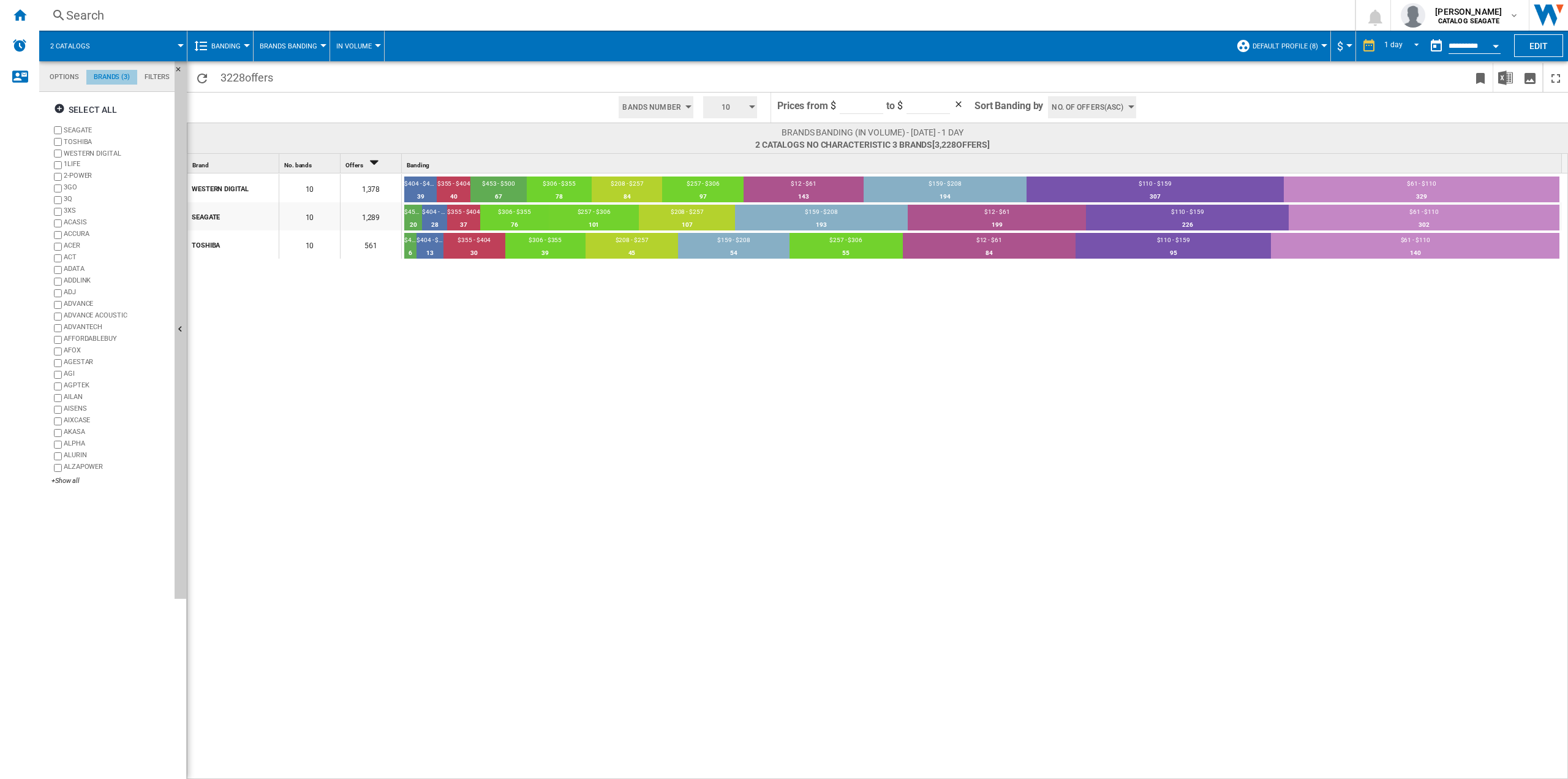
scroll to position [48, 0]
click at [1287, 40] on button "Default profile (8)" at bounding box center [1288, 46] width 71 height 31
click at [1148, 287] on md-backdrop at bounding box center [784, 390] width 1568 height 779
click at [56, 82] on md-tab-item "Options" at bounding box center [64, 76] width 44 height 14
drag, startPoint x: 98, startPoint y: 78, endPoint x: 69, endPoint y: 81, distance: 29.2
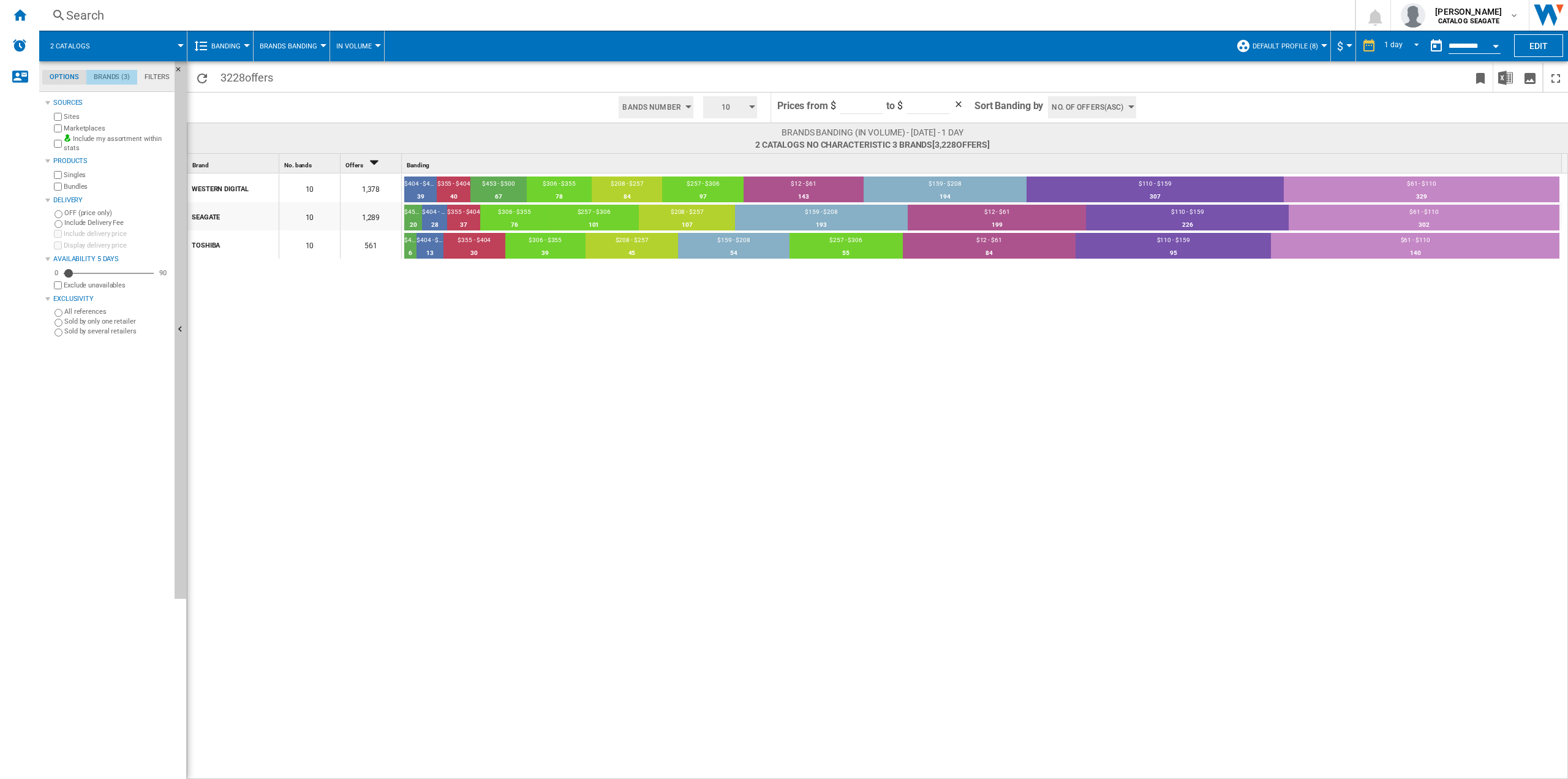
click at [98, 79] on md-tab-item "Brands (3)" at bounding box center [112, 76] width 51 height 14
click at [62, 78] on md-tab-item "Options" at bounding box center [64, 76] width 44 height 14
drag, startPoint x: 111, startPoint y: 81, endPoint x: 64, endPoint y: 79, distance: 47.0
click at [105, 81] on md-tab-item "Brands (3)" at bounding box center [112, 76] width 51 height 14
click at [64, 79] on md-tab-item "Options" at bounding box center [64, 76] width 44 height 14
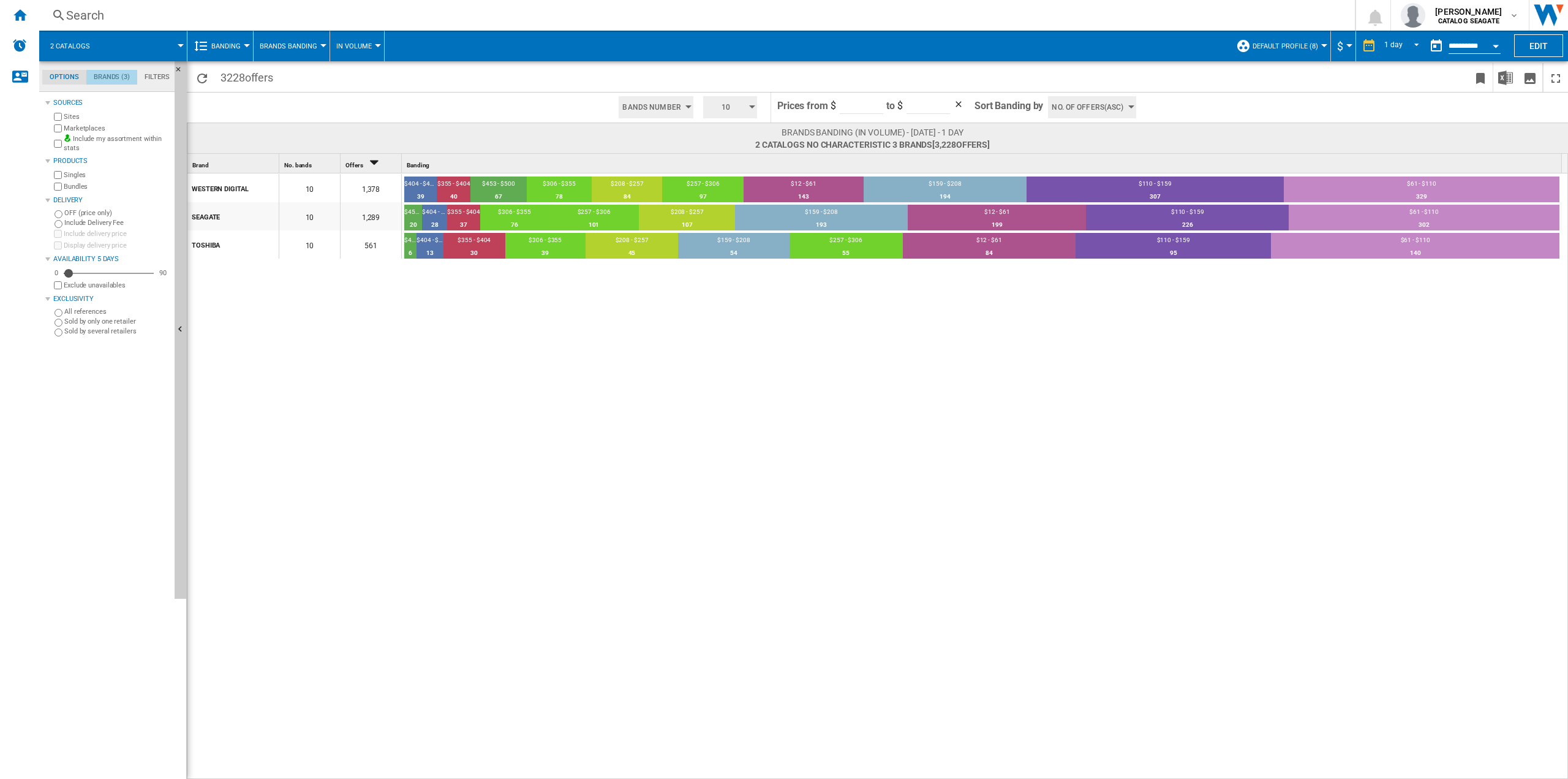
click at [92, 79] on md-tab-item "Brands (3)" at bounding box center [112, 76] width 51 height 14
click at [76, 79] on md-tab-item "Options" at bounding box center [64, 76] width 44 height 14
click at [99, 81] on md-tab-item "Brands (3)" at bounding box center [112, 76] width 51 height 14
drag, startPoint x: 966, startPoint y: 136, endPoint x: 922, endPoint y: 137, distance: 44.0
click at [945, 137] on span "Brands banding (In volume) - [DATE] - 1 day" at bounding box center [872, 132] width 235 height 12
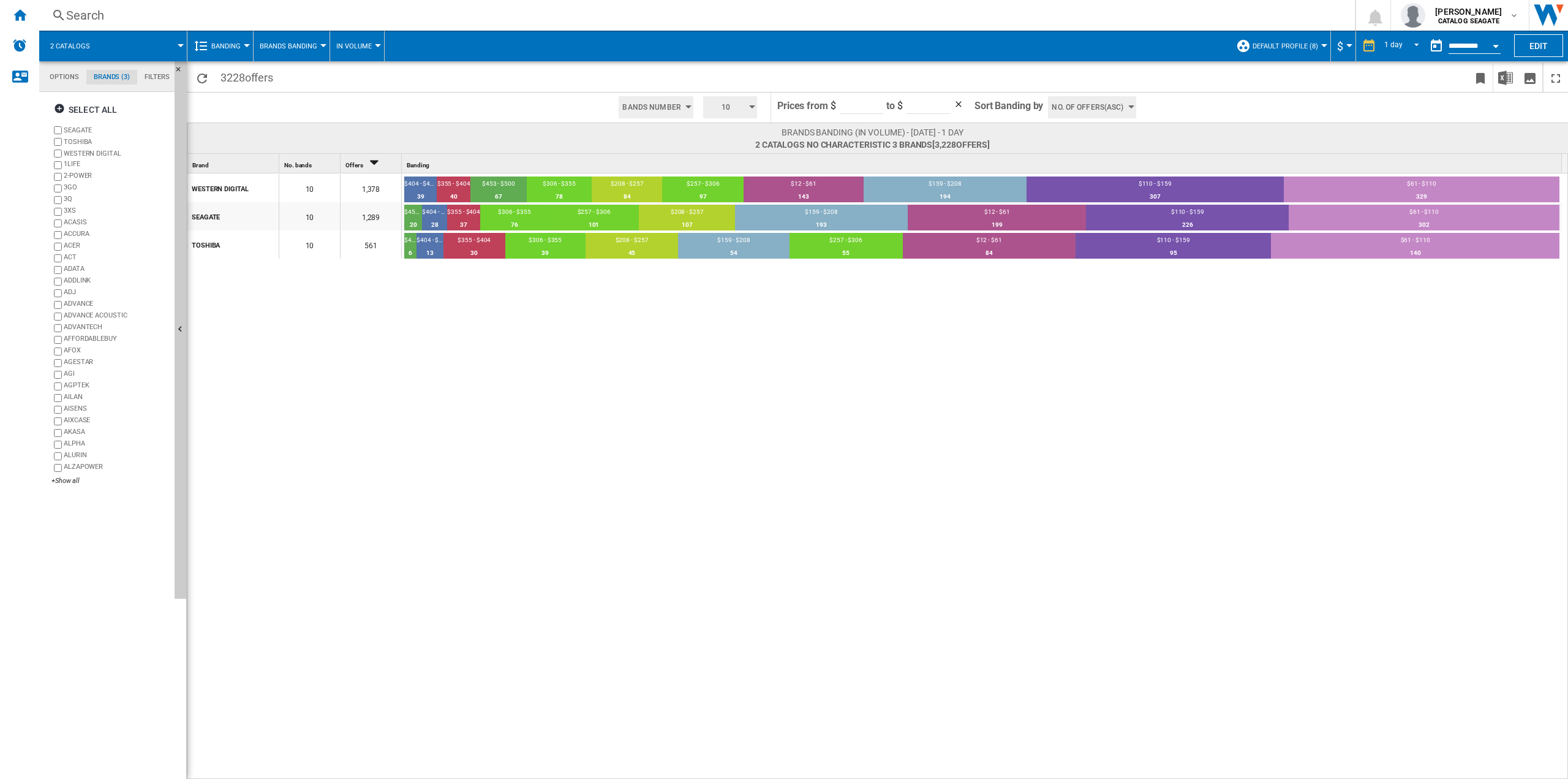
click at [921, 136] on span "Brands banding (In volume) - [DATE] - 1 day" at bounding box center [872, 132] width 235 height 12
click at [878, 138] on span "2 catalogs No characteristic 3 brands [3,228 offers ]" at bounding box center [872, 144] width 235 height 12
click at [925, 142] on span "2 catalogs No characteristic 3 brands [3,228 offers ]" at bounding box center [872, 144] width 235 height 12
click at [25, 20] on ng-md-icon "Home" at bounding box center [19, 14] width 14 height 14
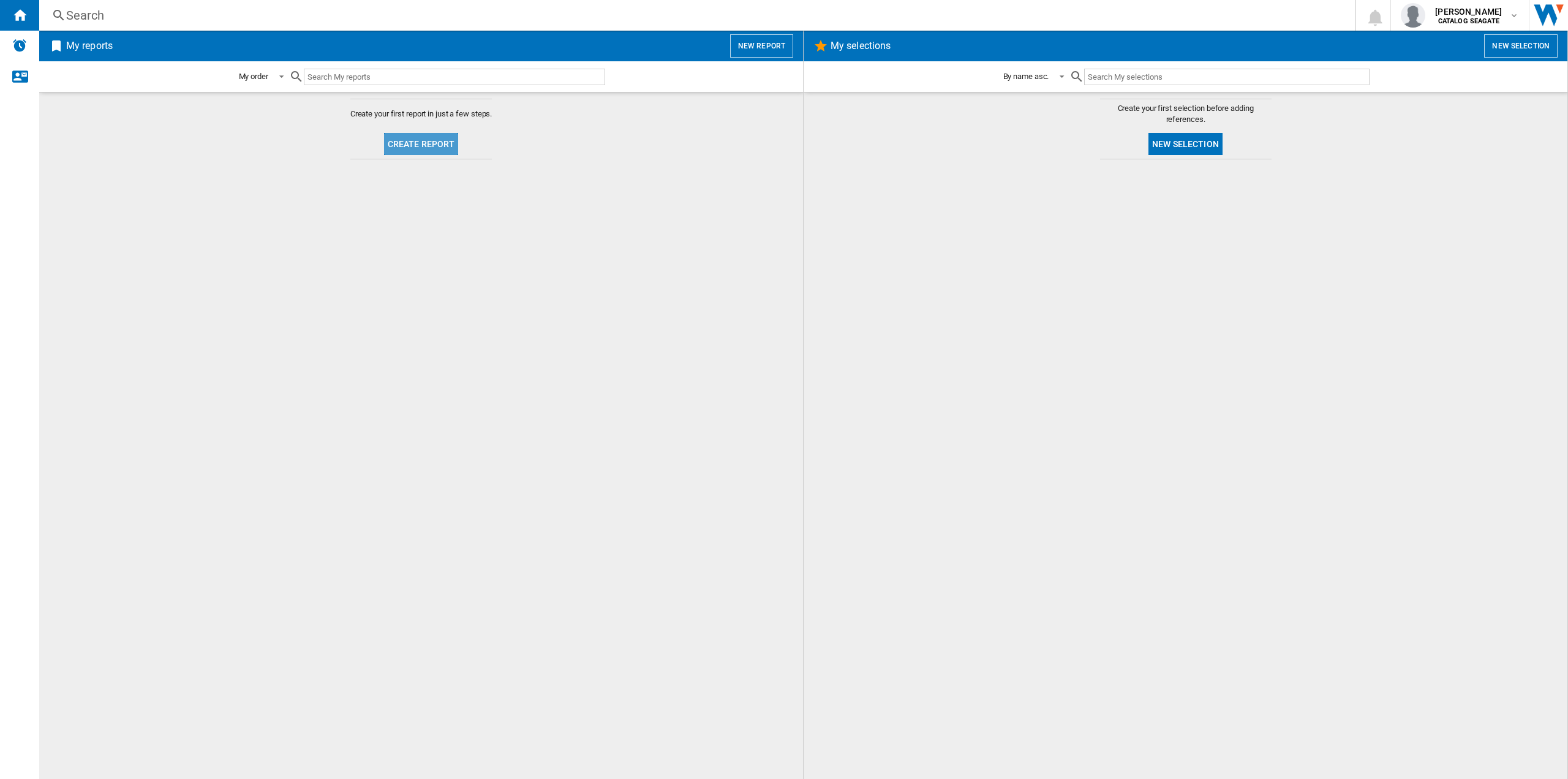
click at [434, 143] on button "Create report" at bounding box center [422, 144] width 75 height 22
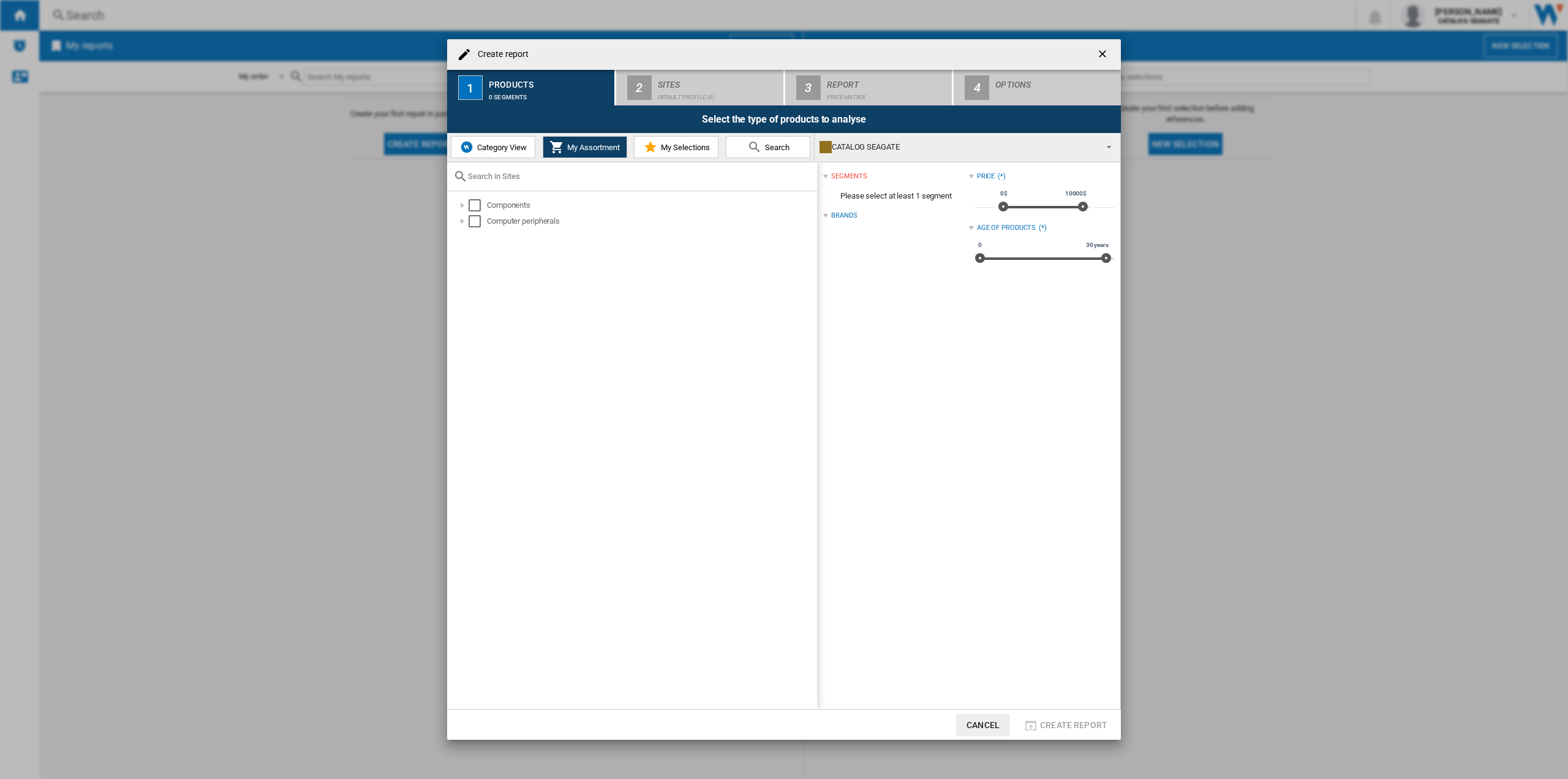
click at [500, 145] on span "Category View" at bounding box center [501, 147] width 53 height 9
click at [462, 203] on div "Select" at bounding box center [468, 205] width 12 height 12
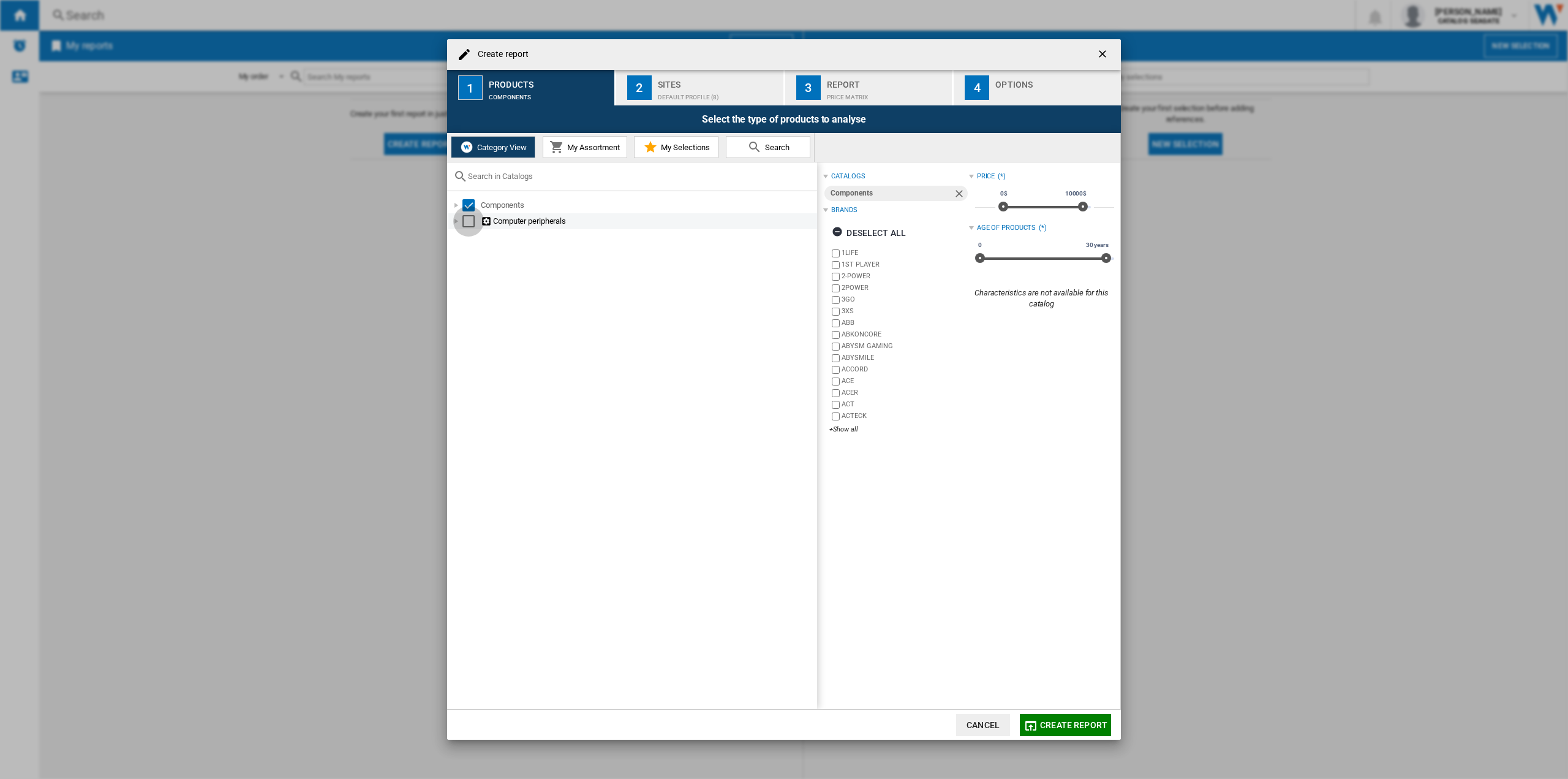
click at [469, 221] on div "Select" at bounding box center [468, 221] width 12 height 12
click at [462, 202] on div "Select" at bounding box center [468, 205] width 12 height 12
click at [468, 219] on div "Select" at bounding box center [468, 221] width 12 height 12
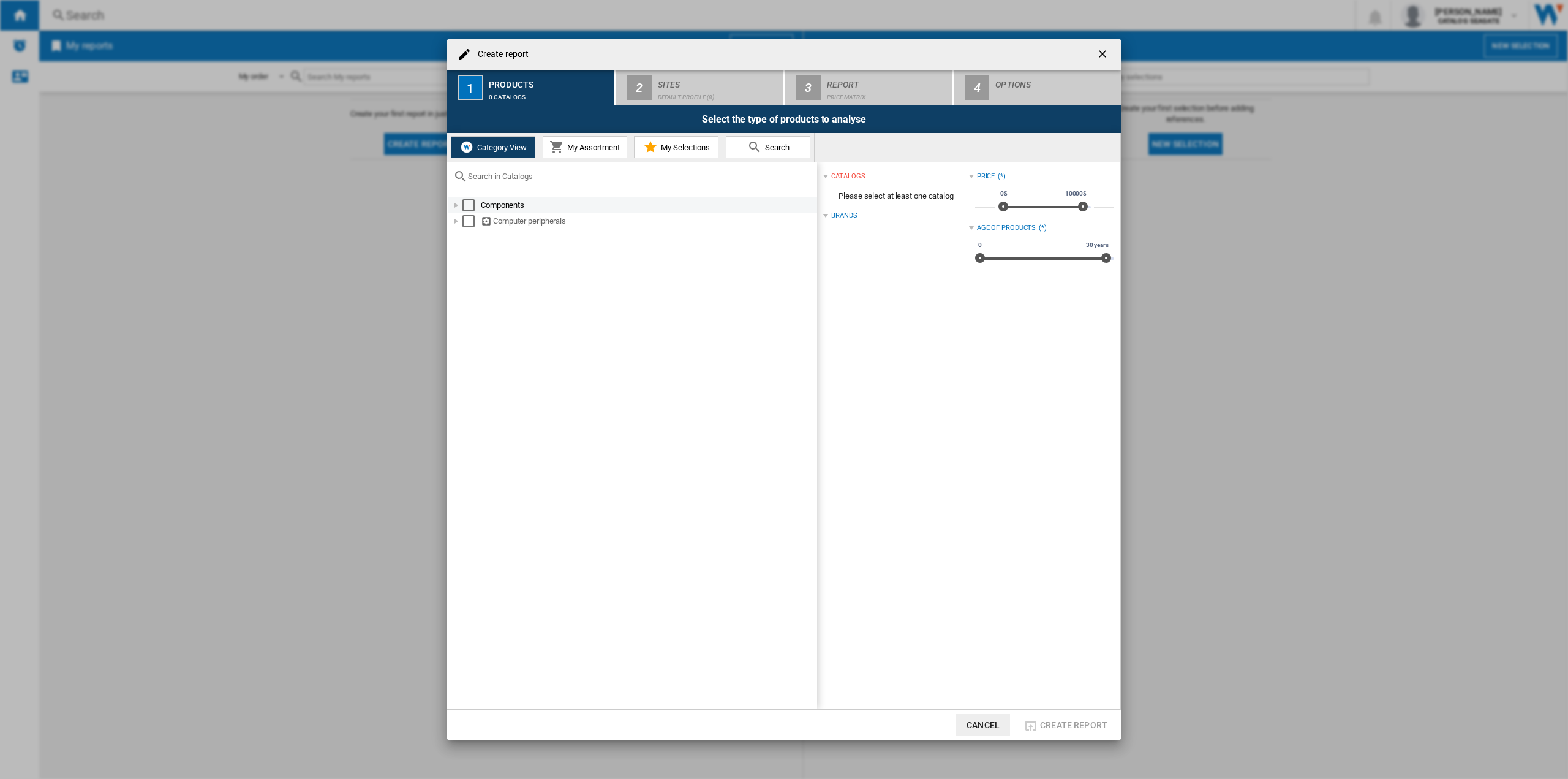
click at [459, 204] on div "Create report ..." at bounding box center [456, 205] width 12 height 12
click at [456, 445] on div "Create report ..." at bounding box center [456, 444] width 12 height 12
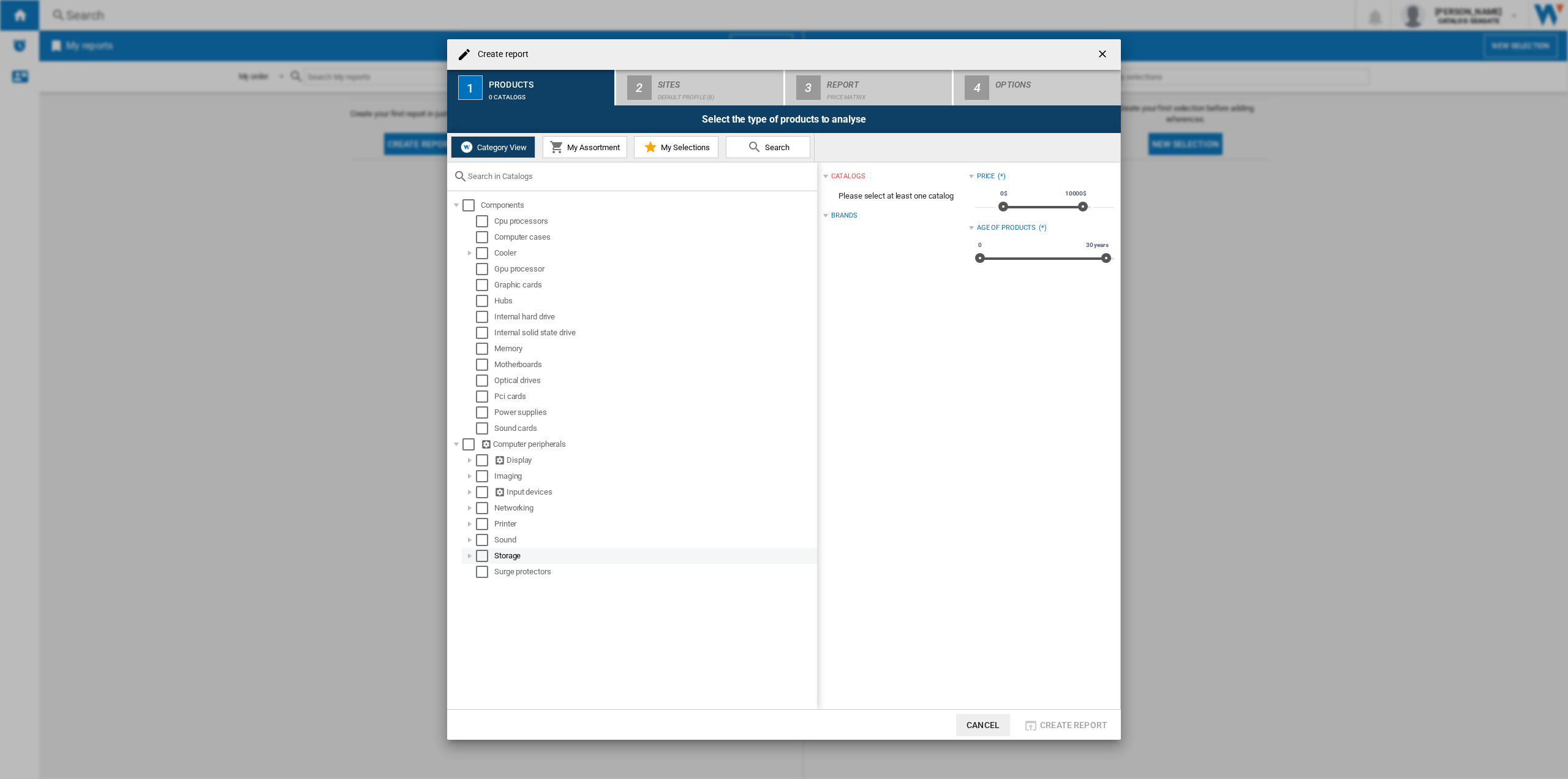
click at [467, 555] on div "Create report ..." at bounding box center [470, 556] width 12 height 12
click at [496, 572] on div "Select" at bounding box center [496, 571] width 12 height 12
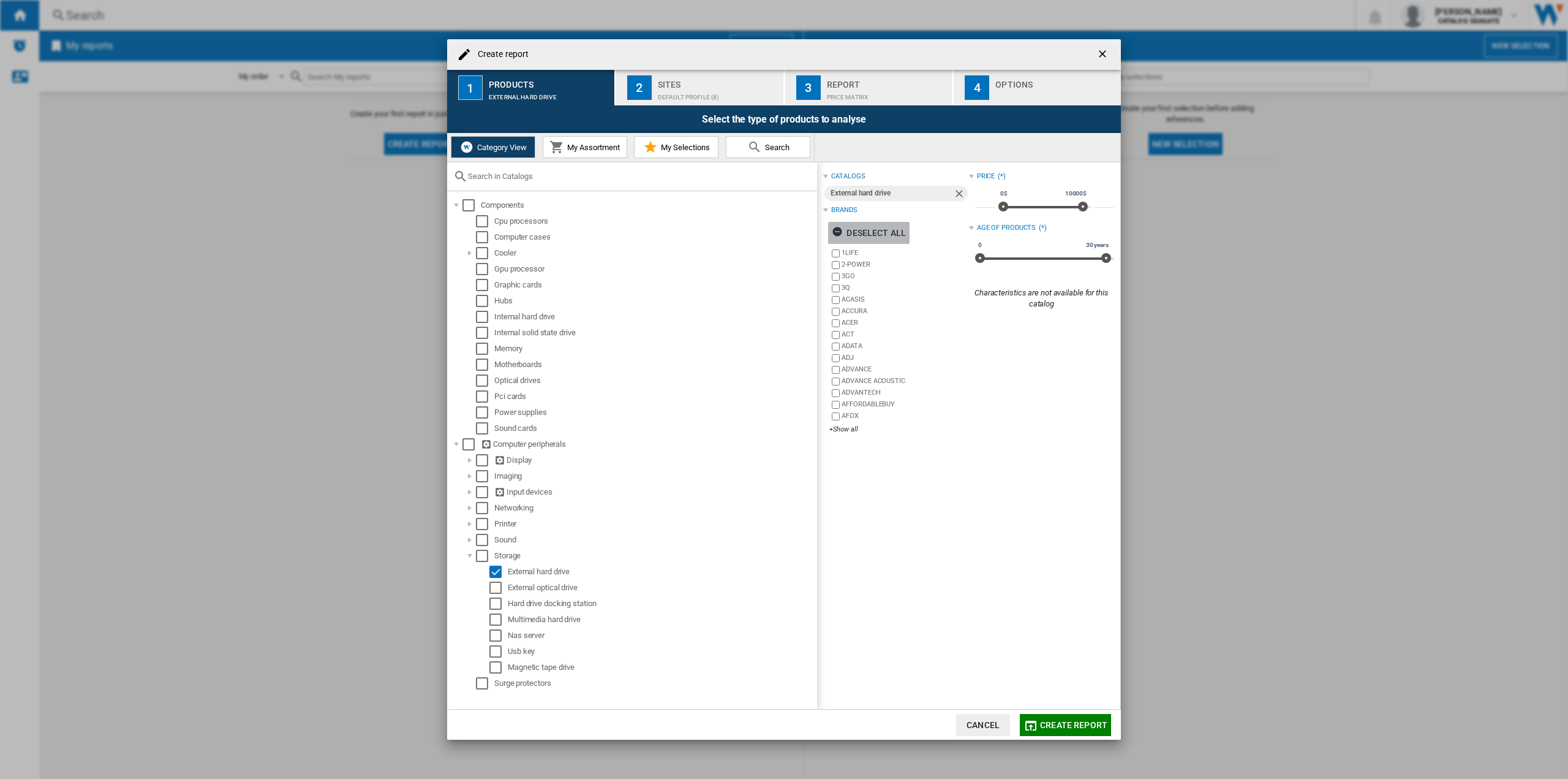
click at [837, 230] on ng-md-icon "Create report ..." at bounding box center [838, 233] width 14 height 14
click at [845, 429] on div "+Show all" at bounding box center [899, 429] width 139 height 9
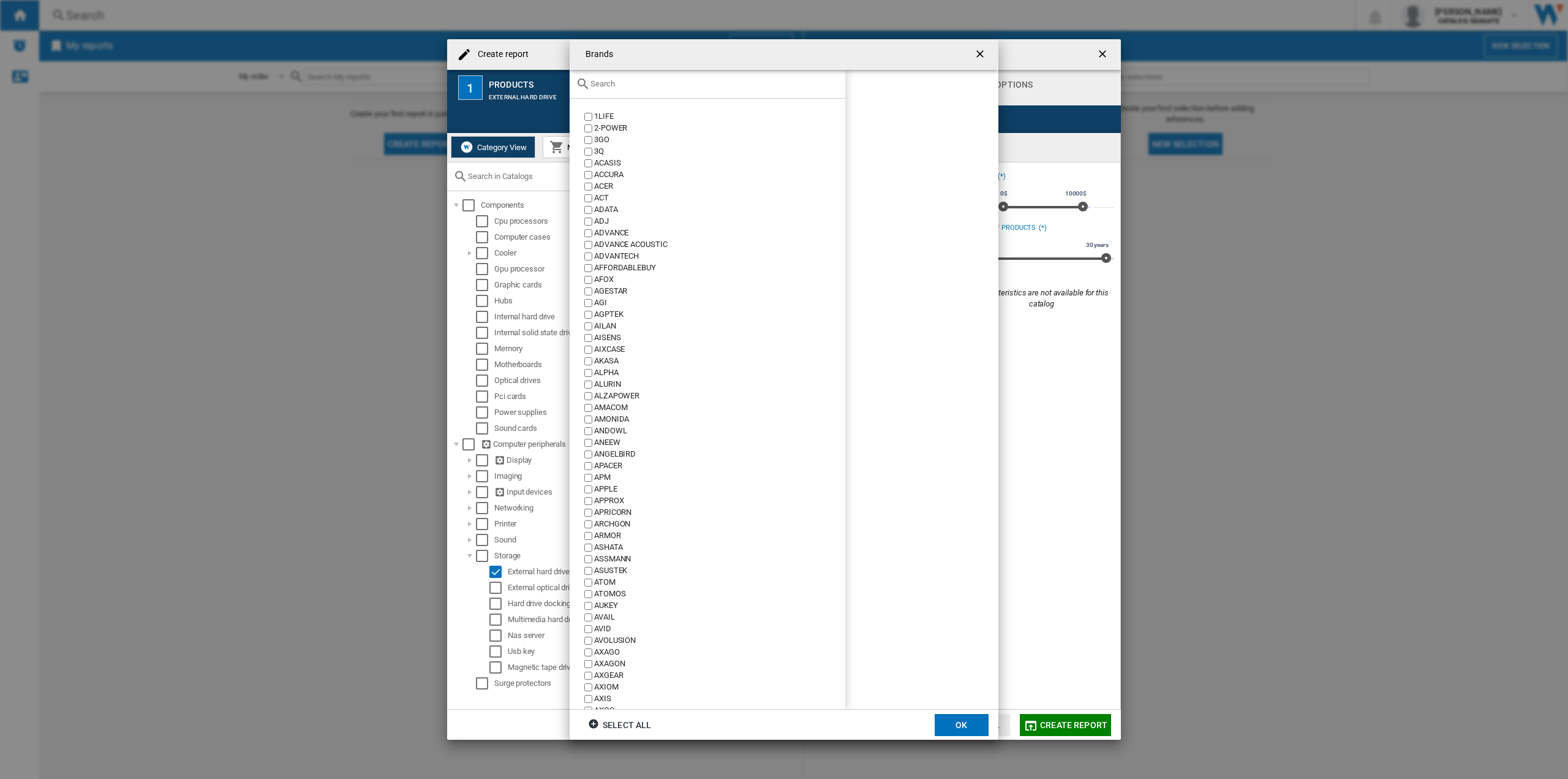
click at [977, 49] on ng-md-icon "getI18NText('BUTTONS.CLOSE_DIALOG')" at bounding box center [981, 54] width 14 height 14
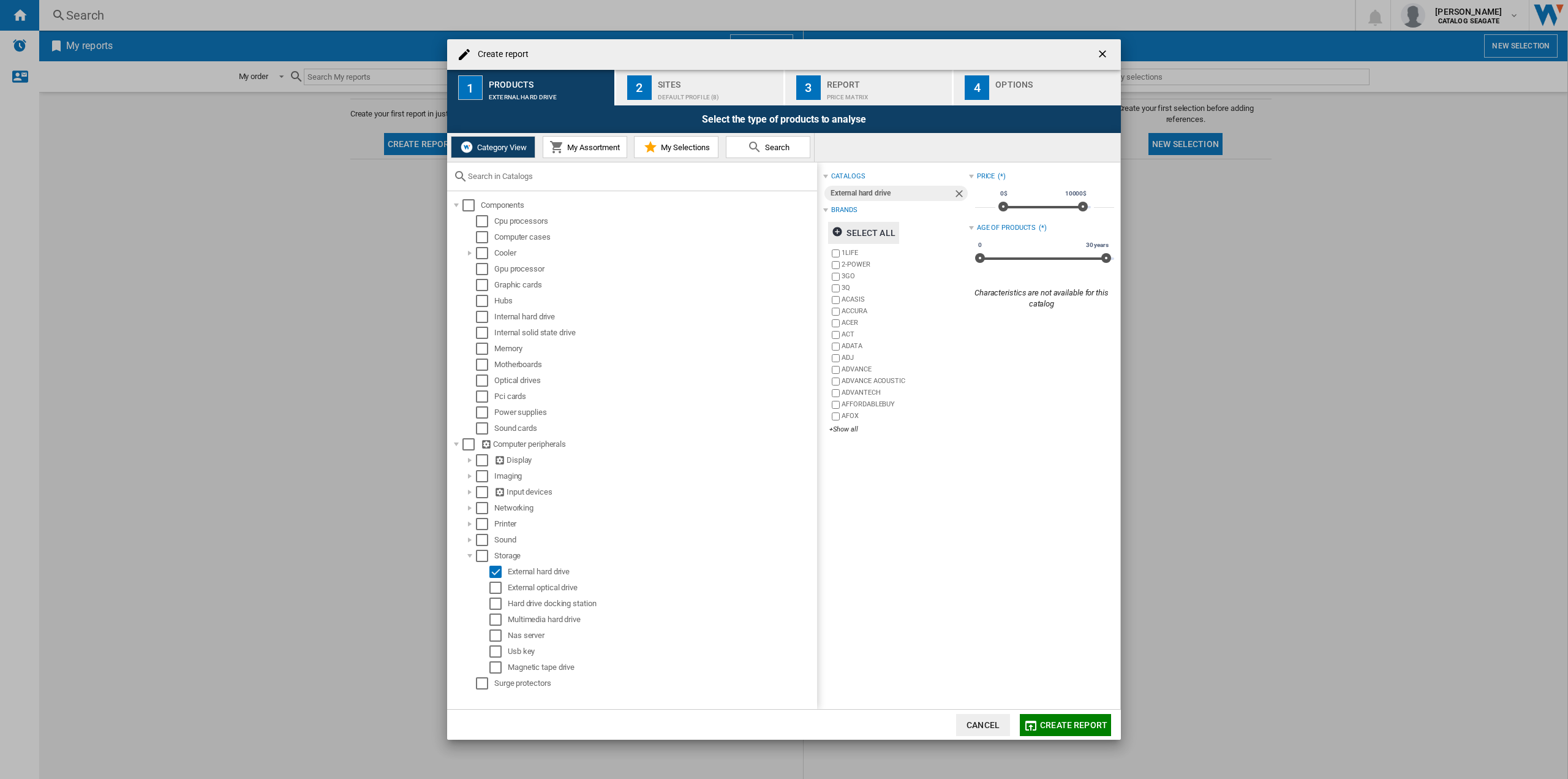
click at [848, 230] on div "Select all" at bounding box center [863, 233] width 63 height 22
click at [681, 100] on div "Default profile (8)" at bounding box center [718, 93] width 120 height 13
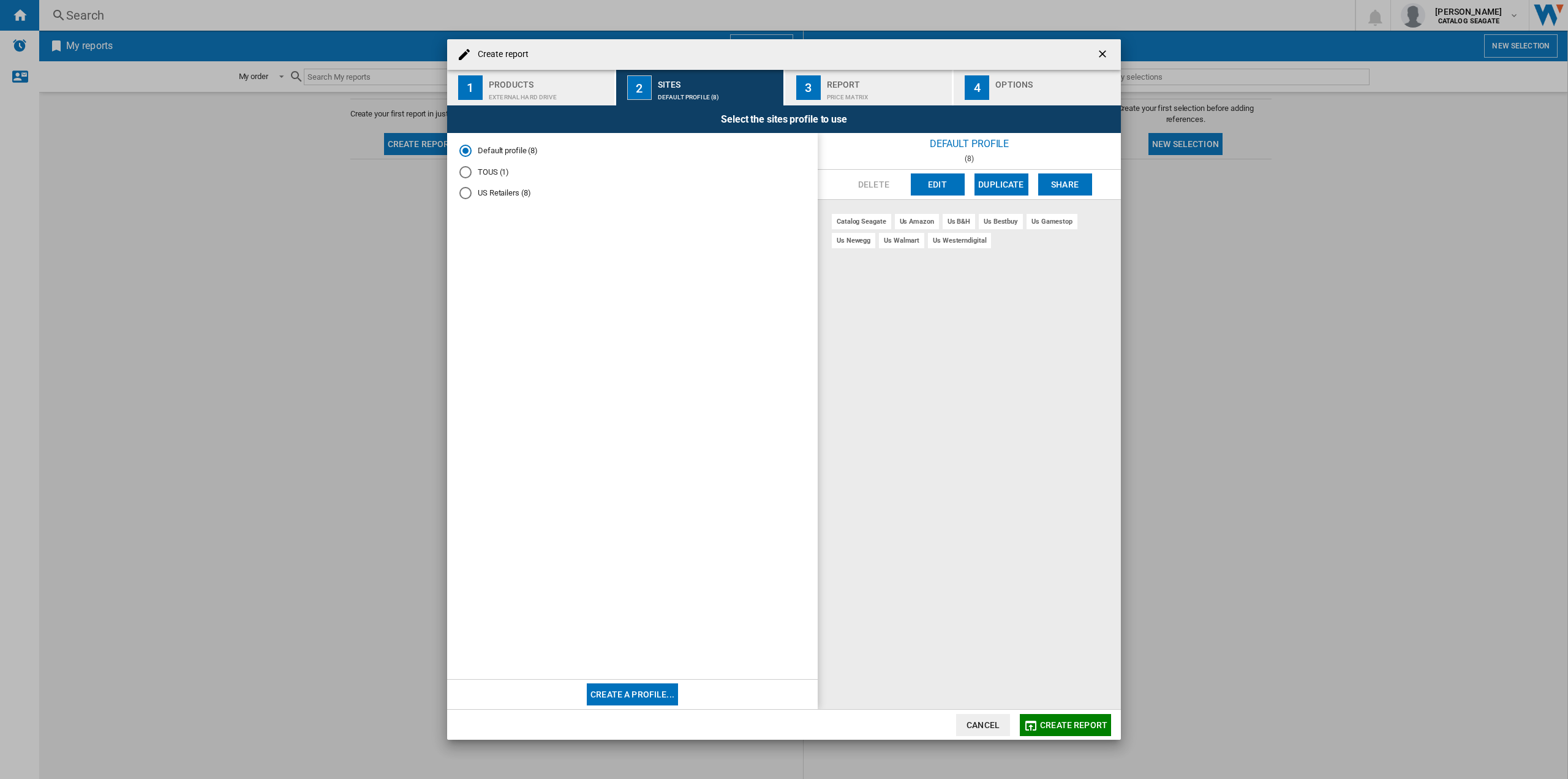
click at [918, 221] on div "us amazon" at bounding box center [917, 221] width 44 height 15
click at [934, 183] on button "Edit" at bounding box center [938, 184] width 54 height 22
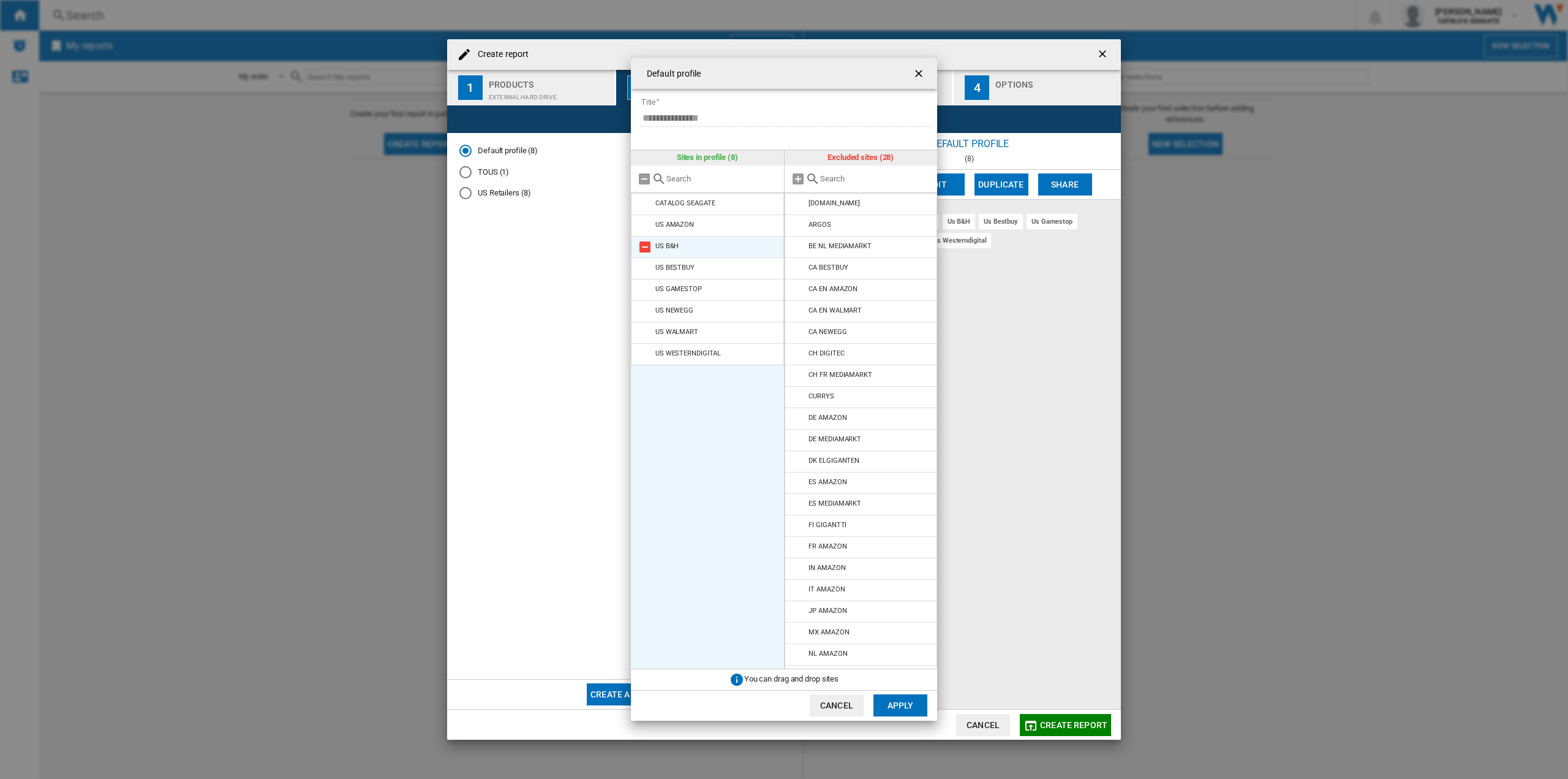
click at [646, 246] on md-icon "Default profile ..." at bounding box center [645, 246] width 14 height 14
click at [647, 249] on md-icon "Default profile ..." at bounding box center [645, 246] width 14 height 14
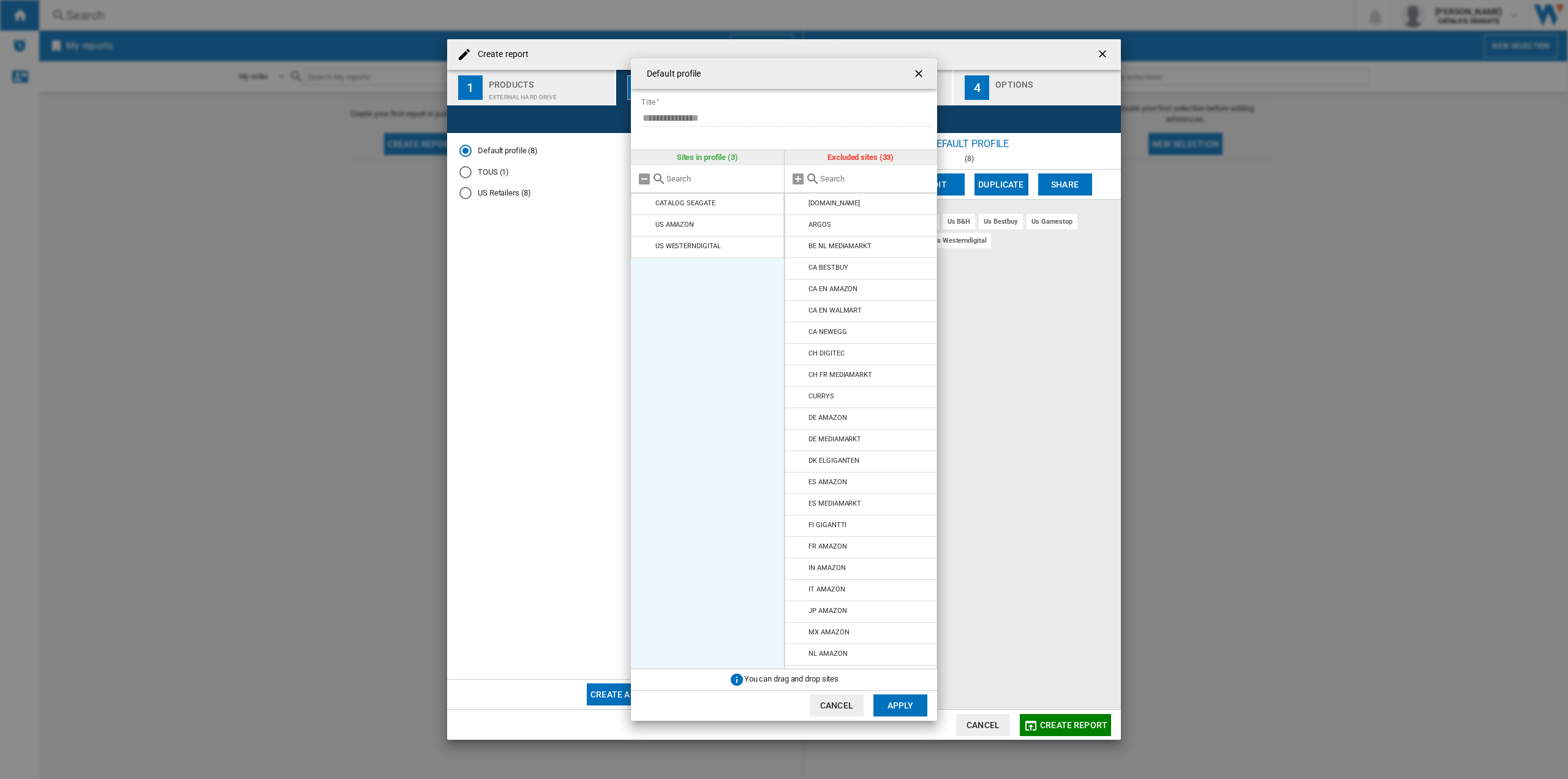
click at [647, 249] on md-icon "Default profile ..." at bounding box center [645, 246] width 14 height 14
click at [797, 546] on md-icon "Default profile ..." at bounding box center [798, 550] width 14 height 14
click at [796, 569] on md-icon "Default profile ..." at bounding box center [798, 571] width 14 height 14
click at [797, 591] on md-icon "Default profile ..." at bounding box center [798, 592] width 14 height 14
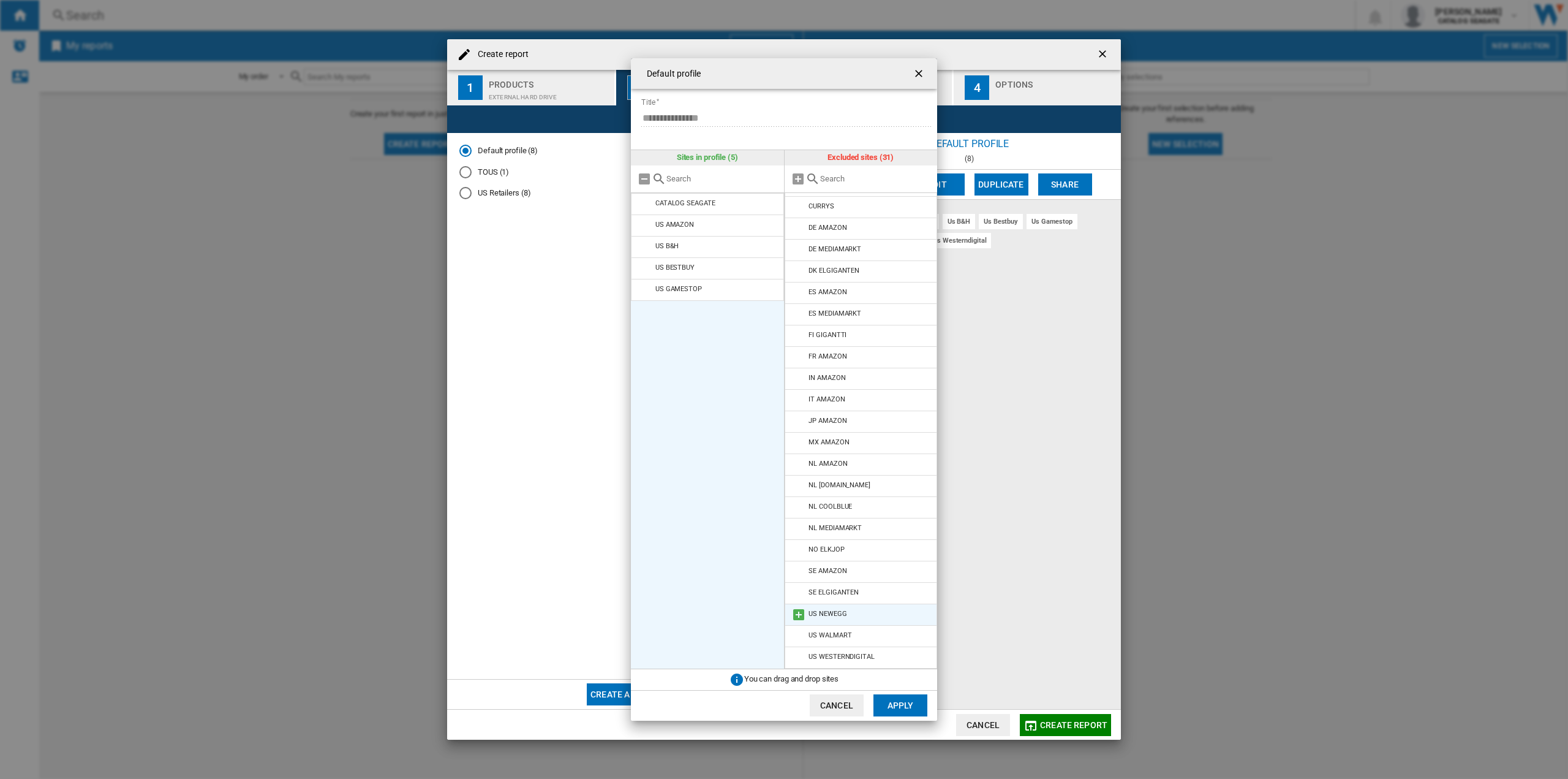
click at [798, 613] on md-icon "Default profile ..." at bounding box center [798, 614] width 14 height 14
click at [798, 634] on md-icon "Default profile ..." at bounding box center [798, 636] width 14 height 14
click at [796, 656] on md-icon "Default profile ..." at bounding box center [798, 657] width 14 height 14
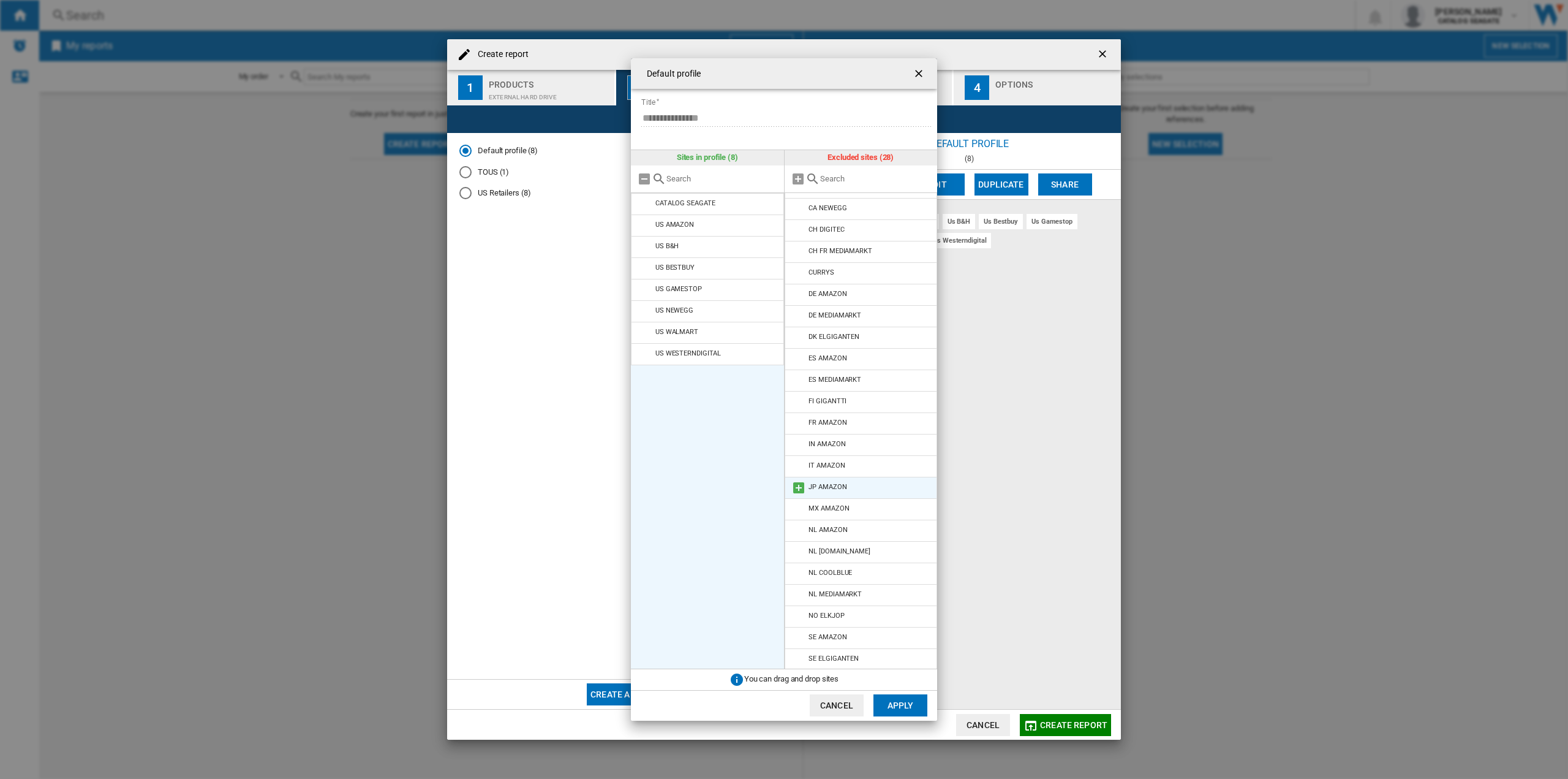
scroll to position [126, 0]
click at [896, 706] on button "Apply" at bounding box center [901, 705] width 54 height 22
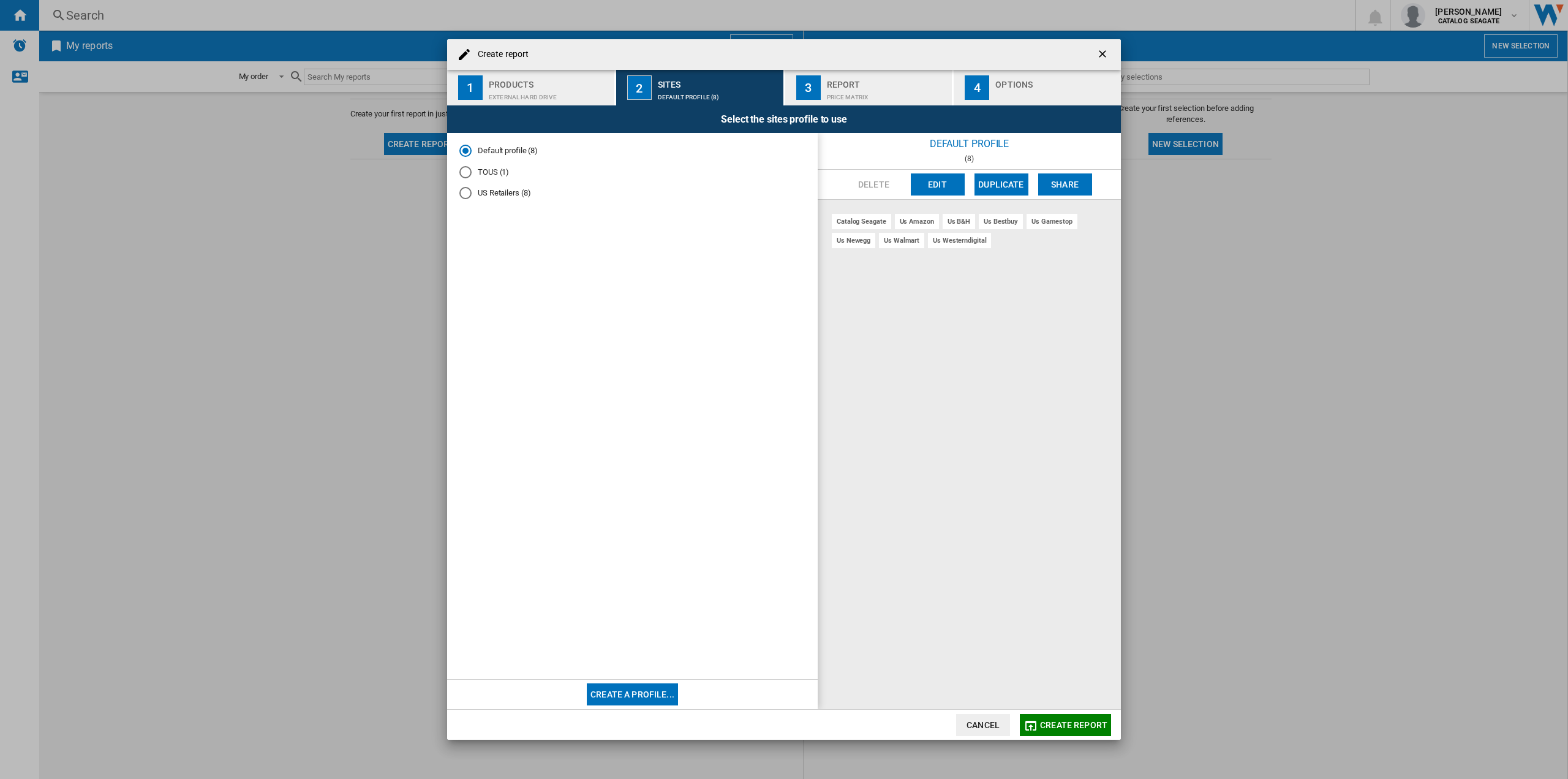
click at [823, 86] on button "3 Report Price Matrix" at bounding box center [870, 87] width 169 height 36
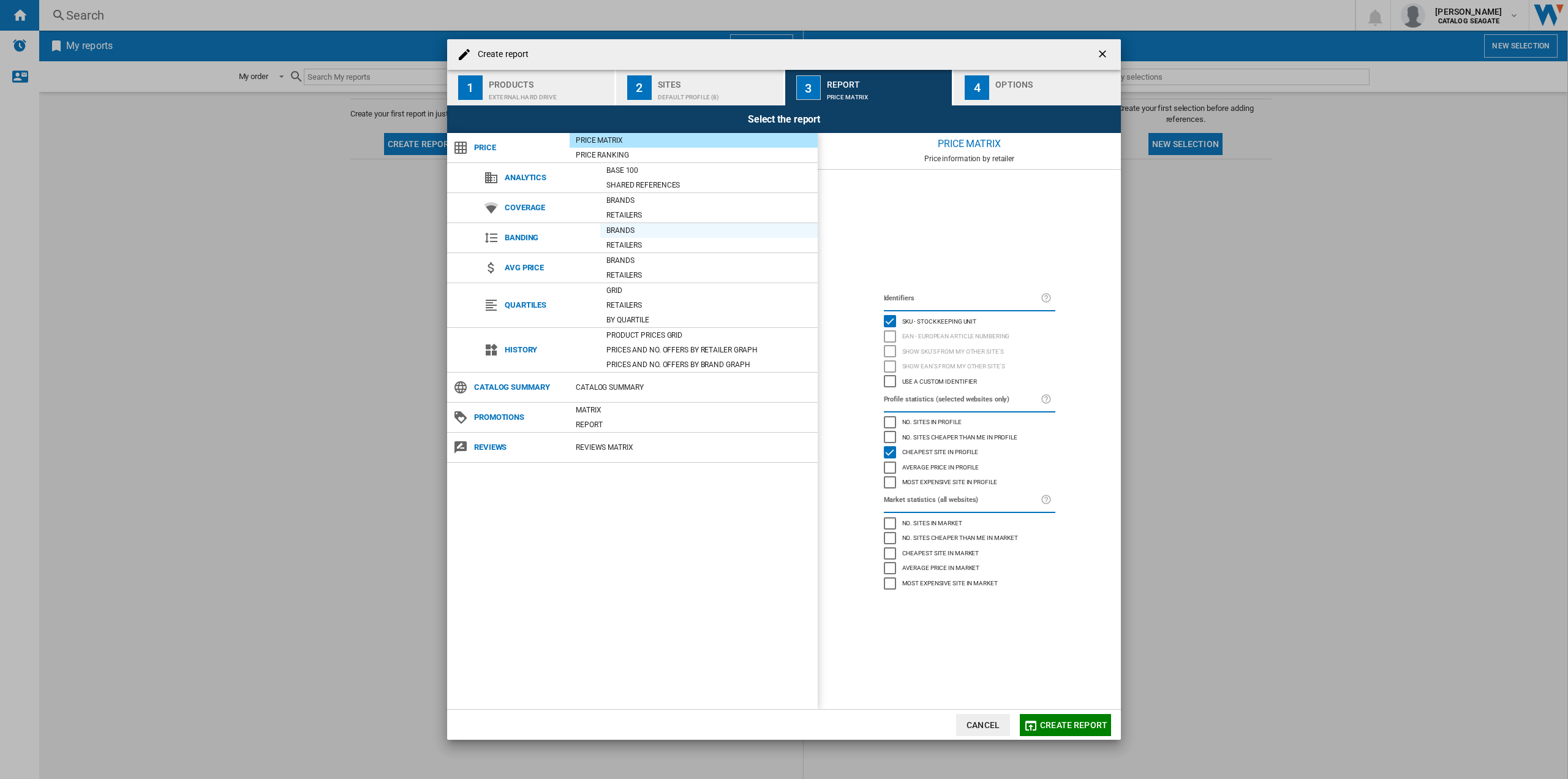
click at [616, 228] on div "Brands" at bounding box center [709, 230] width 217 height 12
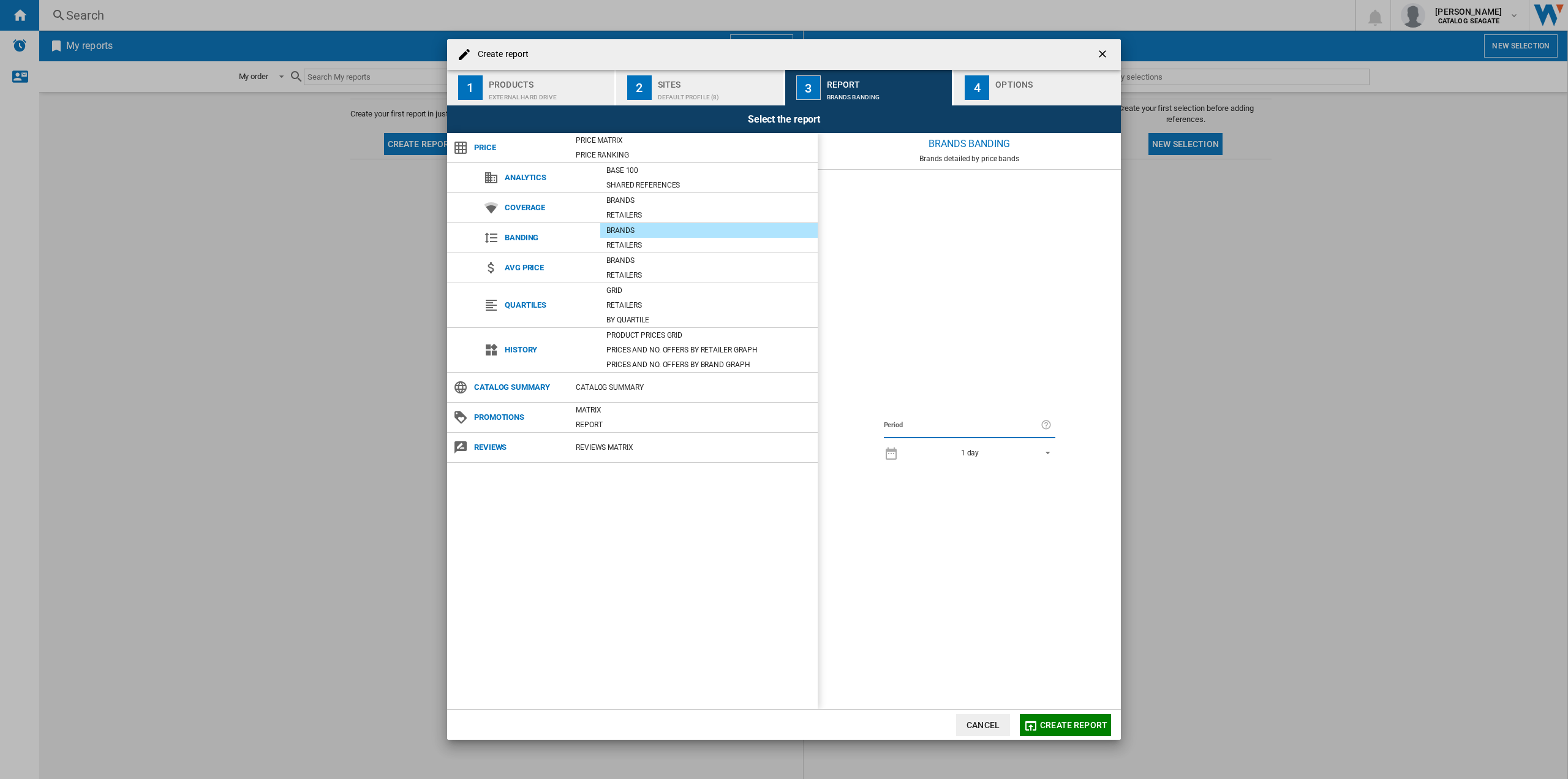
click at [990, 451] on span "1 day" at bounding box center [971, 453] width 129 height 10
click at [930, 468] on div "7 last days" at bounding box center [923, 471] width 36 height 10
click at [1056, 724] on span "Create report" at bounding box center [1073, 725] width 67 height 10
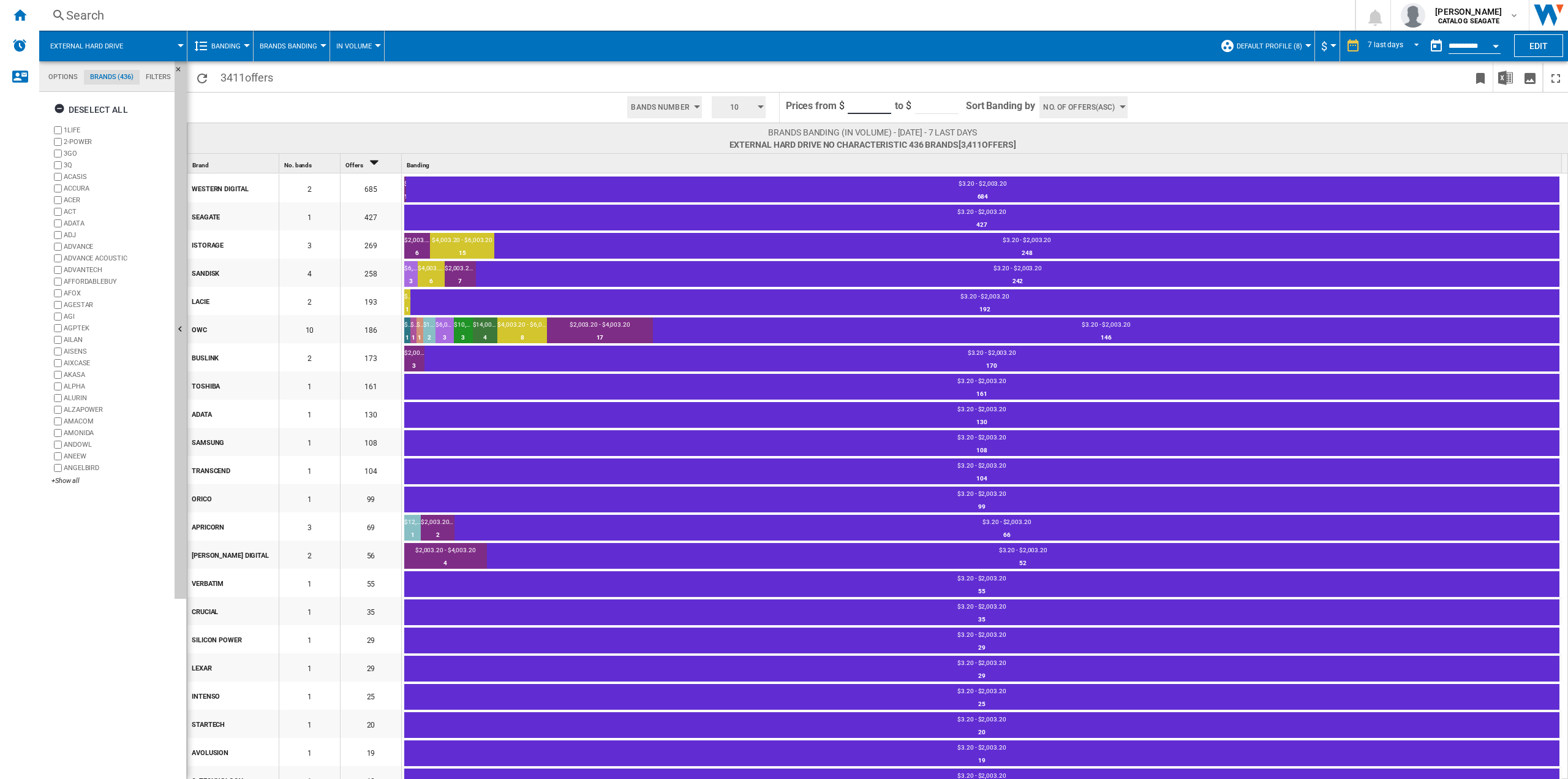
drag, startPoint x: 867, startPoint y: 107, endPoint x: 846, endPoint y: 103, distance: 21.4
click at [847, 103] on md-input-container "****" at bounding box center [870, 106] width 46 height 27
type input "*"
drag, startPoint x: 943, startPoint y: 104, endPoint x: 909, endPoint y: 101, distance: 34.1
click at [909, 101] on form "Prices from $ * to $ *****" at bounding box center [872, 107] width 174 height 30
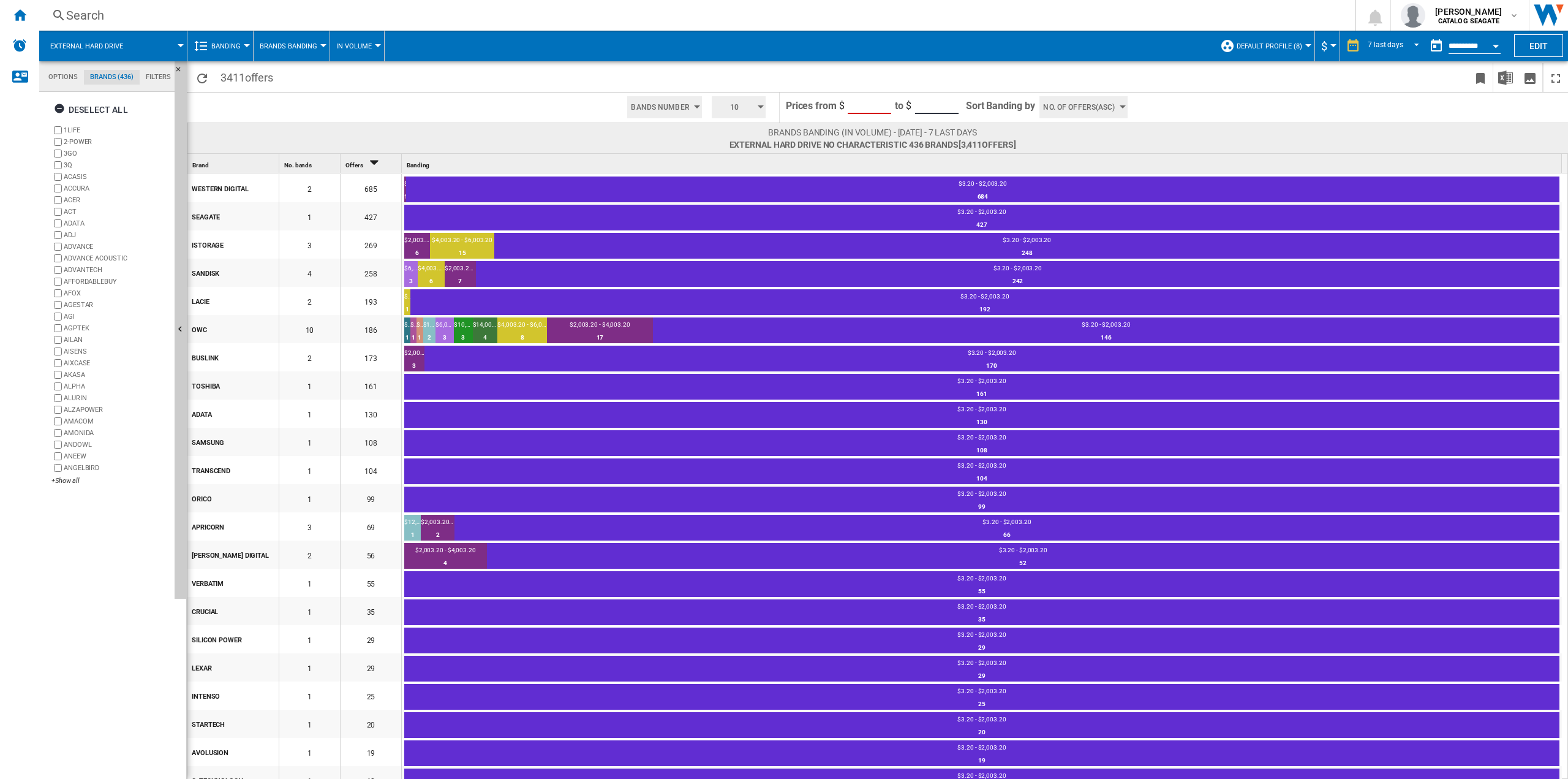
type input "***"
click at [1178, 110] on span at bounding box center [1350, 107] width 435 height 30
click at [945, 103] on input "***" at bounding box center [937, 105] width 43 height 19
click at [1155, 104] on span at bounding box center [1350, 107] width 435 height 30
click at [944, 108] on input "***" at bounding box center [937, 105] width 43 height 19
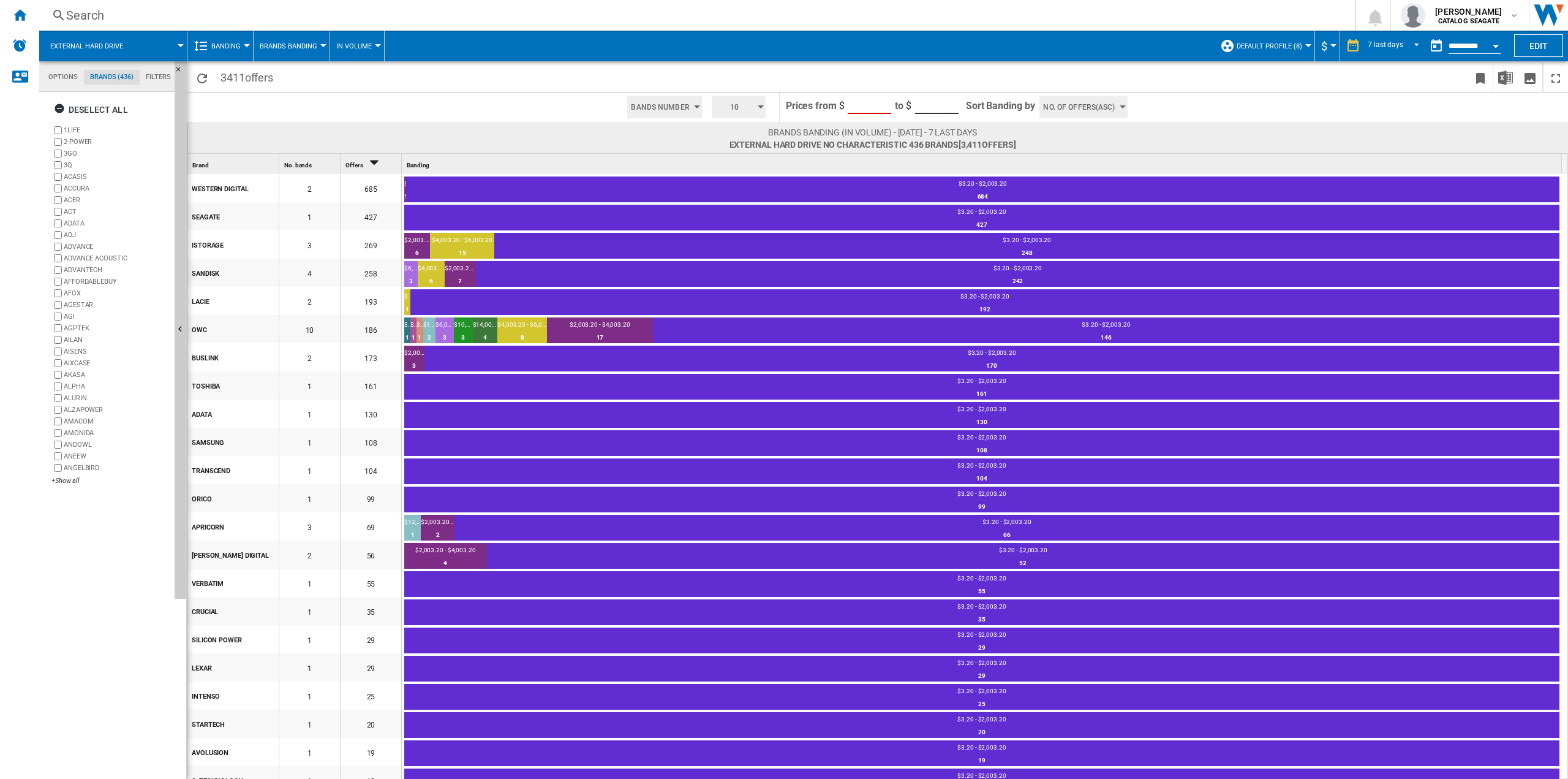
click at [867, 109] on input "*" at bounding box center [869, 105] width 43 height 19
click at [933, 104] on input "***" at bounding box center [937, 105] width 43 height 19
click at [1177, 104] on span at bounding box center [1350, 107] width 435 height 30
click at [916, 78] on span at bounding box center [1171, 77] width 595 height 29
drag, startPoint x: 1156, startPoint y: 111, endPoint x: 1154, endPoint y: 104, distance: 7.3
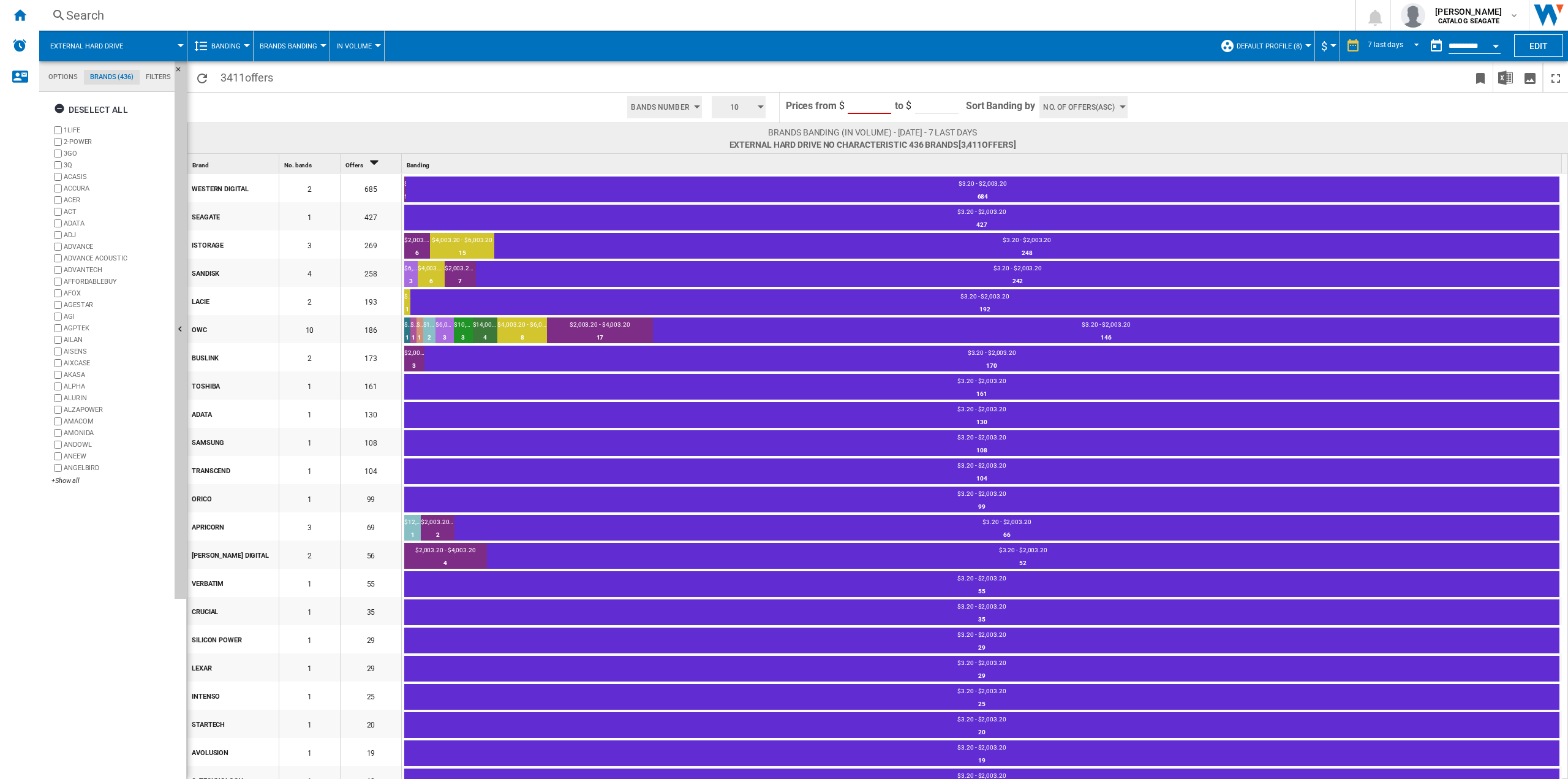
click at [1156, 107] on span at bounding box center [1350, 107] width 435 height 30
click at [939, 113] on input "***" at bounding box center [937, 105] width 43 height 19
click at [941, 108] on input "***" at bounding box center [937, 105] width 43 height 19
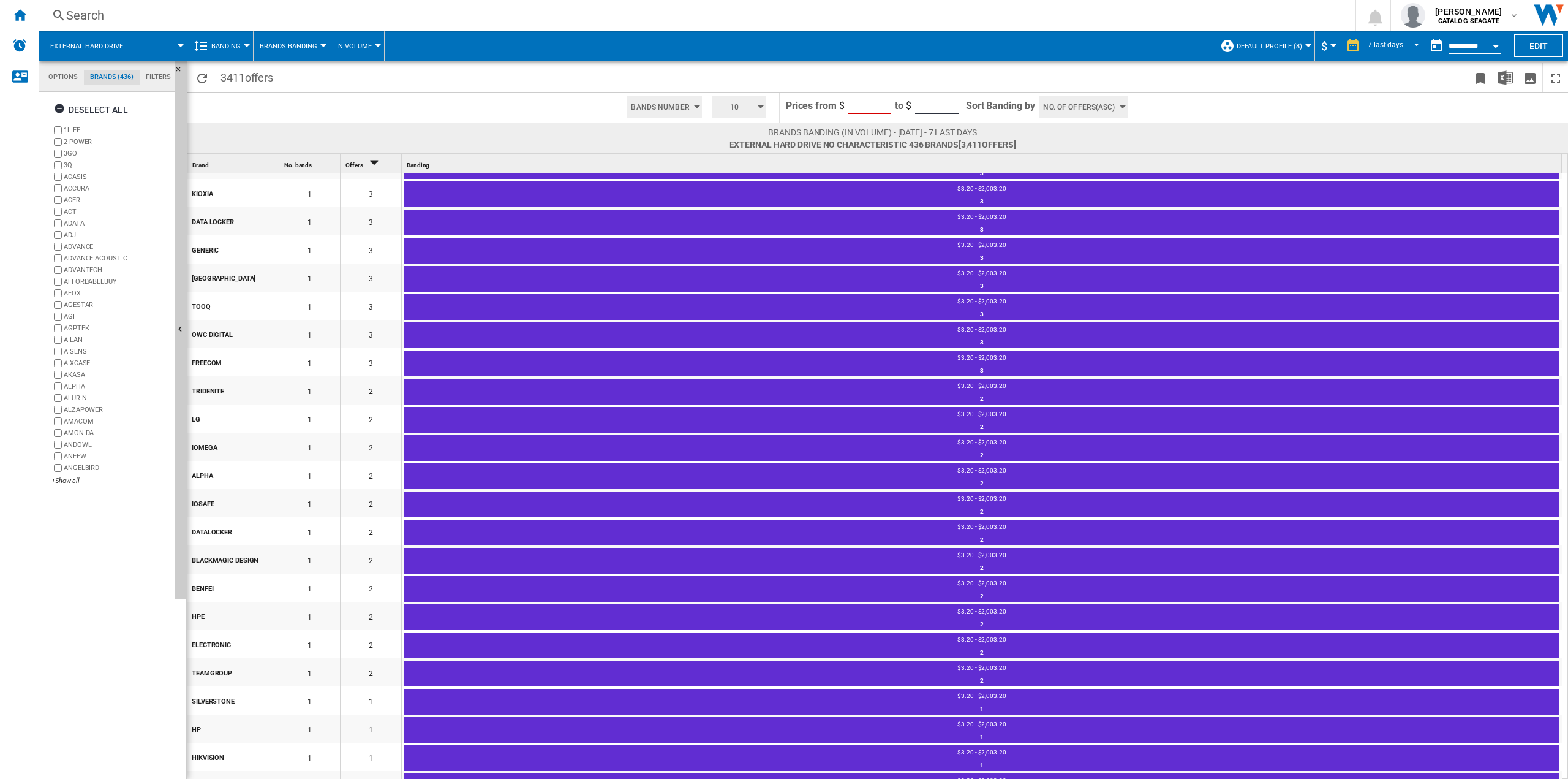
scroll to position [1381, 0]
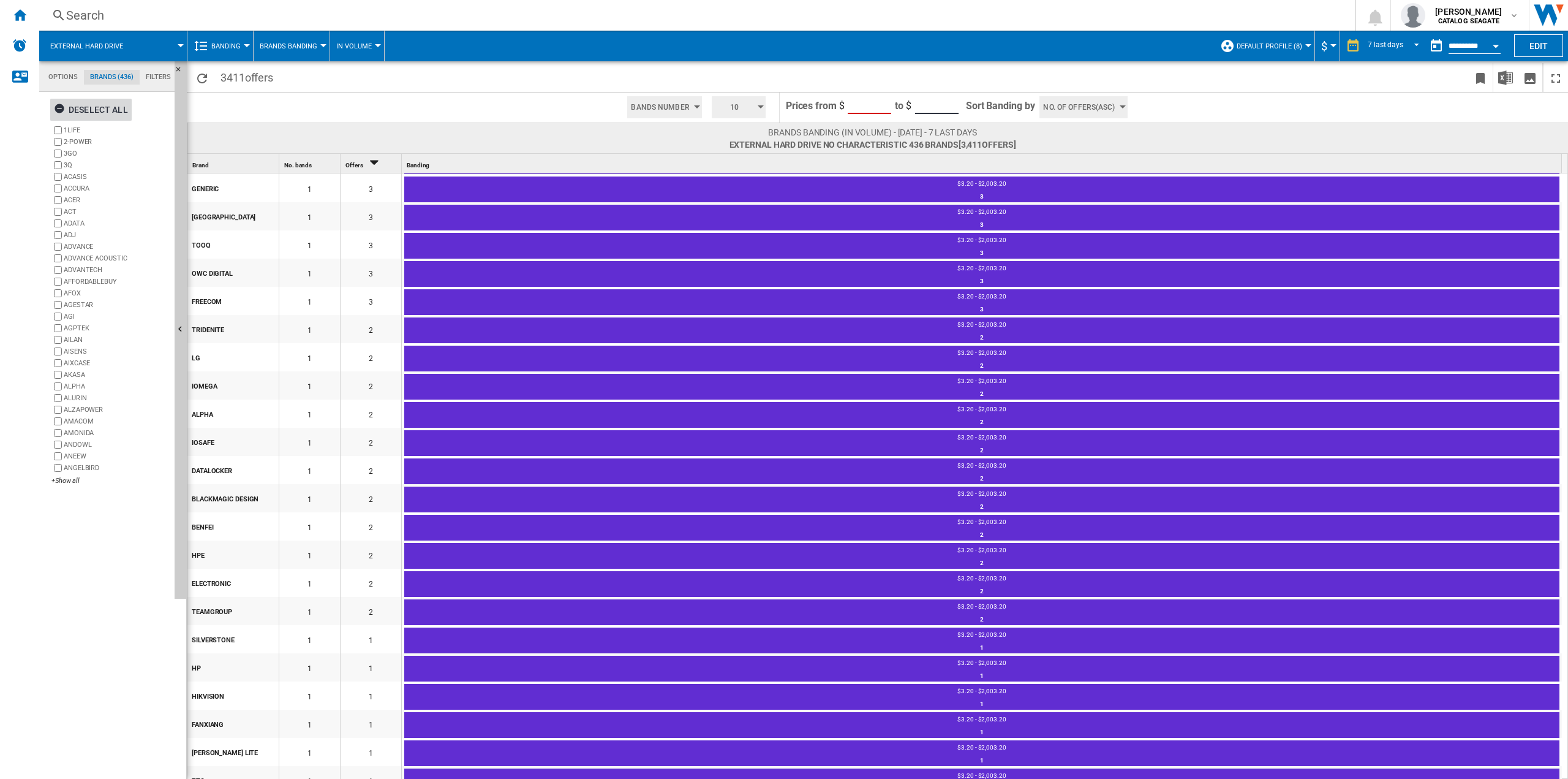
click at [83, 106] on div "Deselect all" at bounding box center [91, 109] width 74 height 22
click at [61, 482] on div "+Show all" at bounding box center [110, 480] width 118 height 9
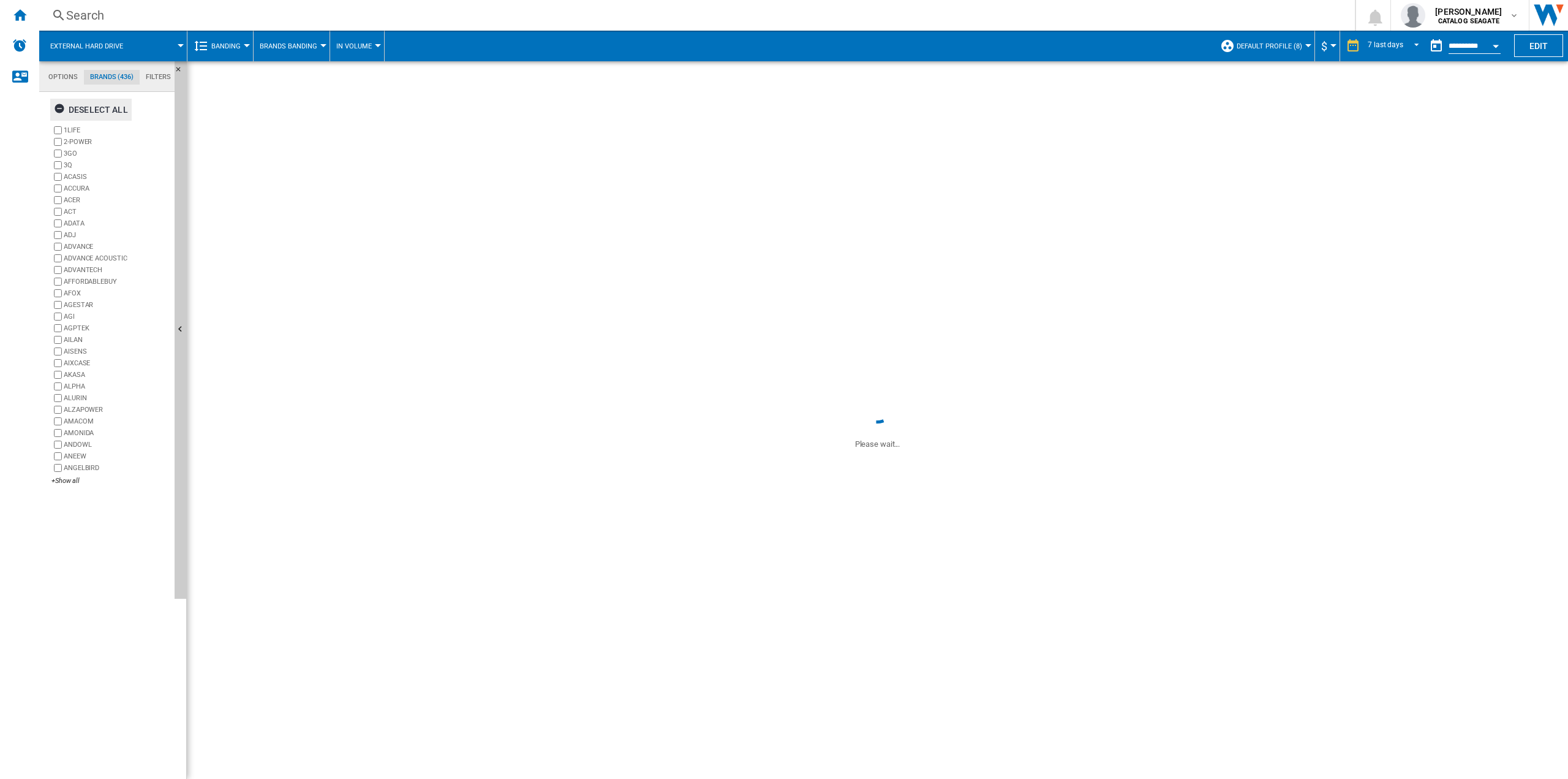
click at [59, 107] on ng-md-icon "button" at bounding box center [61, 109] width 14 height 14
click at [74, 481] on div "+Show all" at bounding box center [110, 480] width 118 height 9
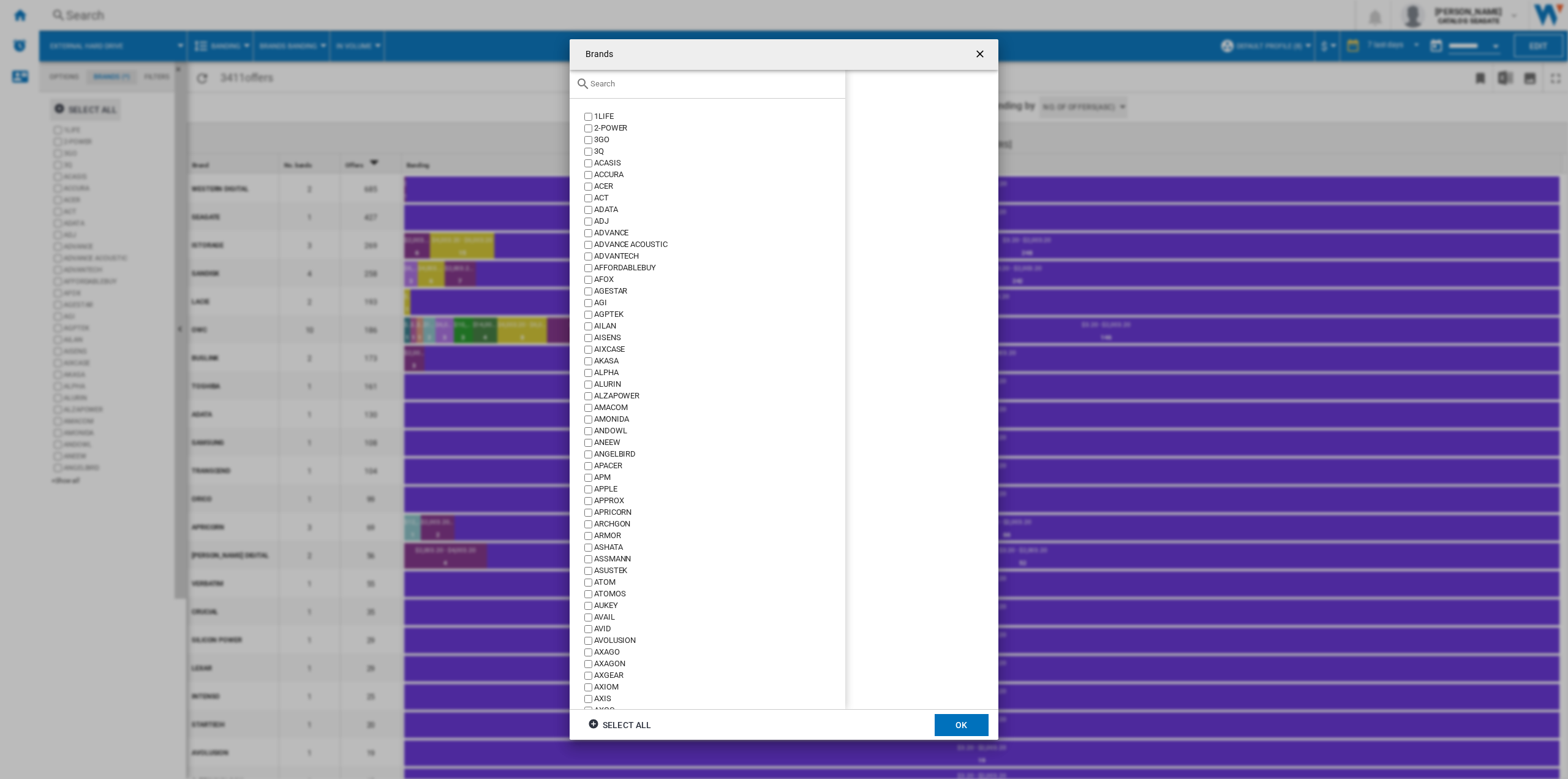
click at [613, 85] on input "Brands 1LIFE ..." at bounding box center [714, 83] width 249 height 9
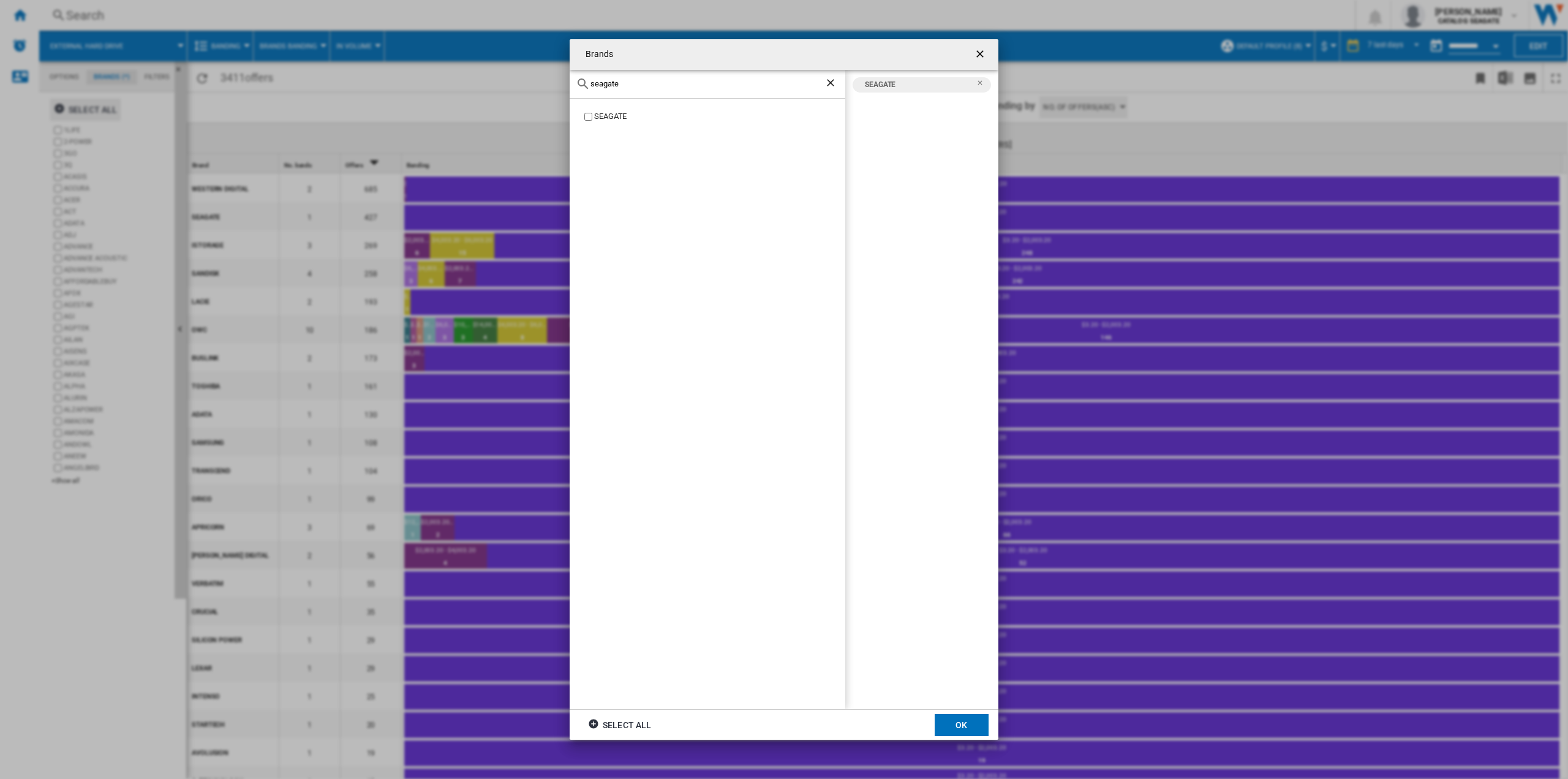
drag, startPoint x: 623, startPoint y: 84, endPoint x: 576, endPoint y: 81, distance: 47.1
click at [576, 81] on div "seagate" at bounding box center [707, 84] width 276 height 29
click at [596, 114] on div "WESTERN DIGITAL" at bounding box center [720, 117] width 251 height 12
drag, startPoint x: 616, startPoint y: 87, endPoint x: 581, endPoint y: 83, distance: 35.2
click at [581, 83] on div "[PERSON_NAME]" at bounding box center [707, 84] width 276 height 29
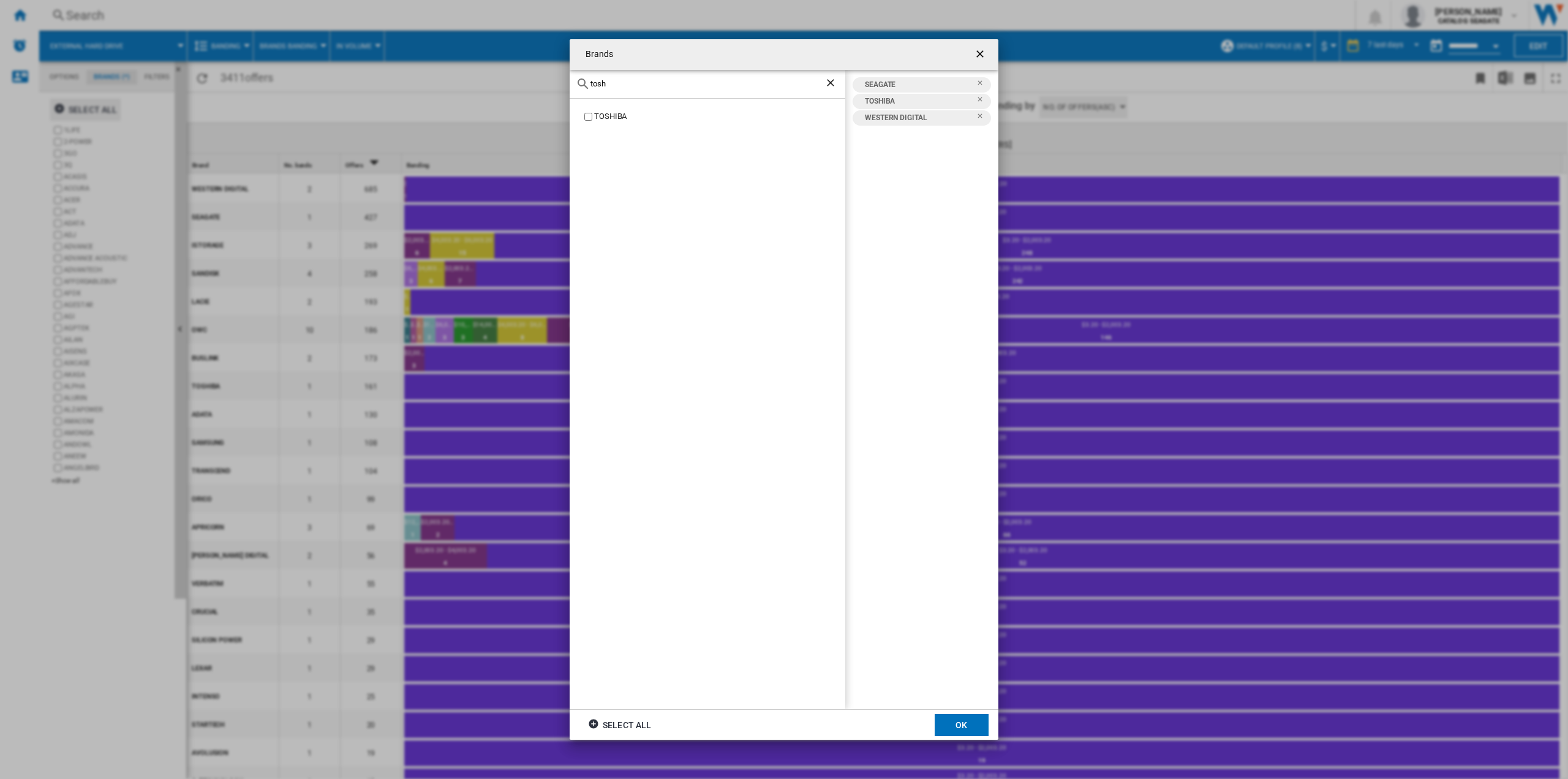
drag, startPoint x: 614, startPoint y: 85, endPoint x: 563, endPoint y: 70, distance: 53.2
click at [563, 70] on div "Brands tosh TOSHIBA [GEOGRAPHIC_DATA] TOSHIBA WESTERN DIGITAL Select all OK" at bounding box center [784, 390] width 1568 height 779
drag, startPoint x: 619, startPoint y: 85, endPoint x: 515, endPoint y: 79, distance: 104.2
click at [517, 76] on div "Brands max EDIMAX MAXELL MAXINPOWER MAXONE MAXPOWER MAXTOR MAXONE [GEOGRAPHIC_D…" at bounding box center [784, 390] width 1568 height 779
drag, startPoint x: 546, startPoint y: 83, endPoint x: 518, endPoint y: 83, distance: 28.0
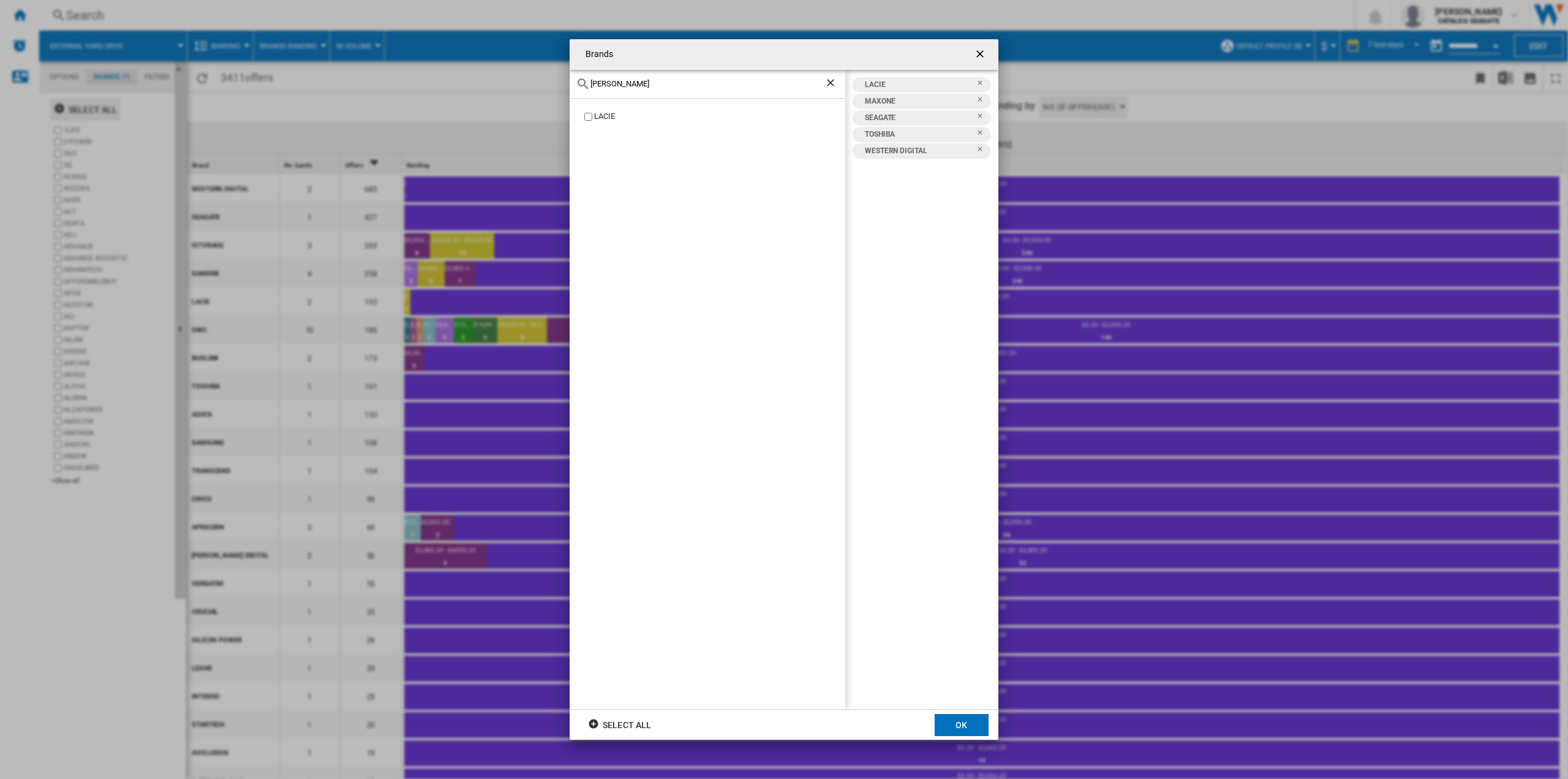
click at [519, 83] on div "Brands [PERSON_NAME] LACIE LACIE MAXONE [GEOGRAPHIC_DATA] TOSHIBA WESTERN DIGIT…" at bounding box center [784, 390] width 1568 height 779
drag, startPoint x: 606, startPoint y: 82, endPoint x: 525, endPoint y: 60, distance: 83.9
click at [525, 60] on div "Brands aio LACIE MAXONE [GEOGRAPHIC_DATA] TOSHIBA WESTERN DIGITAL Select all OK" at bounding box center [784, 390] width 1568 height 779
drag, startPoint x: 615, startPoint y: 81, endPoint x: 567, endPoint y: 59, distance: 52.8
click at [568, 59] on div "Brands yotuo LACIE MAXONE [GEOGRAPHIC_DATA] TOSHIBA WESTERN DIGITAL Select all …" at bounding box center [784, 390] width 1568 height 779
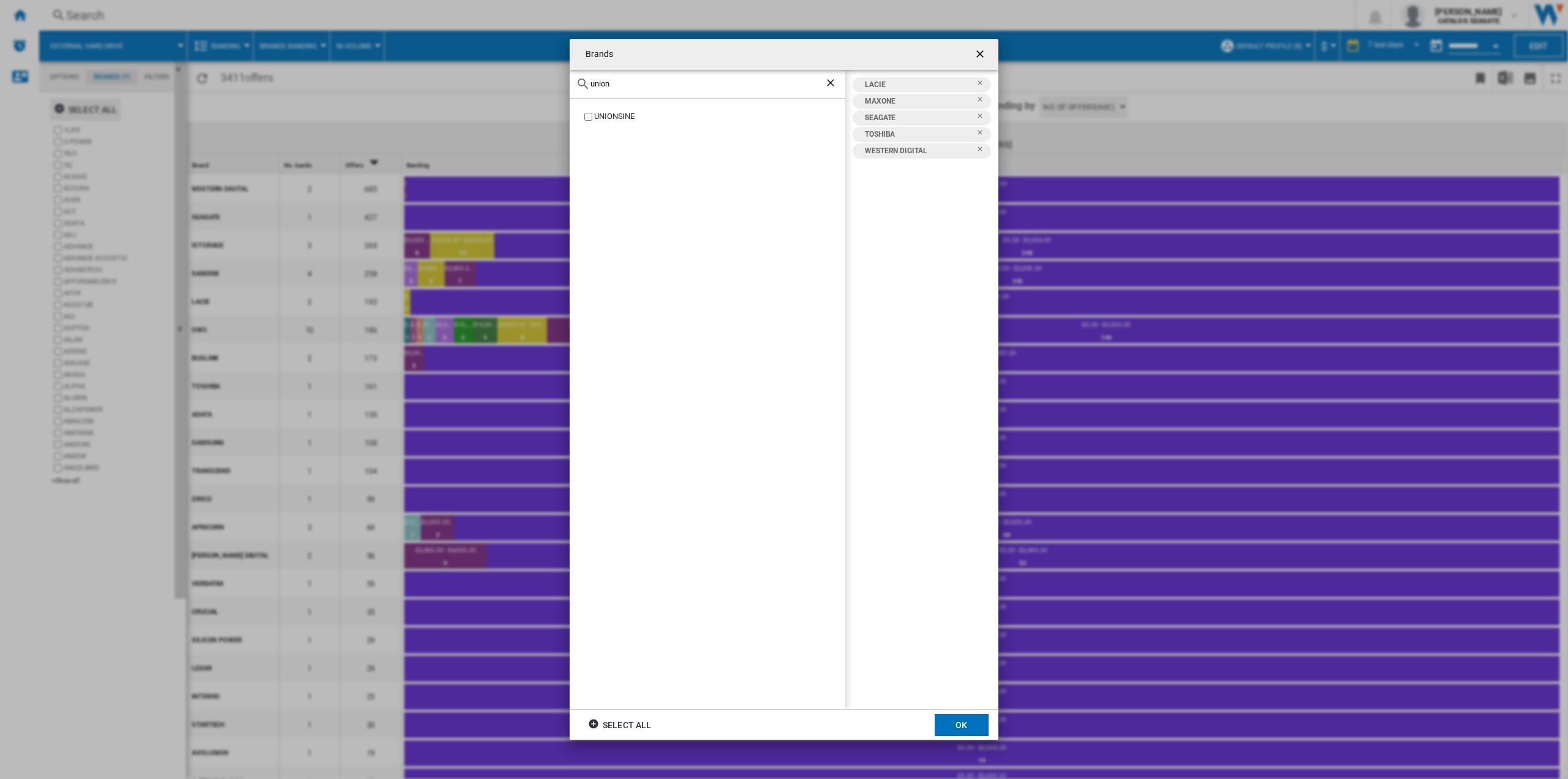
click at [583, 117] on label "UNIONSINE" at bounding box center [714, 117] width 263 height 12
drag, startPoint x: 639, startPoint y: 83, endPoint x: 537, endPoint y: 81, distance: 102.0
click at [538, 81] on div "Brands union UNIONSINE LACIE MAXONE [GEOGRAPHIC_DATA] TOSHIBA UNIONSINE WESTERN…" at bounding box center [784, 390] width 1568 height 779
type input "y"
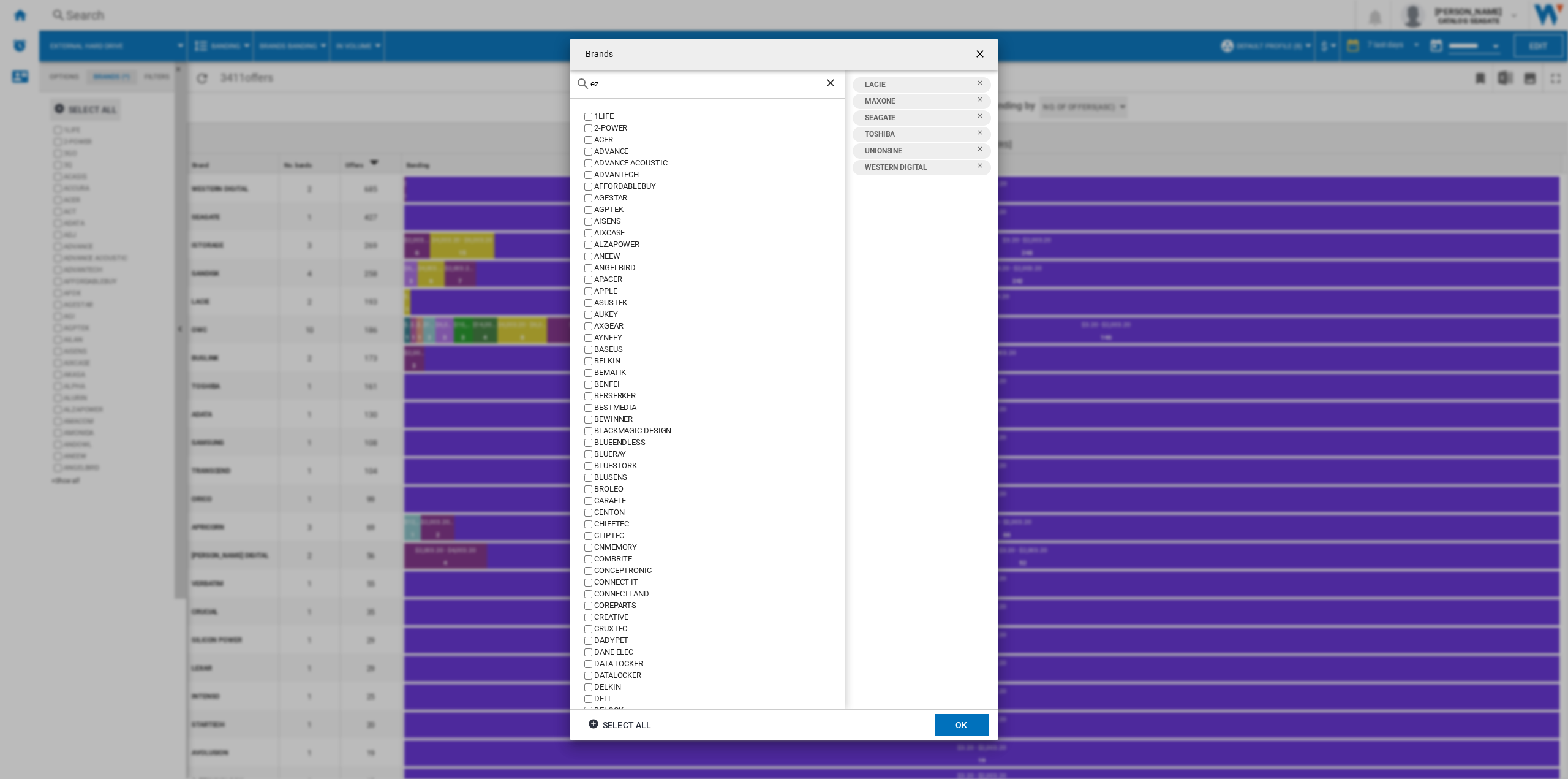
type input "eze"
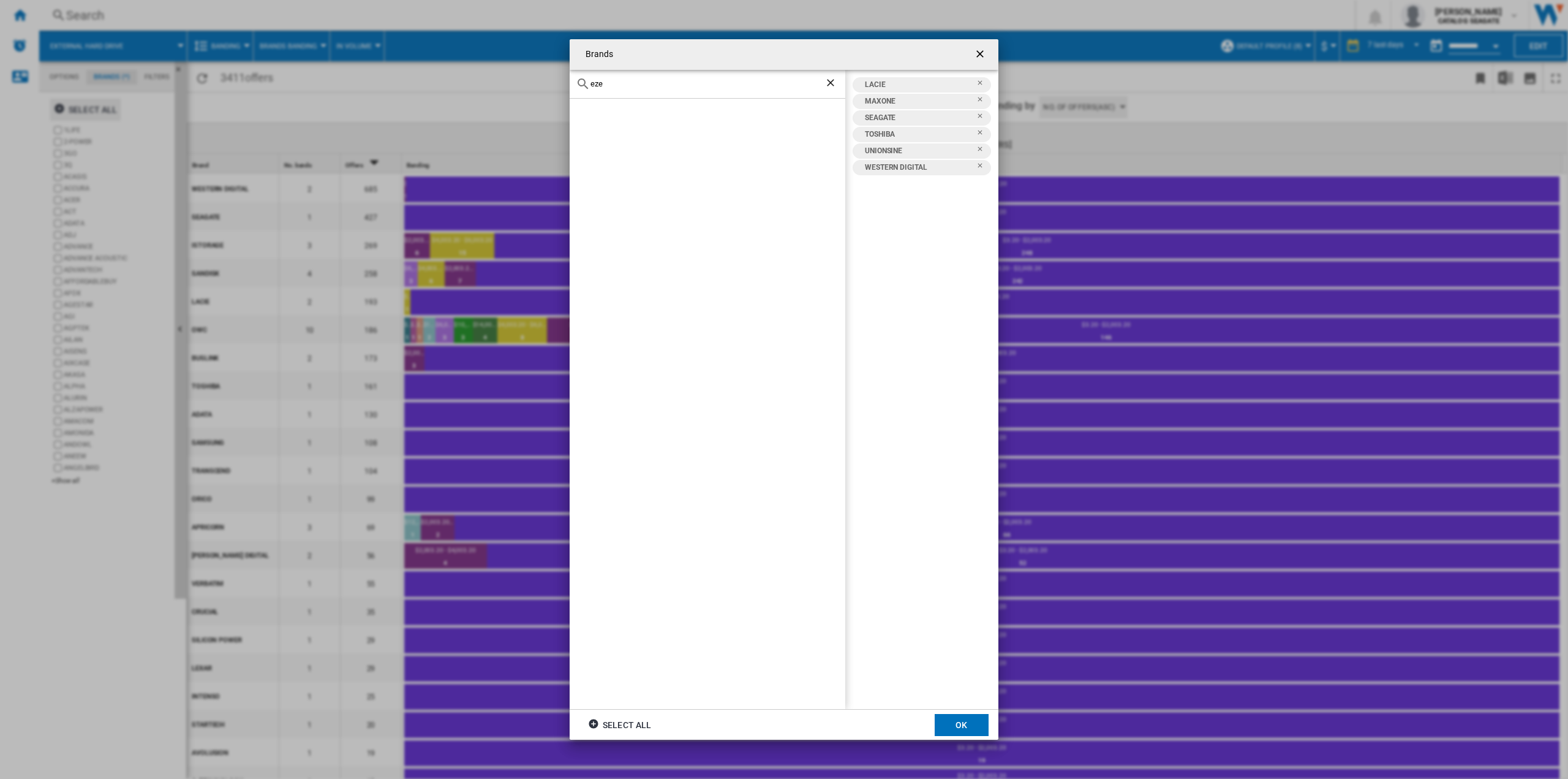
drag, startPoint x: 606, startPoint y: 83, endPoint x: 524, endPoint y: 76, distance: 82.3
click at [524, 76] on div "Brands eze LACIE MAXONE [GEOGRAPHIC_DATA] TOSHIBA UNIONSINE WESTERN DIGITAL Sel…" at bounding box center [784, 390] width 1568 height 779
type input "m"
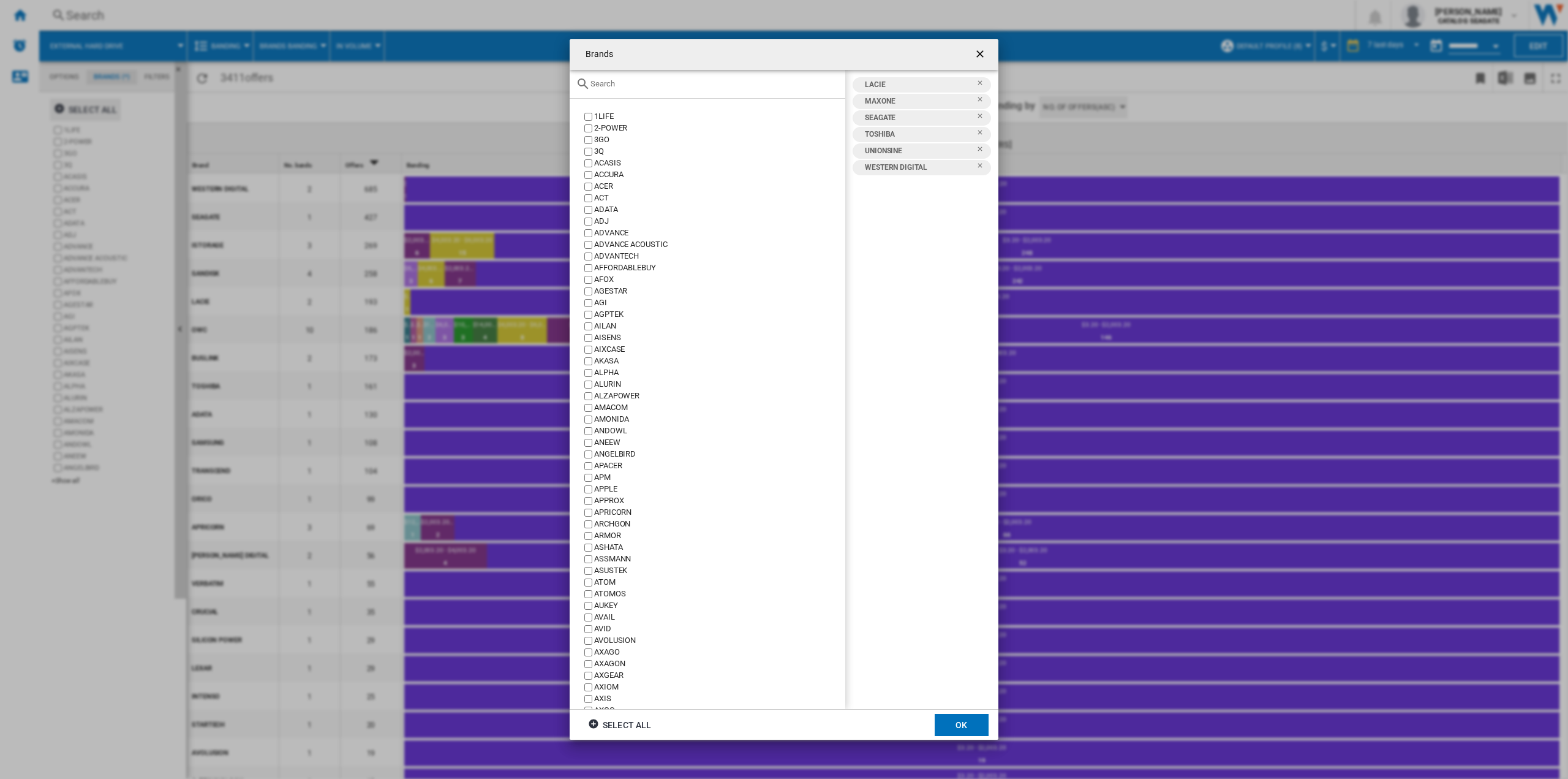
click at [624, 89] on div "Brands 1LIFE ..." at bounding box center [707, 84] width 276 height 29
click at [624, 86] on input "Brands 1LIFE ..." at bounding box center [714, 83] width 249 height 9
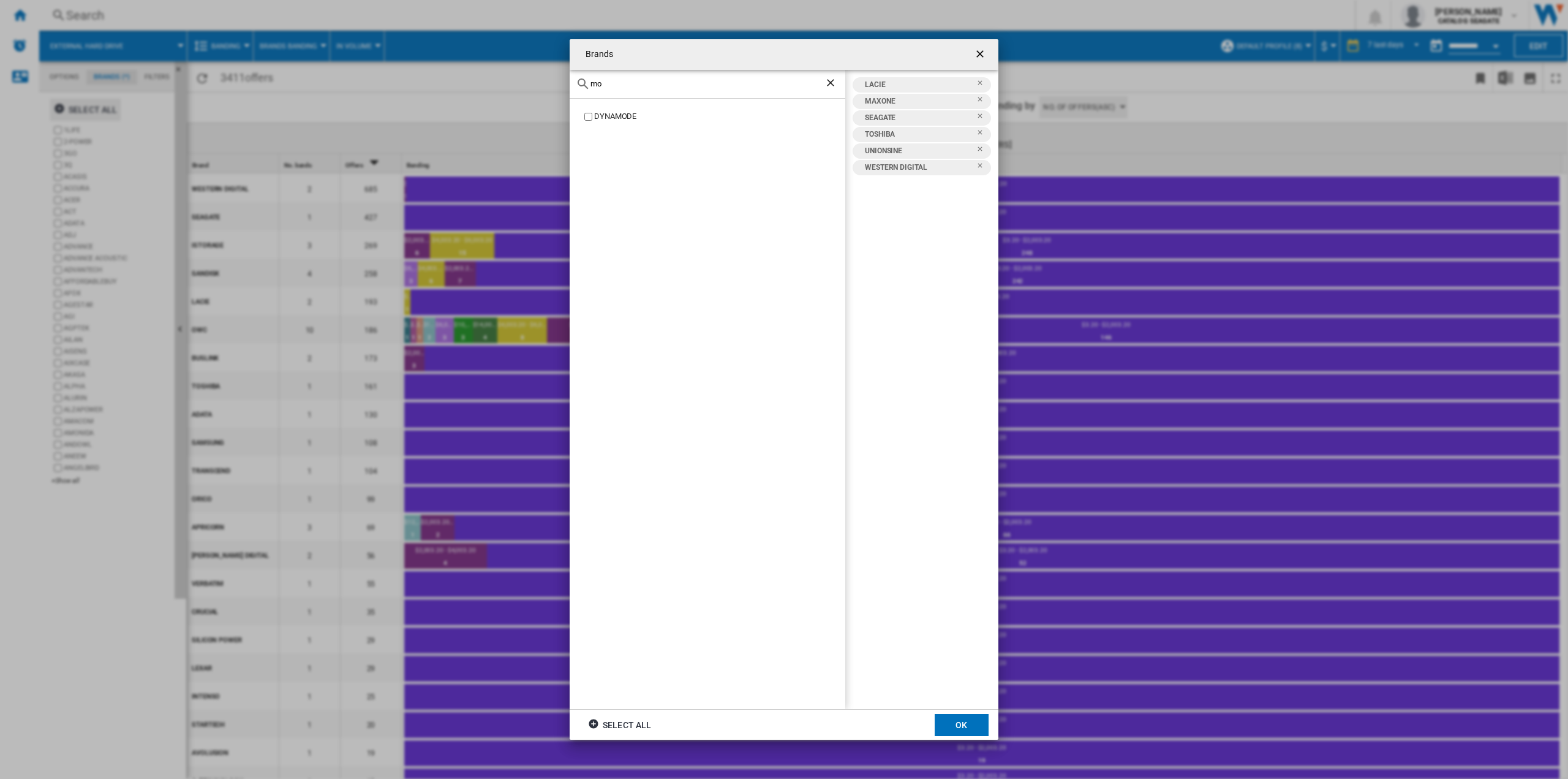
type input "m"
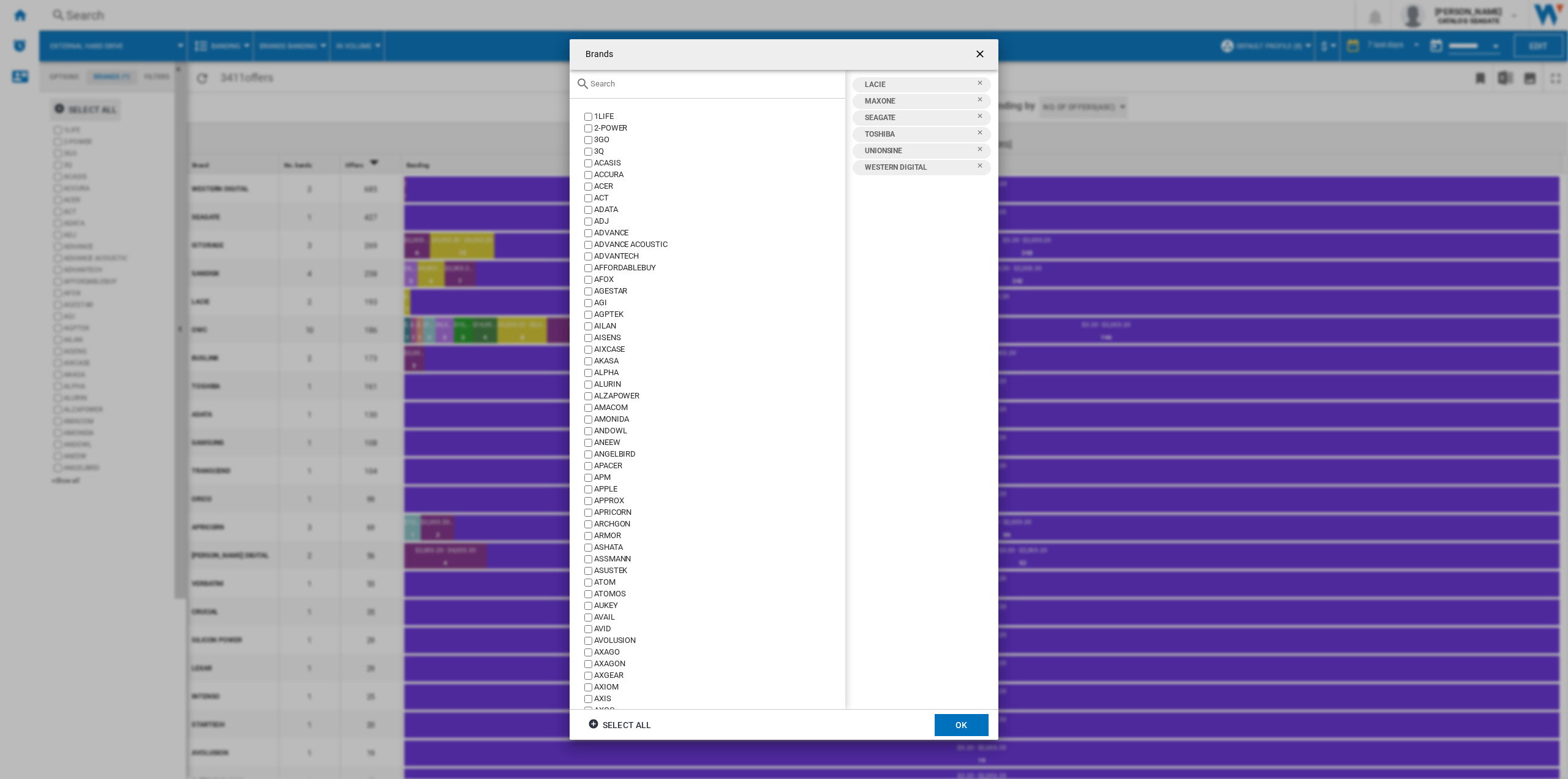
click at [642, 84] on input "Brands 1LIFE ..." at bounding box center [714, 83] width 249 height 9
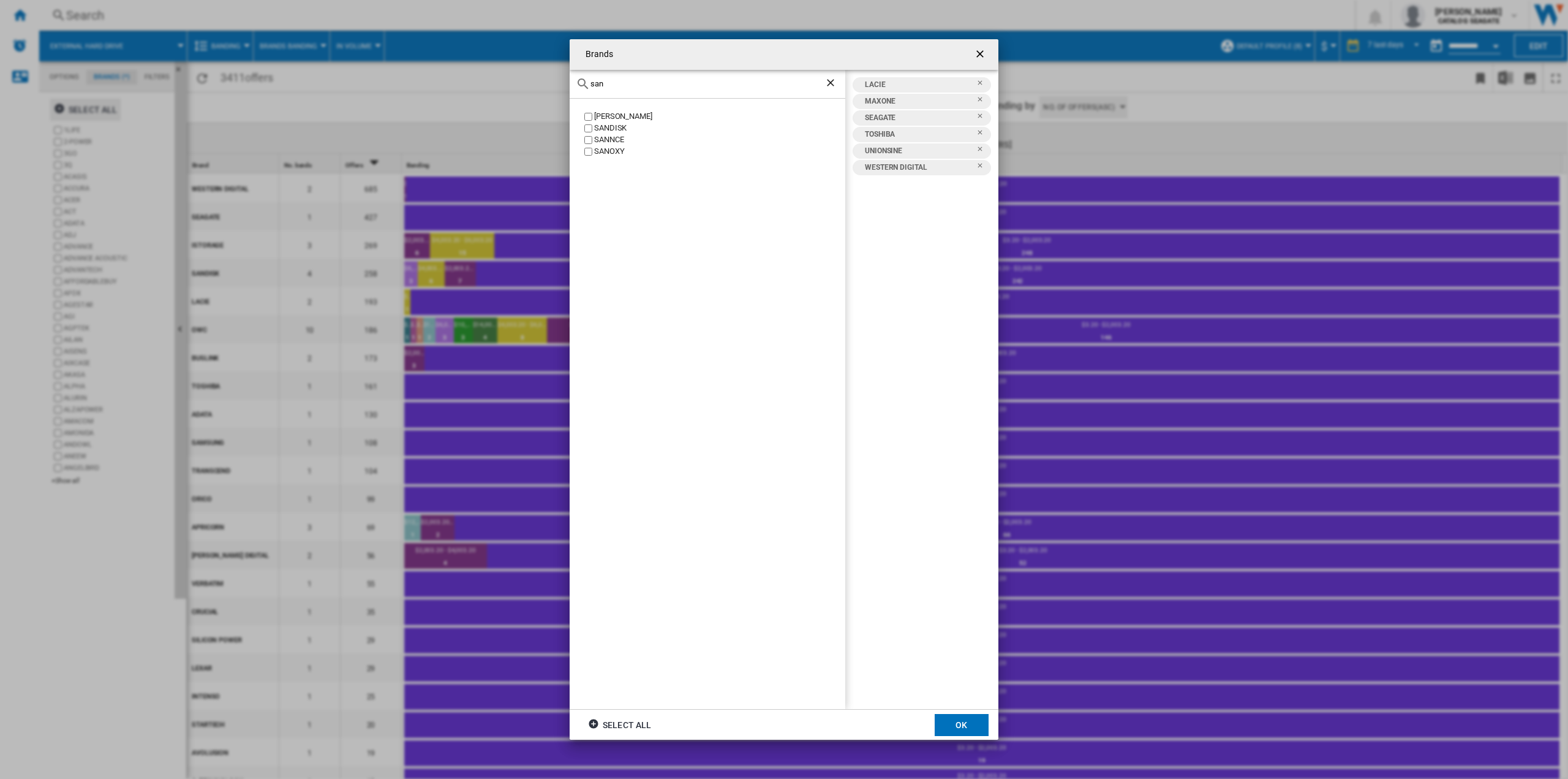
type input "san"
click at [951, 717] on button "OK" at bounding box center [962, 725] width 54 height 22
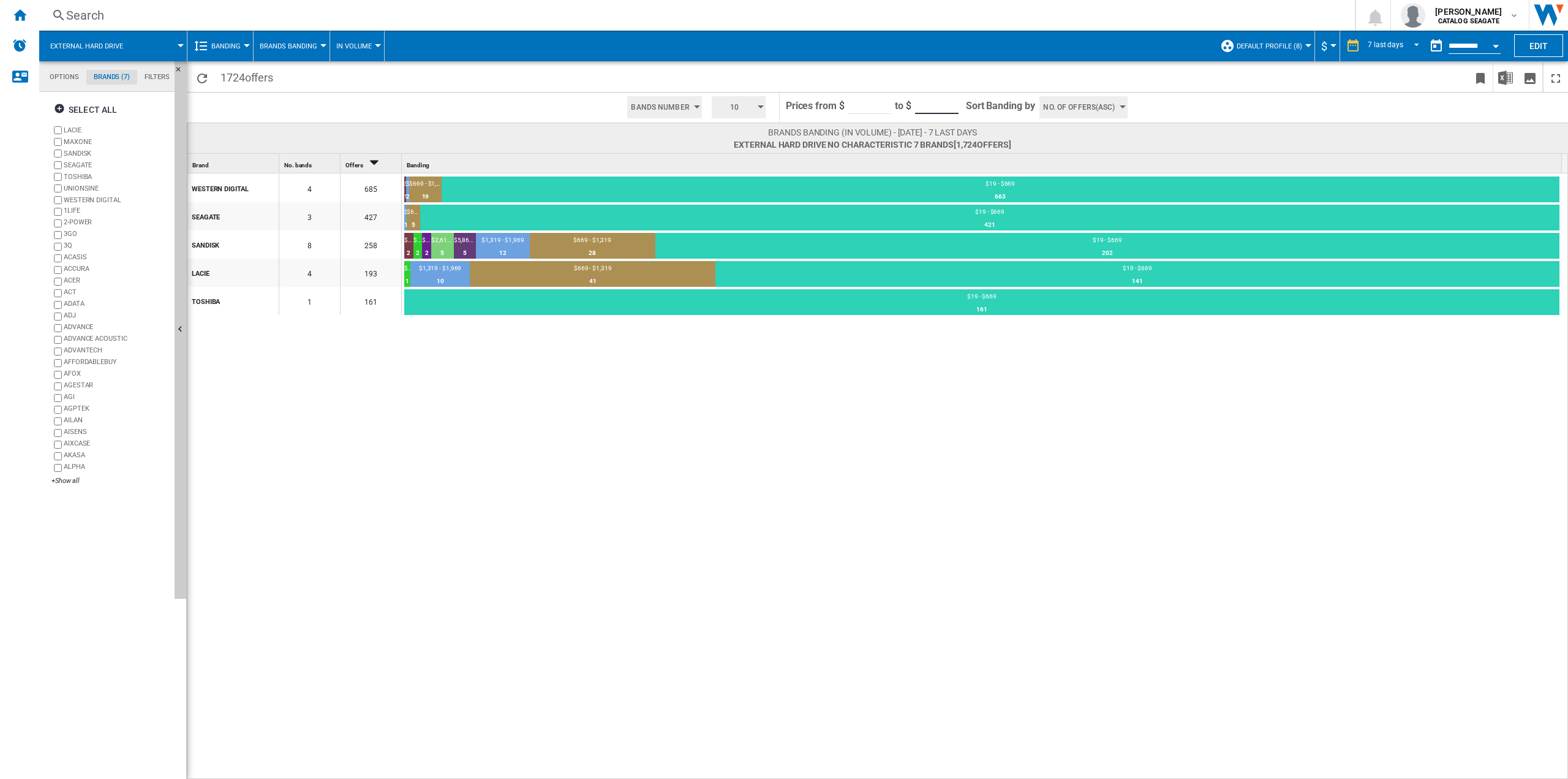
click at [920, 105] on input "*******" at bounding box center [937, 105] width 43 height 19
type input "***"
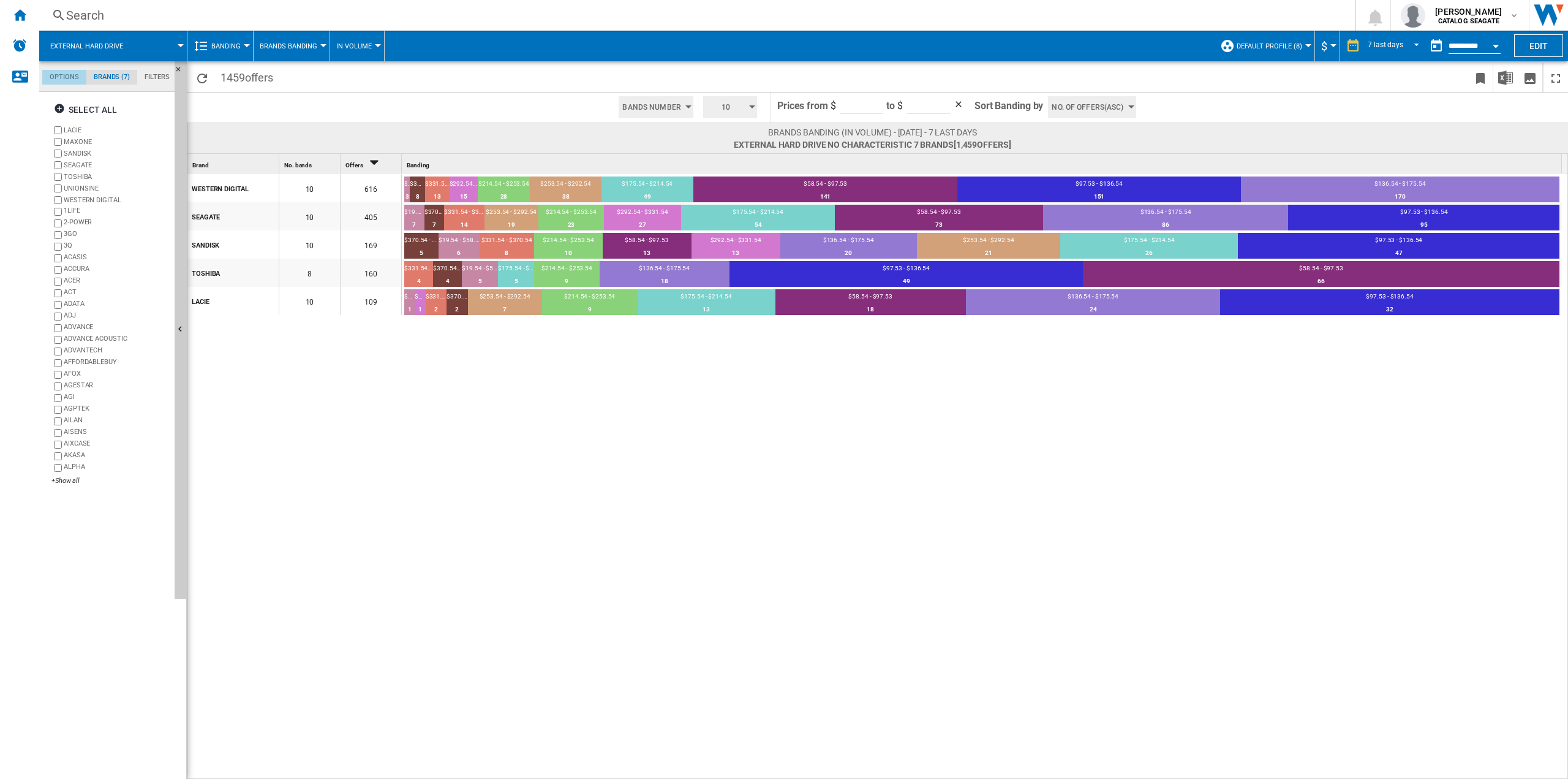
click at [67, 75] on md-tab-item "Options" at bounding box center [64, 76] width 44 height 14
click at [114, 78] on md-tab-item "Brands (7)" at bounding box center [112, 76] width 51 height 14
click at [139, 27] on div "Search Search 0 [PERSON_NAME] CATALOG [GEOGRAPHIC_DATA] CATALOG [GEOGRAPHIC_DAT…" at bounding box center [804, 15] width 1529 height 31
click at [143, 46] on span at bounding box center [160, 46] width 41 height 31
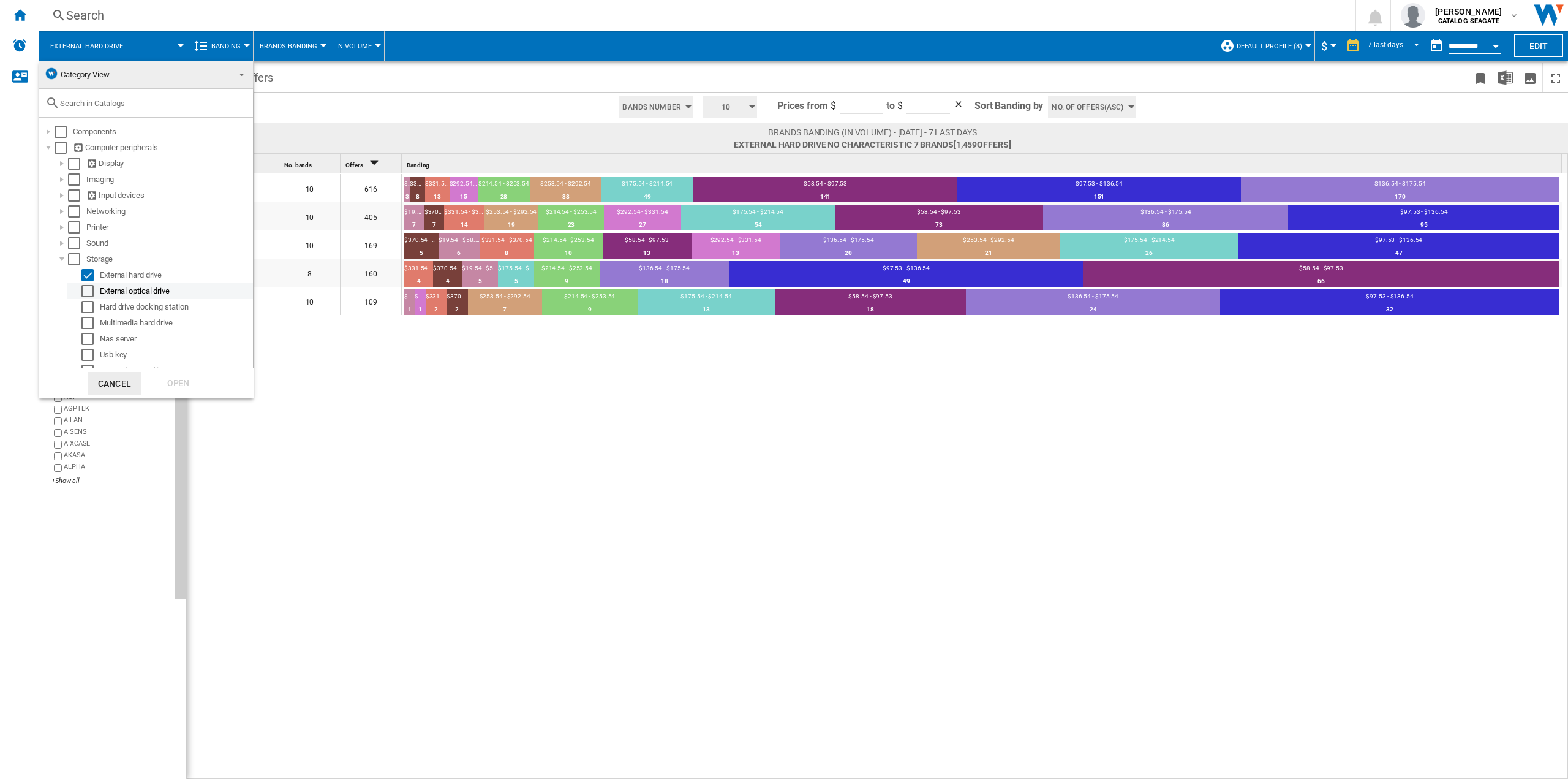
scroll to position [27, 0]
click at [709, 433] on md-backdrop at bounding box center [784, 390] width 1568 height 779
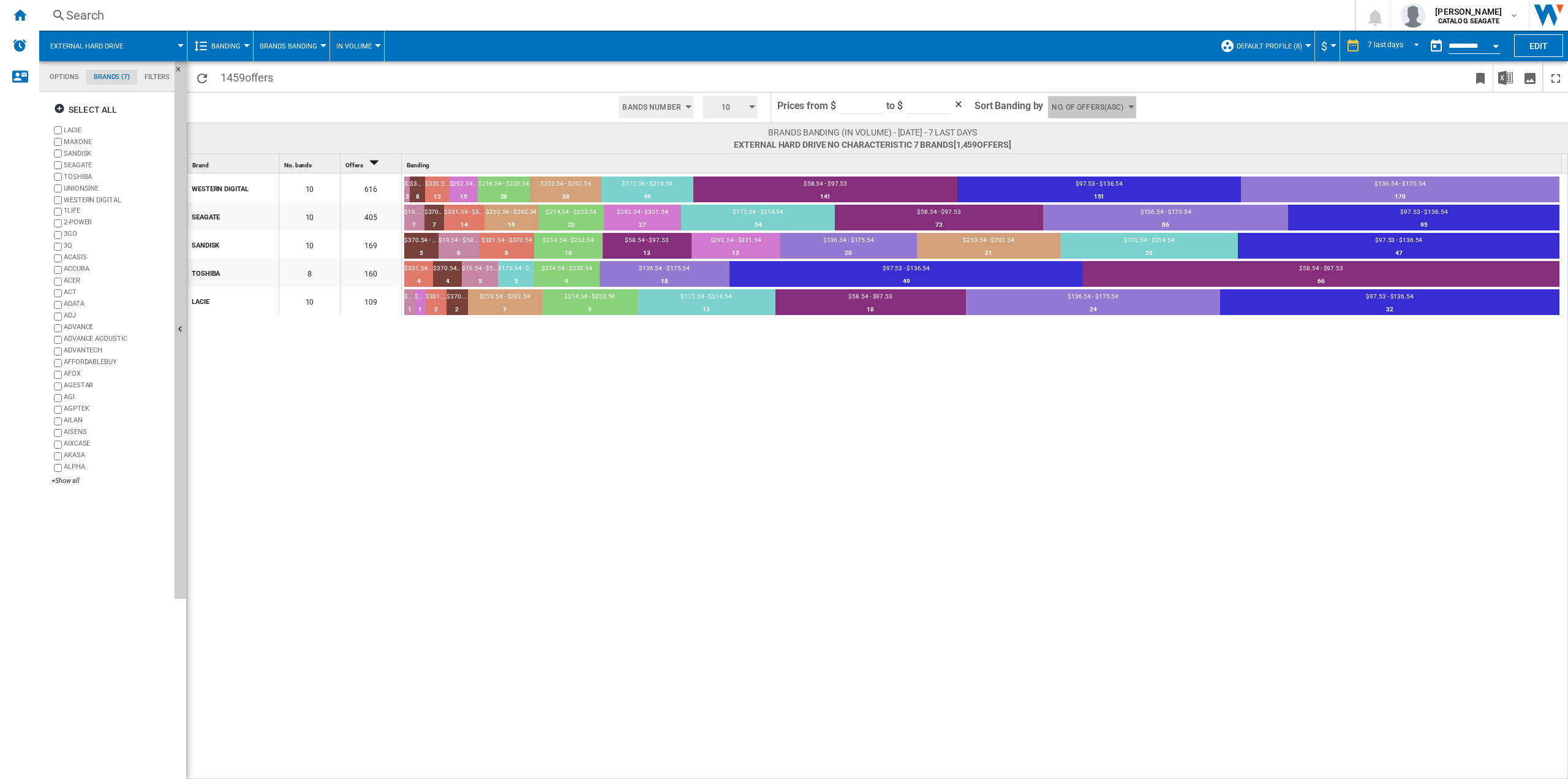
click at [1072, 106] on span "No. of offers(Asc)" at bounding box center [1088, 107] width 71 height 22
click at [1076, 104] on md-backdrop at bounding box center [784, 390] width 1568 height 779
click at [1018, 104] on span "Sort Banding by" at bounding box center [1010, 107] width 70 height 30
drag, startPoint x: 931, startPoint y: 104, endPoint x: 856, endPoint y: 96, distance: 75.4
click at [856, 97] on form "Prices from $ ***** to $ ***" at bounding box center [872, 107] width 191 height 30
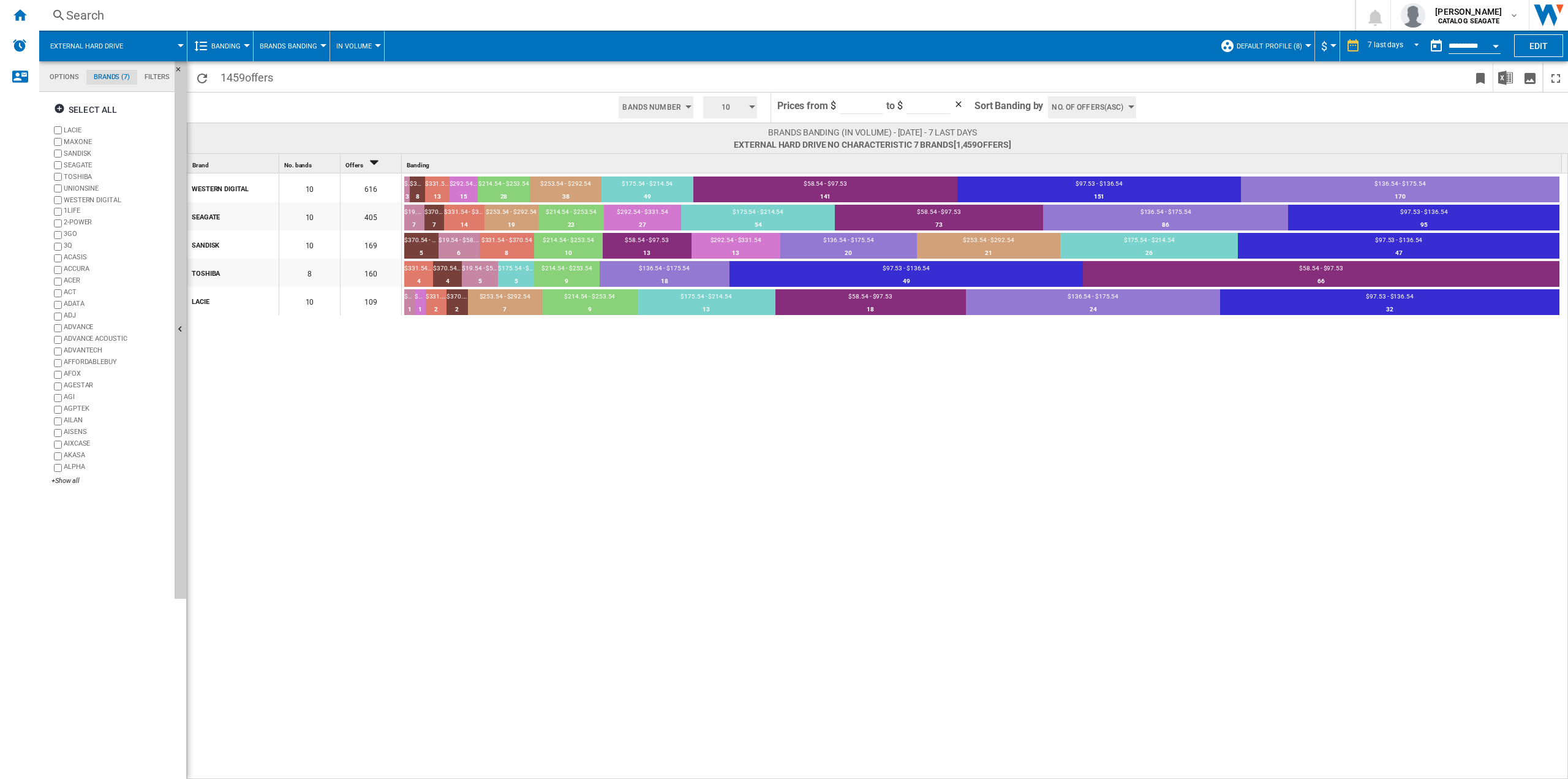
click at [909, 378] on div "WESTERN DIGITAL 10 616 $19.54 - $58.54 3 0.49% $370.54 - $400 8 1.3% $331.54 - …" at bounding box center [878, 476] width 1381 height 607
click at [366, 49] on span "In volume" at bounding box center [354, 46] width 36 height 8
click at [720, 107] on md-backdrop at bounding box center [784, 390] width 1568 height 779
click at [649, 106] on span "Bands Number" at bounding box center [652, 107] width 59 height 22
click at [653, 143] on span "Bands Amount" at bounding box center [651, 142] width 50 height 8
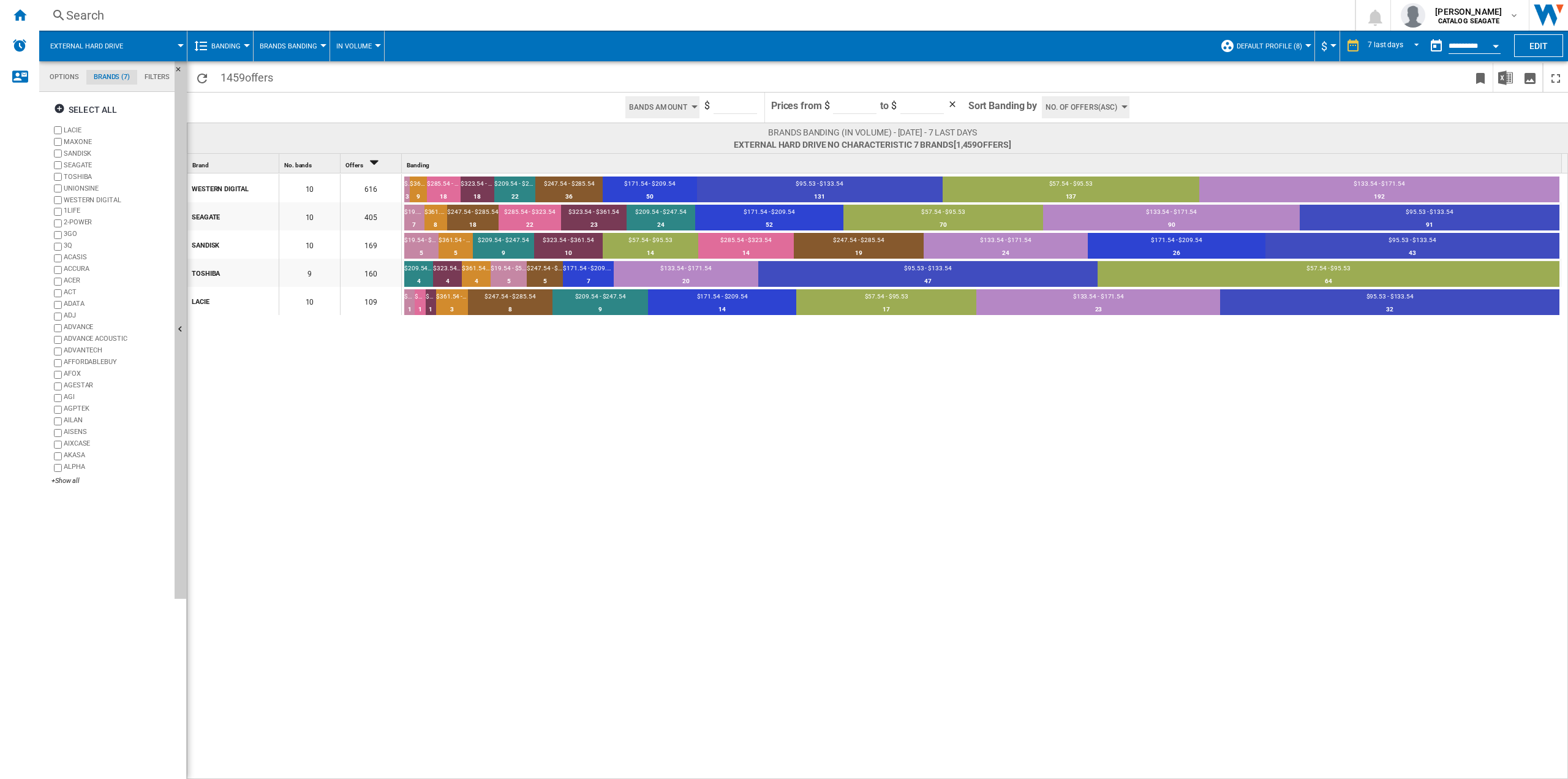
click at [662, 110] on span "Bands Amount" at bounding box center [658, 107] width 59 height 22
click at [663, 132] on span "Bands Number" at bounding box center [656, 129] width 50 height 8
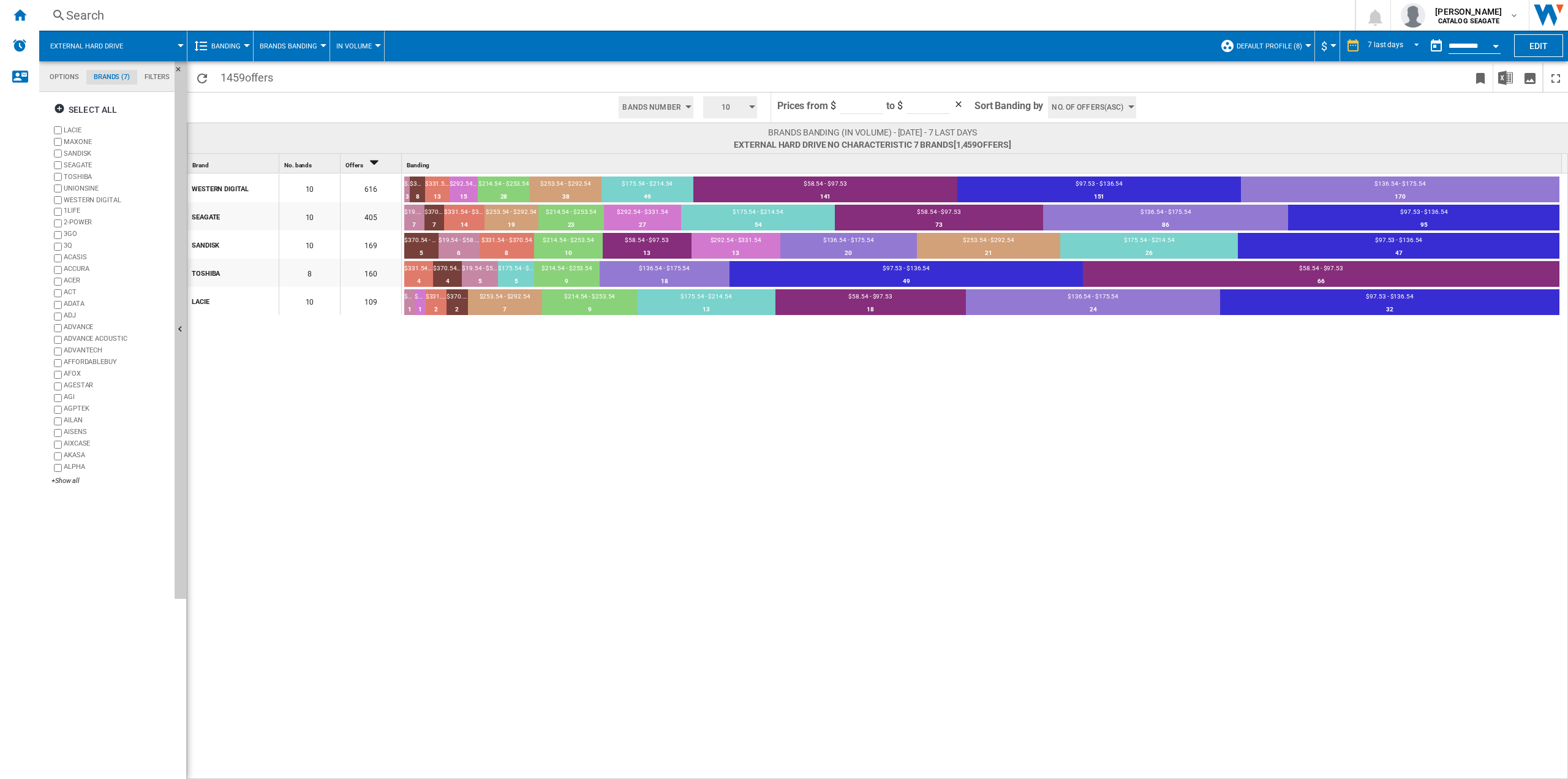
click at [658, 107] on span "Bands Number" at bounding box center [652, 107] width 59 height 22
click at [661, 128] on span "Bands Number" at bounding box center [651, 129] width 50 height 8
click at [664, 107] on span "Bands Number" at bounding box center [652, 107] width 59 height 22
click at [657, 143] on span "Bands Amount" at bounding box center [651, 142] width 50 height 8
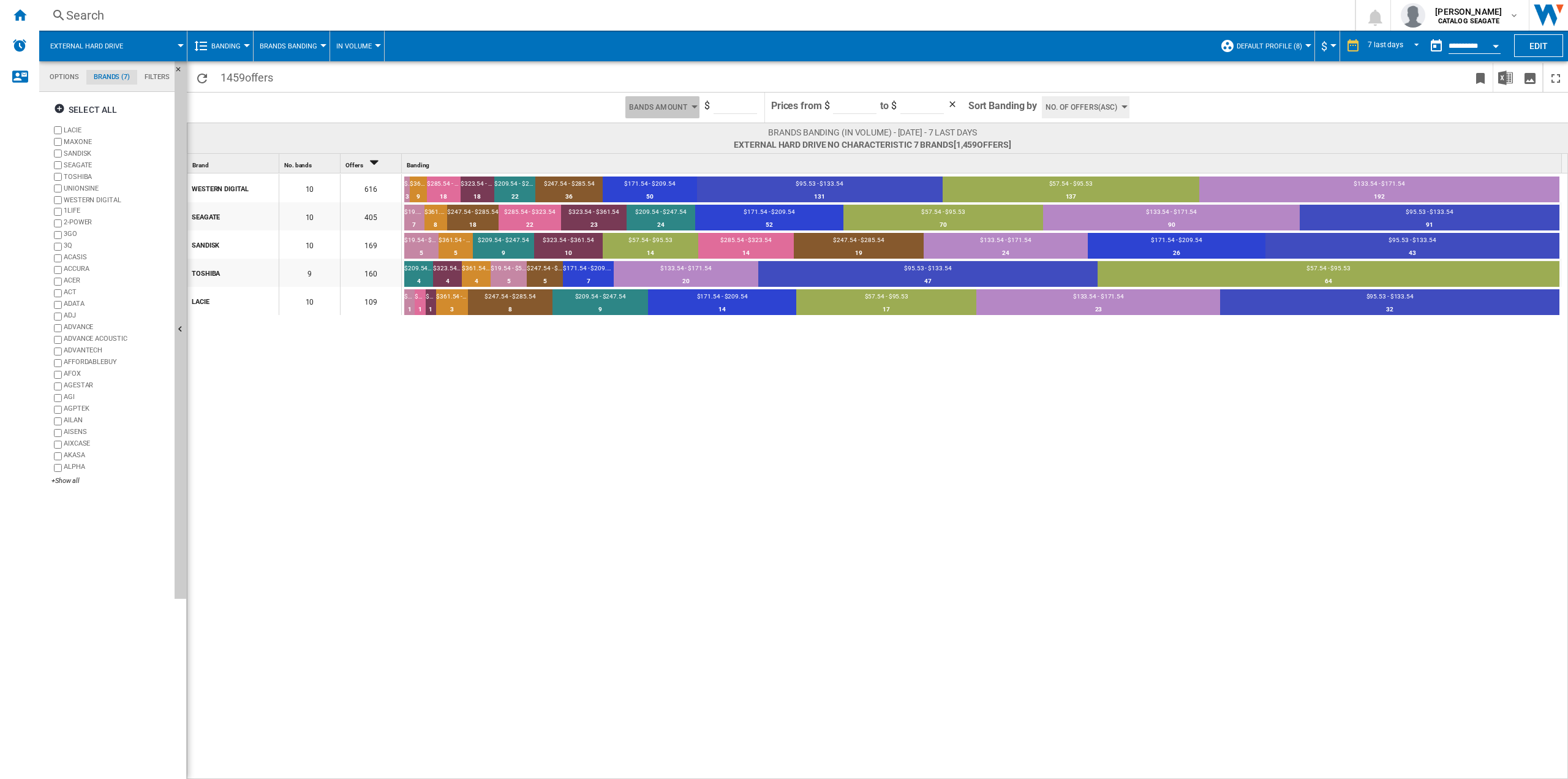
click at [669, 104] on span "Bands Amount" at bounding box center [658, 107] width 59 height 22
click at [665, 140] on span "Bands Amount" at bounding box center [656, 142] width 50 height 8
click at [664, 103] on span "Bands Amount" at bounding box center [658, 107] width 59 height 22
click at [660, 133] on span "Bands Number" at bounding box center [656, 129] width 50 height 8
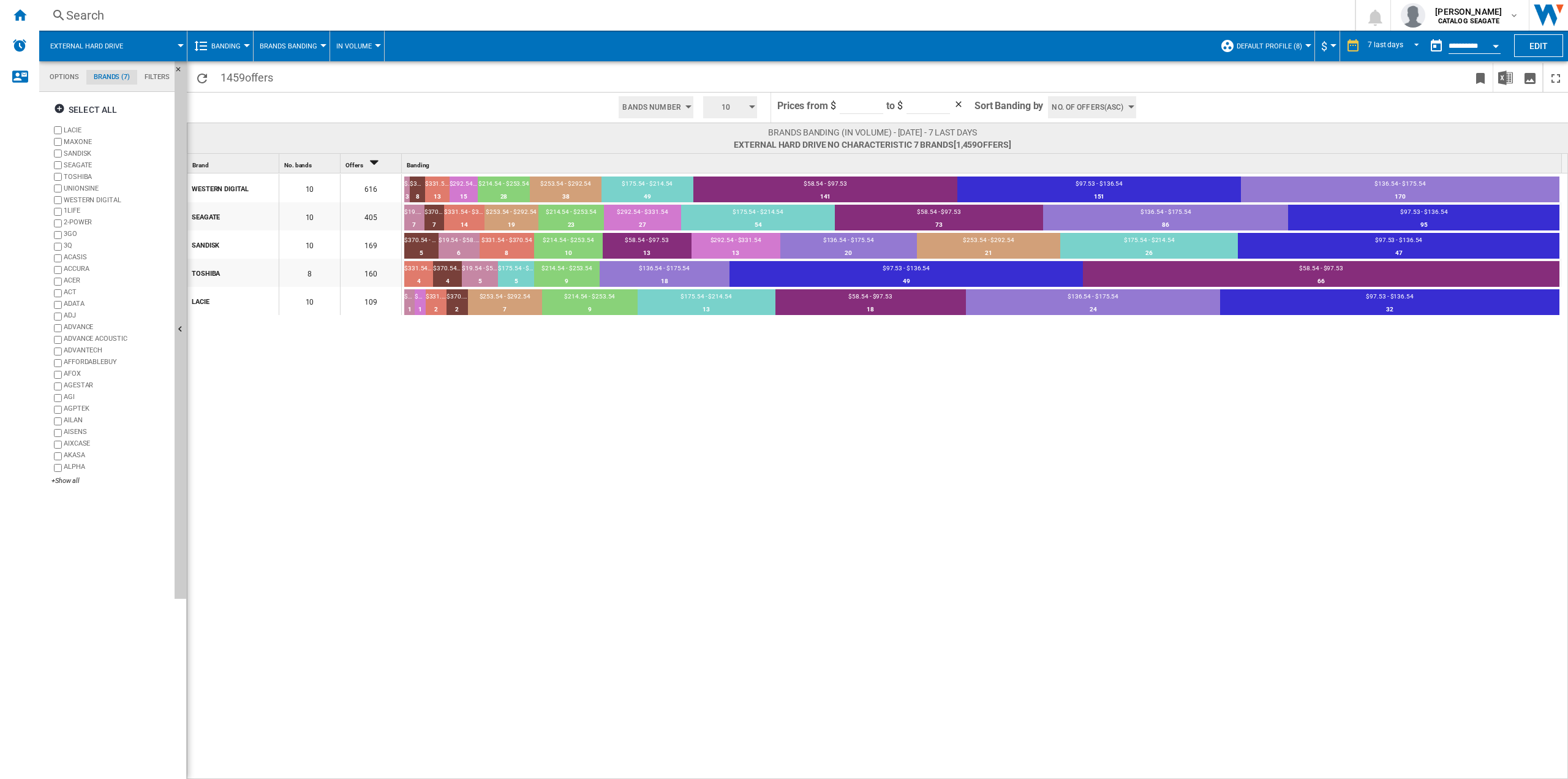
click at [757, 109] on div "10" at bounding box center [730, 107] width 64 height 30
click at [645, 109] on md-backdrop at bounding box center [784, 390] width 1568 height 779
click at [653, 115] on span "Bands Number" at bounding box center [652, 107] width 59 height 22
click at [657, 144] on span "Bands Amount" at bounding box center [651, 142] width 50 height 8
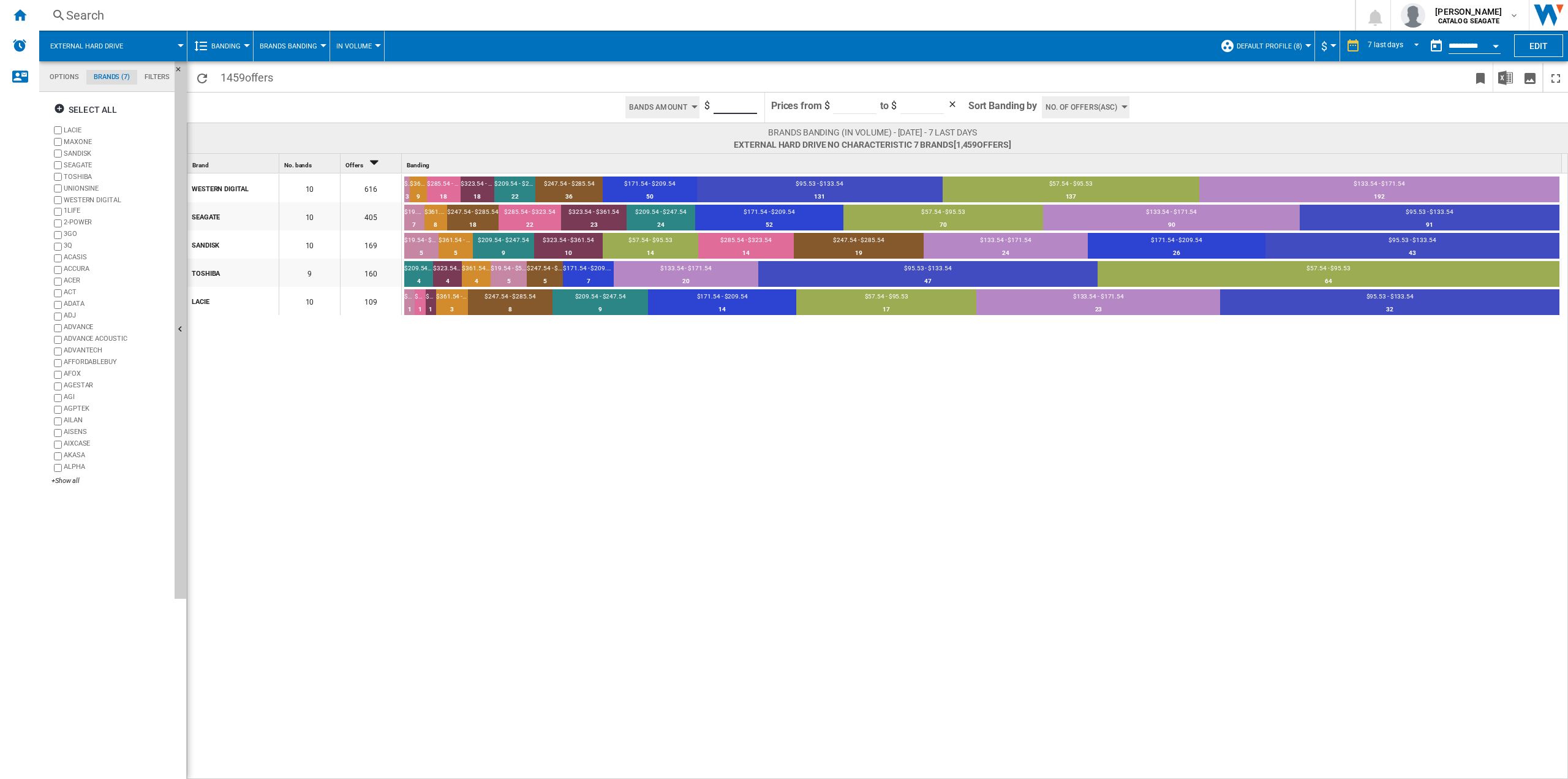
drag, startPoint x: 726, startPoint y: 104, endPoint x: 697, endPoint y: 105, distance: 29.0
click at [697, 102] on div "Bands Amount Bands Number Bands Amount $ **" at bounding box center [689, 107] width 137 height 30
type input "***"
click at [690, 400] on div "WESTERN DIGITAL 10 616 $19.54 - $57.54 3 0.49% $361.54 - $400 9 1.46% $285.54 -…" at bounding box center [878, 476] width 1381 height 607
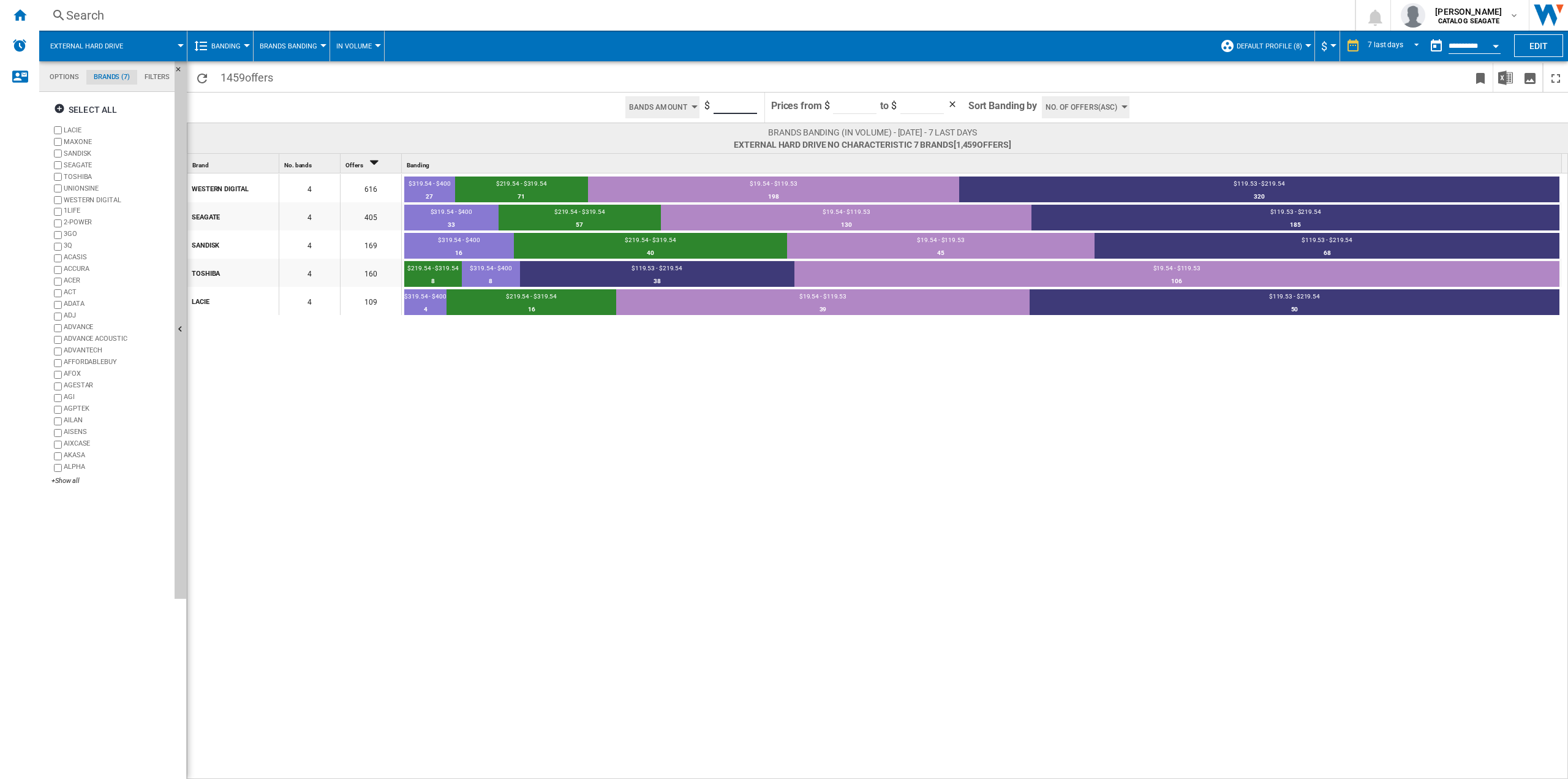
drag, startPoint x: 729, startPoint y: 104, endPoint x: 697, endPoint y: 96, distance: 33.0
click at [699, 96] on div "Bands Amount Bands Number Bands Amount $ ***" at bounding box center [689, 107] width 137 height 30
type input "**"
click at [1028, 355] on div "WESTERN DIGITAL 4 616 $319.54 - $400 27 4.38% $219.54 - $319.54 71 11.53% $19.5…" at bounding box center [878, 476] width 1381 height 607
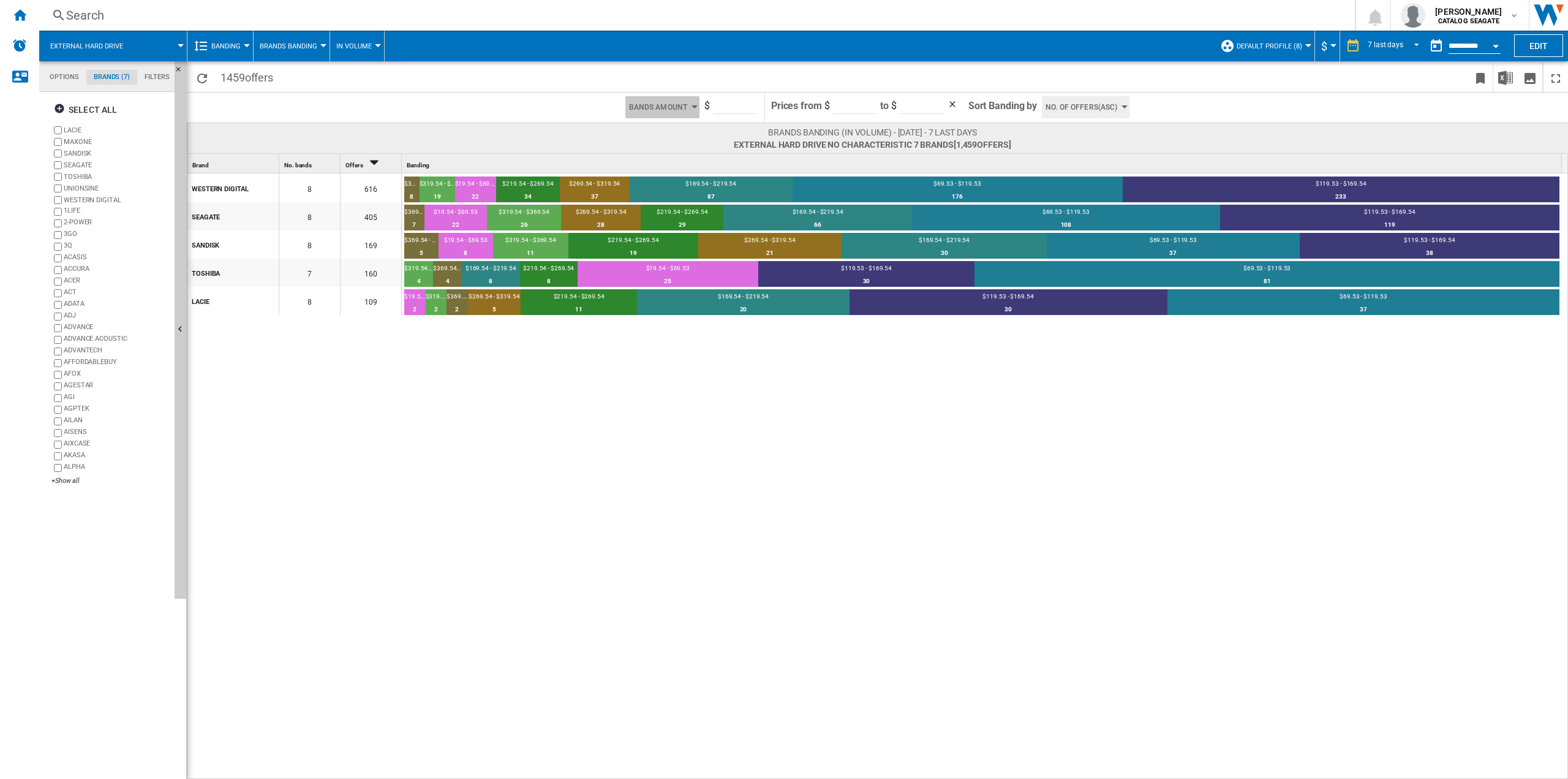
click at [675, 102] on span "Bands Amount" at bounding box center [658, 107] width 59 height 22
click at [658, 143] on span "Bands Amount" at bounding box center [656, 142] width 50 height 8
click at [684, 107] on span "Bands Amount" at bounding box center [658, 107] width 59 height 22
click at [670, 129] on span "Bands Number" at bounding box center [656, 129] width 50 height 8
click at [727, 113] on span "7" at bounding box center [725, 107] width 38 height 22
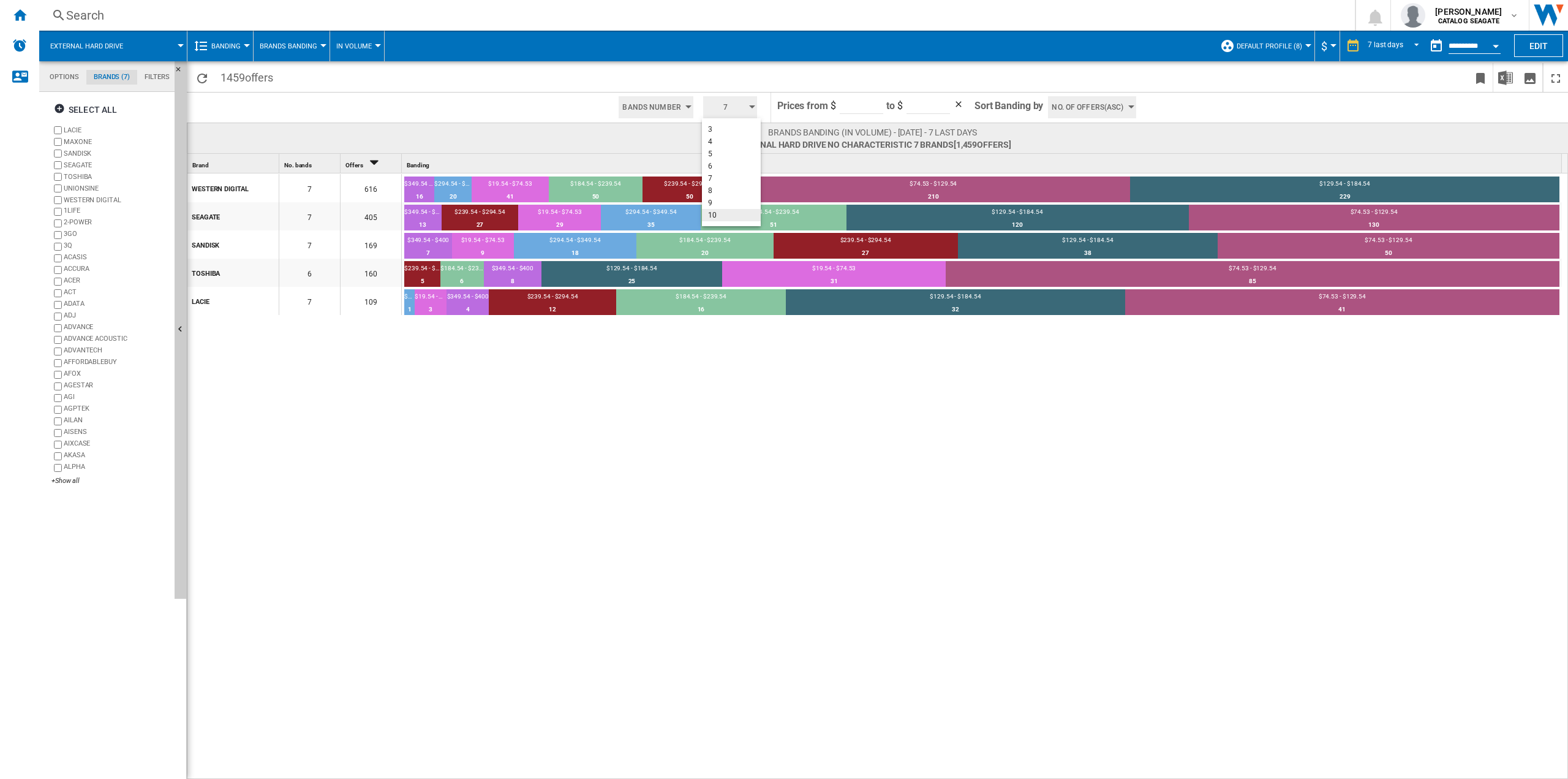
click at [720, 212] on button "10" at bounding box center [731, 215] width 59 height 12
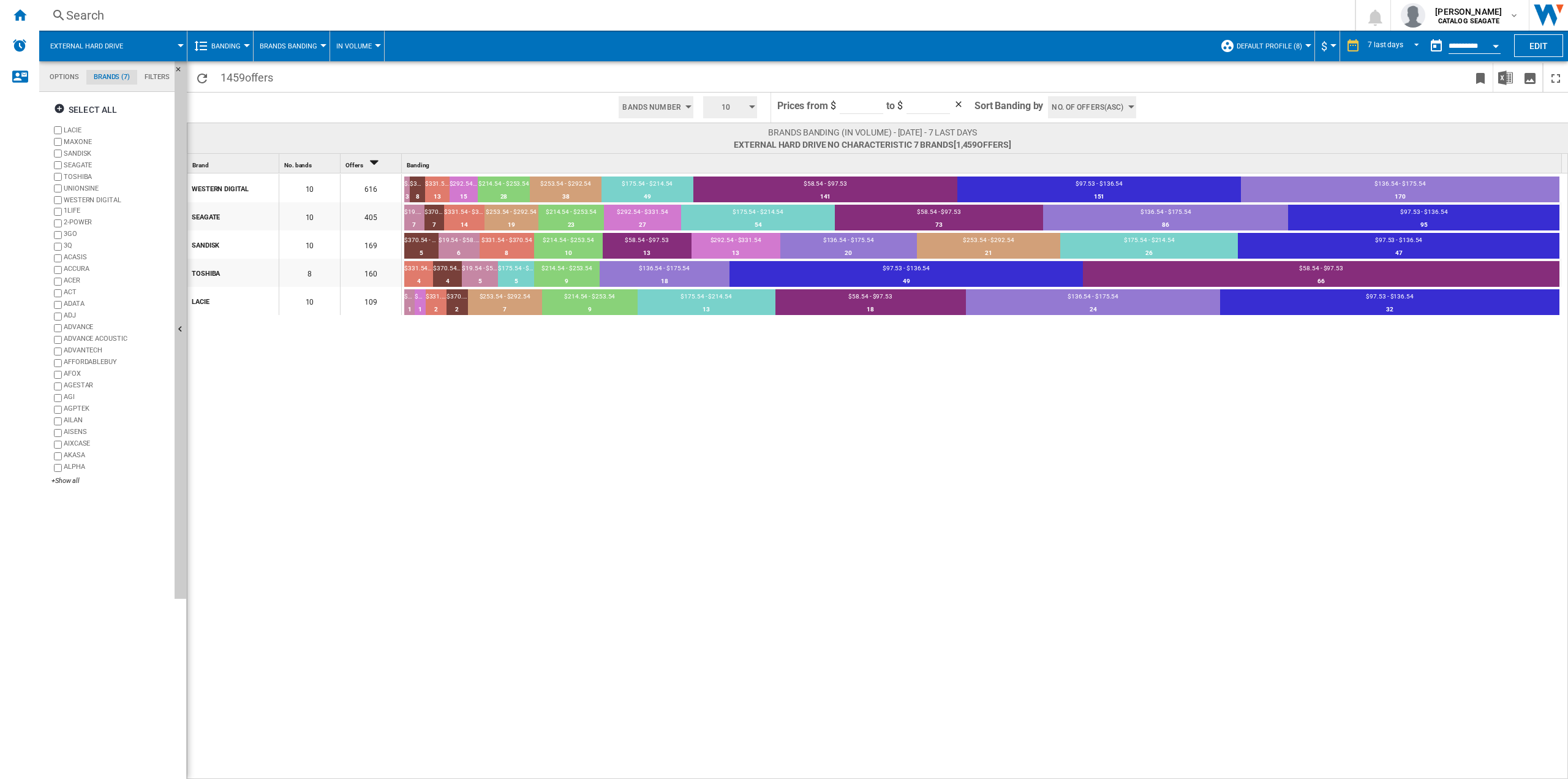
click at [1113, 109] on span "No. of offers(Asc)" at bounding box center [1088, 107] width 71 height 22
click at [1104, 155] on button "Price(Asc)" at bounding box center [1085, 154] width 76 height 12
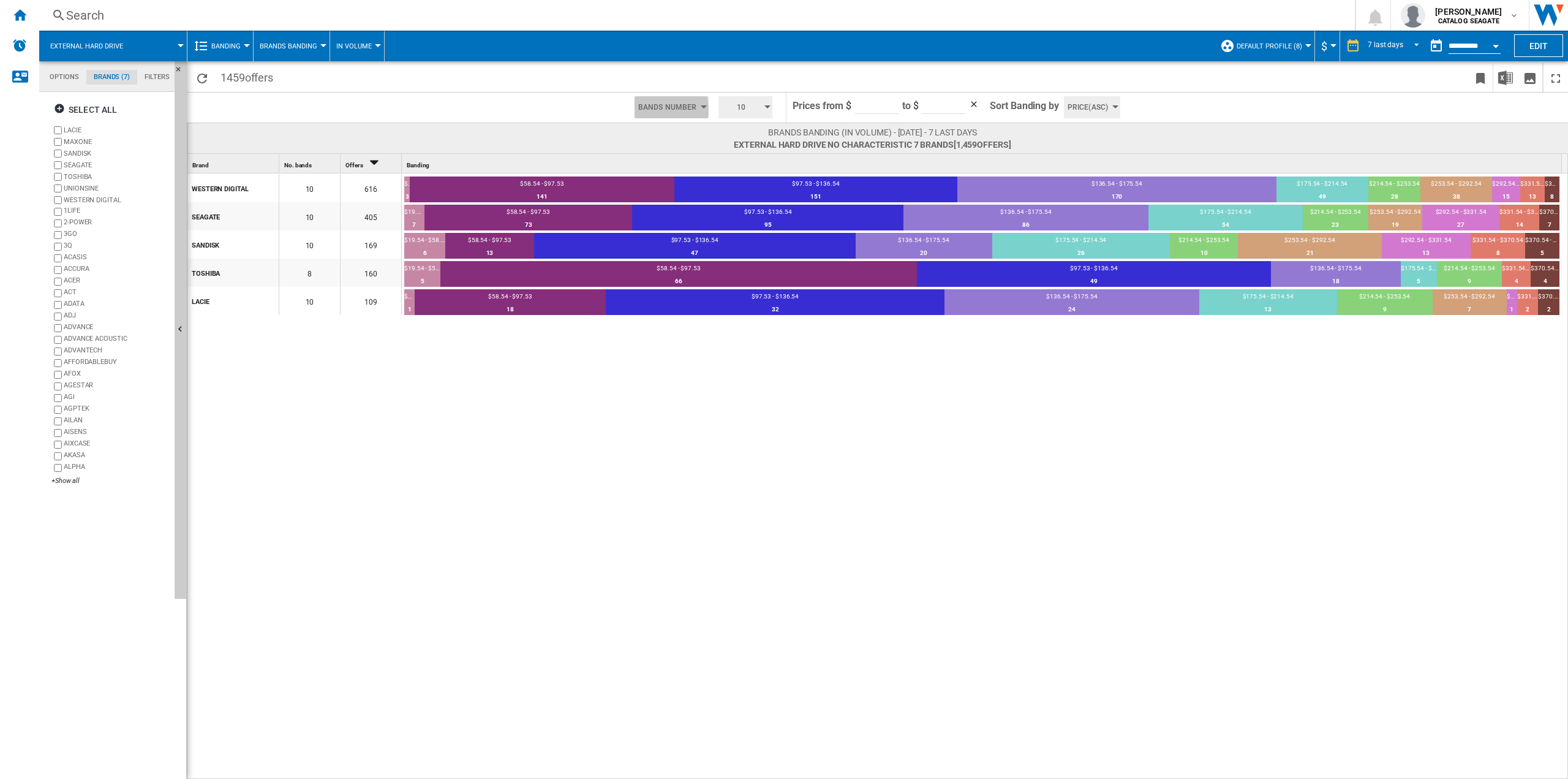
click at [655, 109] on span "Bands Number" at bounding box center [667, 107] width 59 height 22
click at [663, 140] on span "Bands Amount" at bounding box center [667, 142] width 50 height 8
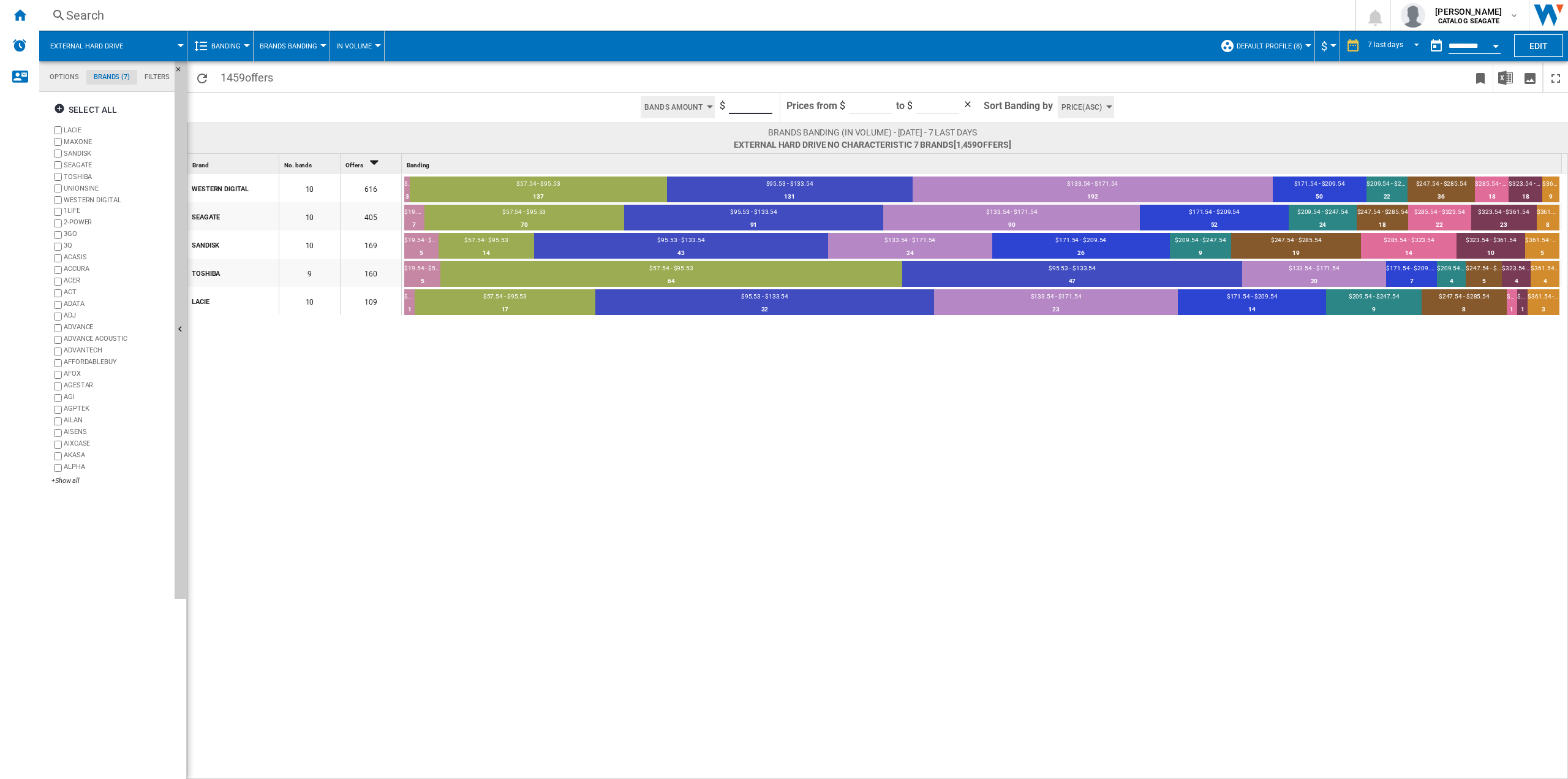
drag, startPoint x: 748, startPoint y: 107, endPoint x: 710, endPoint y: 101, distance: 38.5
click at [710, 101] on div "Bands Amount Bands Number Bands Amount $ **" at bounding box center [704, 107] width 137 height 30
type input "**"
click at [607, 126] on div "Brands banding (In volume) - [DATE] - 7 last days External hard drive No charac…" at bounding box center [877, 137] width 1381 height 31
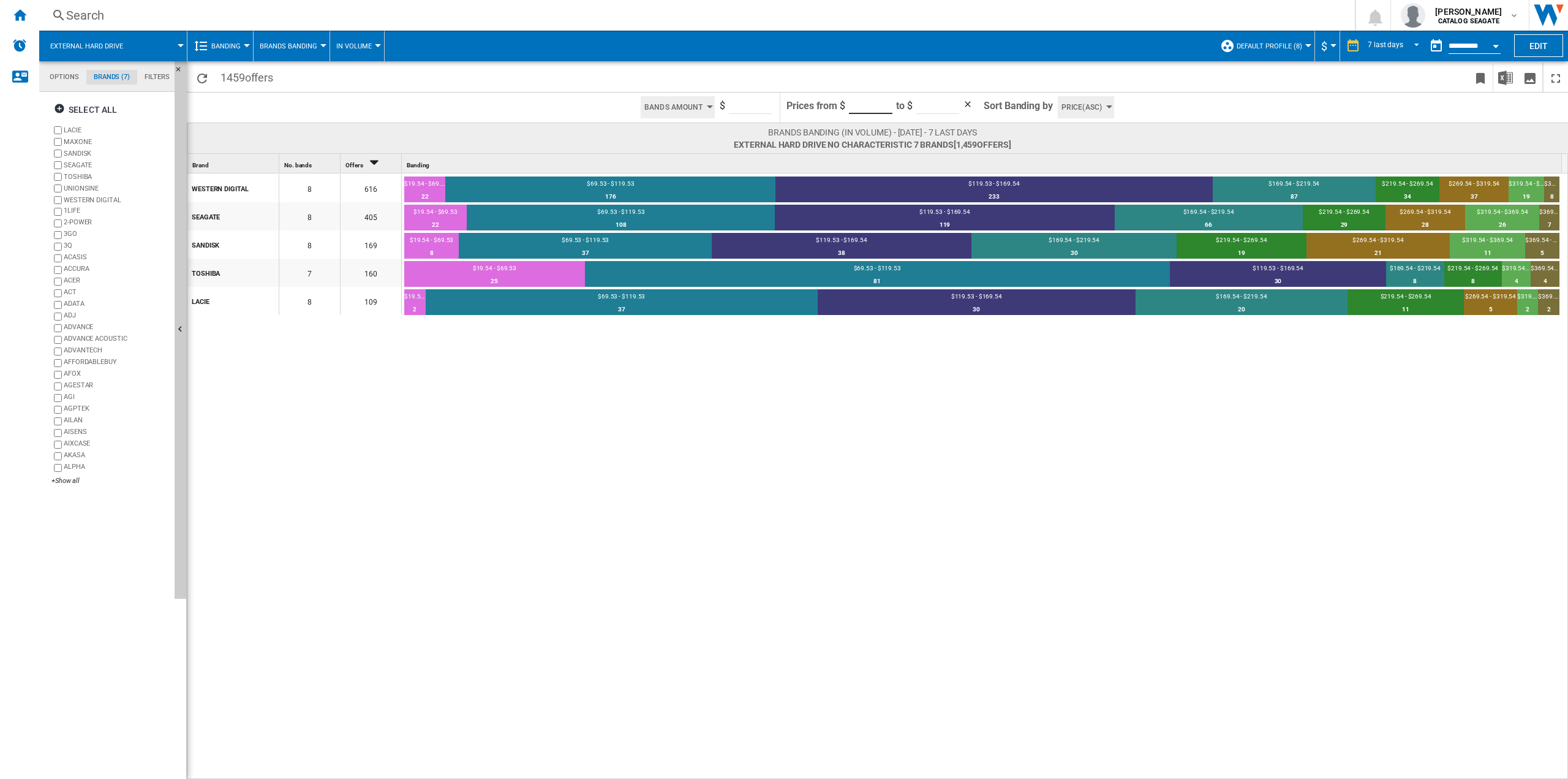
drag, startPoint x: 852, startPoint y: 103, endPoint x: 902, endPoint y: 109, distance: 50.4
click at [902, 109] on form "Prices from $ ***** to $ ***" at bounding box center [882, 107] width 191 height 30
click at [899, 87] on span at bounding box center [1171, 77] width 595 height 29
click at [927, 80] on span at bounding box center [1171, 77] width 595 height 29
click at [932, 111] on input "***" at bounding box center [937, 105] width 43 height 19
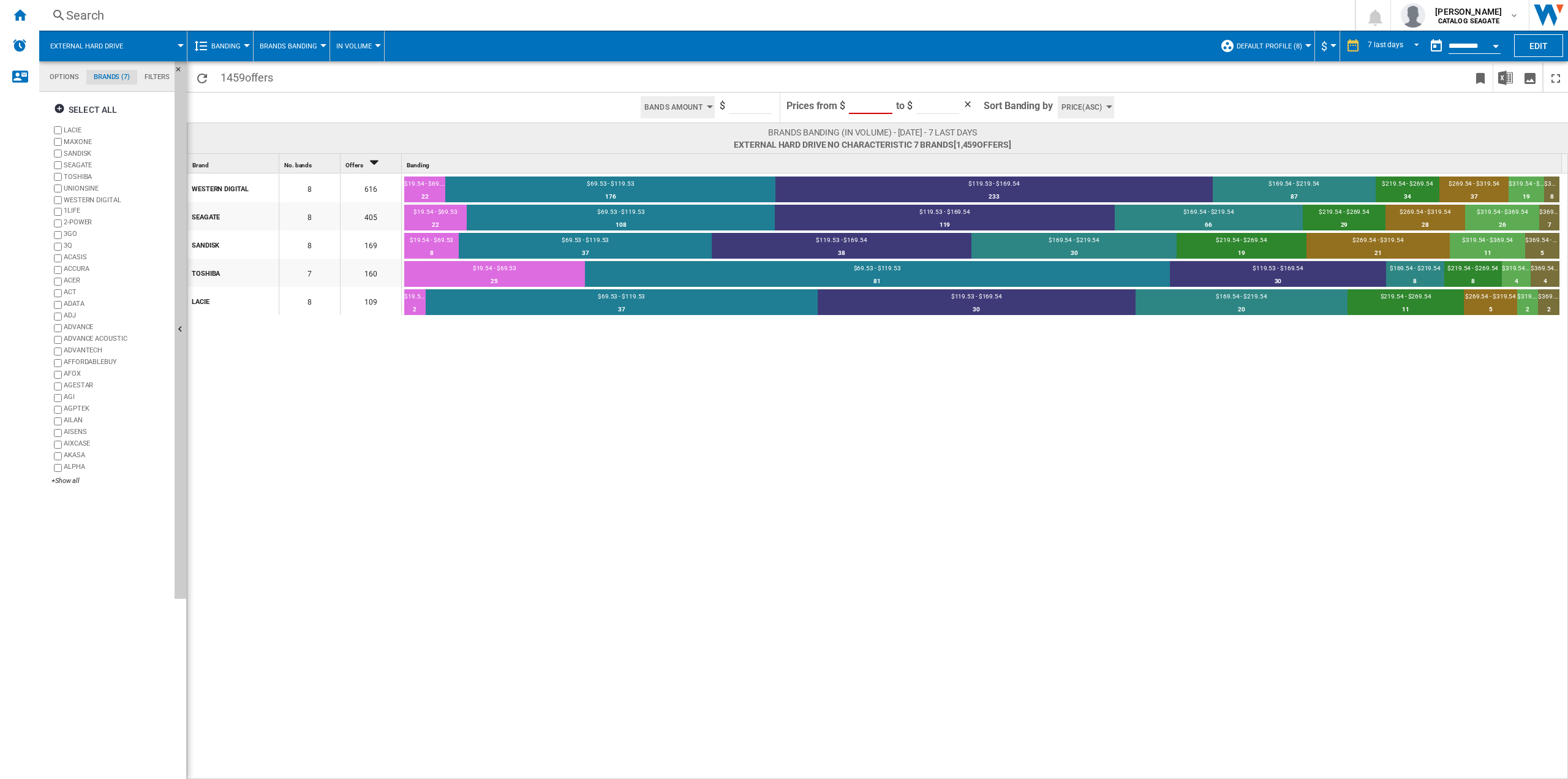
click at [1151, 109] on span at bounding box center [1343, 107] width 449 height 30
click at [924, 107] on input "***" at bounding box center [937, 105] width 43 height 19
click at [1154, 100] on span at bounding box center [1343, 107] width 449 height 30
click at [1184, 98] on span at bounding box center [1343, 107] width 449 height 30
click at [834, 100] on span "Prices from" at bounding box center [812, 106] width 51 height 12
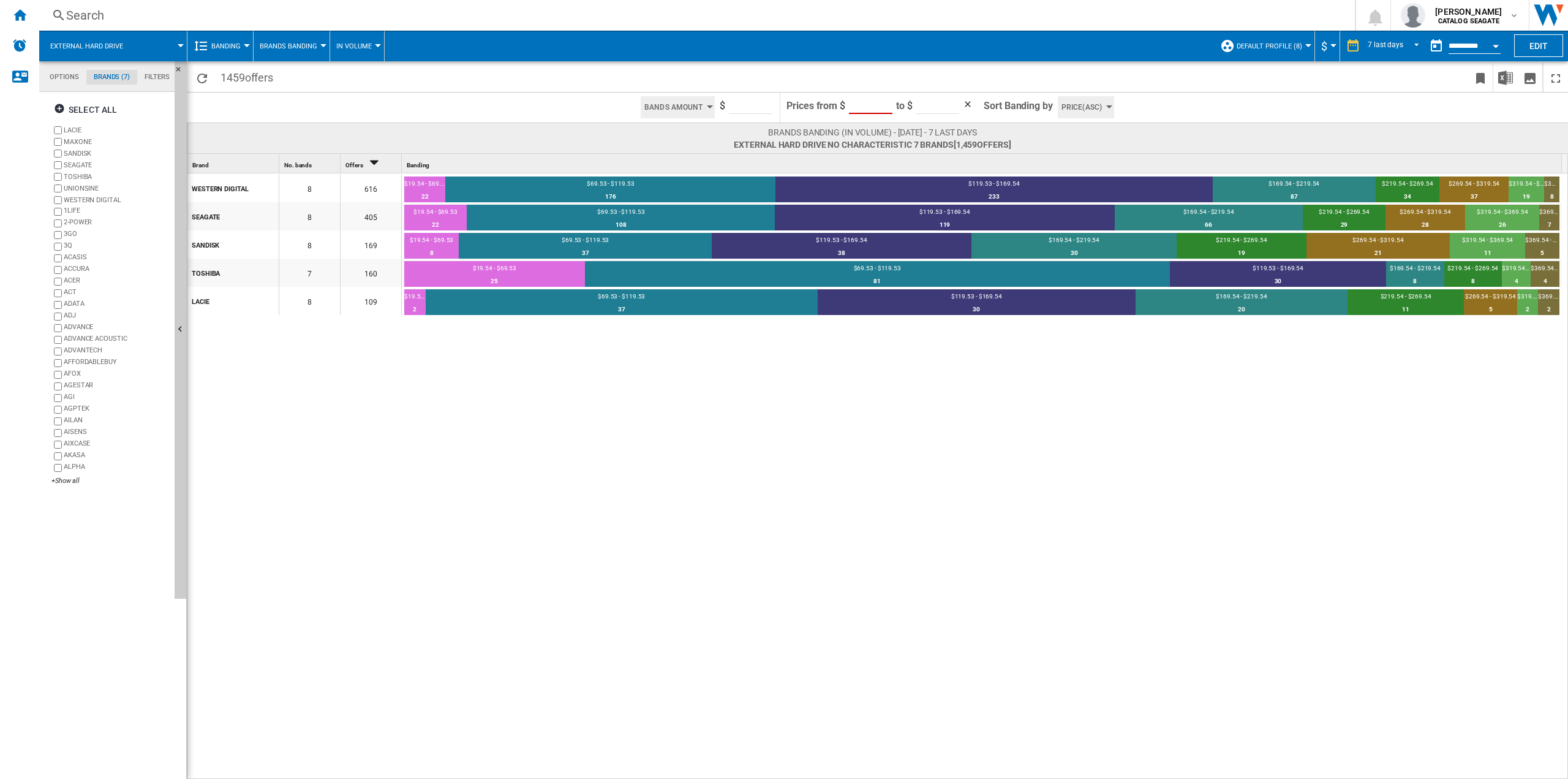
click at [865, 102] on input "*" at bounding box center [871, 105] width 43 height 19
drag, startPoint x: 537, startPoint y: 348, endPoint x: 521, endPoint y: 335, distance: 20.6
click at [537, 346] on div "WESTERN DIGITAL 8 616 $19.54 - $69.53 22 3.57% $69.53 - $119.53 176 28.57% $119…" at bounding box center [878, 476] width 1381 height 607
click at [749, 98] on input "**" at bounding box center [750, 105] width 43 height 19
click at [1074, 104] on span "Price(Asc)" at bounding box center [1082, 107] width 41 height 22
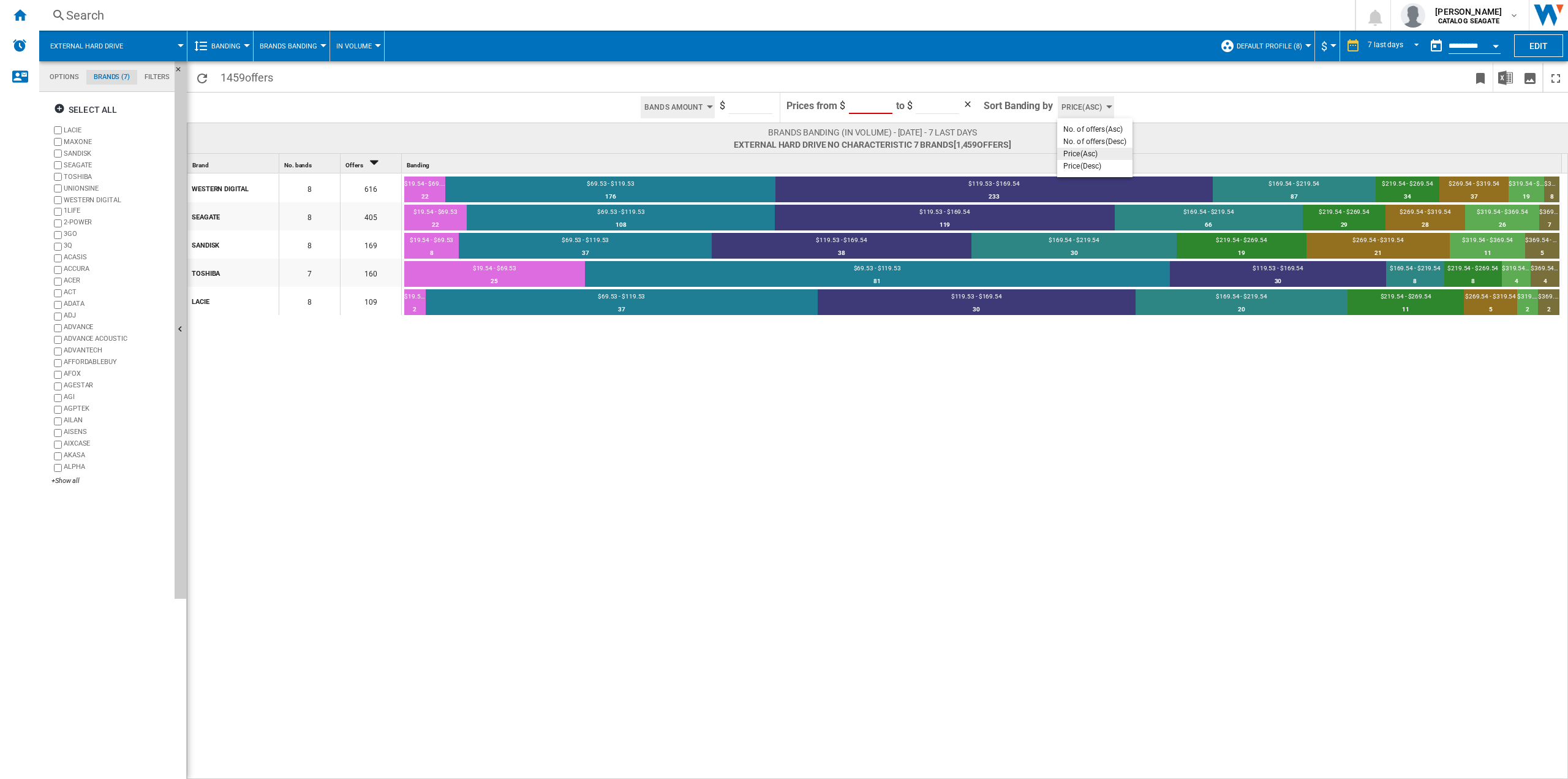
click at [1078, 154] on span "Price(Asc)" at bounding box center [1080, 154] width 34 height 8
click at [931, 109] on input "***" at bounding box center [937, 105] width 43 height 19
click at [885, 107] on input "*" at bounding box center [871, 105] width 43 height 19
click at [885, 102] on input "*****" at bounding box center [871, 105] width 43 height 19
click at [886, 110] on input "*****" at bounding box center [871, 105] width 43 height 19
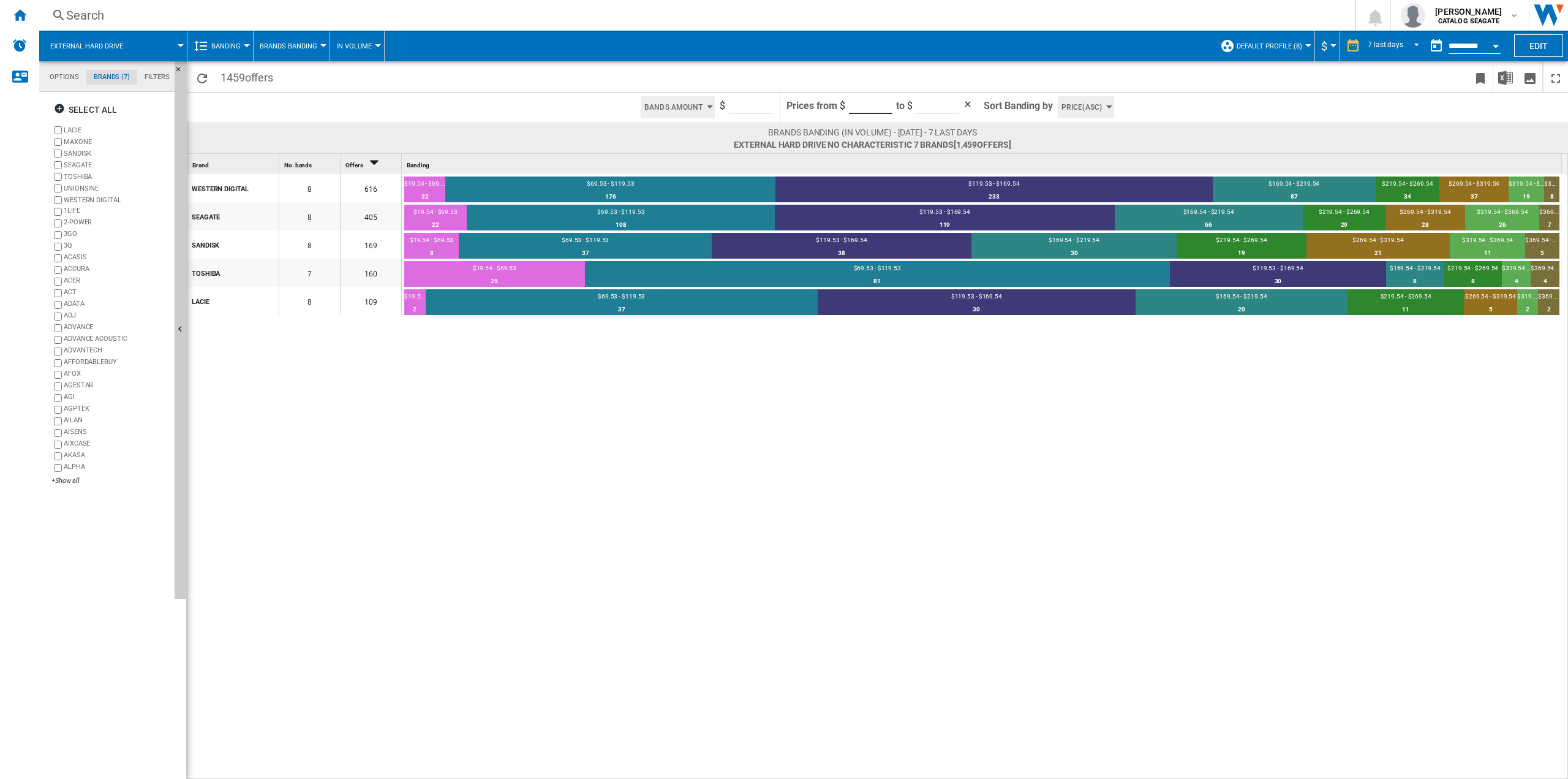
click at [886, 110] on input "*****" at bounding box center [871, 105] width 43 height 19
click at [886, 109] on input "*****" at bounding box center [871, 105] width 43 height 19
click at [930, 109] on input "***" at bounding box center [937, 105] width 43 height 19
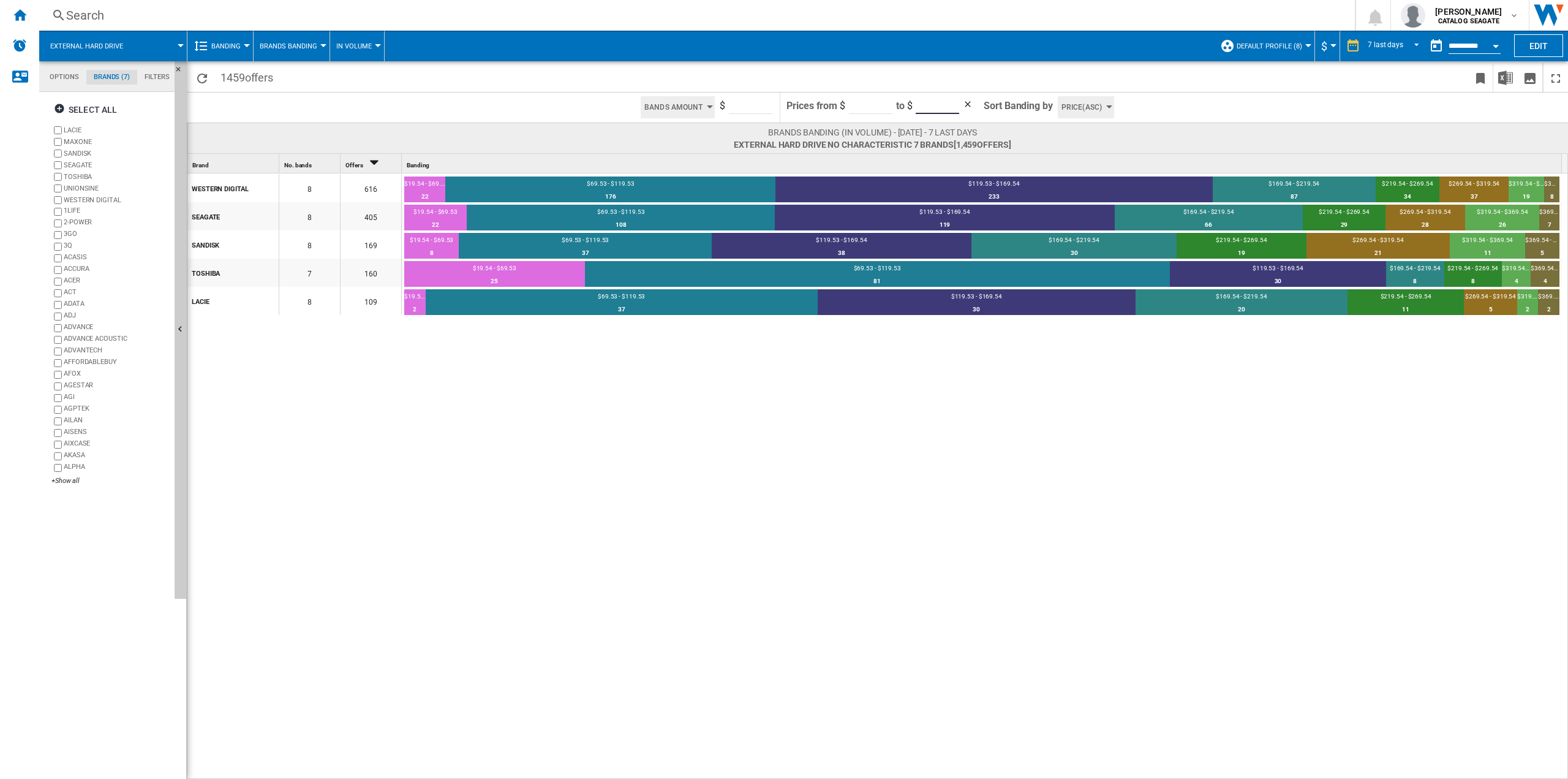
drag, startPoint x: 944, startPoint y: 104, endPoint x: 888, endPoint y: 103, distance: 56.0
click at [888, 103] on form "Prices from $ ***** to $ ***" at bounding box center [882, 107] width 191 height 30
drag, startPoint x: 871, startPoint y: 103, endPoint x: 832, endPoint y: 101, distance: 39.1
click at [834, 102] on form "Prices from $ ***** to $ ***" at bounding box center [882, 107] width 191 height 30
type input "**"
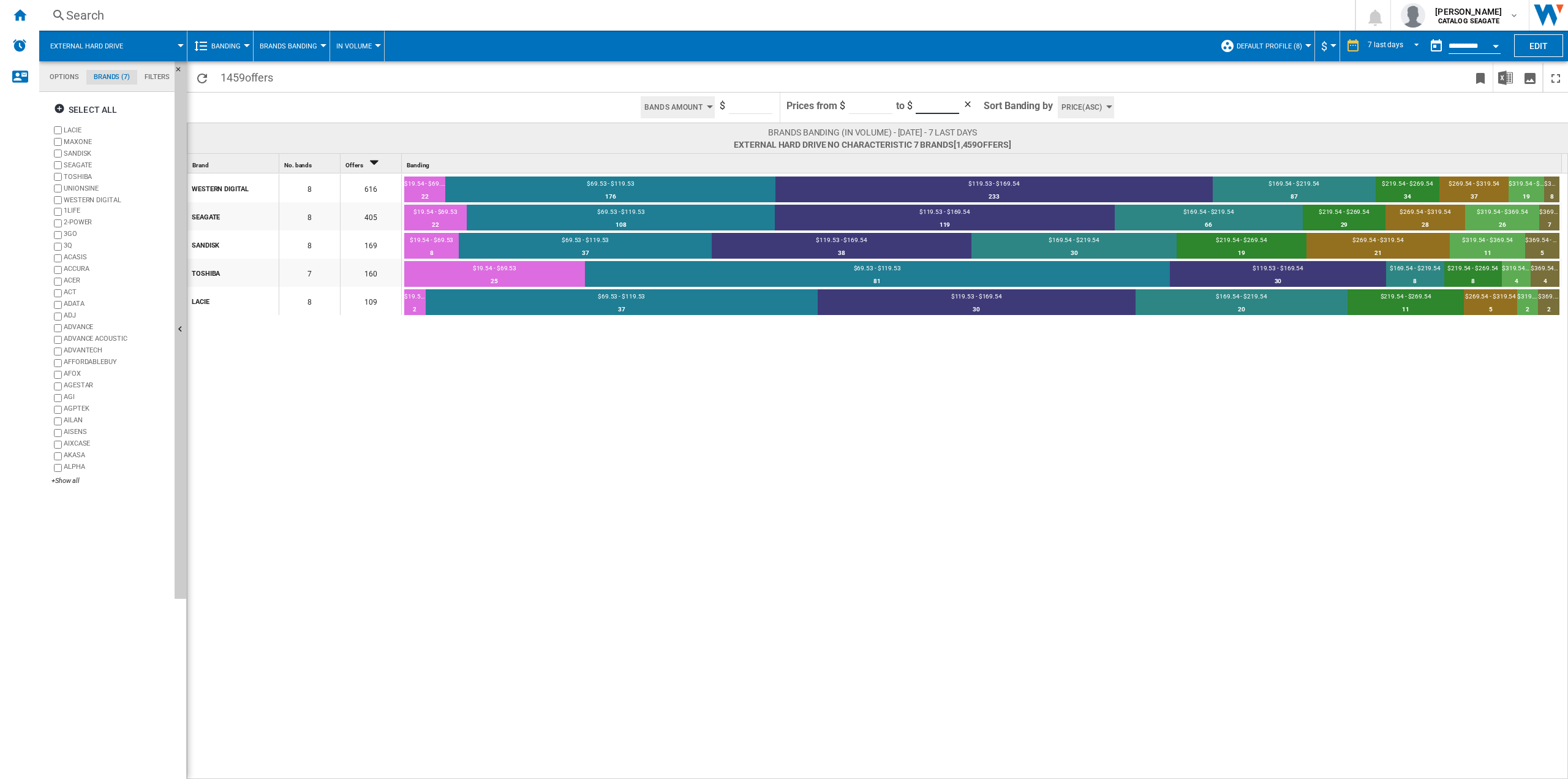
type input "***"
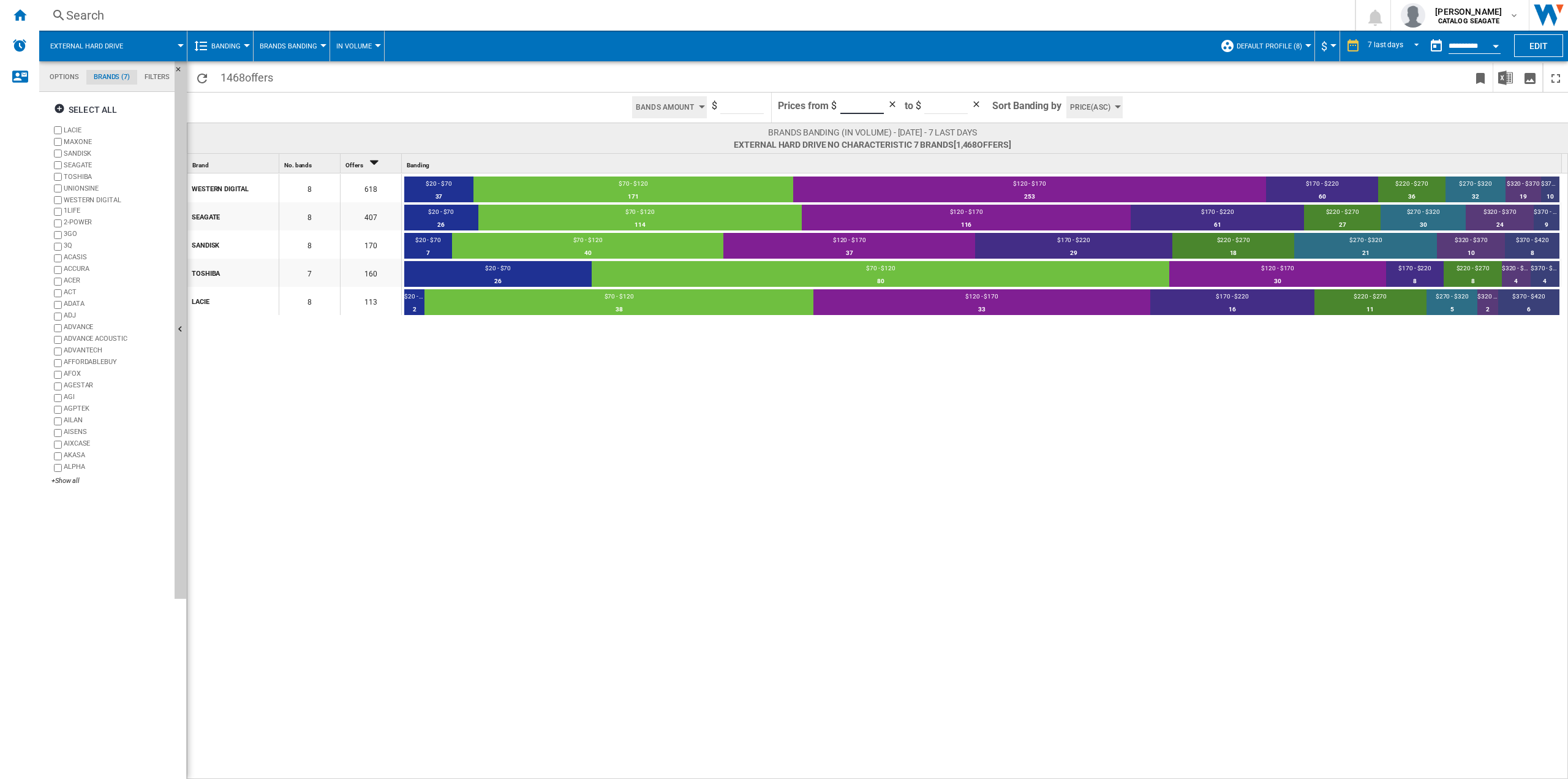
drag, startPoint x: 862, startPoint y: 103, endPoint x: 804, endPoint y: 100, distance: 58.1
click at [804, 100] on form "Prices from $ ** to $ ***" at bounding box center [882, 107] width 208 height 30
click at [741, 108] on input "**" at bounding box center [742, 105] width 43 height 19
drag, startPoint x: 871, startPoint y: 108, endPoint x: 823, endPoint y: 104, distance: 48.2
click at [823, 104] on form "Prices from $ ** to $ ***" at bounding box center [882, 107] width 208 height 30
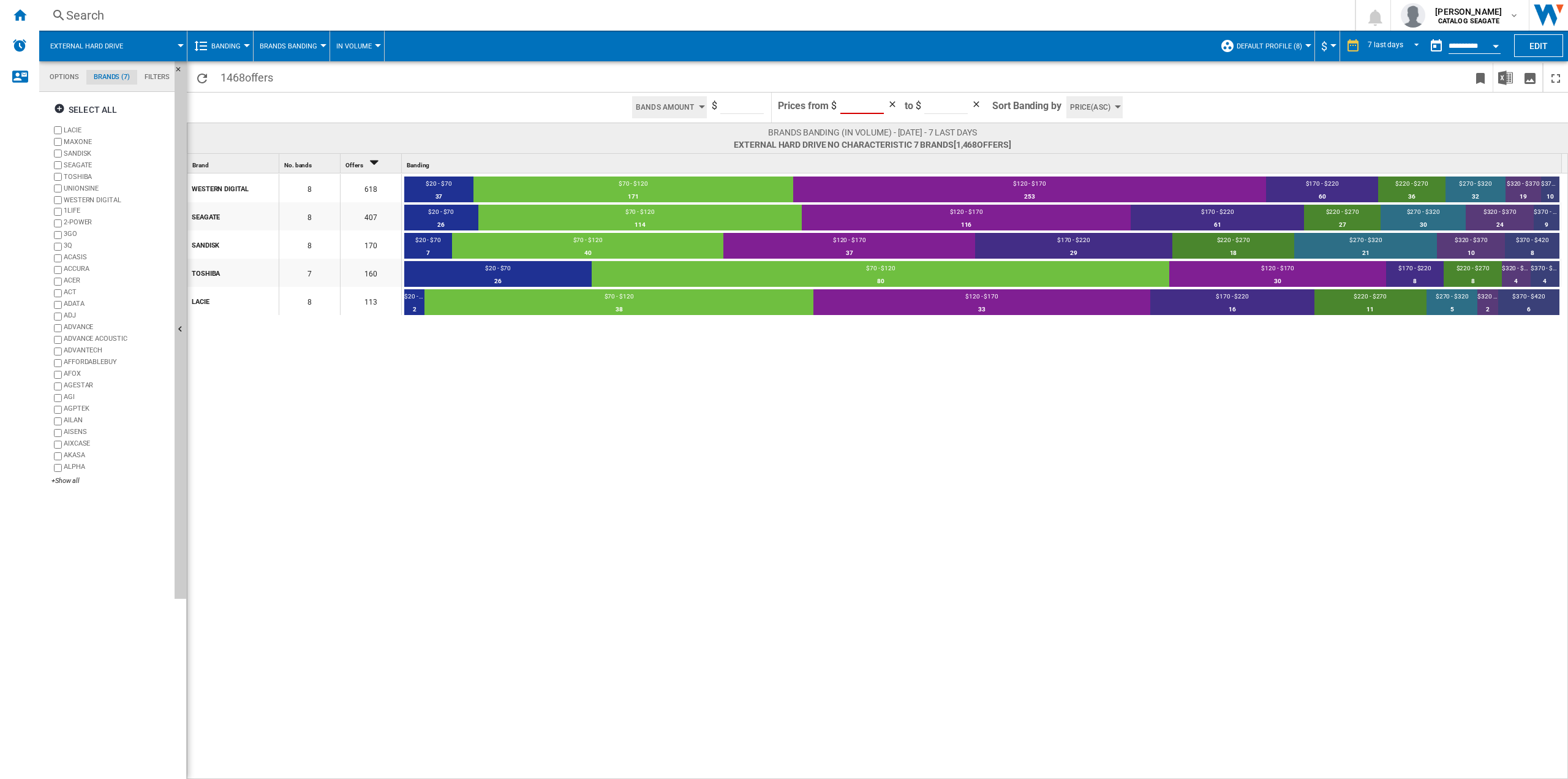
type input "*"
type input "***"
click at [1235, 111] on span at bounding box center [1347, 107] width 440 height 30
drag, startPoint x: 863, startPoint y: 107, endPoint x: 772, endPoint y: 93, distance: 92.1
click at [783, 96] on form "Prices from $ * to $ ***" at bounding box center [882, 107] width 208 height 30
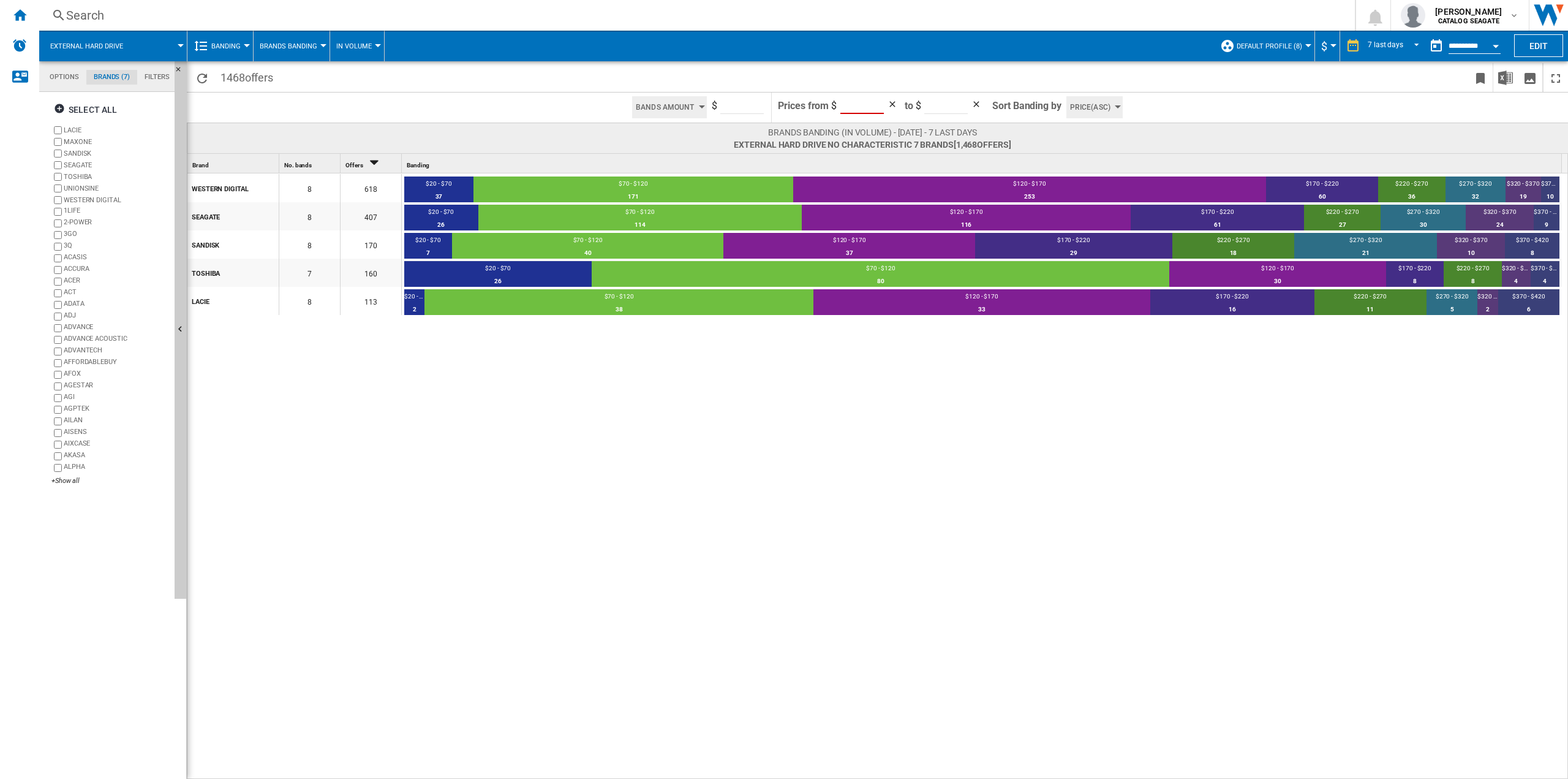
drag, startPoint x: 731, startPoint y: 440, endPoint x: 731, endPoint y: 427, distance: 13.0
click at [731, 434] on div "WESTERN DIGITAL 8 618 $20 - $70 37 5.99% $70 - $120 171 27.67% $120 - $170 253 …" at bounding box center [878, 476] width 1381 height 607
click at [862, 109] on input "*" at bounding box center [862, 105] width 43 height 19
click at [874, 110] on input "*" at bounding box center [862, 105] width 43 height 19
click at [876, 109] on input "*" at bounding box center [862, 105] width 43 height 19
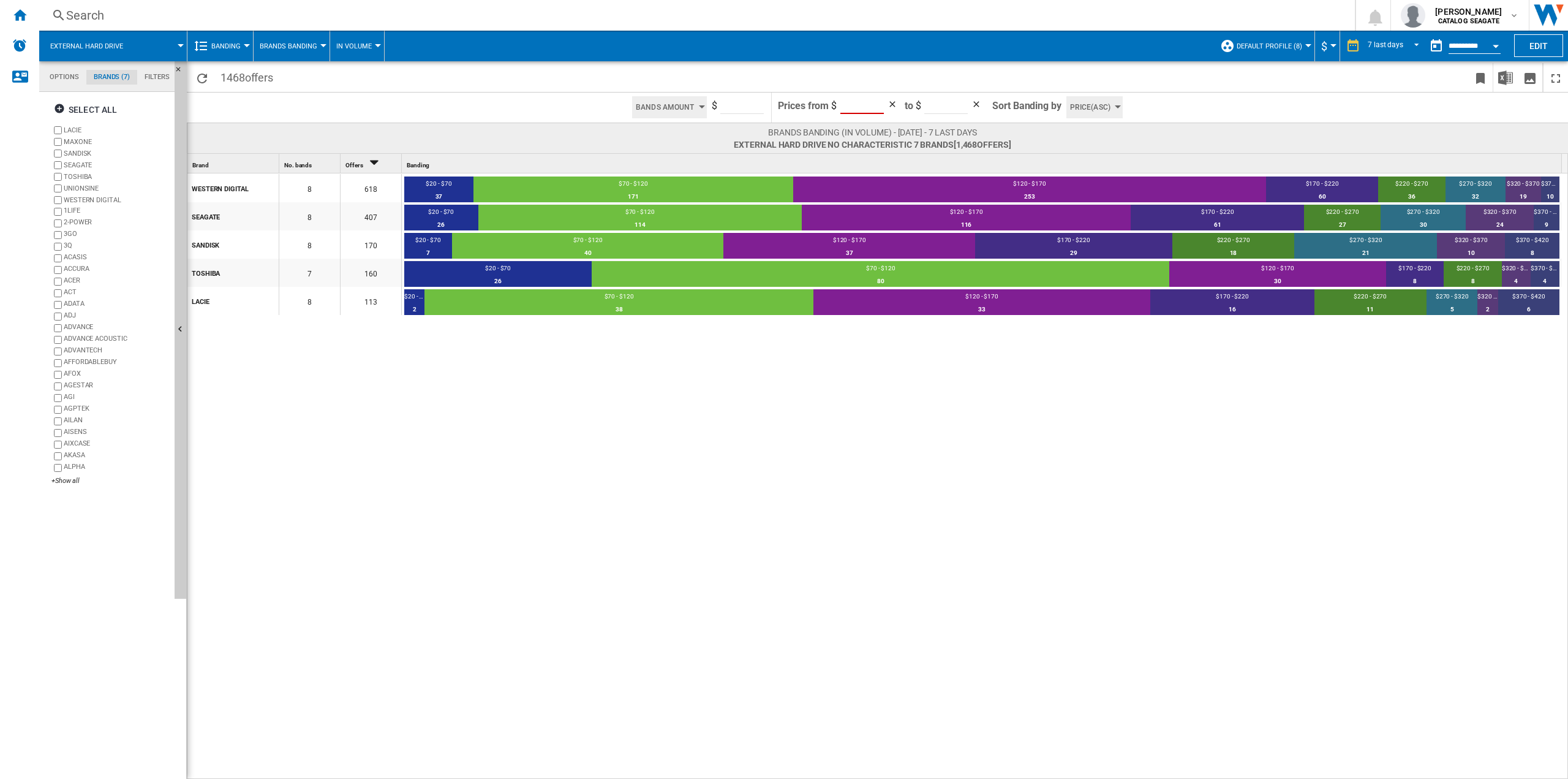
click at [876, 107] on input "*" at bounding box center [862, 105] width 43 height 19
type input "*****"
click at [877, 103] on input "*****" at bounding box center [862, 105] width 43 height 19
click at [875, 109] on input "*****" at bounding box center [862, 105] width 43 height 19
click at [876, 108] on input "*****" at bounding box center [862, 105] width 43 height 19
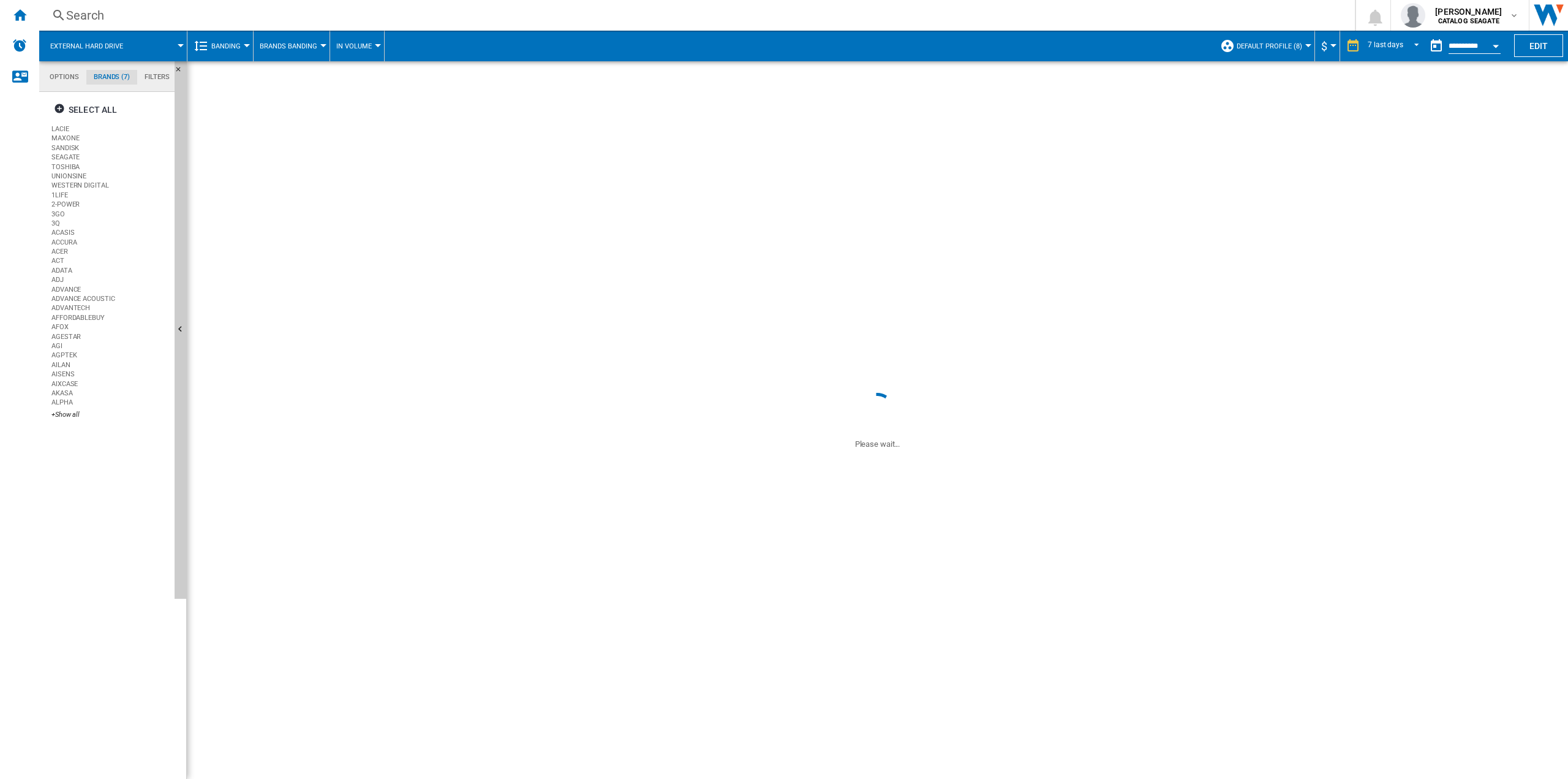
click at [876, 108] on input "*****" at bounding box center [871, 105] width 43 height 19
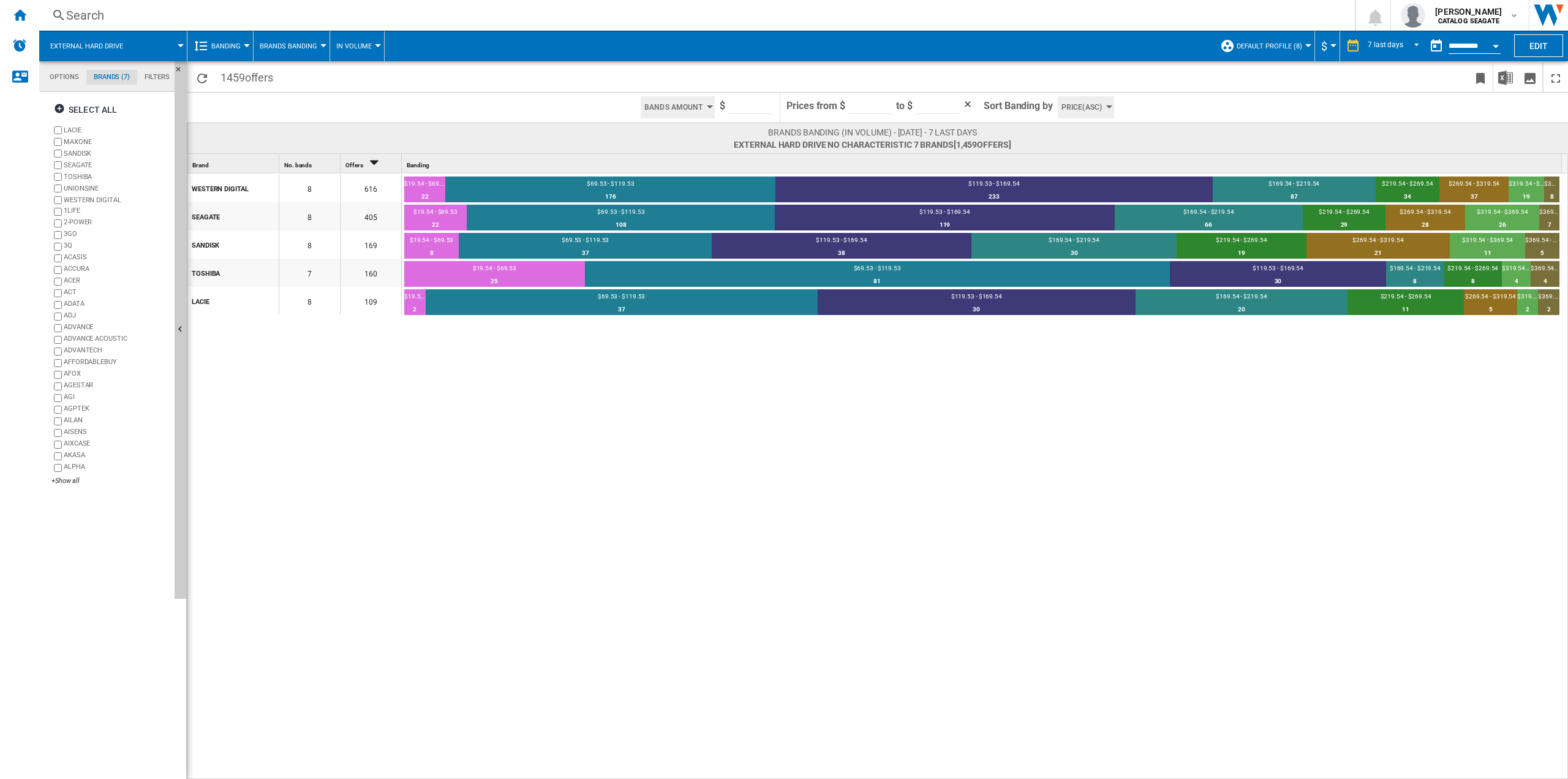
click at [887, 107] on input "*****" at bounding box center [871, 105] width 43 height 19
click at [886, 107] on input "*****" at bounding box center [871, 105] width 43 height 19
click at [145, 45] on span at bounding box center [160, 46] width 41 height 31
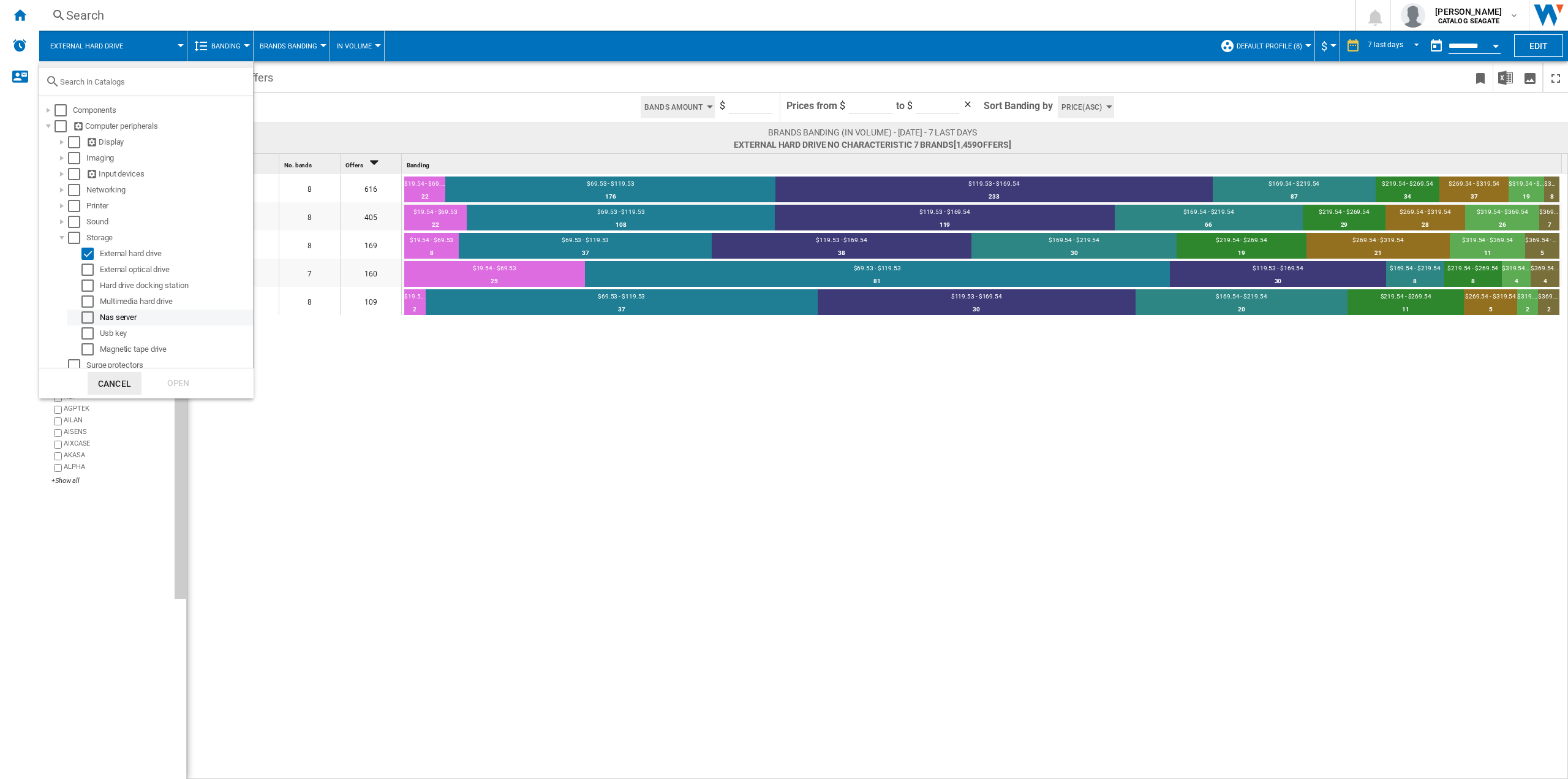
scroll to position [27, 0]
click at [103, 566] on md-backdrop at bounding box center [784, 390] width 1568 height 779
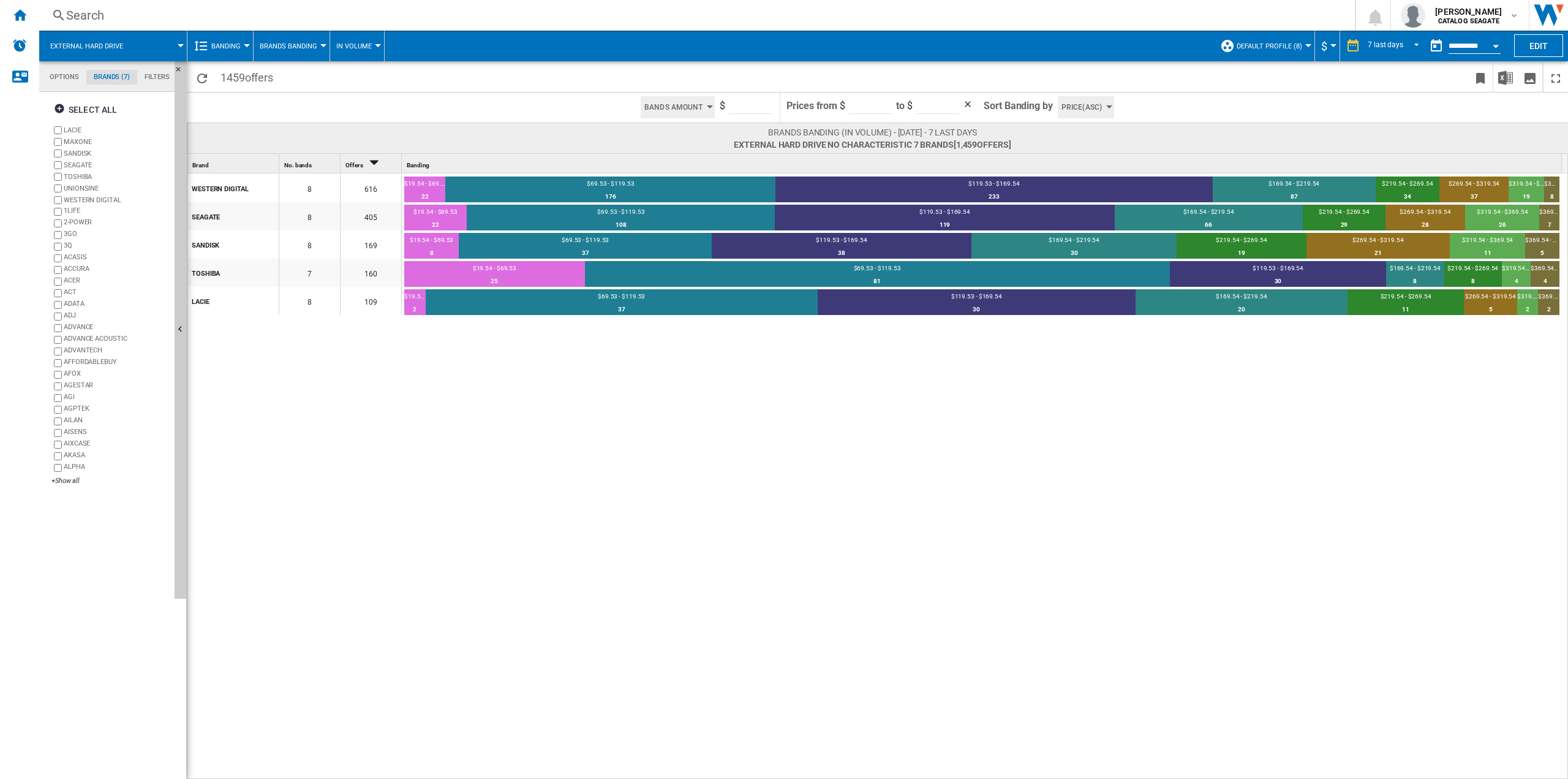
click at [219, 49] on span "Banding" at bounding box center [226, 46] width 30 height 8
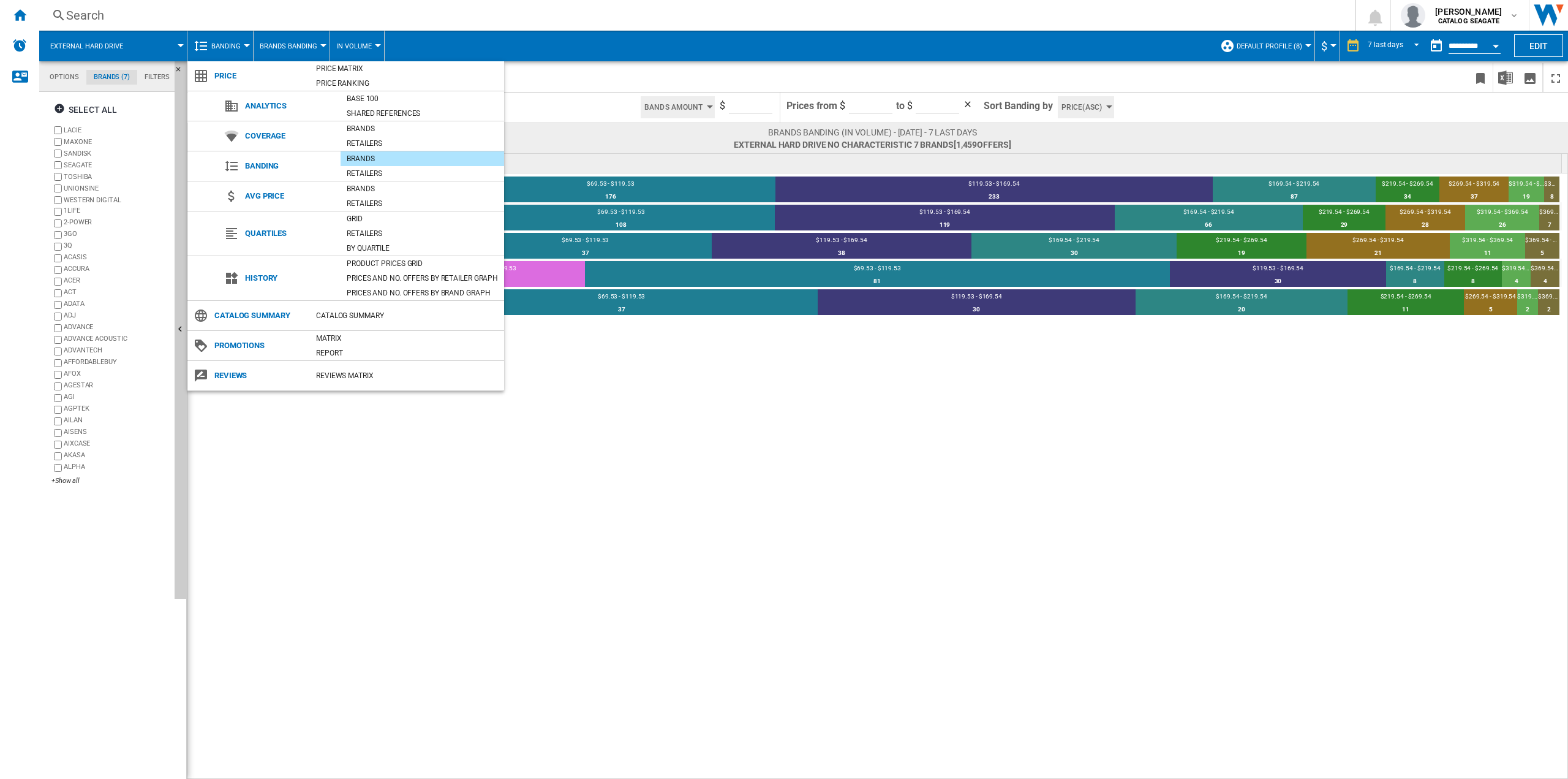
click at [669, 676] on md-backdrop at bounding box center [784, 390] width 1568 height 779
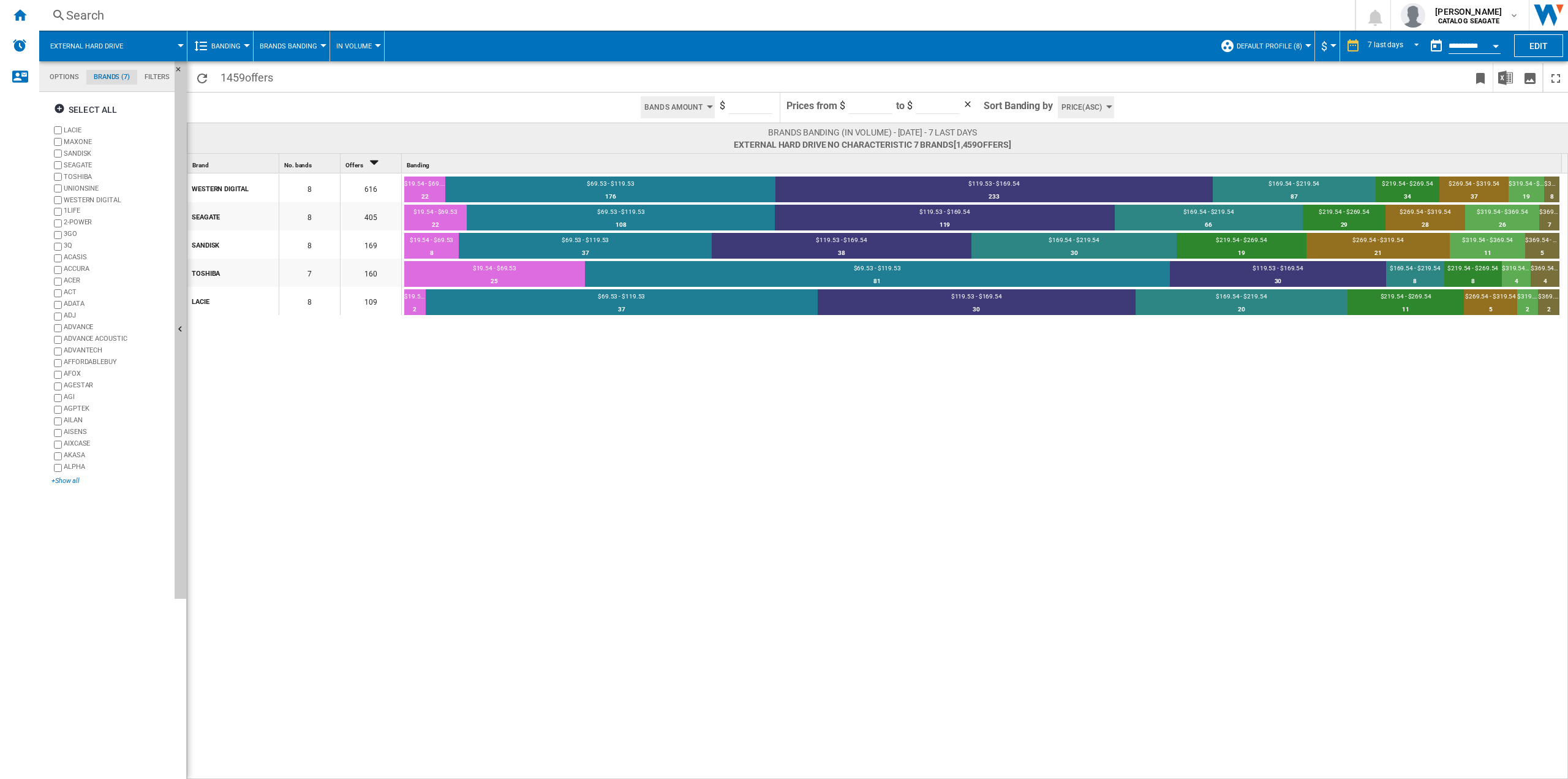
click at [77, 482] on div "+Show all" at bounding box center [110, 480] width 118 height 9
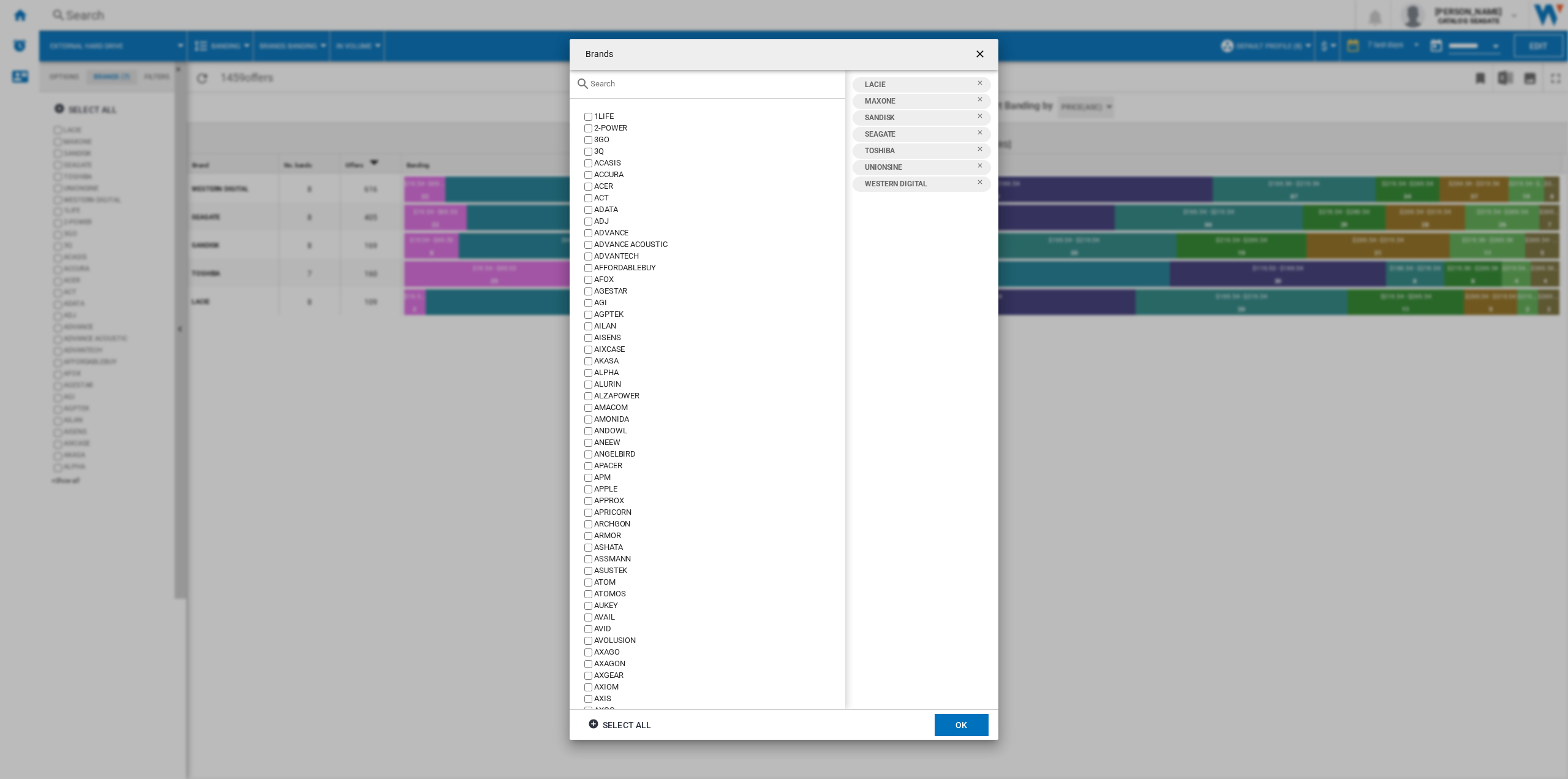
click at [433, 446] on div "Brands 1LIFE 2-POWER 3GO 3Q ACASIS ACCURA ACER ACT ADATA ADJ ADVANCE ADVANCE AC…" at bounding box center [784, 390] width 1568 height 779
click at [984, 51] on ng-md-icon "getI18NText('BUTTONS.CLOSE_DIALOG')" at bounding box center [981, 54] width 14 height 14
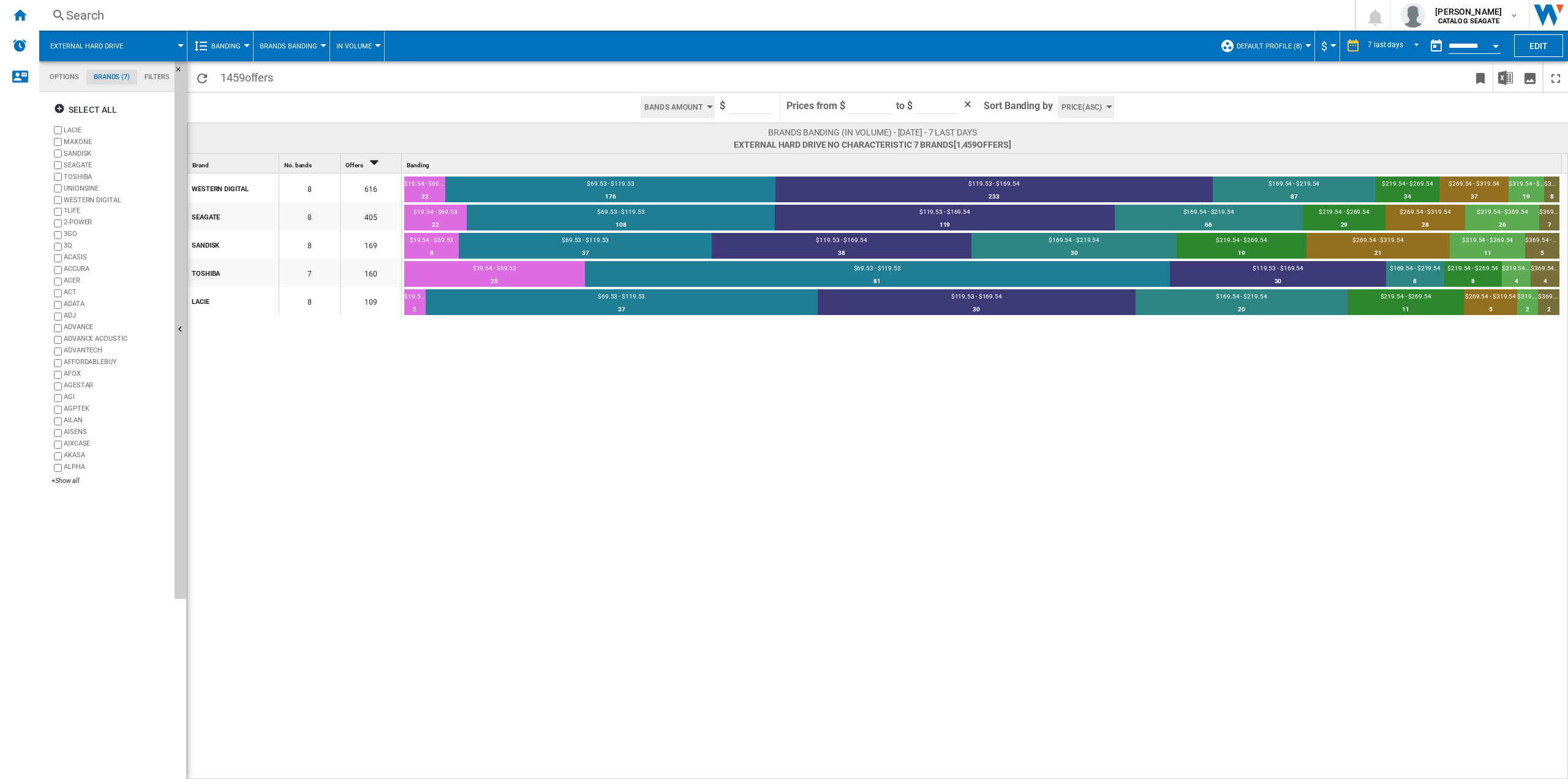
click at [158, 75] on md-tab-item "Filters" at bounding box center [157, 76] width 40 height 14
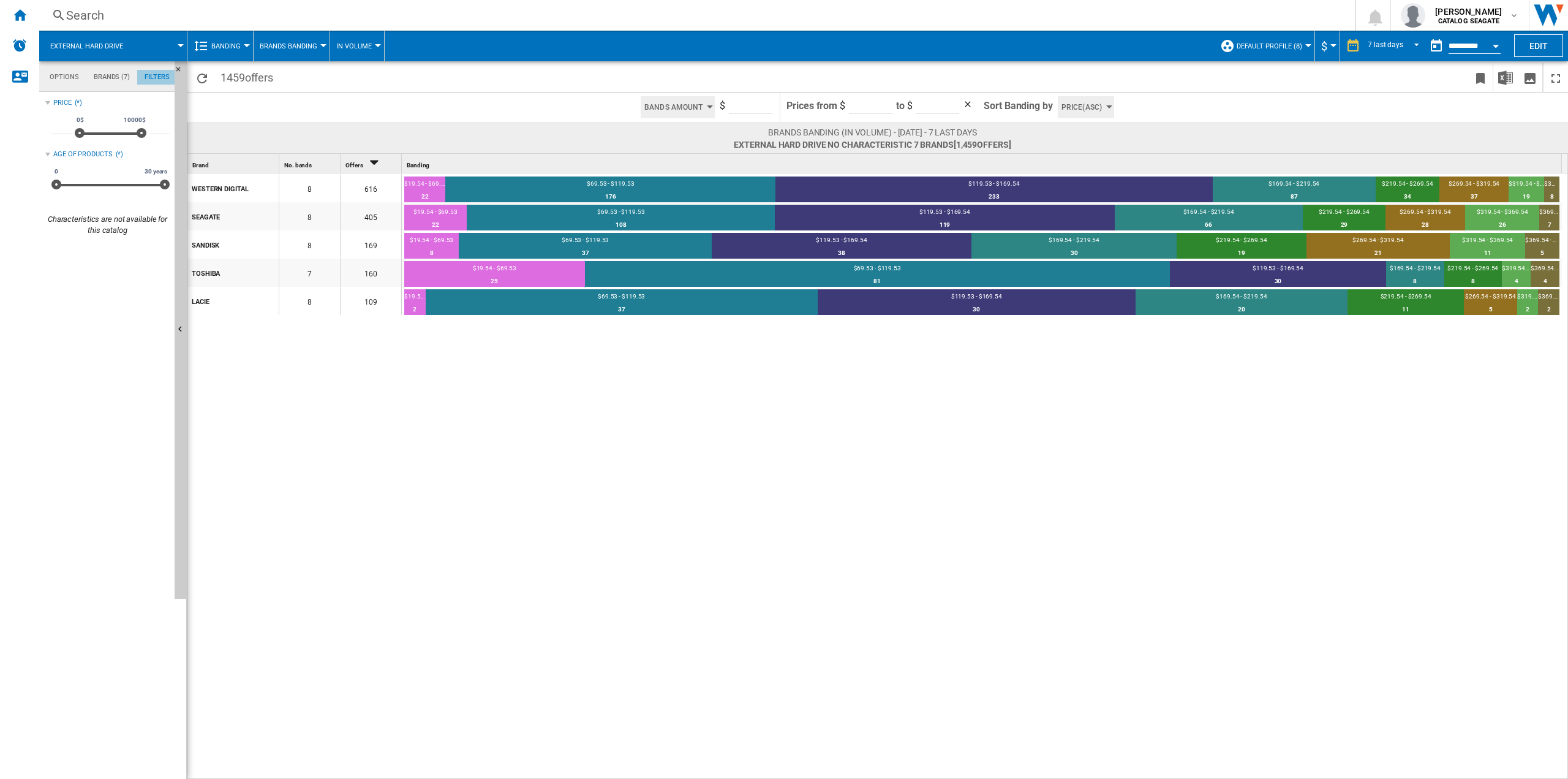
scroll to position [80, 0]
click at [150, 126] on input "*****" at bounding box center [160, 128] width 20 height 12
click at [499, 459] on div "WESTERN DIGITAL 8 616 $19.54 - $69.53 22 3.57% $69.53 - $119.53 176 28.57% $119…" at bounding box center [878, 476] width 1381 height 607
click at [109, 73] on md-tab-item "Brands (7)" at bounding box center [112, 76] width 51 height 14
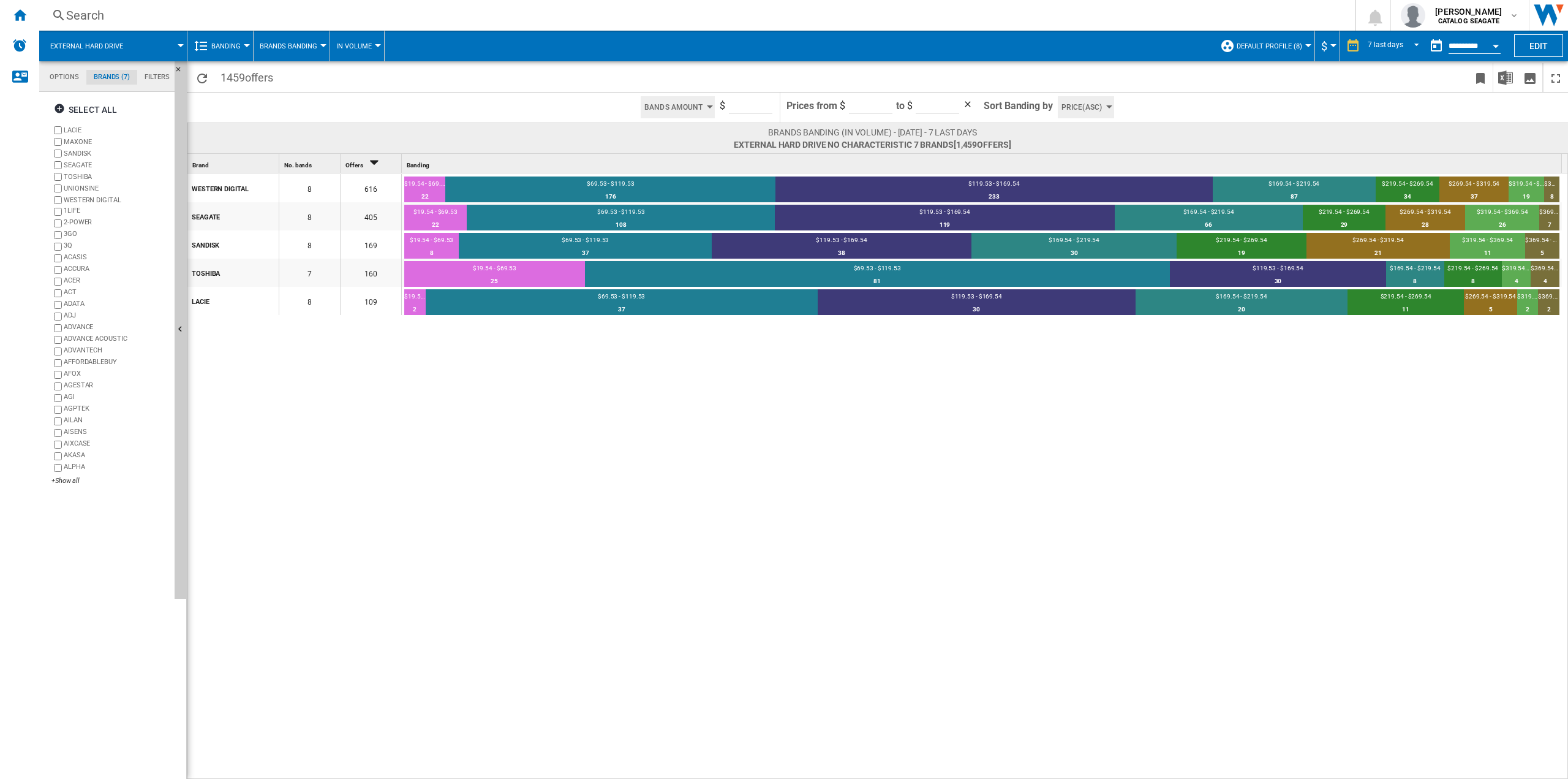
click at [45, 76] on md-tab-item "Options" at bounding box center [64, 76] width 44 height 14
click at [105, 54] on button "External hard drive" at bounding box center [92, 46] width 85 height 31
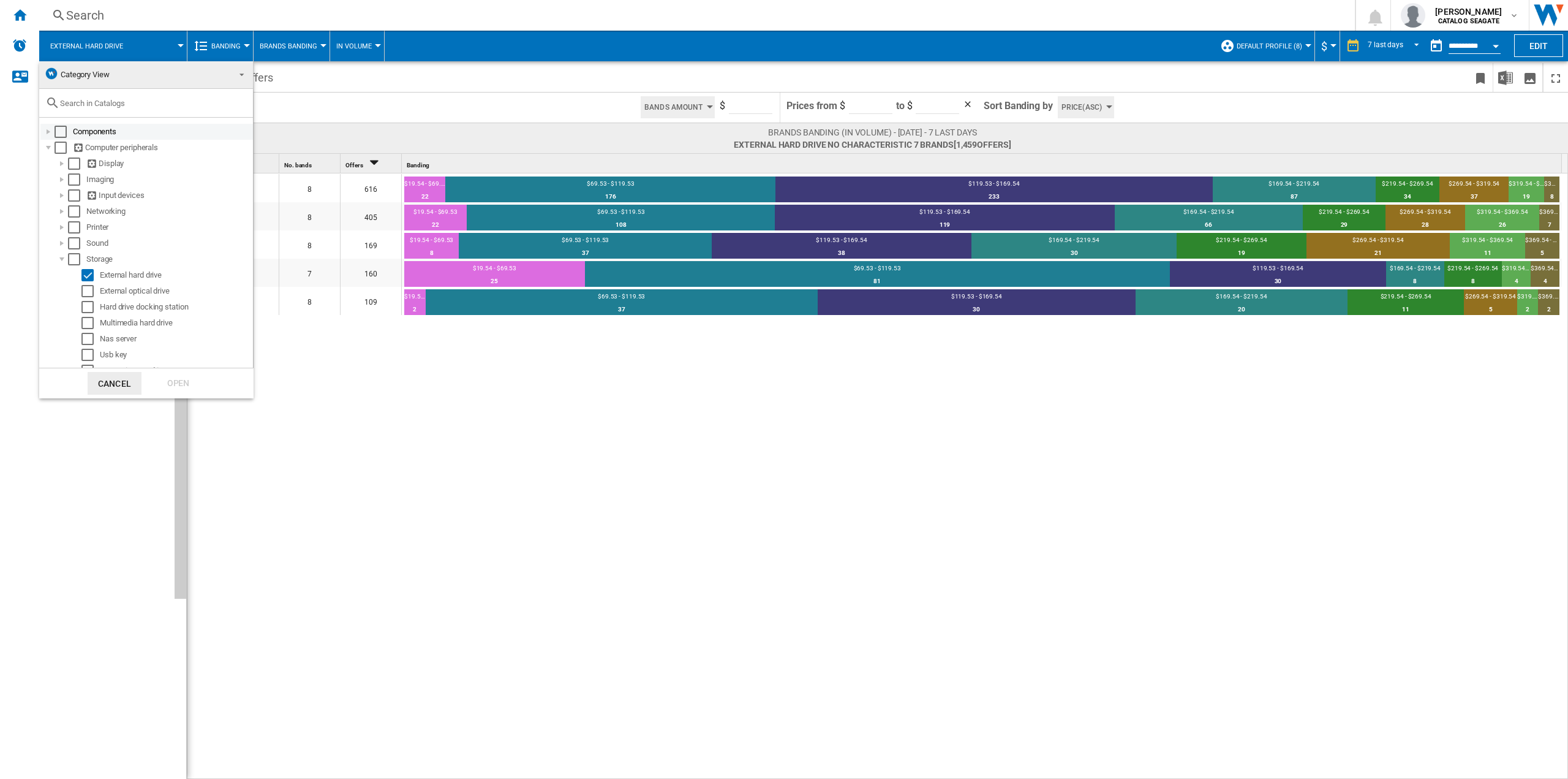
click at [48, 133] on div at bounding box center [48, 132] width 12 height 12
click at [115, 388] on button "Cancel" at bounding box center [115, 383] width 54 height 23
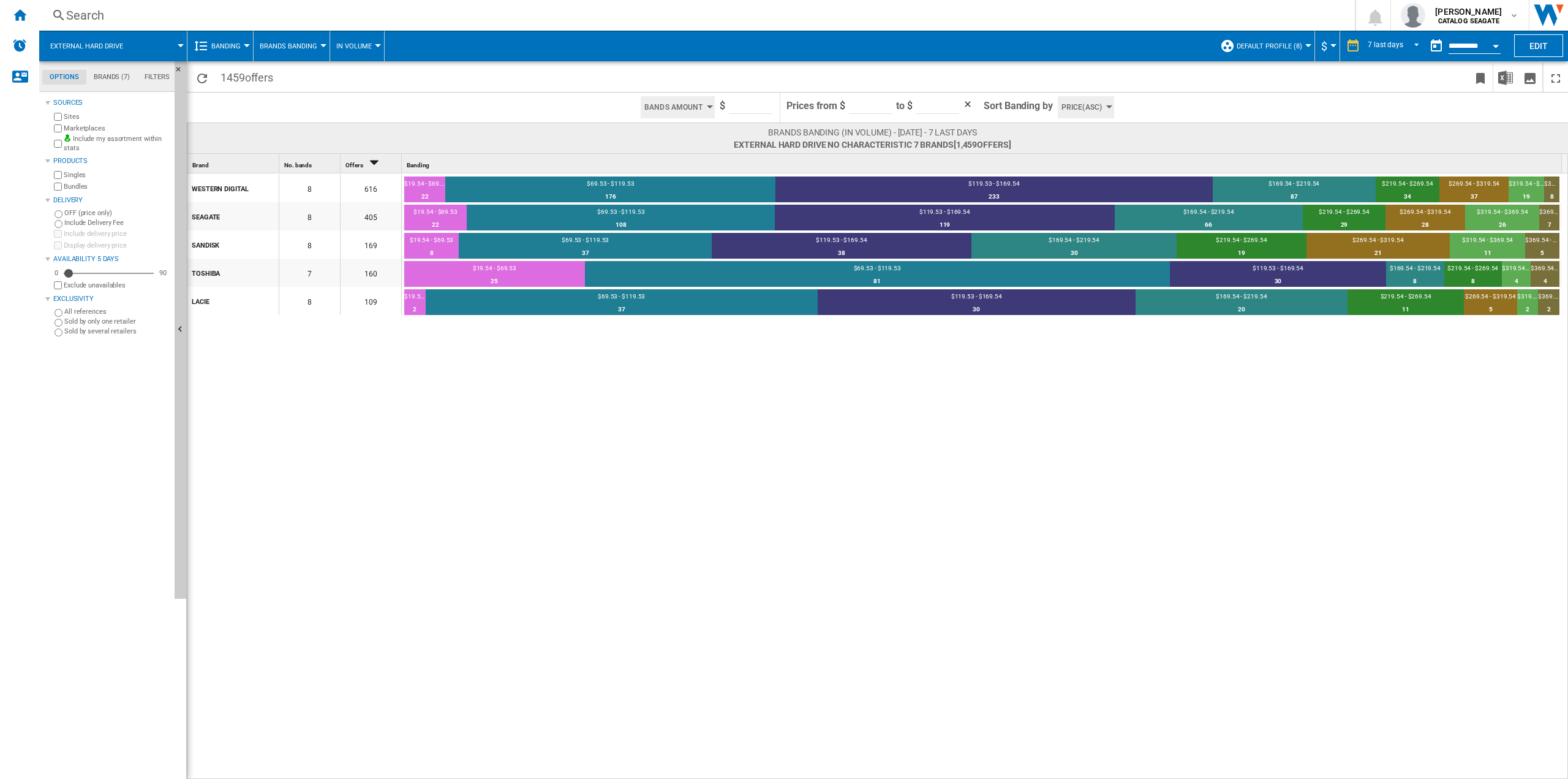
click at [299, 45] on span "Brands Banding" at bounding box center [288, 46] width 58 height 8
click at [369, 48] on md-backdrop at bounding box center [784, 390] width 1568 height 779
click at [369, 48] on span "In volume" at bounding box center [354, 46] width 36 height 8
click at [369, 48] on md-backdrop at bounding box center [784, 390] width 1568 height 779
click at [216, 42] on span "Banding" at bounding box center [226, 46] width 30 height 8
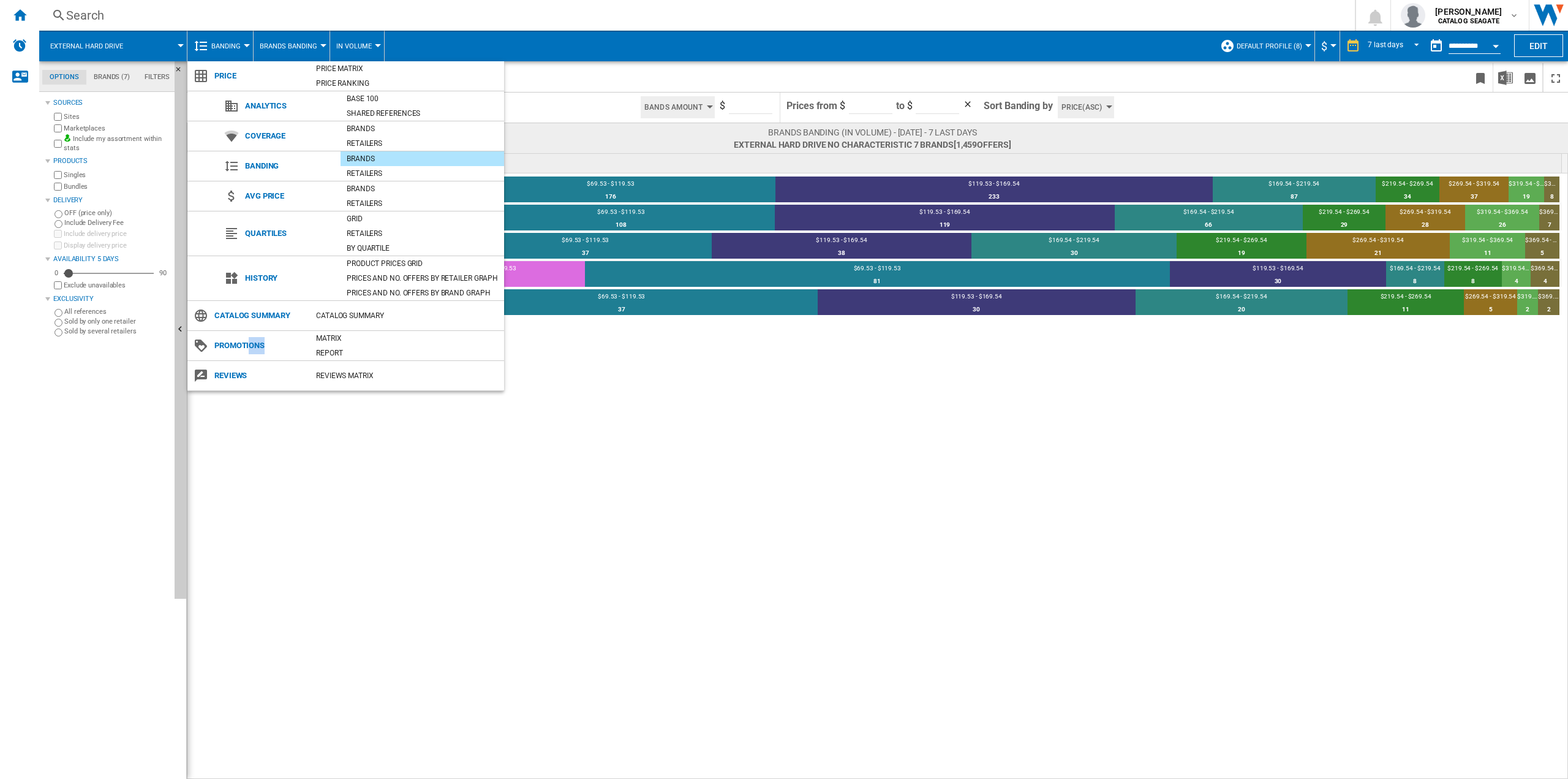
drag, startPoint x: 250, startPoint y: 345, endPoint x: 266, endPoint y: 345, distance: 16.0
click at [266, 345] on span "Promotions" at bounding box center [259, 345] width 102 height 17
click at [896, 143] on md-backdrop at bounding box center [784, 390] width 1568 height 779
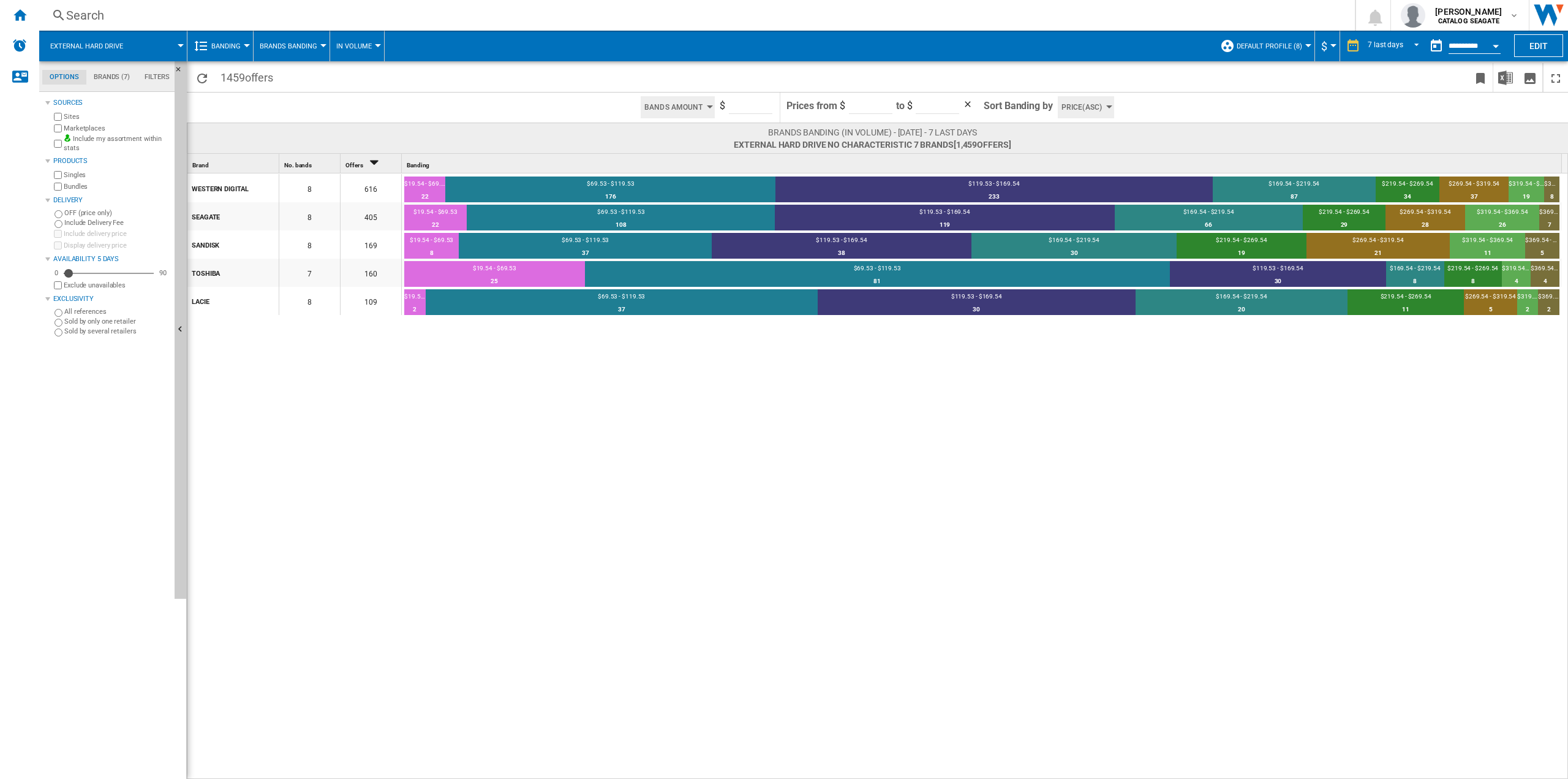
click at [367, 567] on div "WESTERN DIGITAL 8 616 $19.54 - $69.53 22 3.57% $69.53 - $119.53 176 28.57% $119…" at bounding box center [878, 476] width 1381 height 607
click at [239, 43] on span "Banding" at bounding box center [226, 46] width 30 height 8
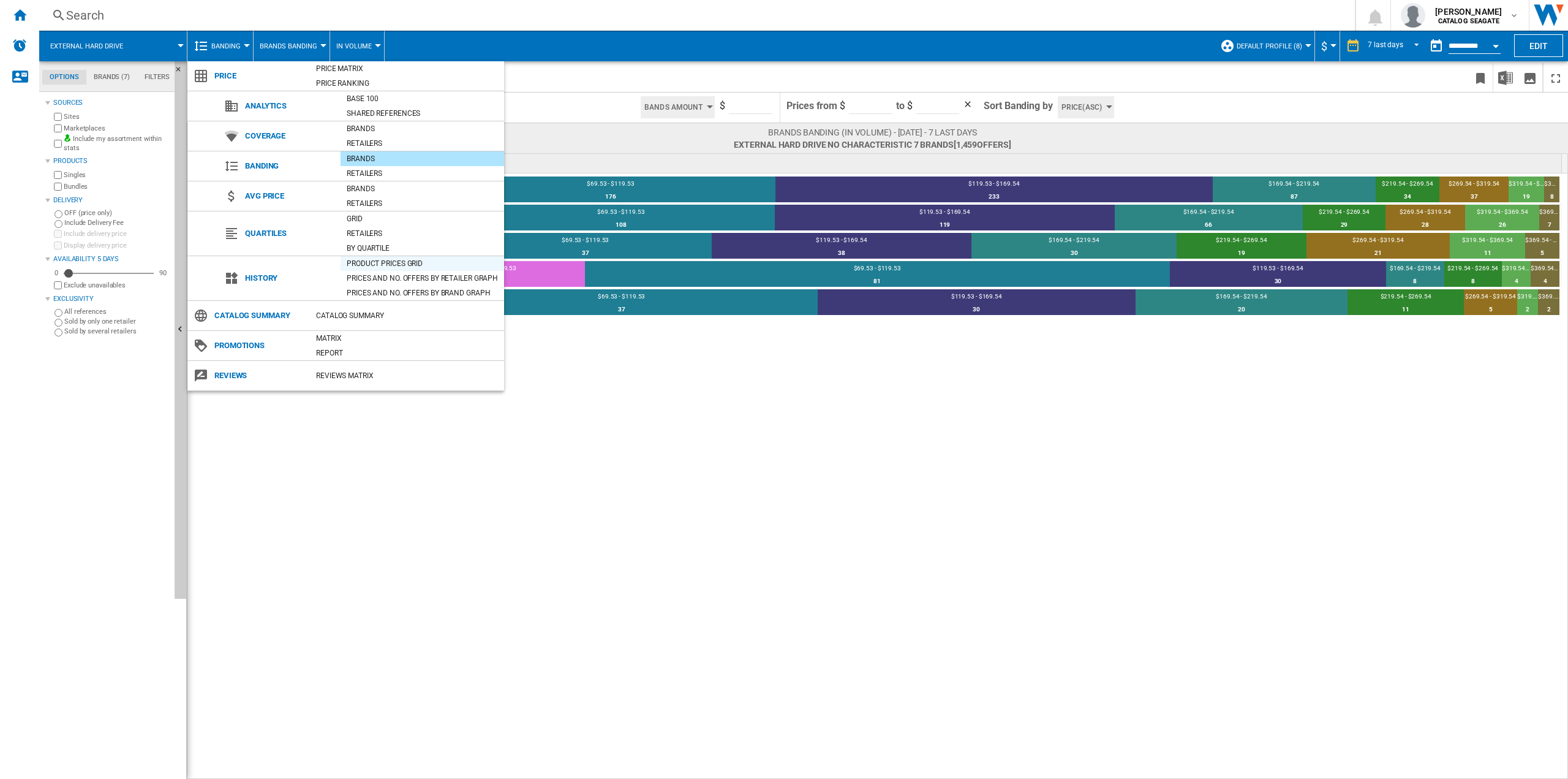
click at [390, 266] on div "Product prices grid" at bounding box center [422, 263] width 164 height 12
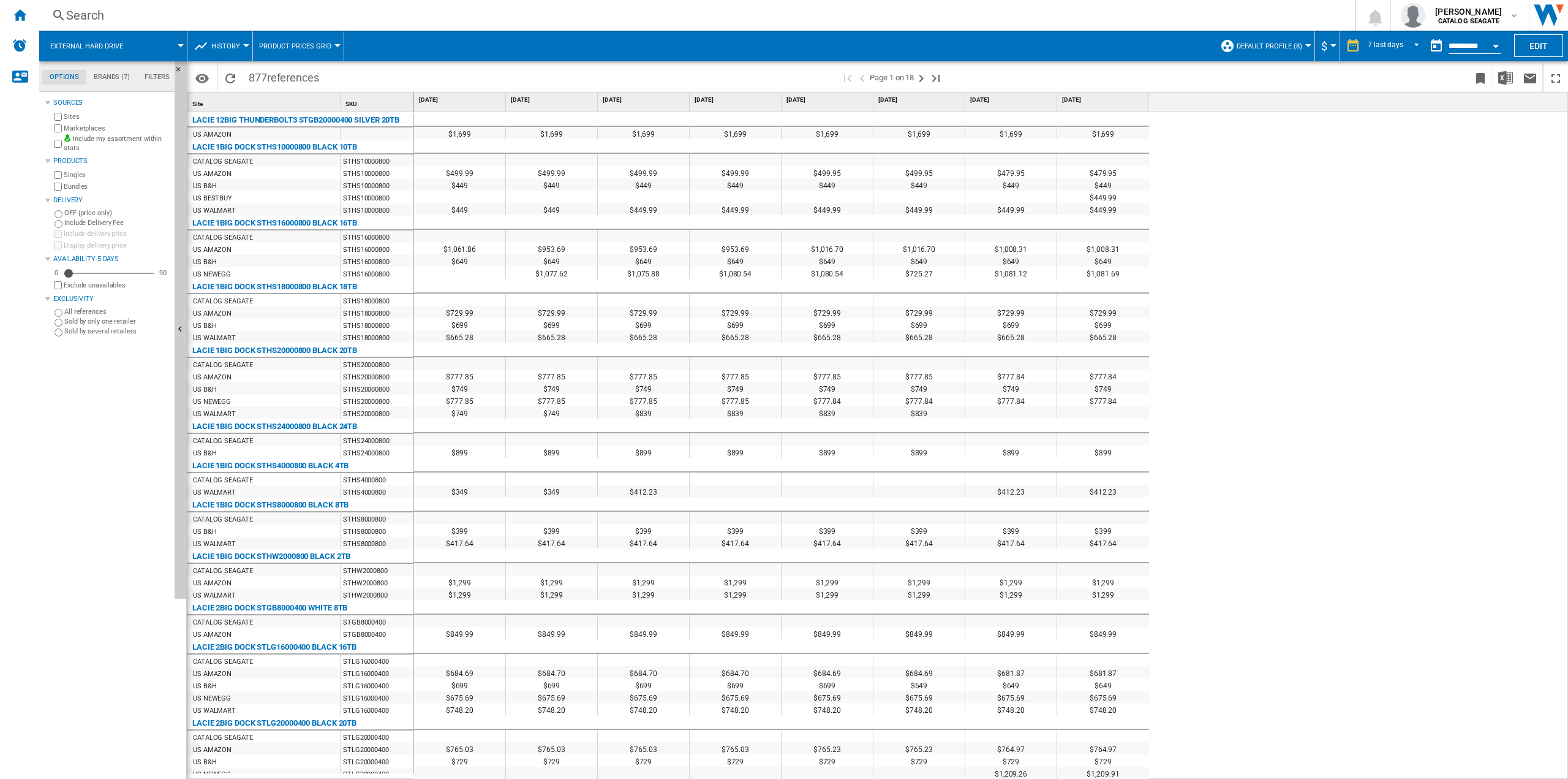
click at [160, 75] on md-tab-item "Filters" at bounding box center [157, 76] width 40 height 14
click at [118, 76] on md-tab-item "Brands (7)" at bounding box center [112, 76] width 51 height 14
click at [76, 76] on md-tab-item "Options" at bounding box center [64, 76] width 44 height 14
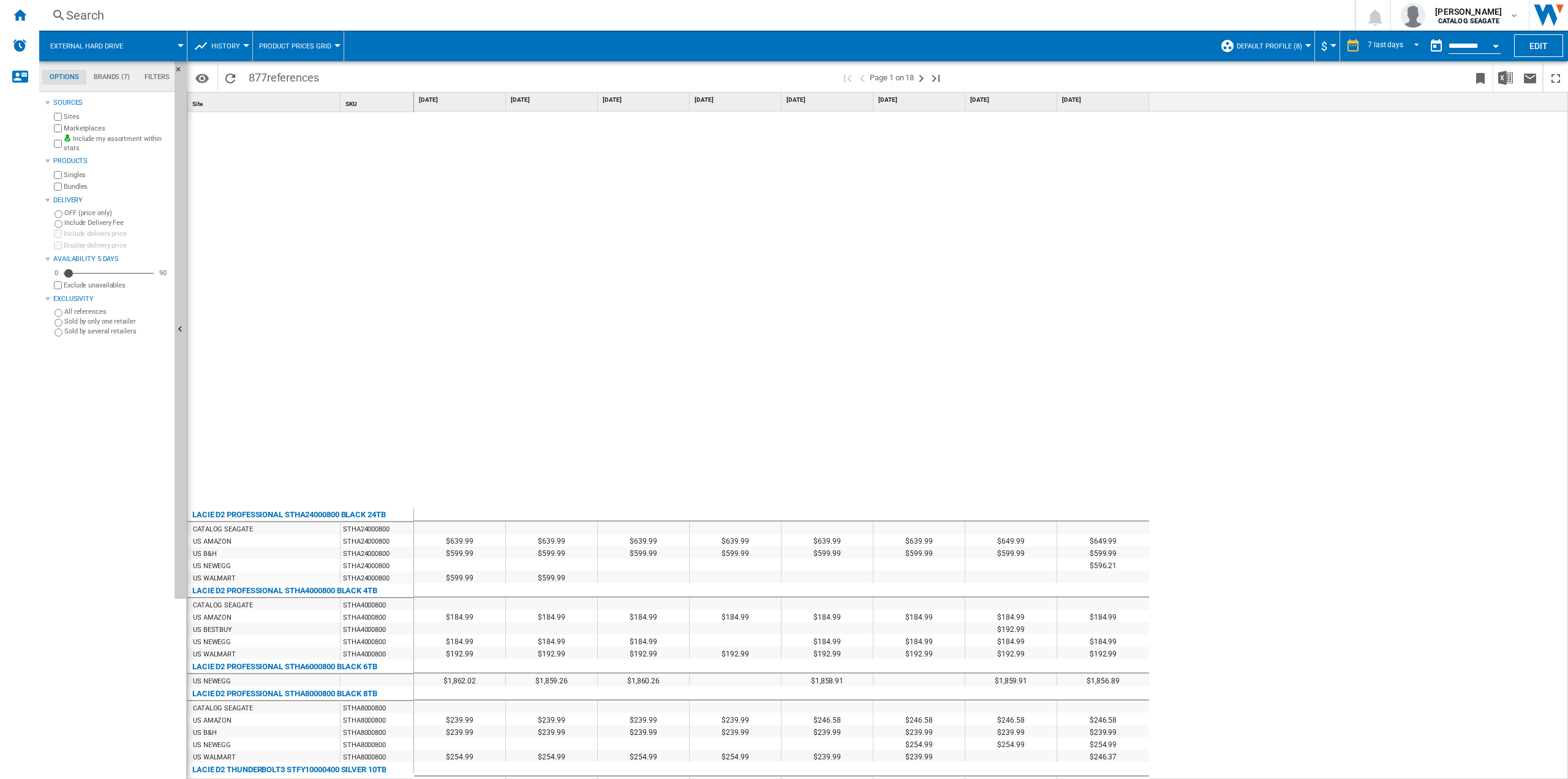
scroll to position [1826, 0]
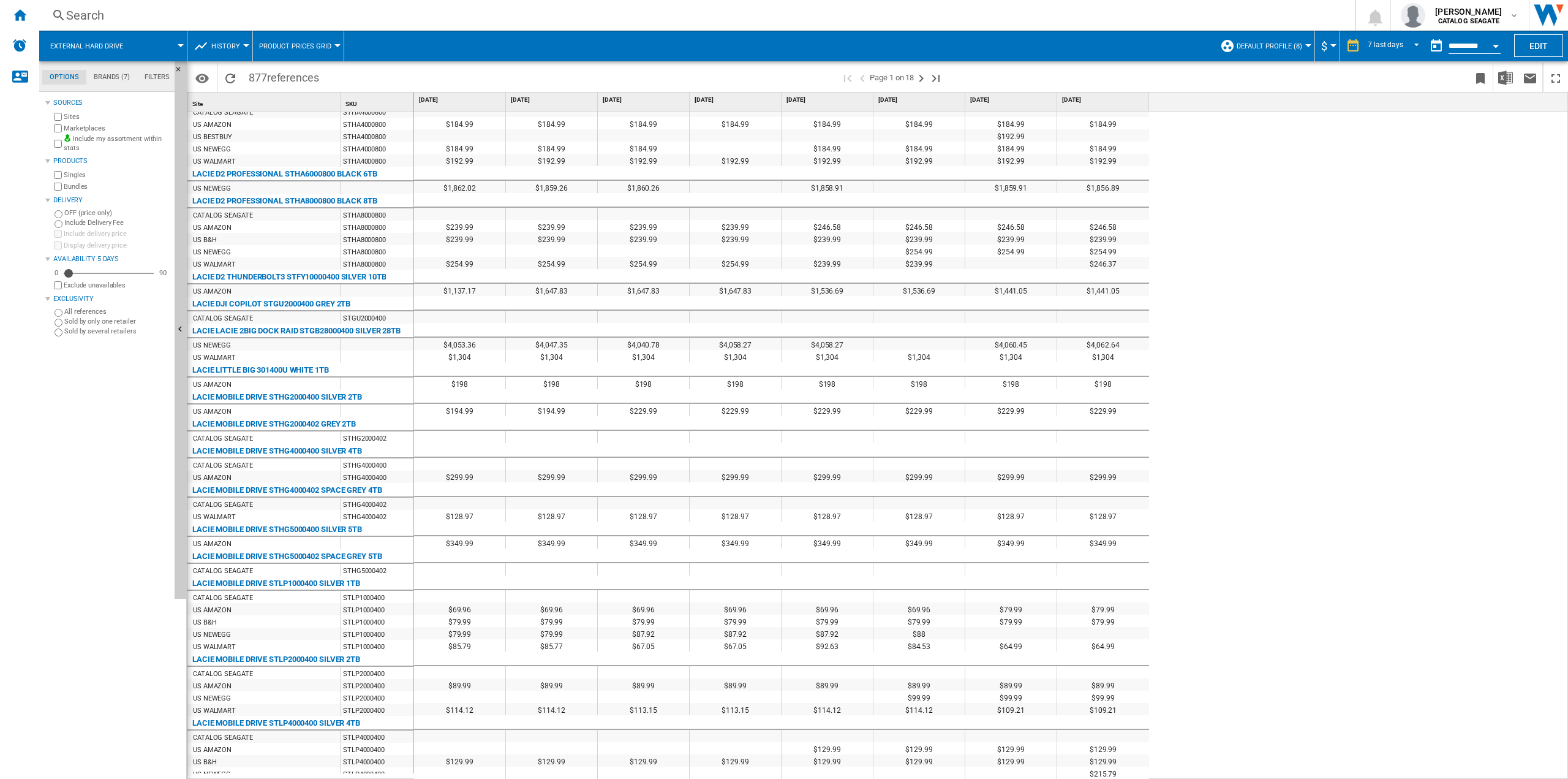
click at [261, 36] on button "Product prices grid" at bounding box center [298, 46] width 78 height 31
click at [294, 48] on md-backdrop at bounding box center [784, 390] width 1568 height 779
click at [303, 41] on button "Product prices grid" at bounding box center [298, 46] width 78 height 31
click at [235, 45] on md-backdrop at bounding box center [784, 390] width 1568 height 779
click at [235, 45] on span "History" at bounding box center [226, 46] width 29 height 8
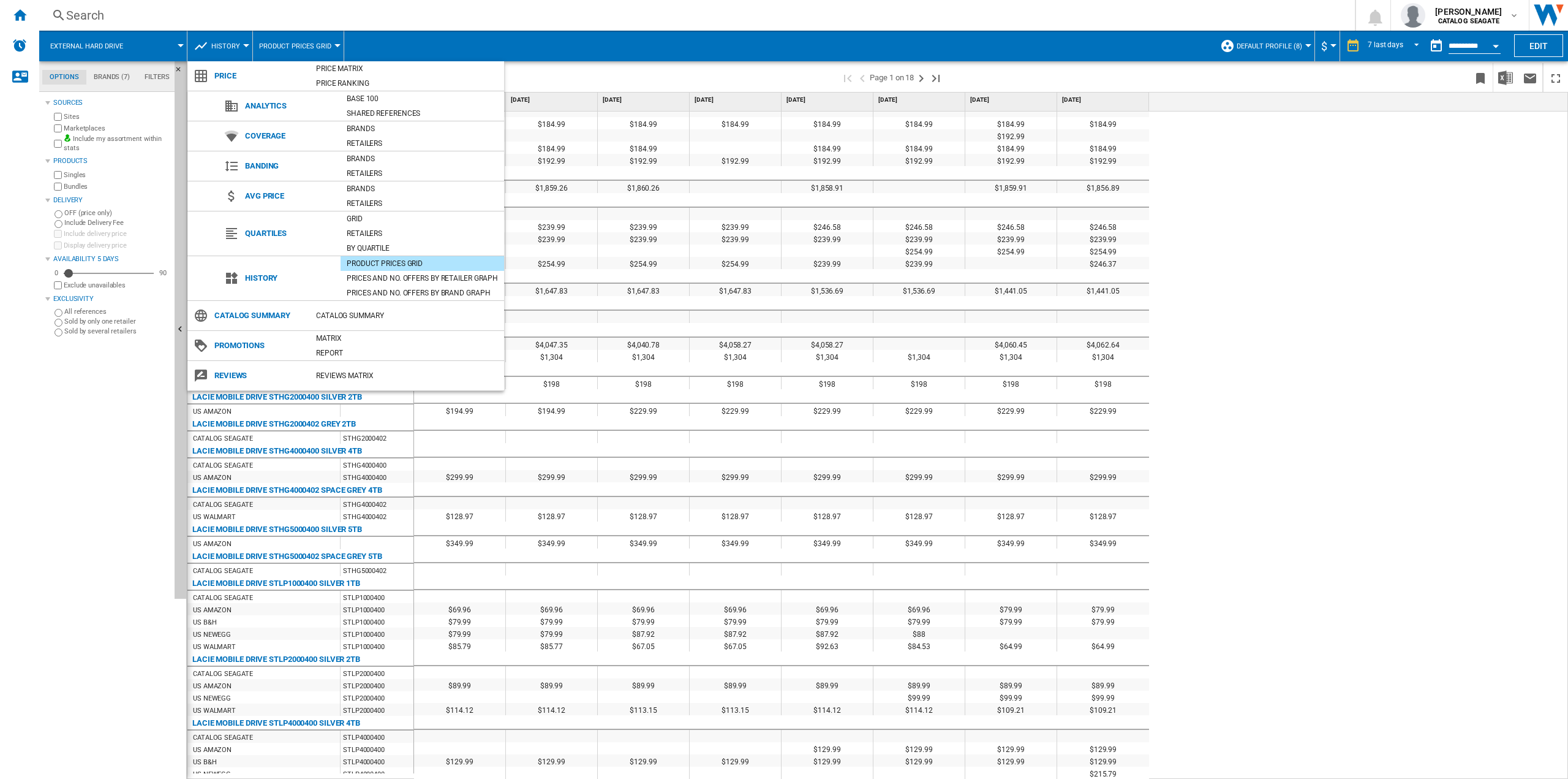
click at [143, 41] on md-backdrop at bounding box center [784, 390] width 1568 height 779
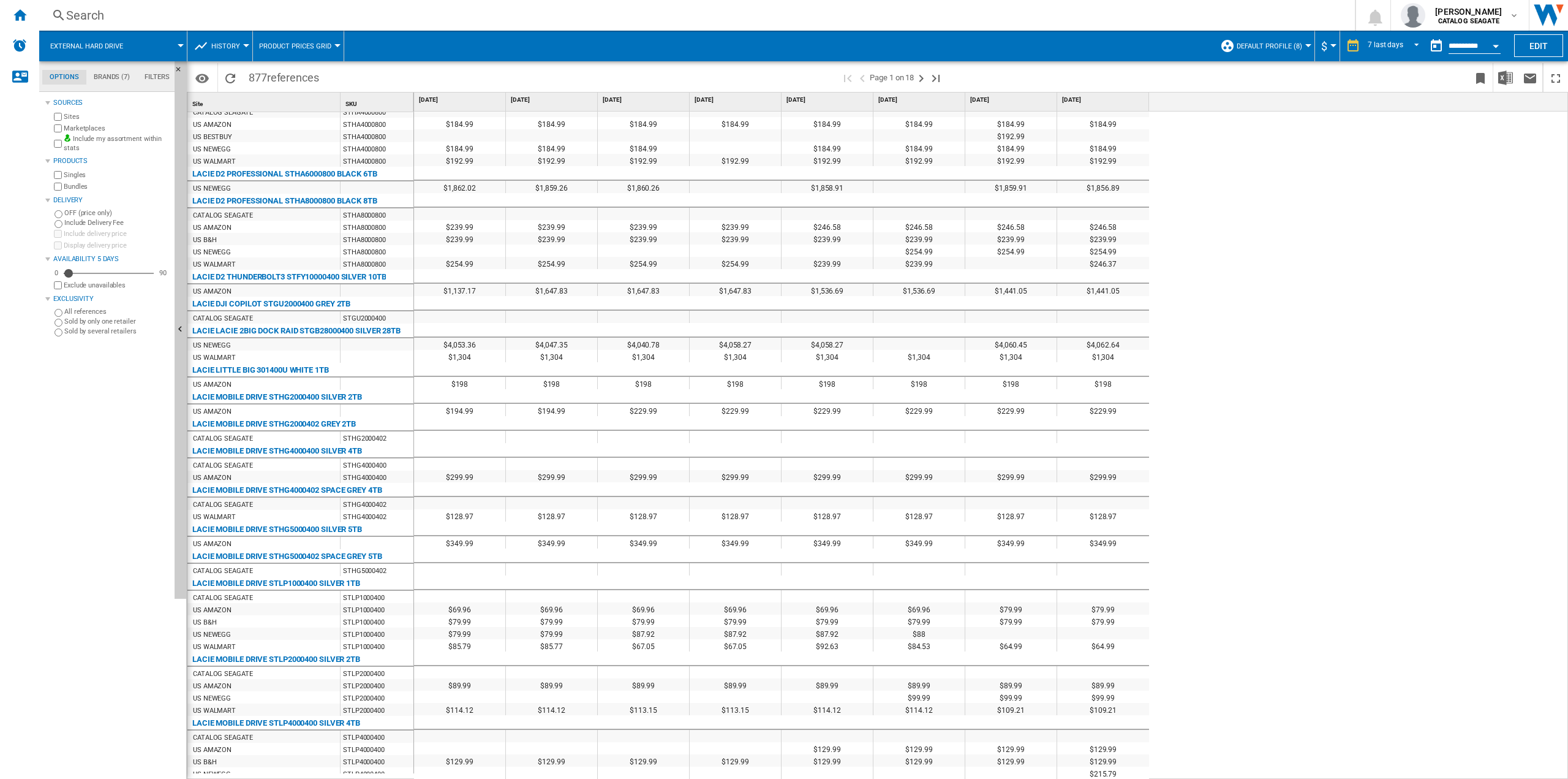
click at [141, 42] on span at bounding box center [160, 46] width 41 height 31
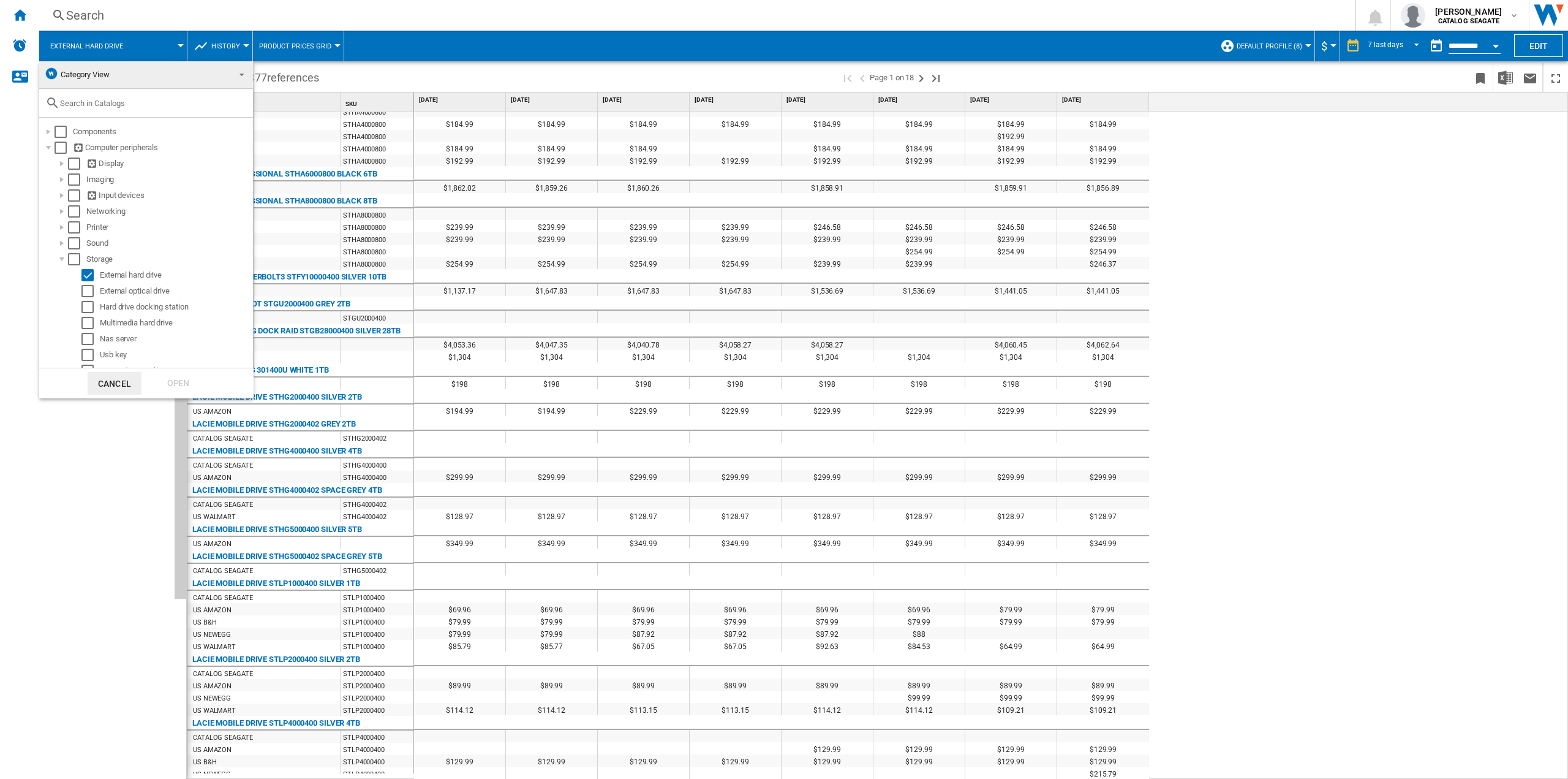
click at [141, 42] on md-backdrop at bounding box center [784, 390] width 1568 height 779
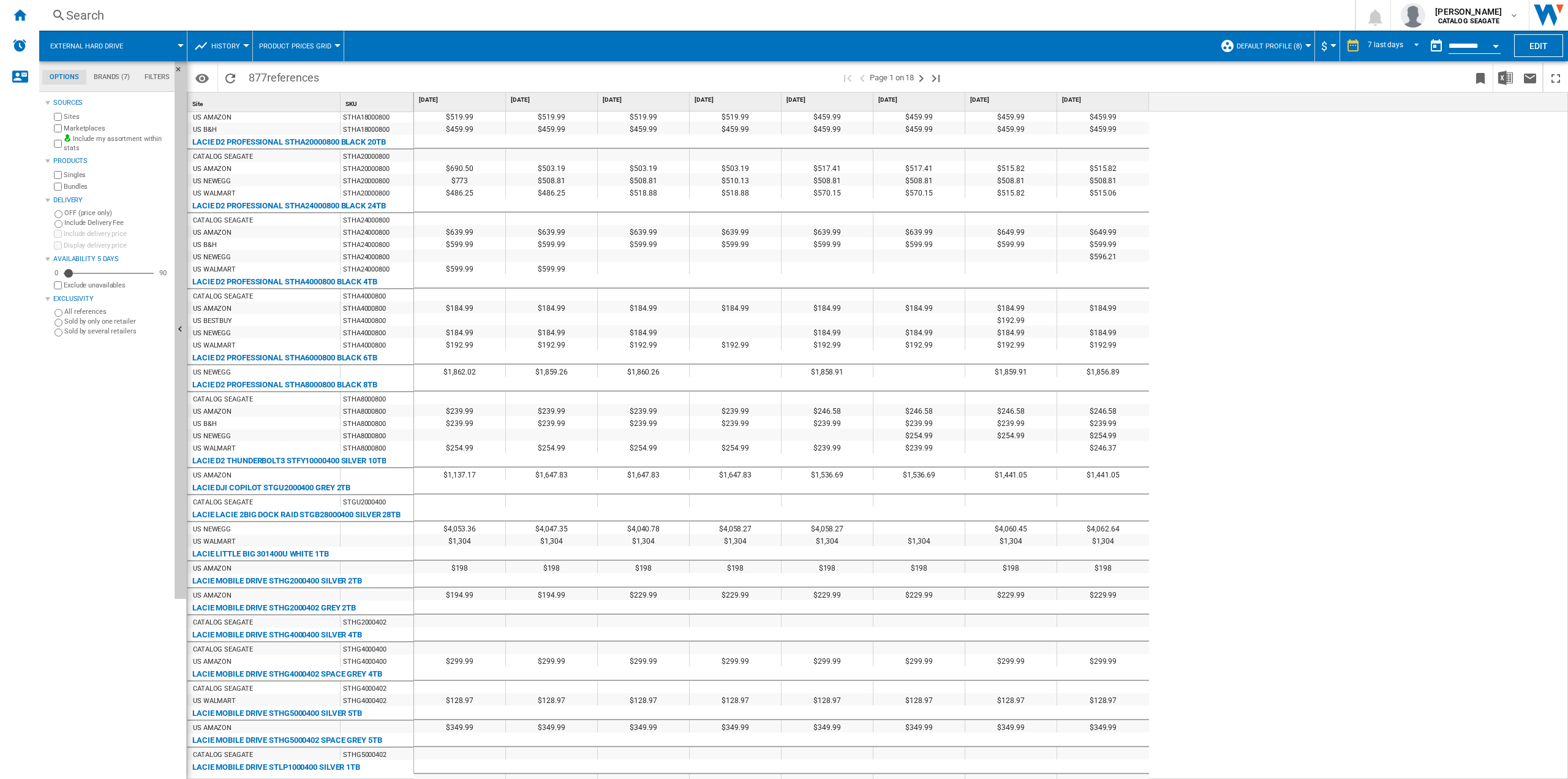
scroll to position [1790, 0]
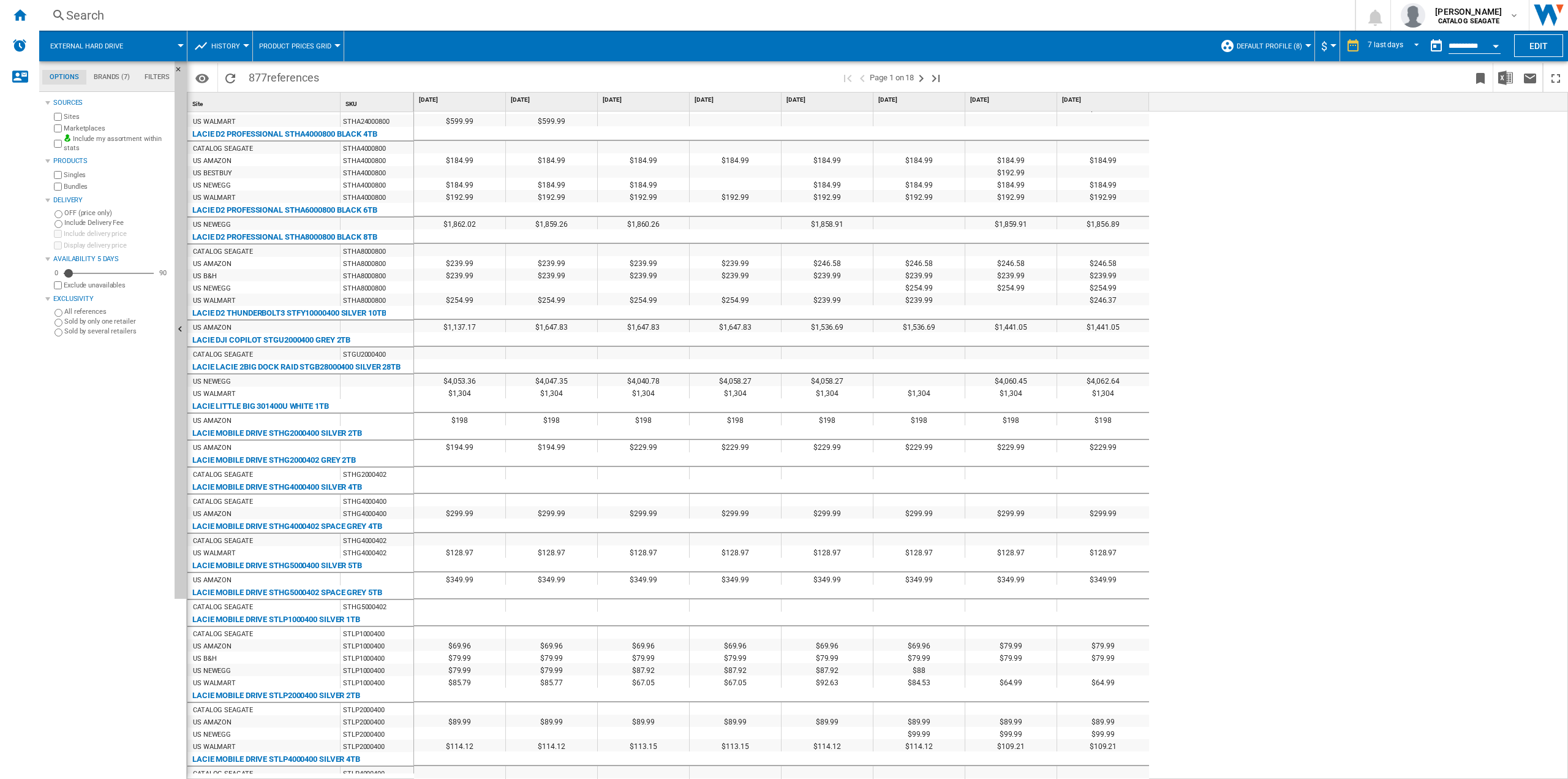
click at [211, 47] on span "History" at bounding box center [226, 46] width 29 height 8
